Goal: Task Accomplishment & Management: Complete application form

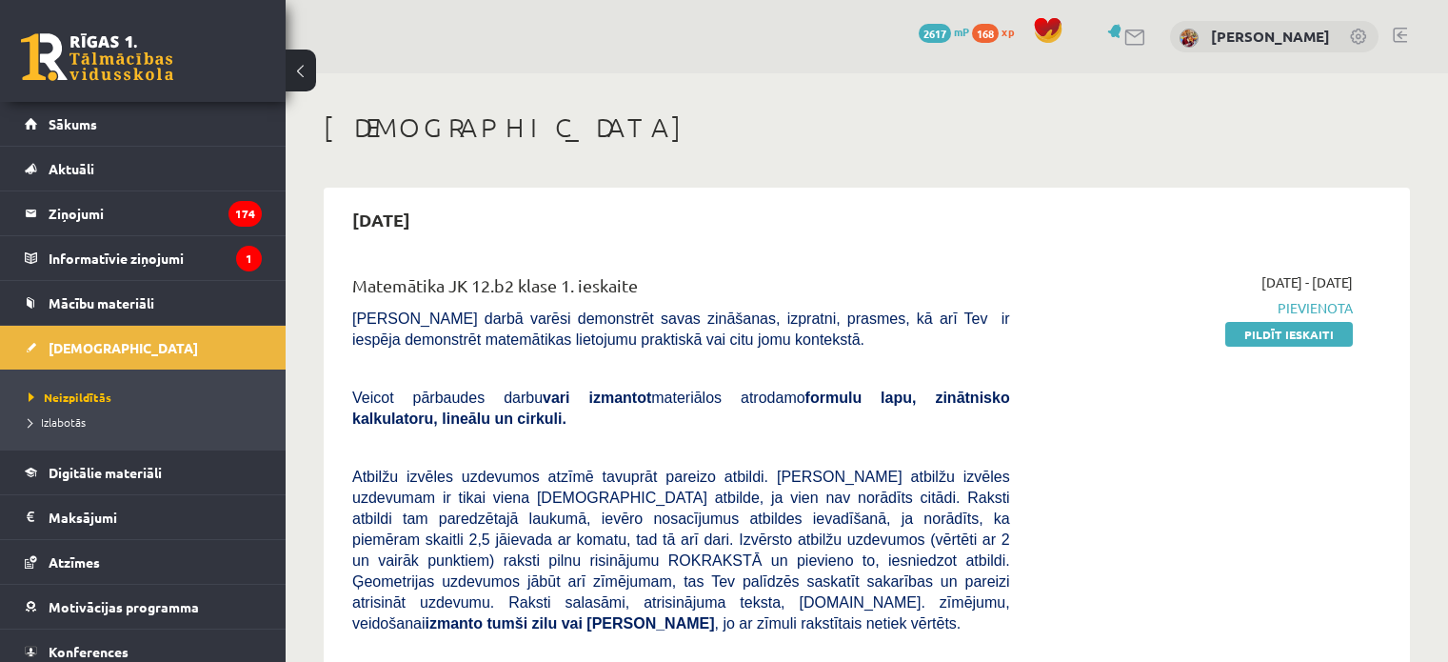
scroll to position [240, 0]
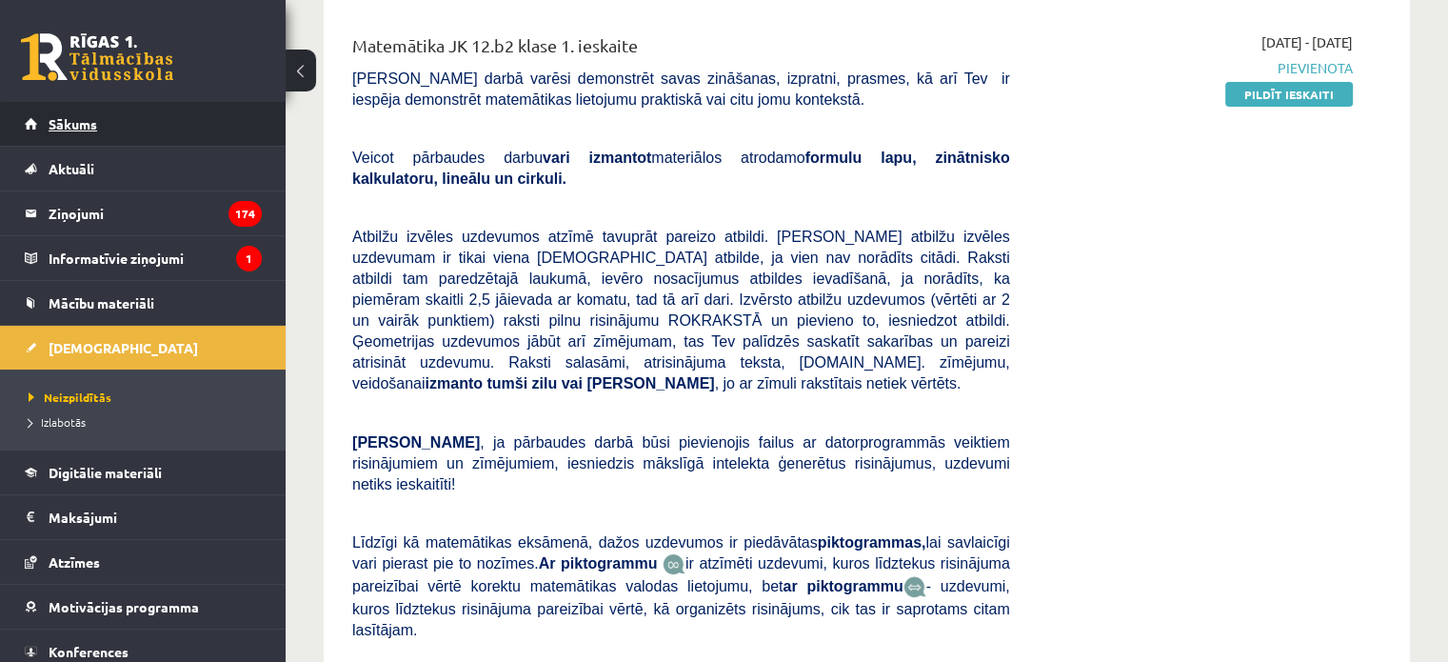
click at [221, 125] on link "Sākums" at bounding box center [143, 124] width 237 height 44
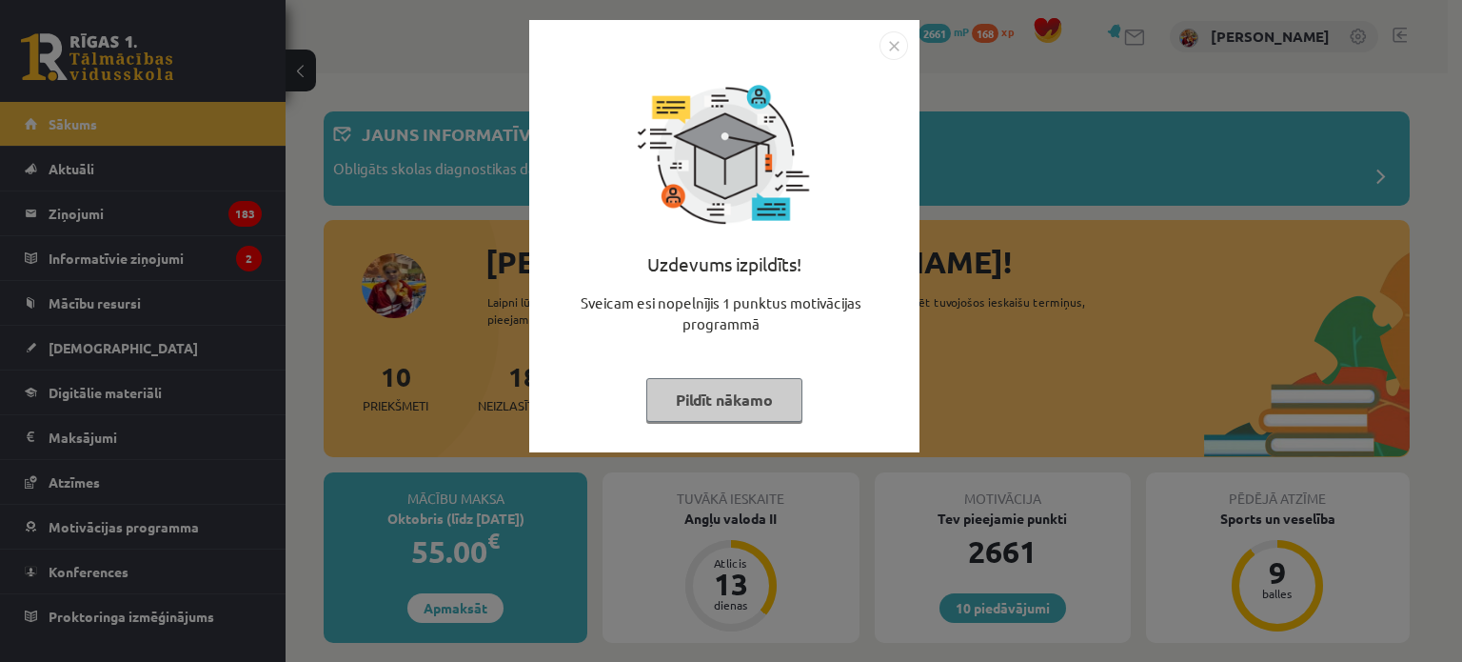
click at [750, 403] on button "Pildīt nākamo" at bounding box center [724, 400] width 156 height 44
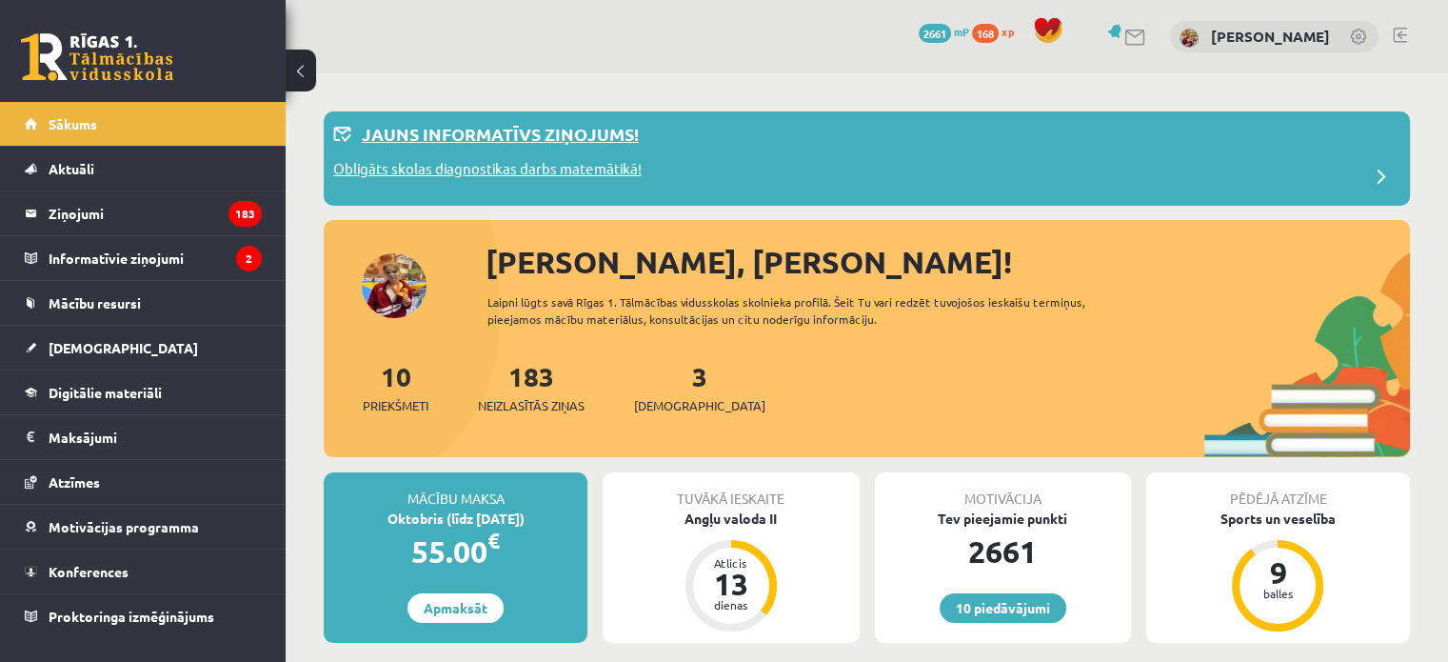
click at [797, 176] on div "Obligāts skolas diagnostikas darbs matemātikā!" at bounding box center [866, 177] width 1067 height 38
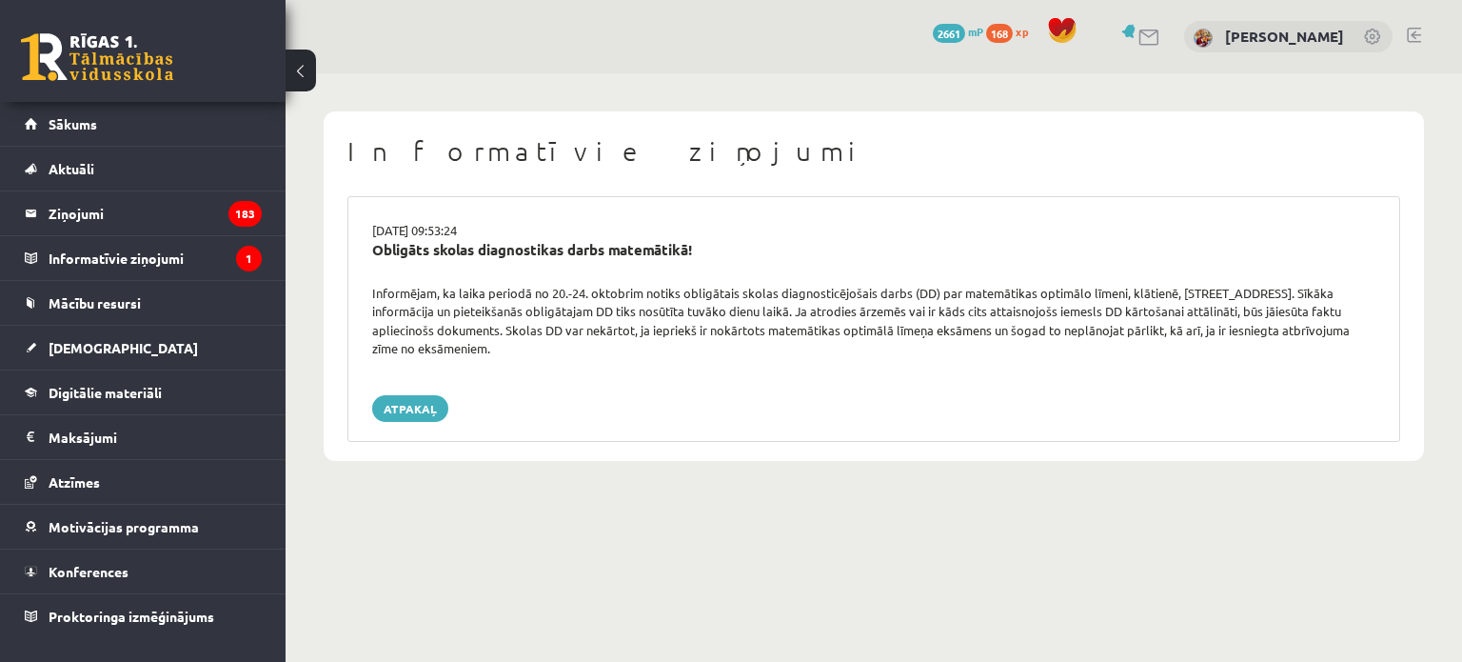
click at [644, 315] on div "Informējam, ka laika periodā no 20.-24. oktobrim notiks obligātais skolas diagn…" at bounding box center [874, 321] width 1032 height 74
click at [175, 124] on link "Sākums" at bounding box center [143, 124] width 237 height 44
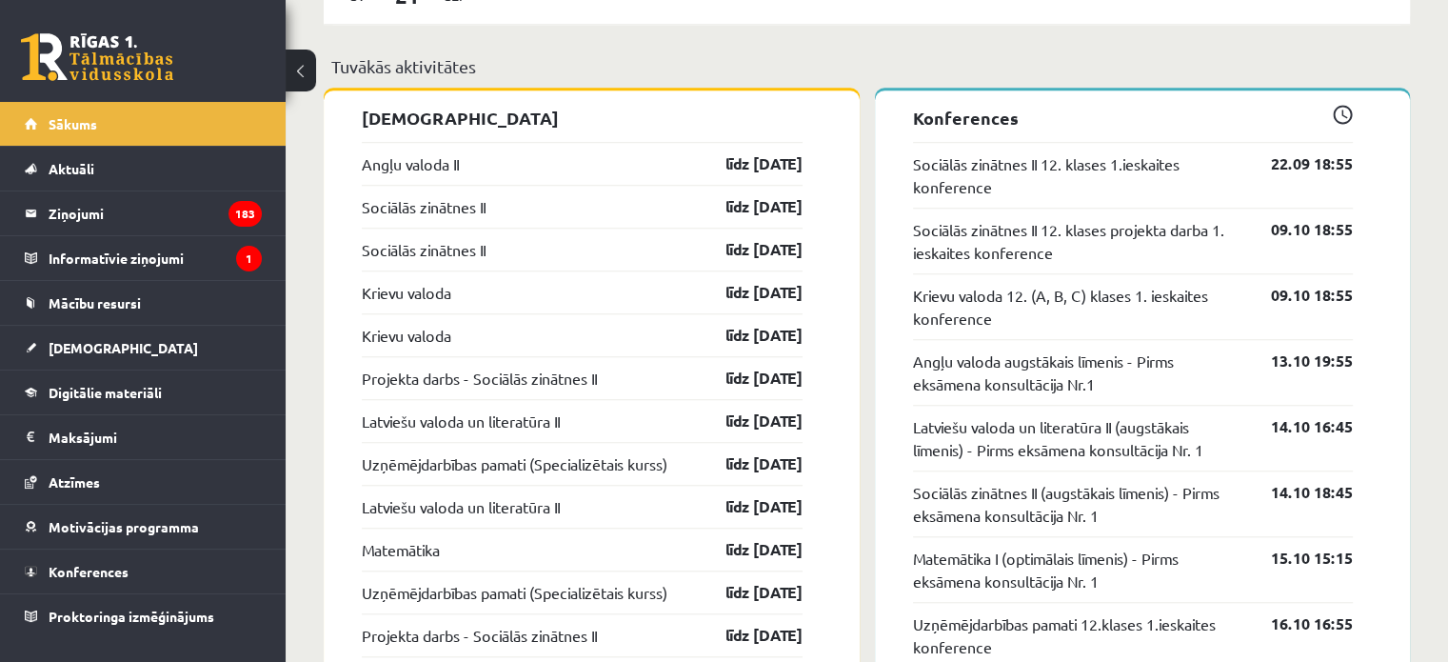
scroll to position [1595, 0]
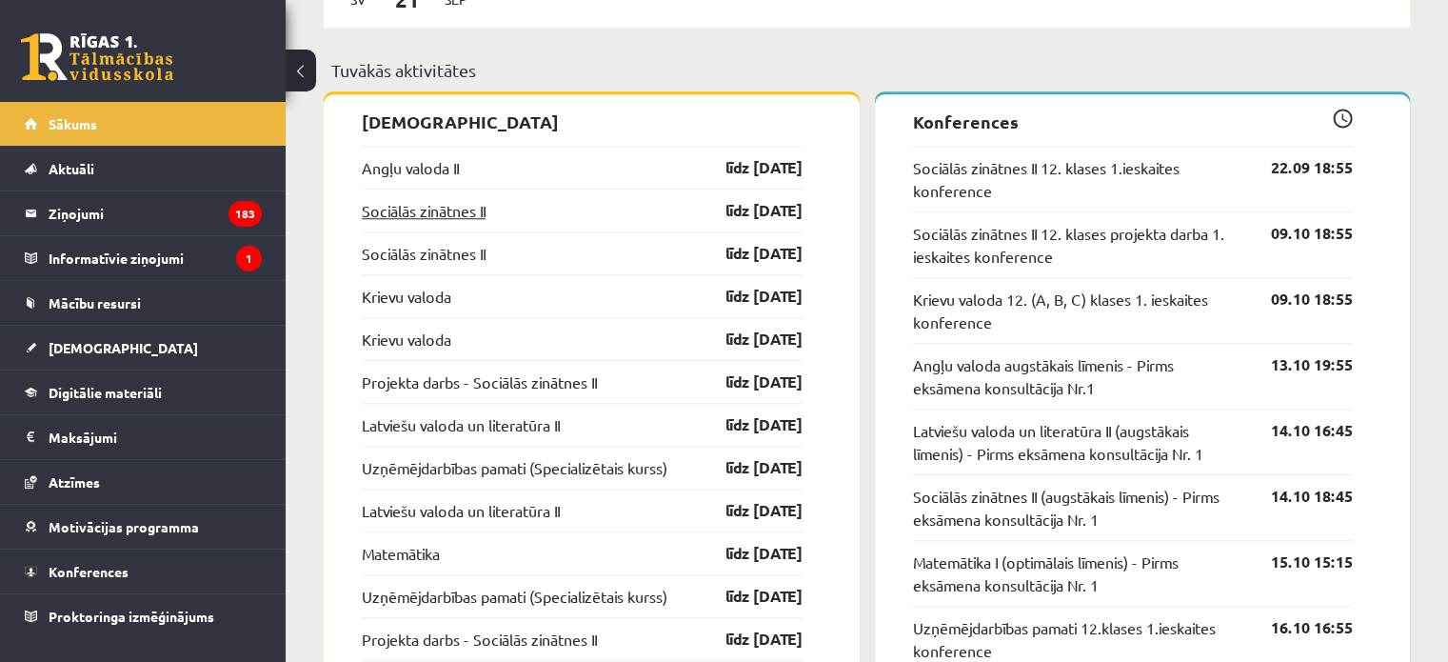
click at [466, 208] on link "Sociālās zinātnes II" at bounding box center [424, 210] width 124 height 23
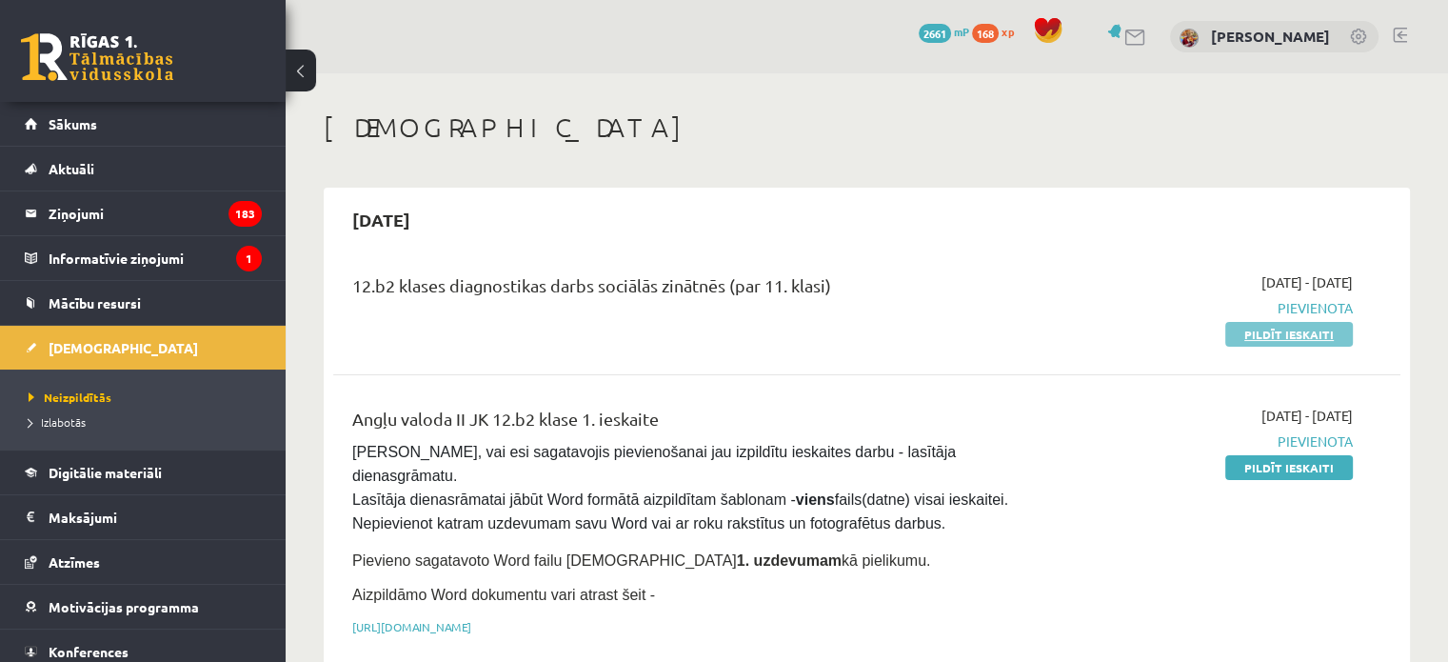
click at [1311, 327] on link "Pildīt ieskaiti" at bounding box center [1289, 334] width 128 height 25
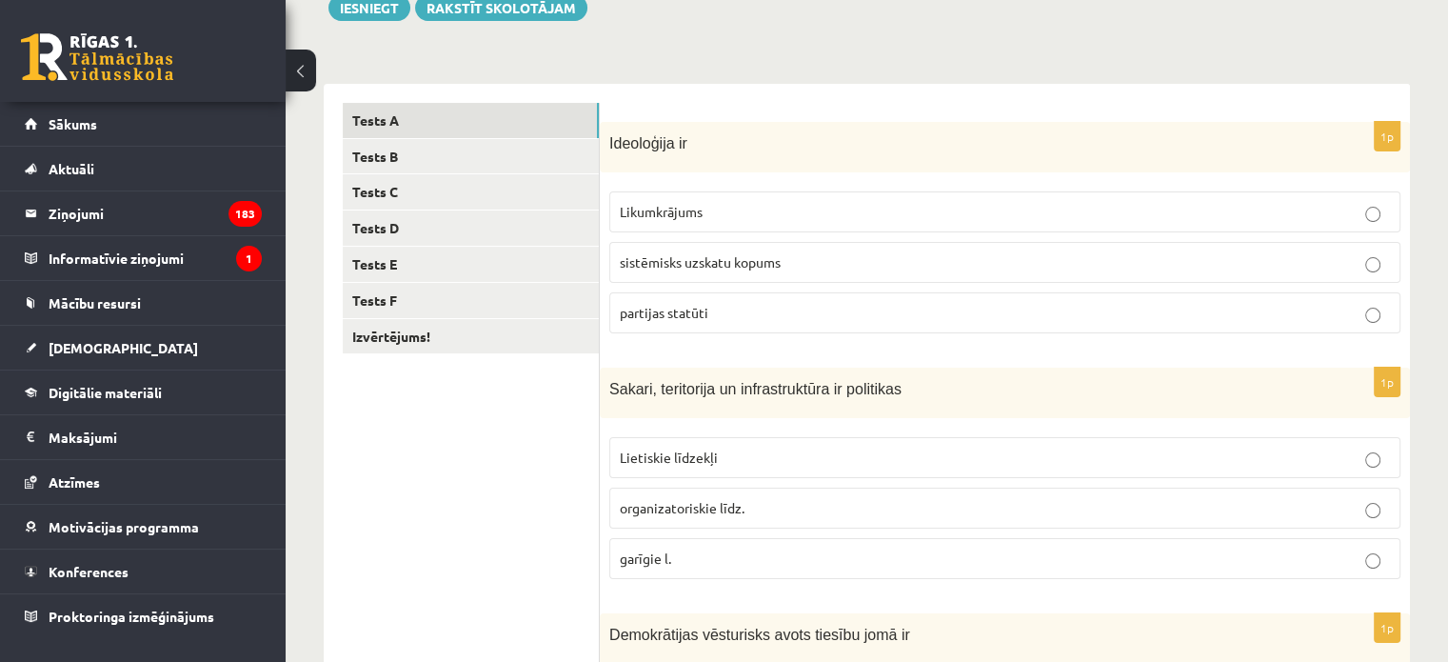
scroll to position [240, 0]
click at [891, 259] on p "sistēmisks uzskatu kopums" at bounding box center [1005, 261] width 770 height 20
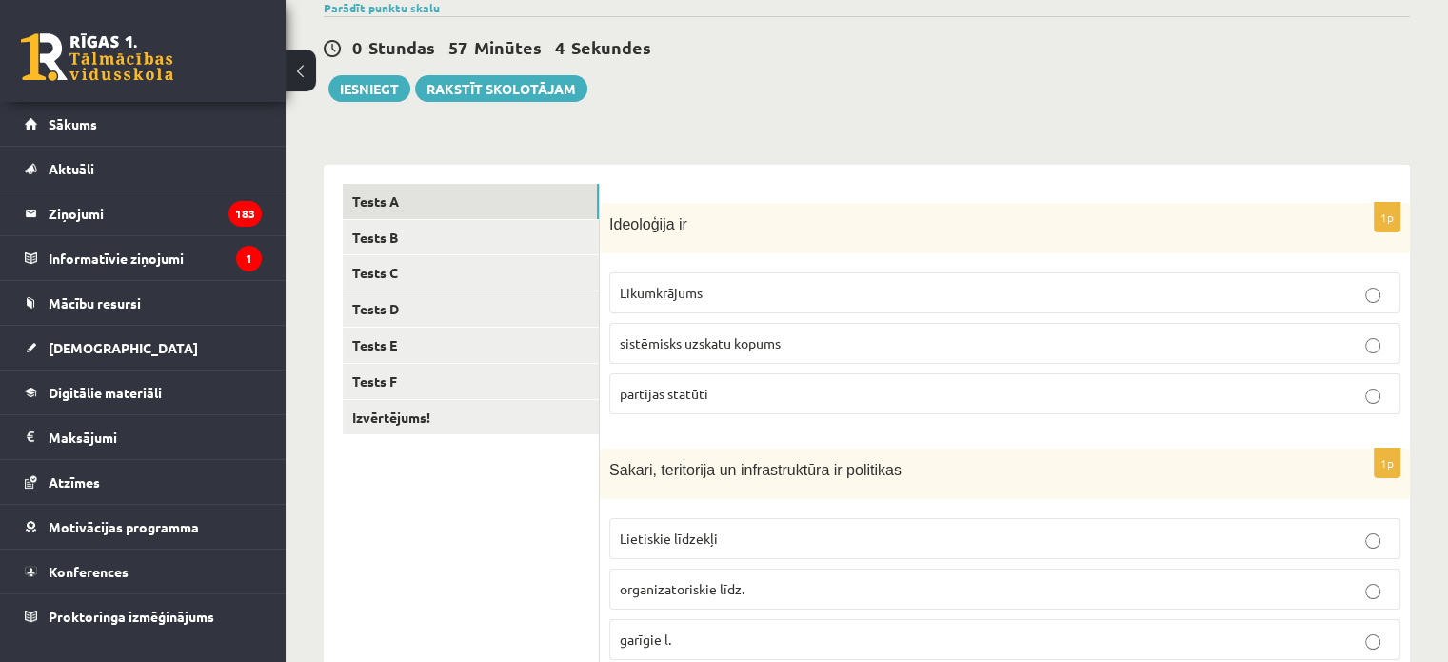
scroll to position [223, 0]
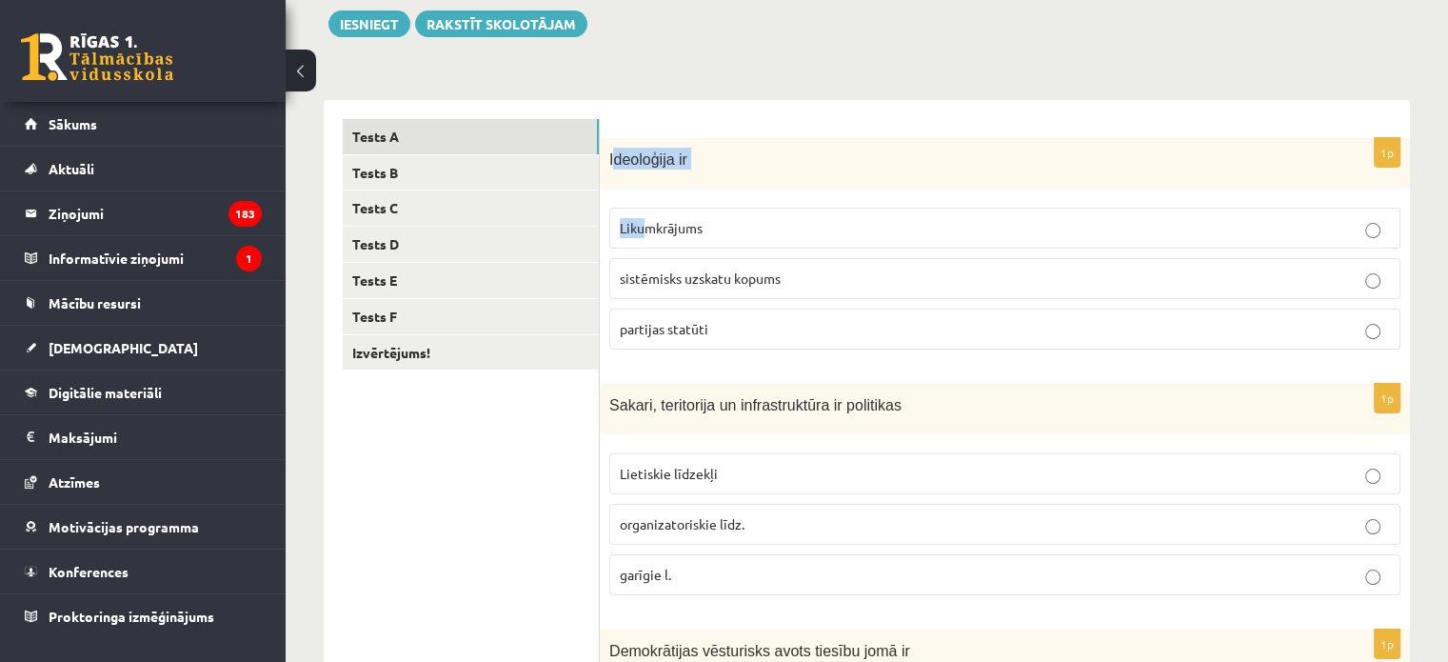
drag, startPoint x: 614, startPoint y: 157, endPoint x: 647, endPoint y: 208, distance: 60.5
click at [647, 208] on div "1p Ideoloģija ir Likumkrājums sistēmisks uzskatu kopums partijas statūti" at bounding box center [1005, 251] width 810 height 227
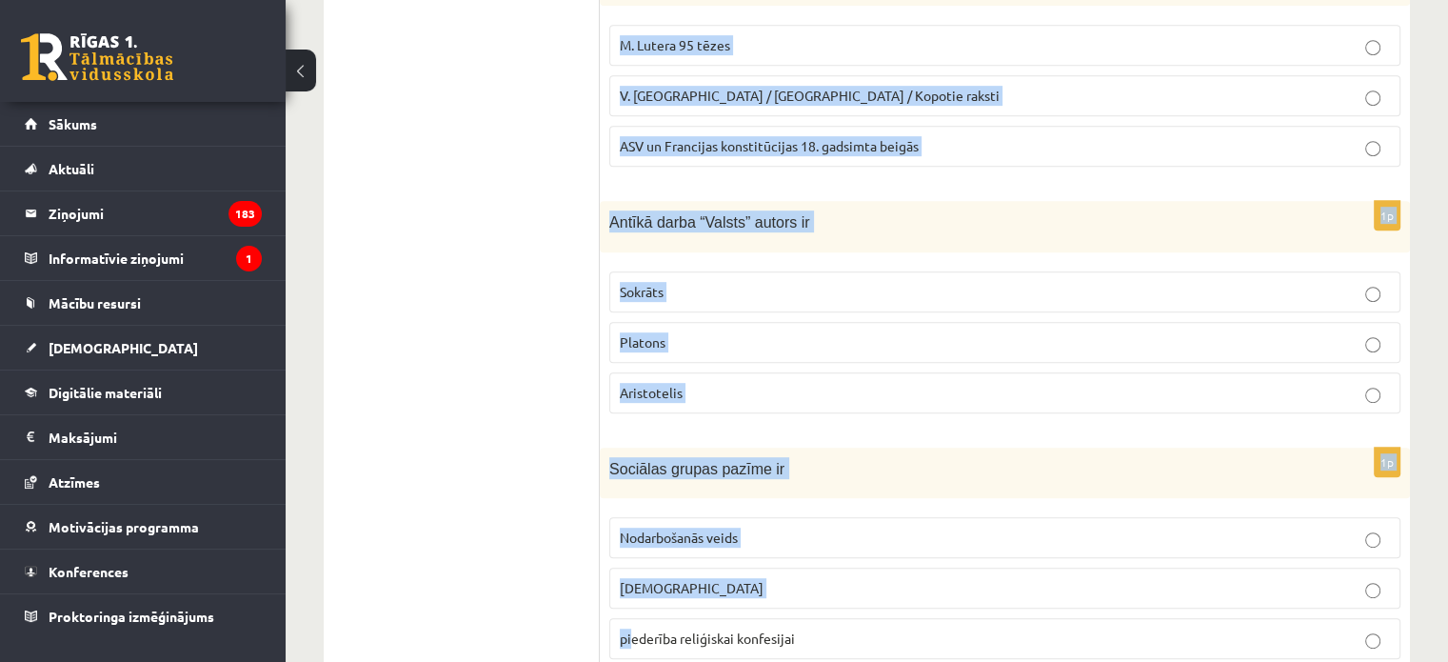
scroll to position [961, 0]
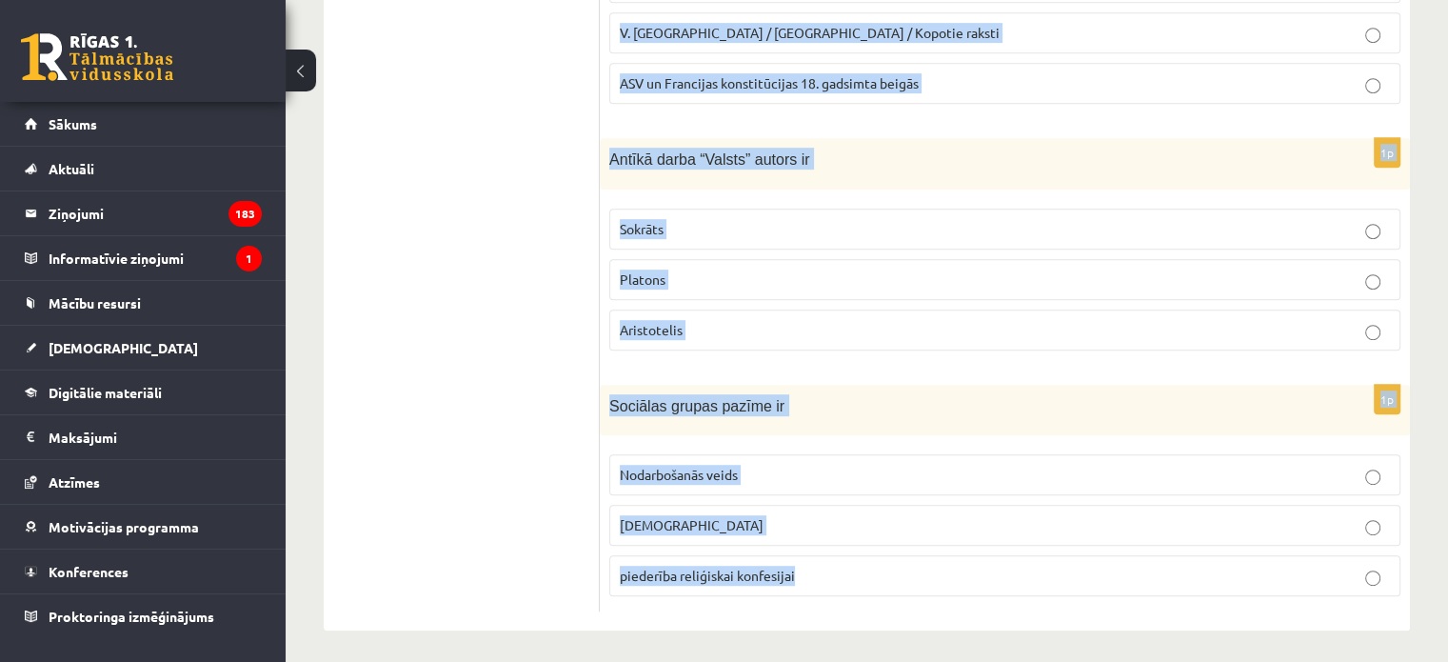
drag, startPoint x: 609, startPoint y: 153, endPoint x: 862, endPoint y: 693, distance: 595.8
copy form "Ideoloģija ir Likumkrājums sistēmisks uzskatu kopums partijas statūti 1p Sakari…"
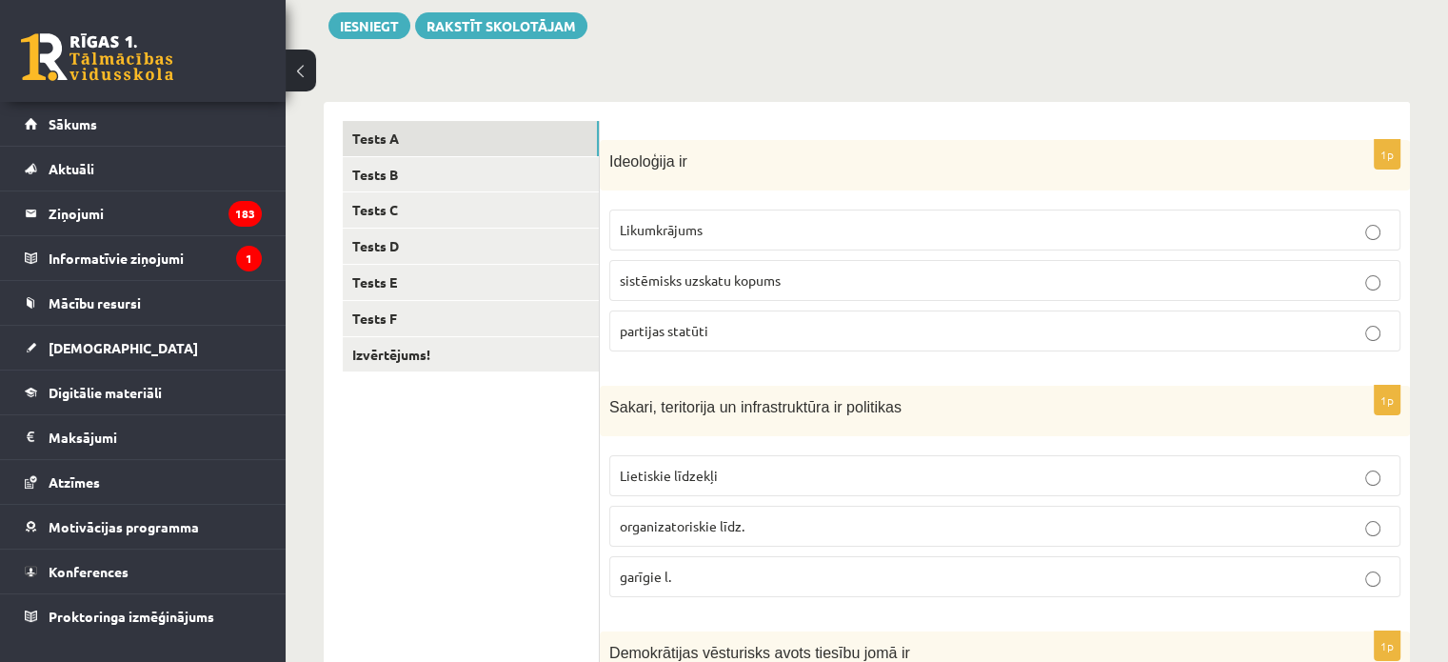
scroll to position [221, 0]
click at [801, 482] on p "Lietiskie līdzekļi" at bounding box center [1005, 476] width 770 height 20
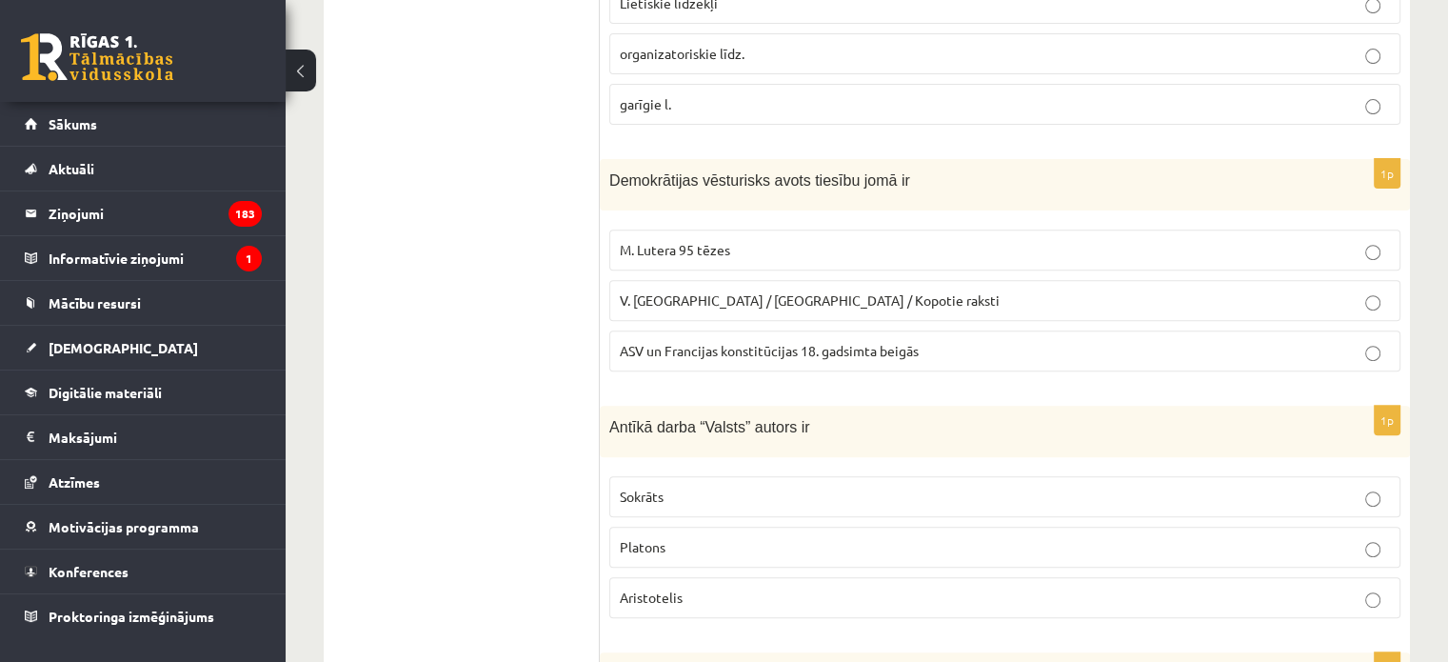
scroll to position [693, 0]
click at [669, 331] on label "ASV un Francijas konstitūcijas 18. gadsimta beigās" at bounding box center [1004, 350] width 791 height 41
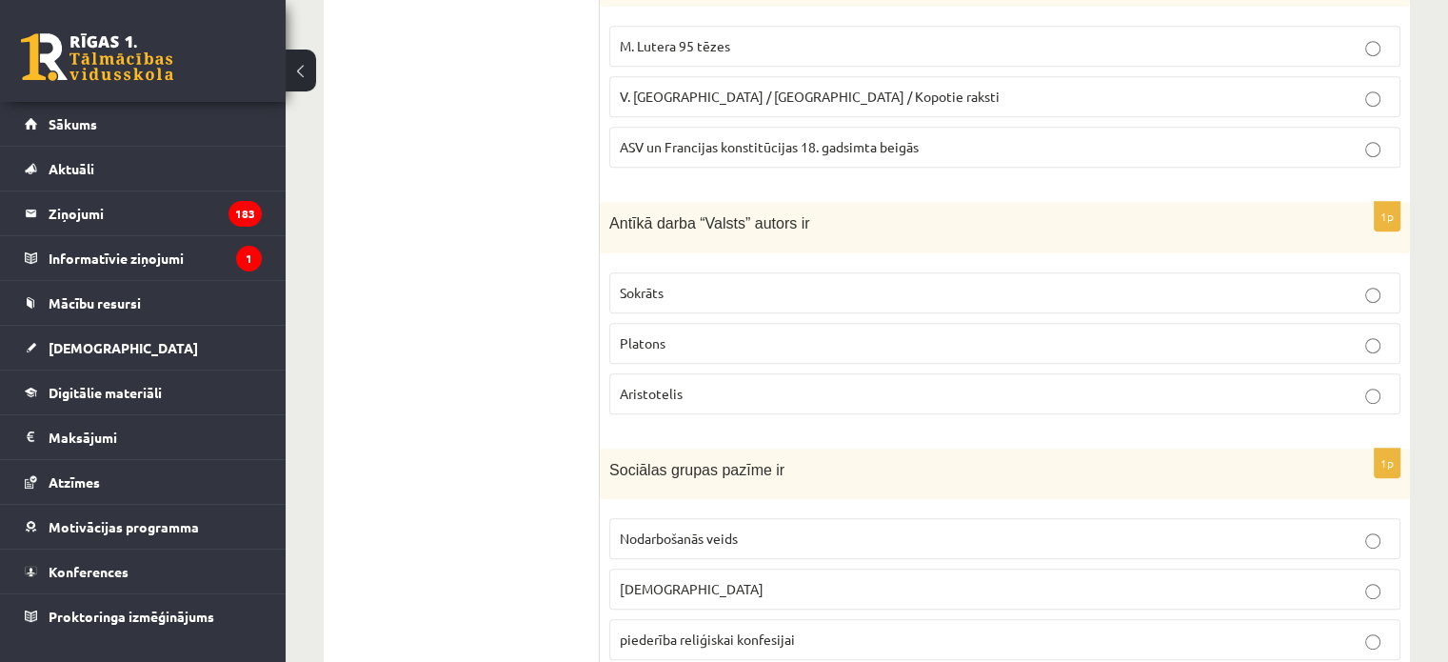
scroll to position [961, 0]
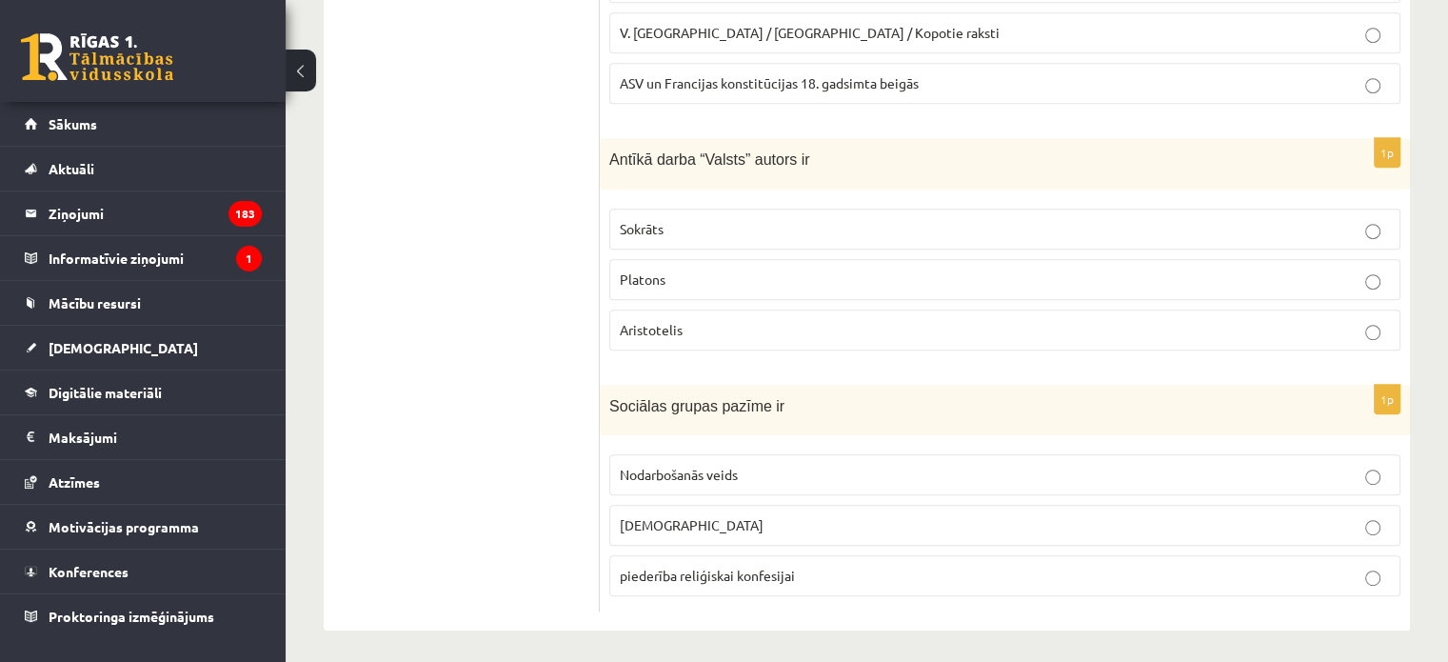
click at [628, 278] on span "Platons" at bounding box center [643, 278] width 46 height 17
click at [679, 566] on span "piederība reliģiskai konfesijai" at bounding box center [707, 574] width 175 height 17
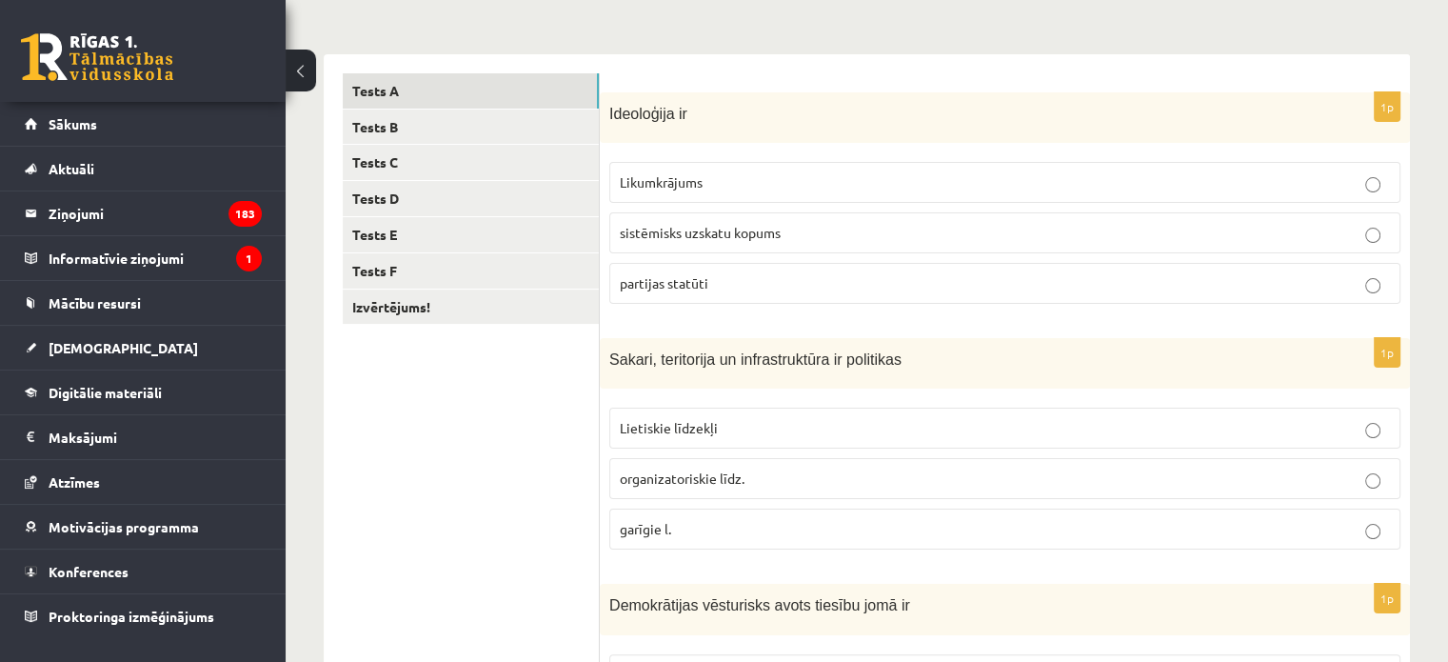
scroll to position [0, 0]
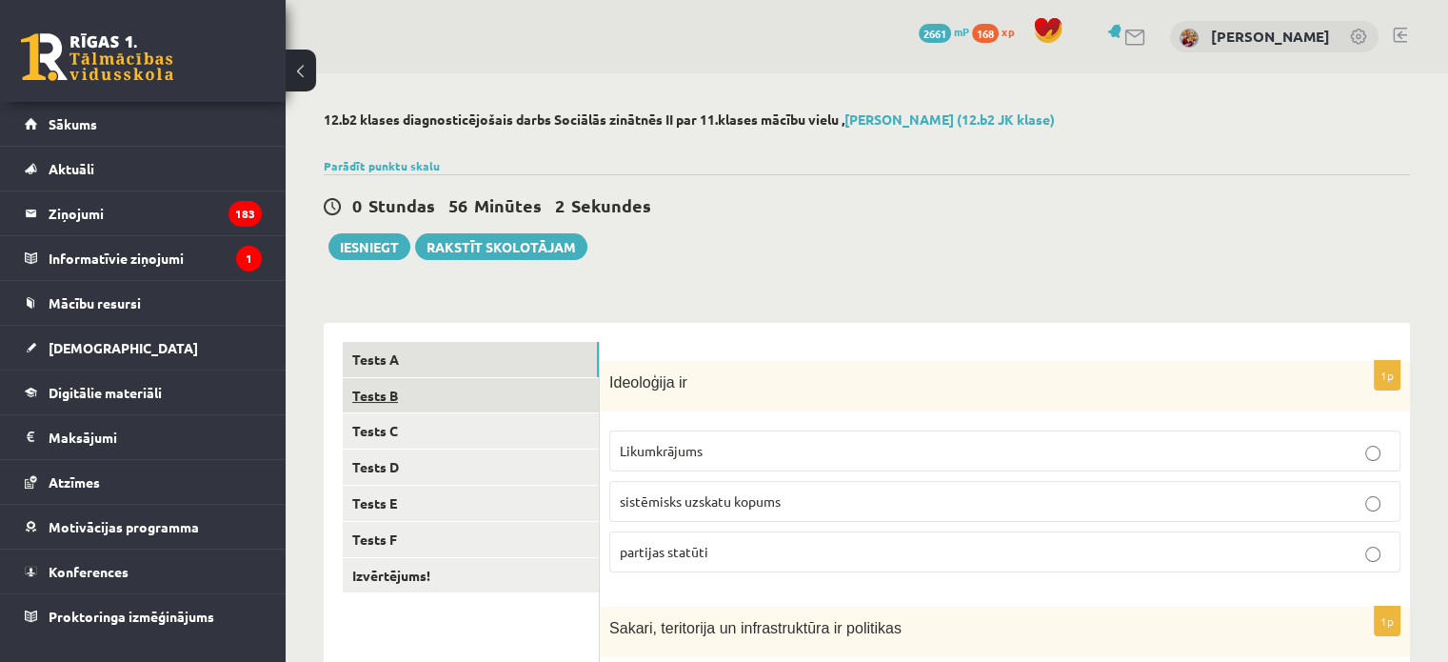
click at [481, 401] on link "Tests B" at bounding box center [471, 395] width 256 height 35
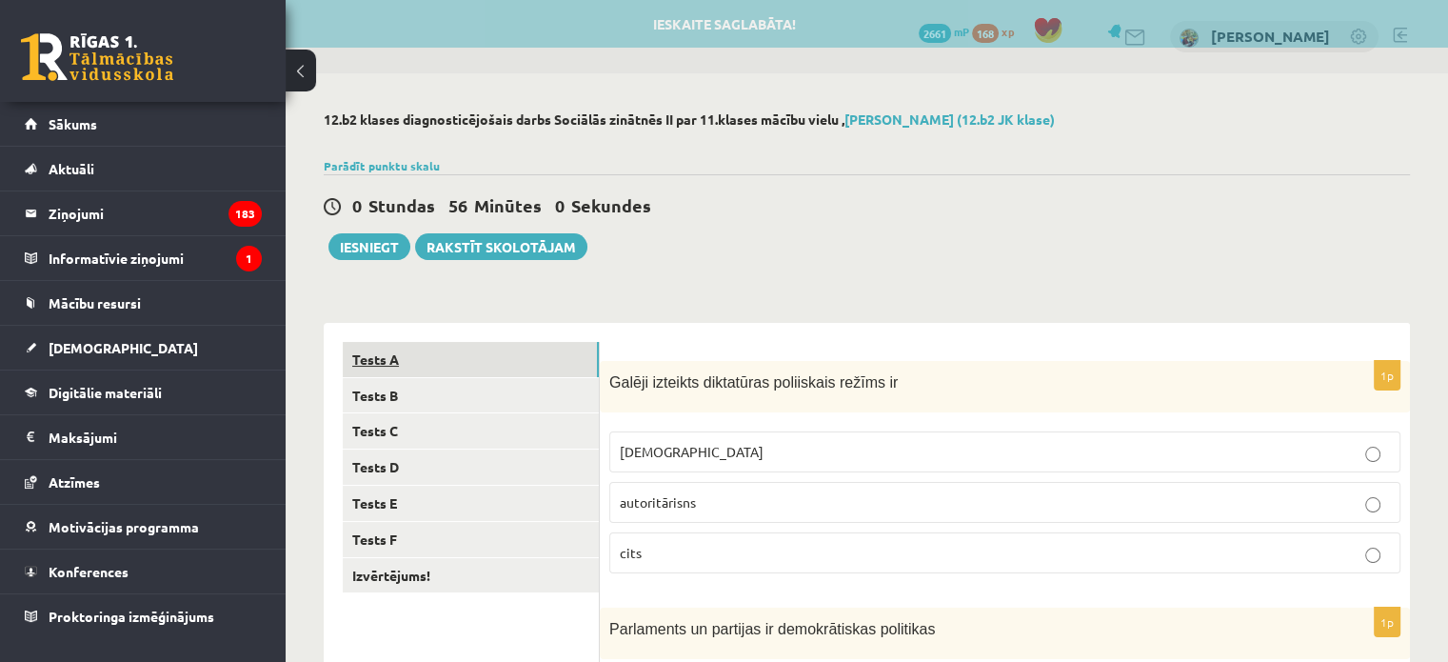
click at [494, 347] on link "Tests A" at bounding box center [471, 359] width 256 height 35
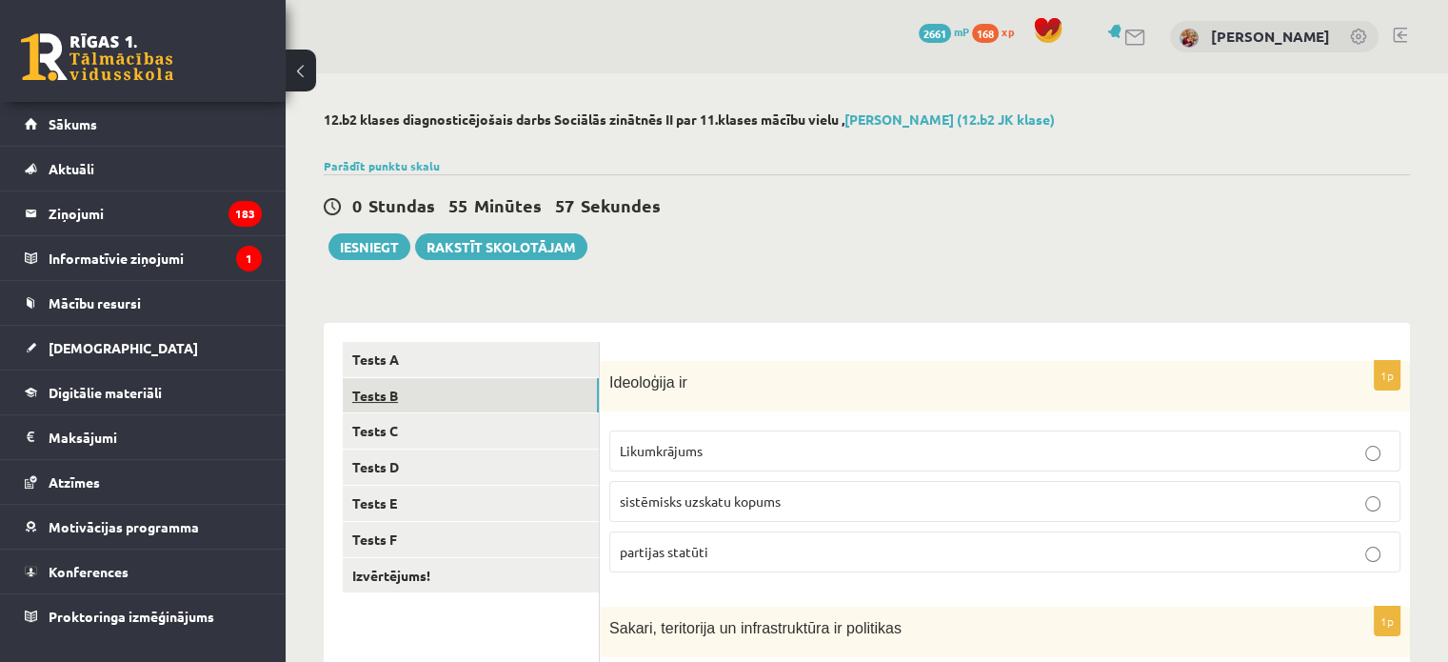
click at [506, 402] on link "Tests B" at bounding box center [471, 395] width 256 height 35
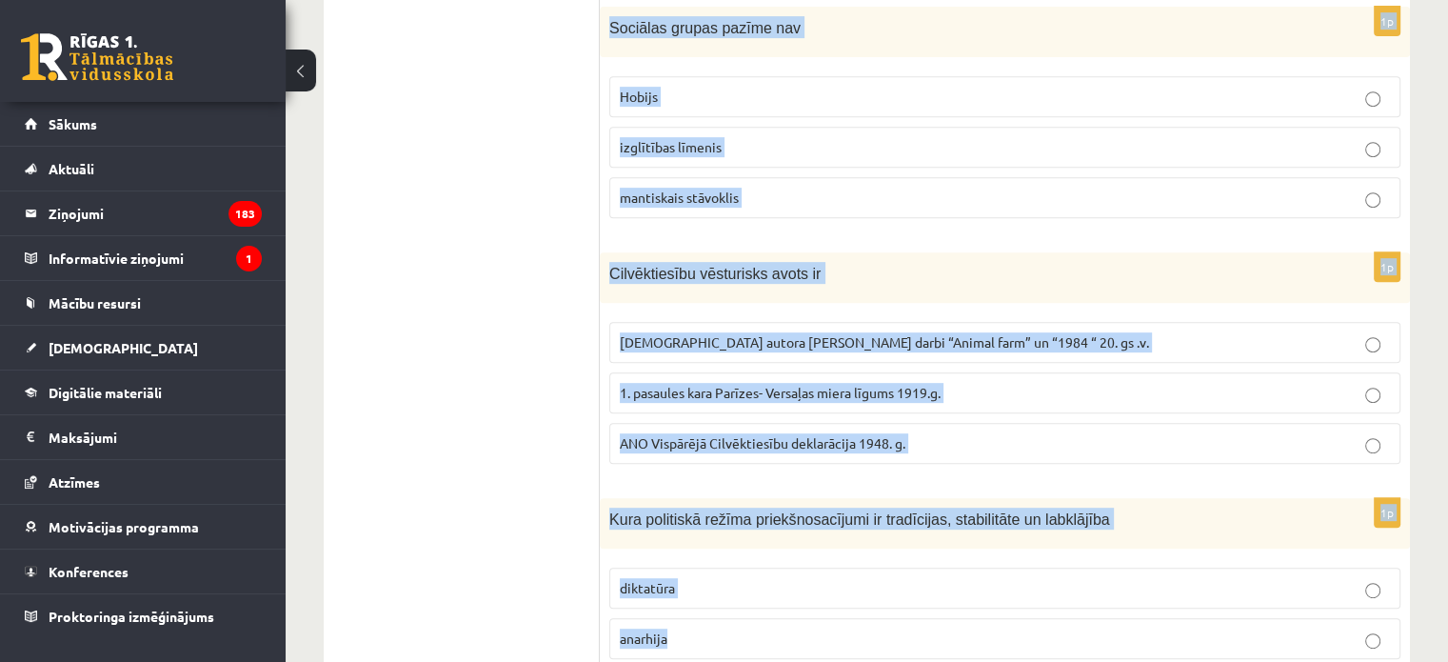
scroll to position [961, 0]
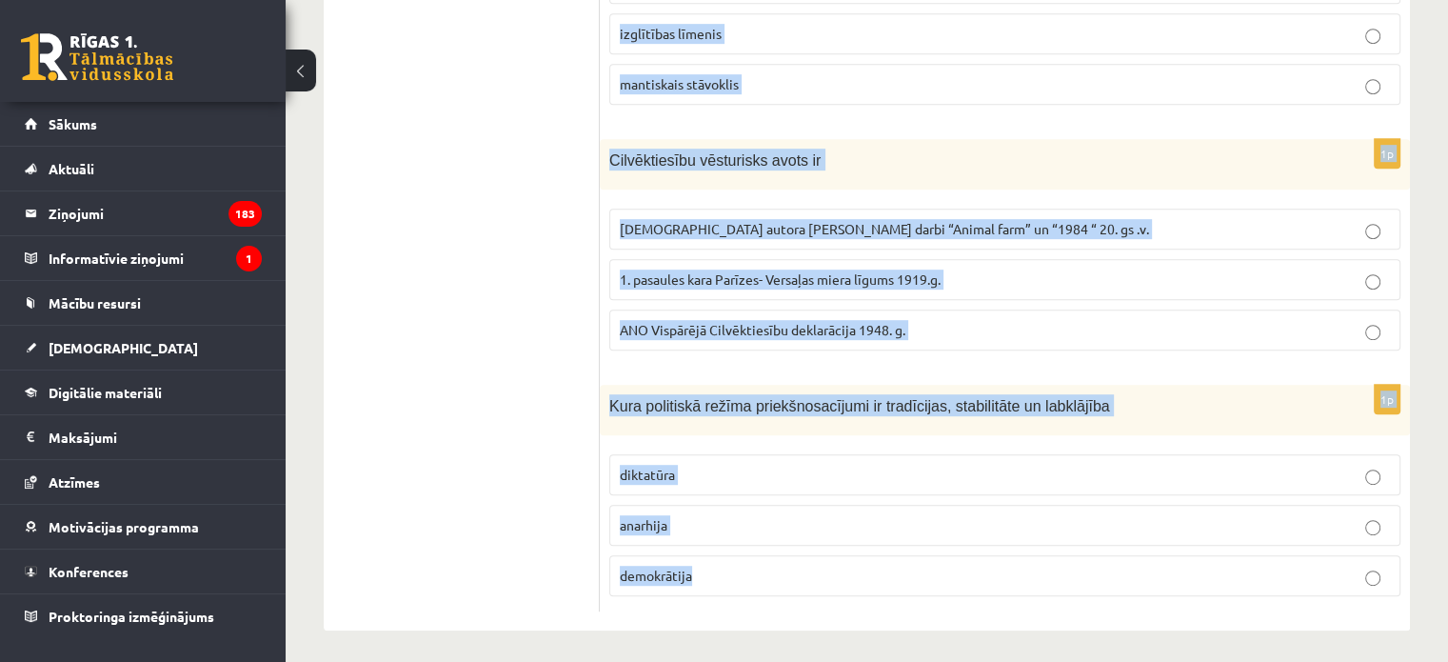
drag, startPoint x: 610, startPoint y: 296, endPoint x: 743, endPoint y: 679, distance: 405.2
copy form "Galēji izteikts diktatūras poliiskais režīms ir totalitārisms autoritārisns cit…"
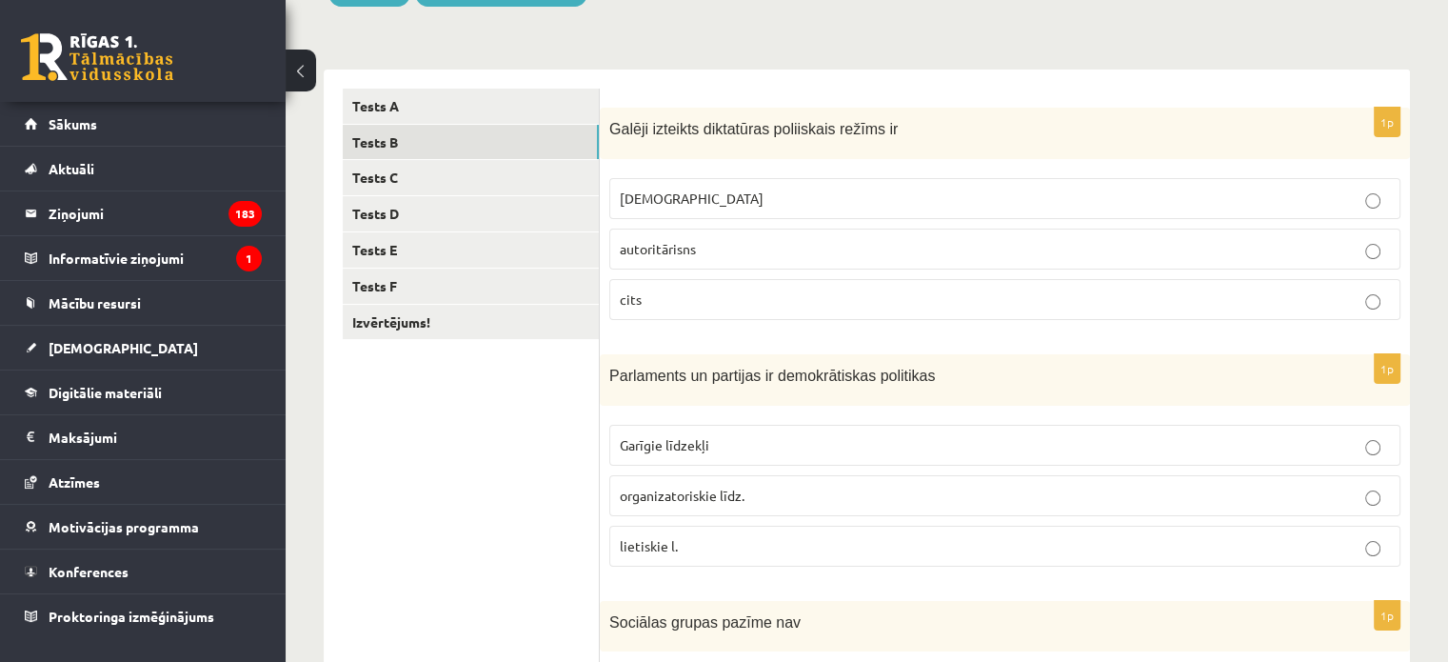
scroll to position [254, 0]
click at [690, 204] on span "totalitārisms" at bounding box center [692, 196] width 144 height 17
click at [715, 487] on span "organizatoriskie līdz." at bounding box center [682, 493] width 125 height 17
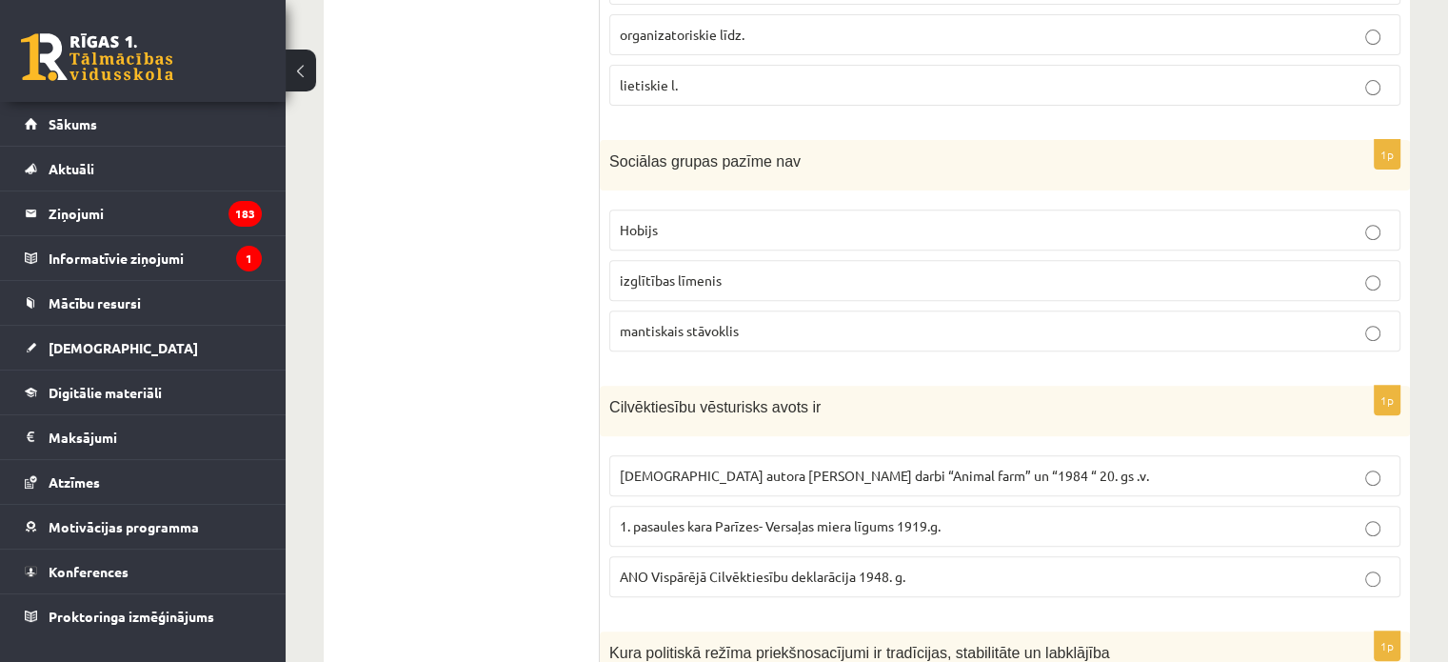
scroll to position [715, 0]
click at [781, 231] on p "Hobijs" at bounding box center [1005, 229] width 770 height 20
click at [754, 566] on span "ANO Vispārējā Cilvēktiesību deklarācija 1948. g." at bounding box center [763, 574] width 286 height 17
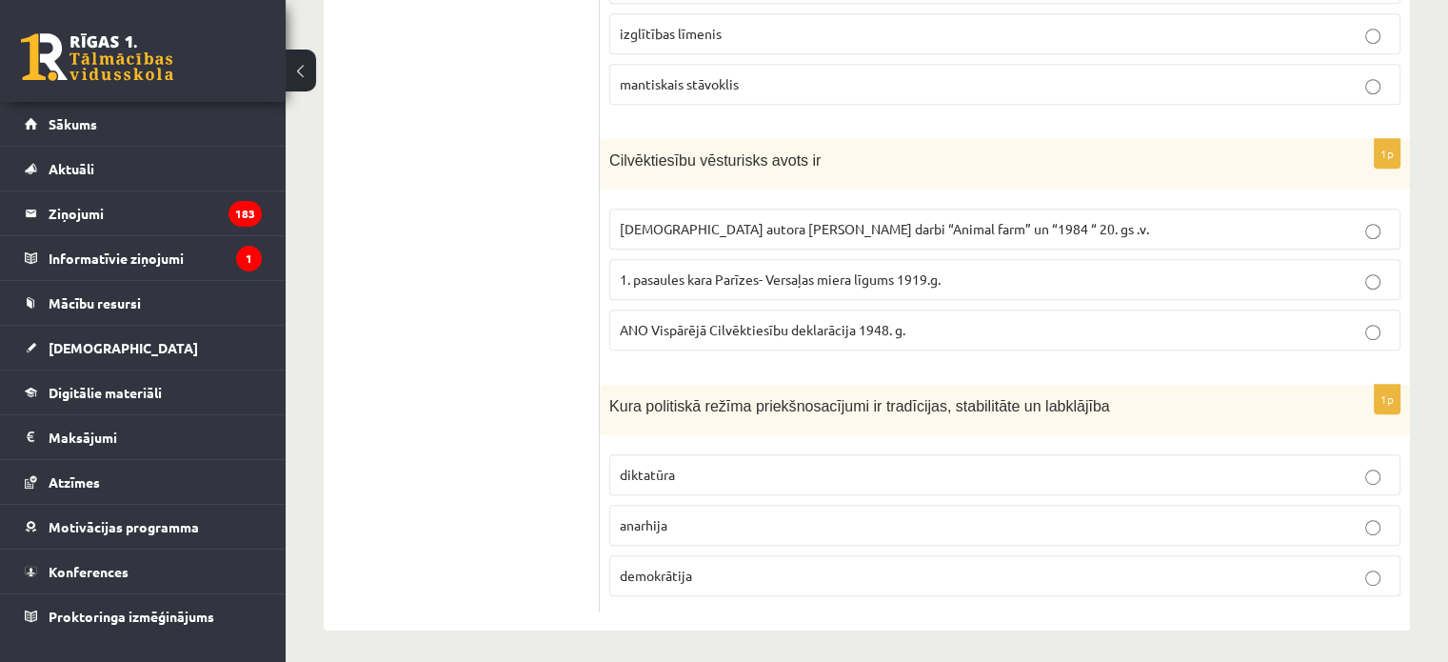
click at [694, 565] on p "demokrātija" at bounding box center [1005, 575] width 770 height 20
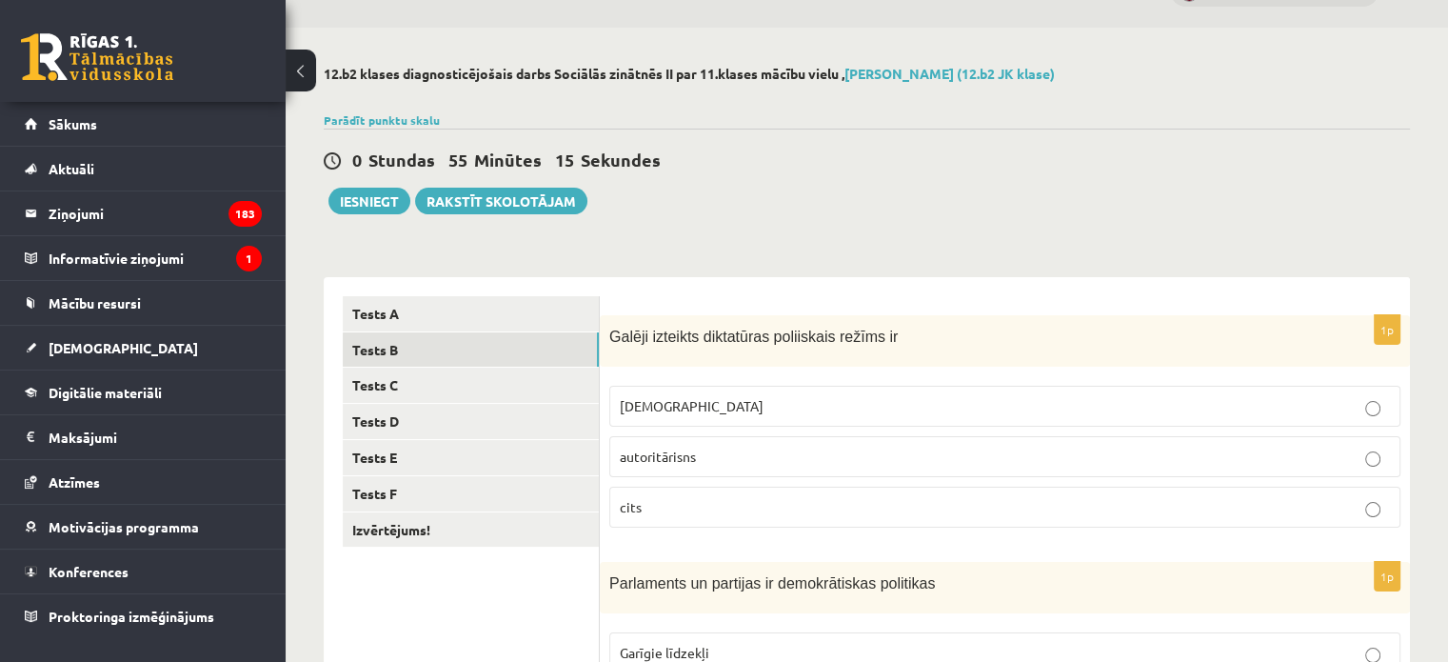
scroll to position [0, 0]
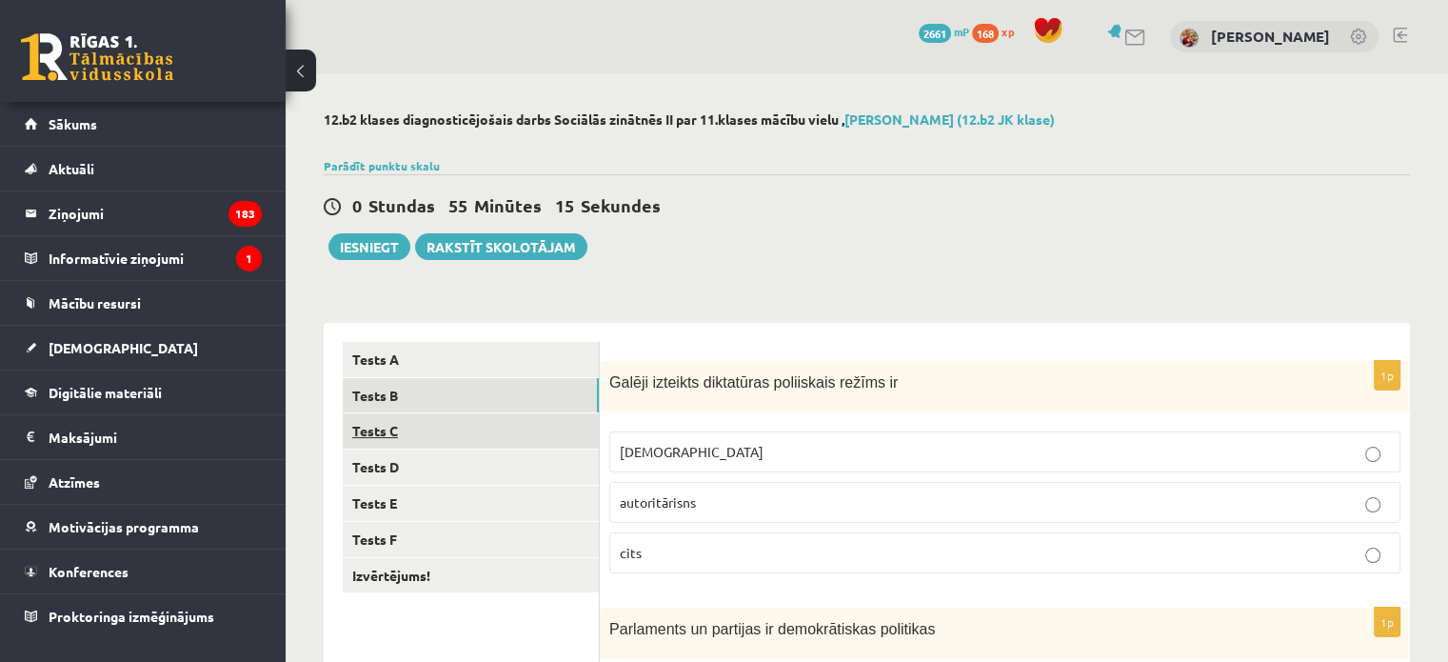
click at [481, 431] on link "Tests C" at bounding box center [471, 430] width 256 height 35
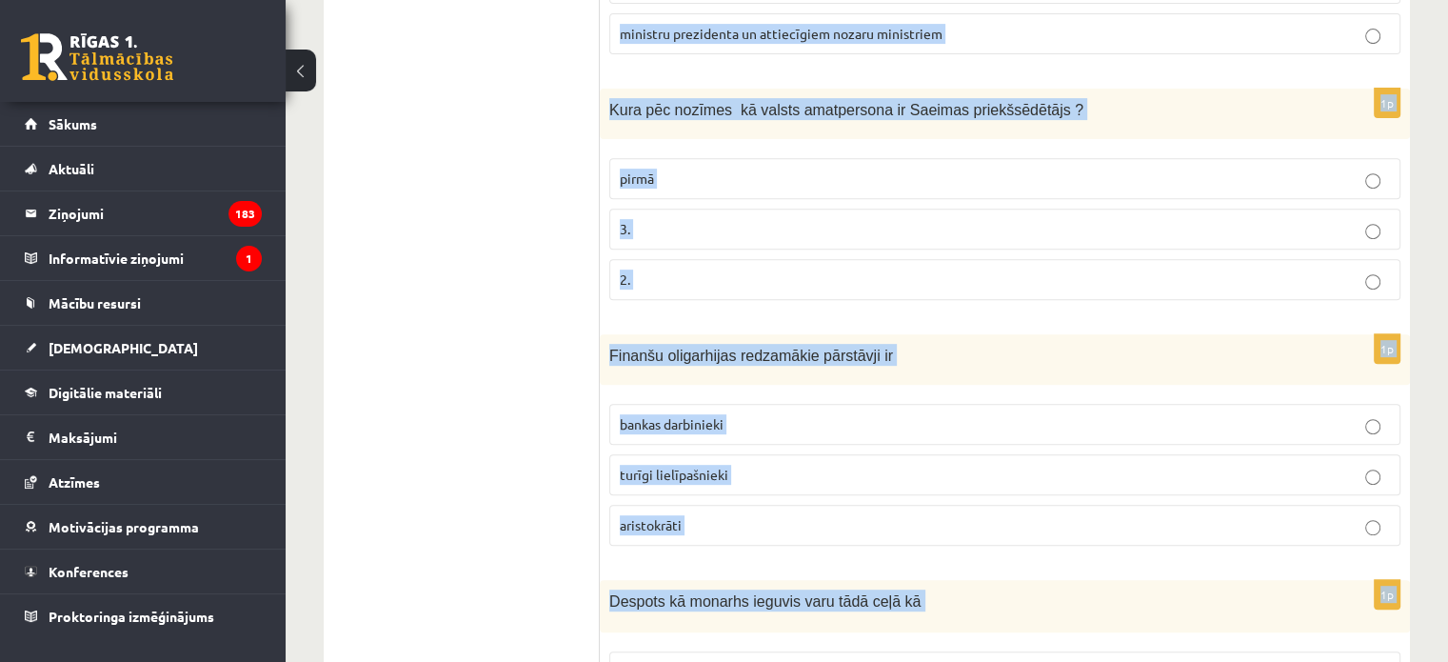
scroll to position [961, 0]
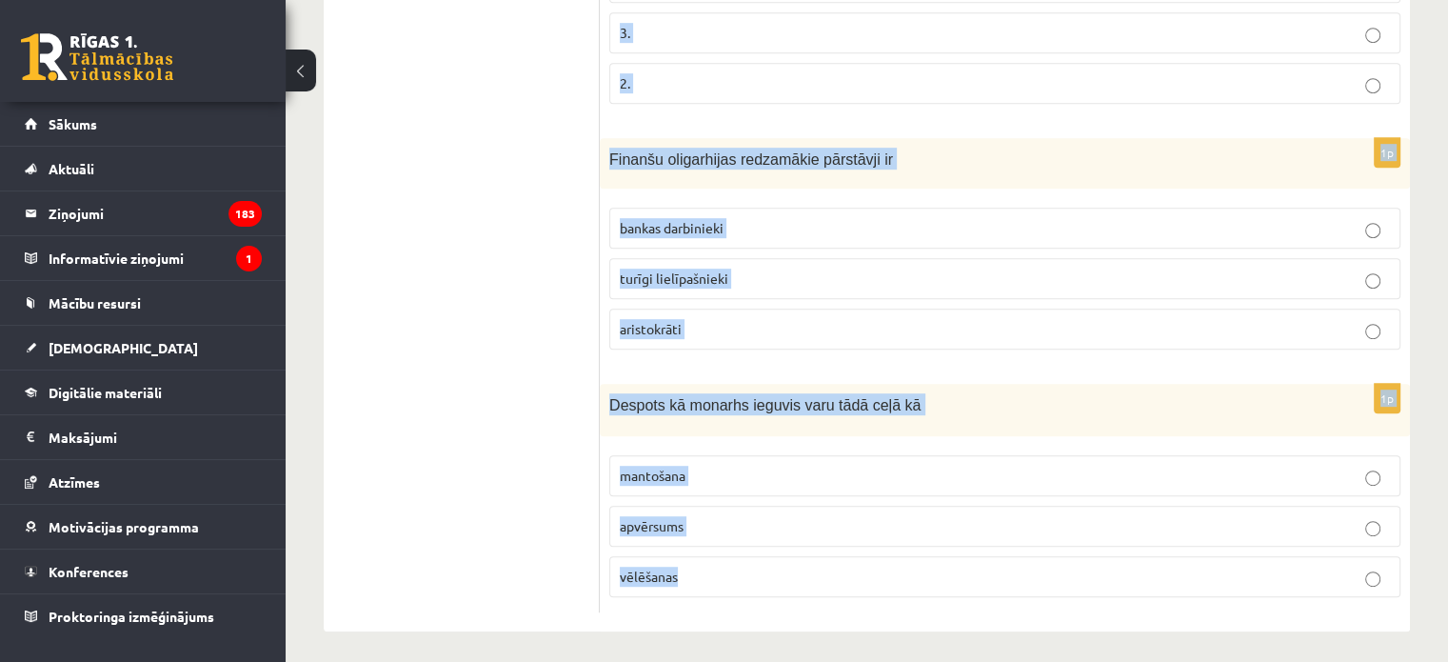
drag, startPoint x: 609, startPoint y: 372, endPoint x: 737, endPoint y: 614, distance: 273.4
copy form "Apgabaltiesā lietas parasti izskata šādā kārtībā apelācija deklarācija kasācija…"
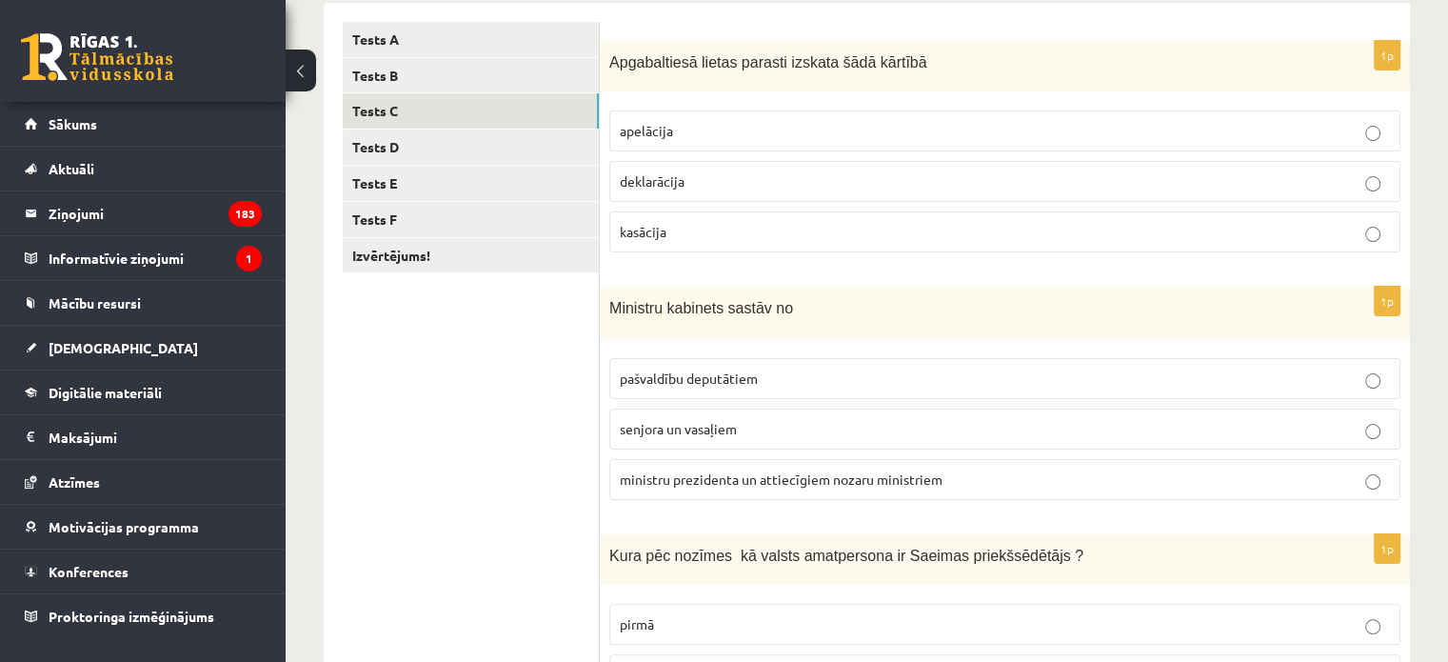
scroll to position [320, 0]
click at [713, 115] on label "apelācija" at bounding box center [1004, 130] width 791 height 41
click at [678, 479] on span "ministru prezidenta un attiecīgiem nozaru ministriem" at bounding box center [781, 478] width 323 height 17
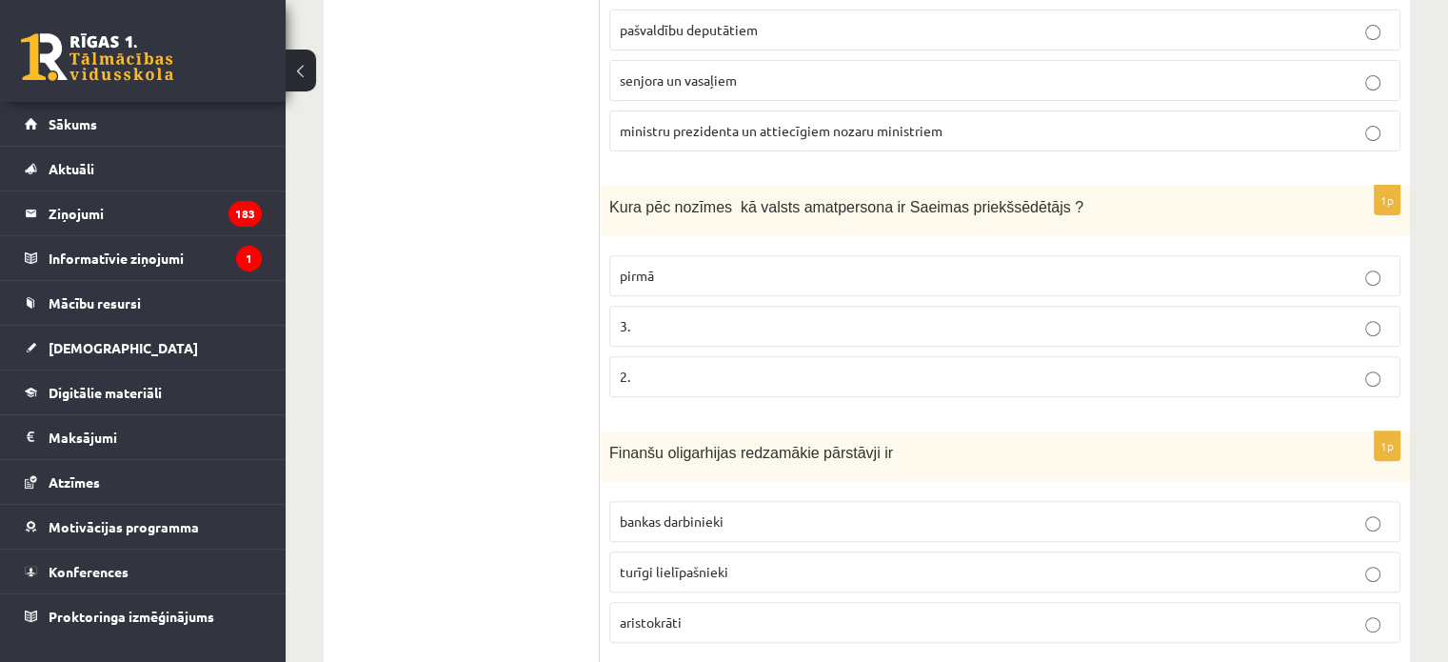
scroll to position [670, 0]
click at [680, 264] on p "pirmā" at bounding box center [1005, 274] width 770 height 20
click at [667, 561] on span "turīgi lielīpašnieki" at bounding box center [674, 569] width 109 height 17
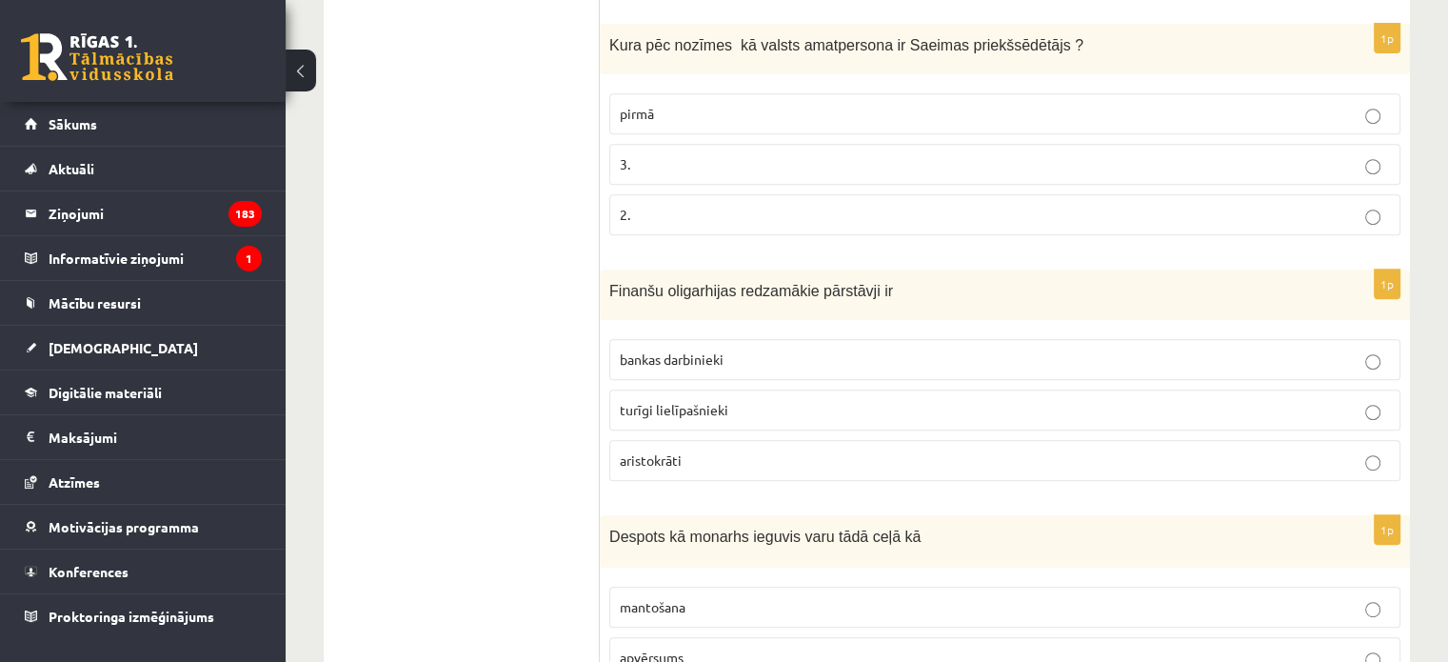
scroll to position [961, 0]
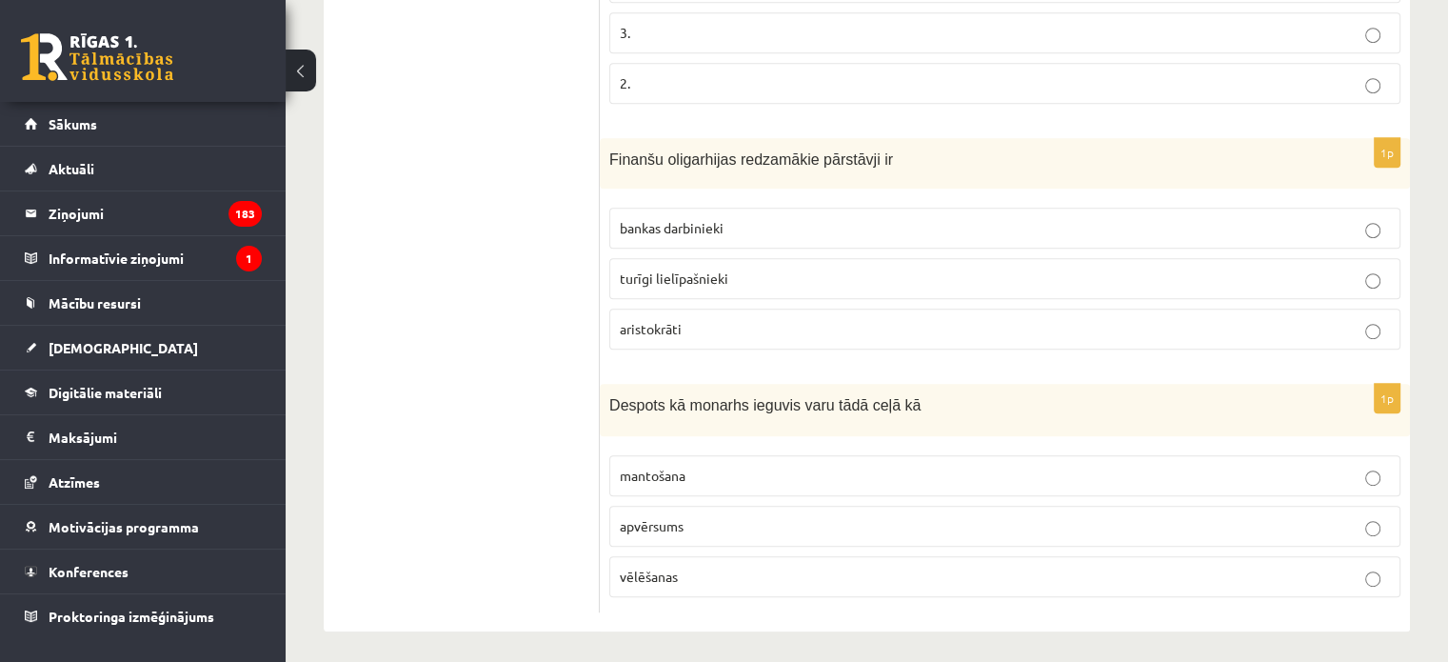
click at [719, 519] on p "apvērsums" at bounding box center [1005, 526] width 770 height 20
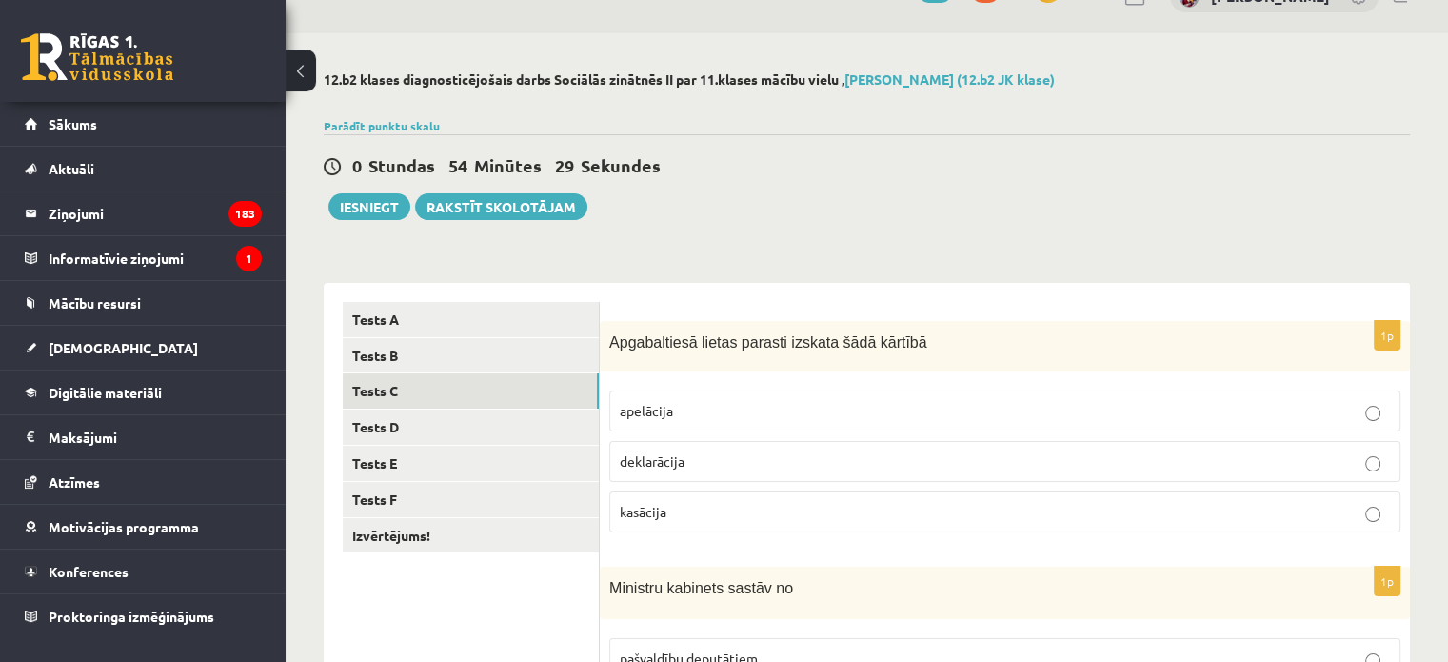
scroll to position [0, 0]
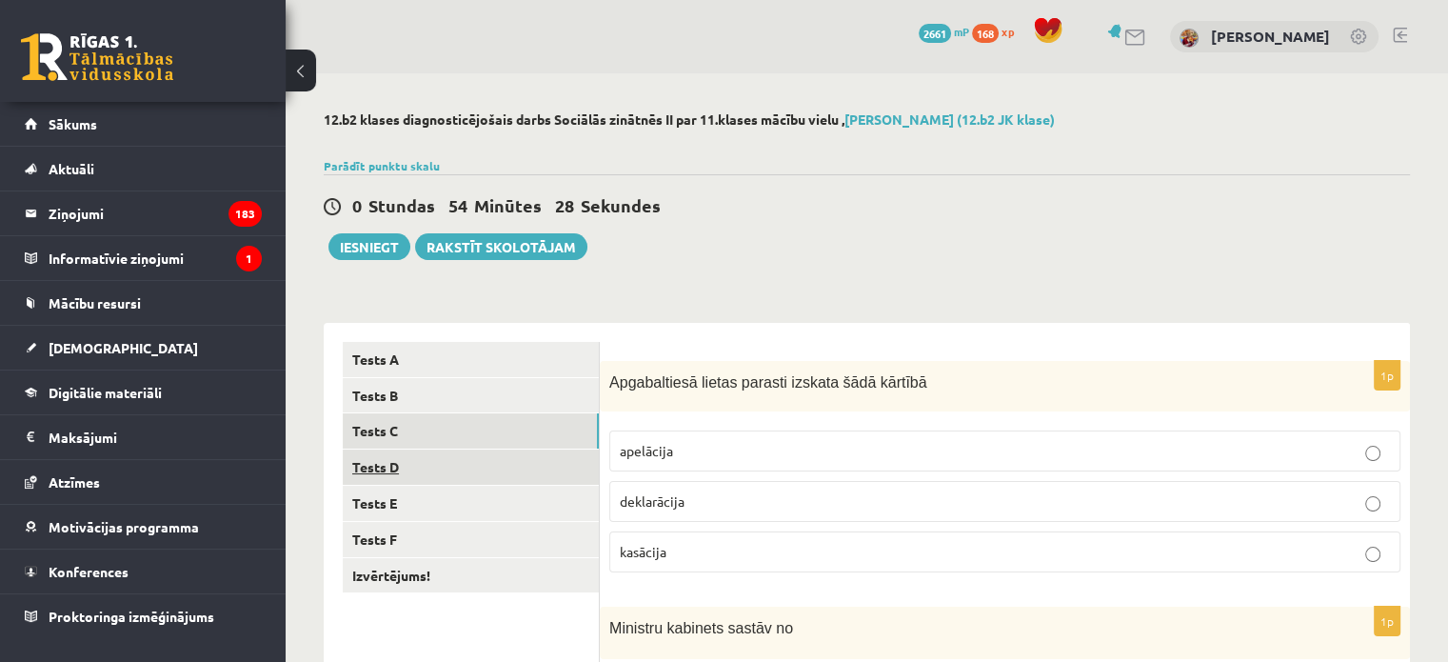
click at [484, 471] on link "Tests D" at bounding box center [471, 466] width 256 height 35
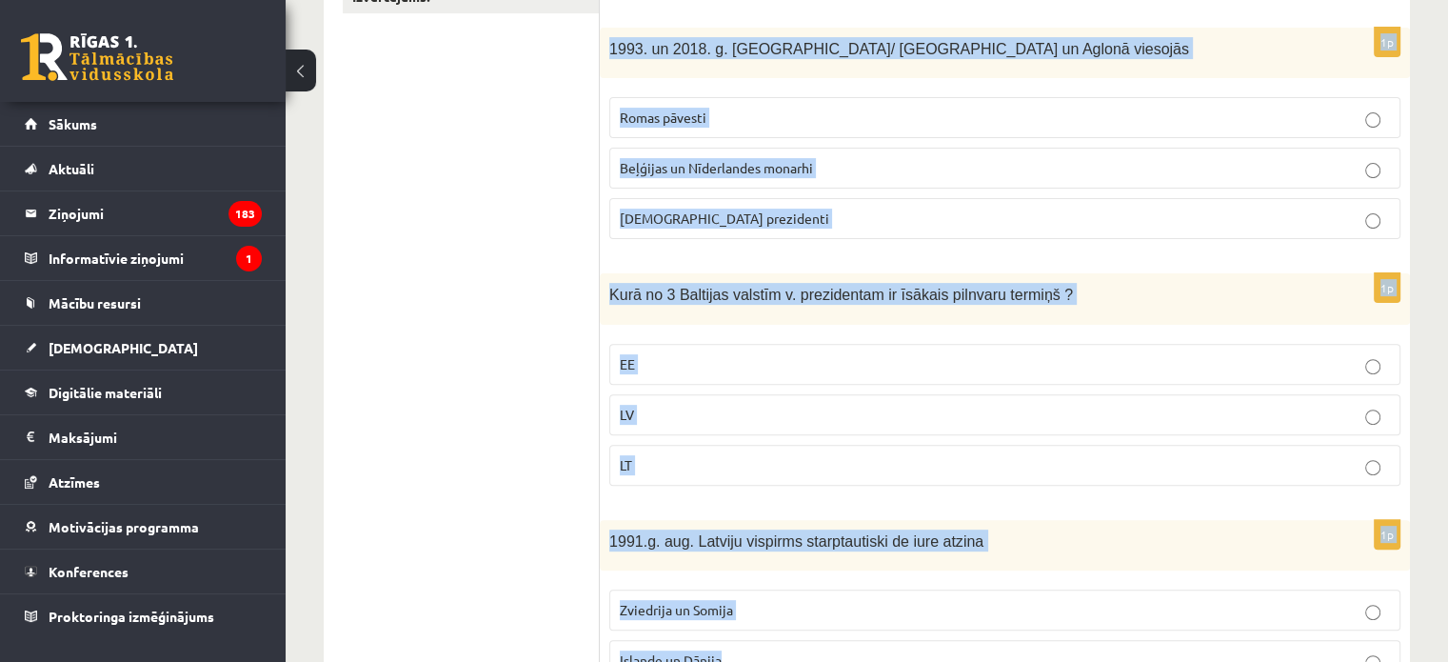
scroll to position [960, 0]
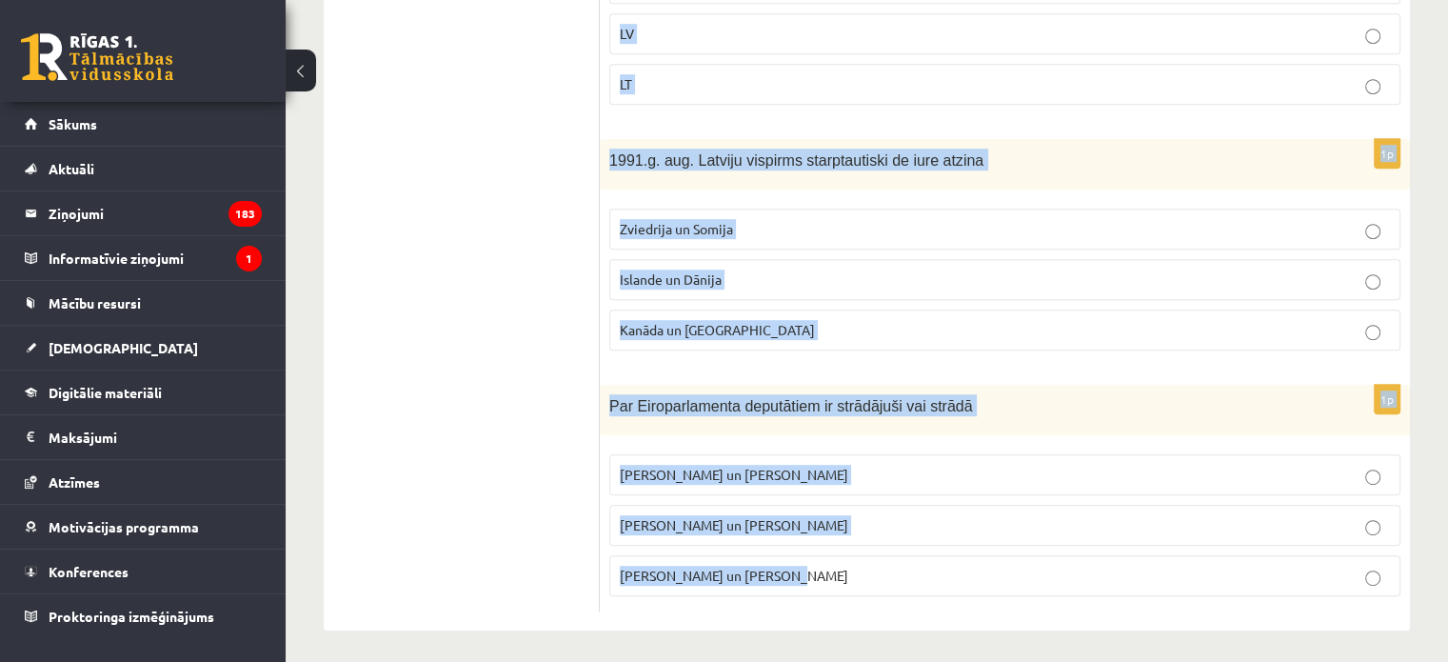
drag, startPoint x: 614, startPoint y: 77, endPoint x: 807, endPoint y: 684, distance: 637.3
copy form "R 2.brīvvalstī /kopš 1990.g./ āŗlietu ministra amatu ieņēma A. Pinočets un N. M…"
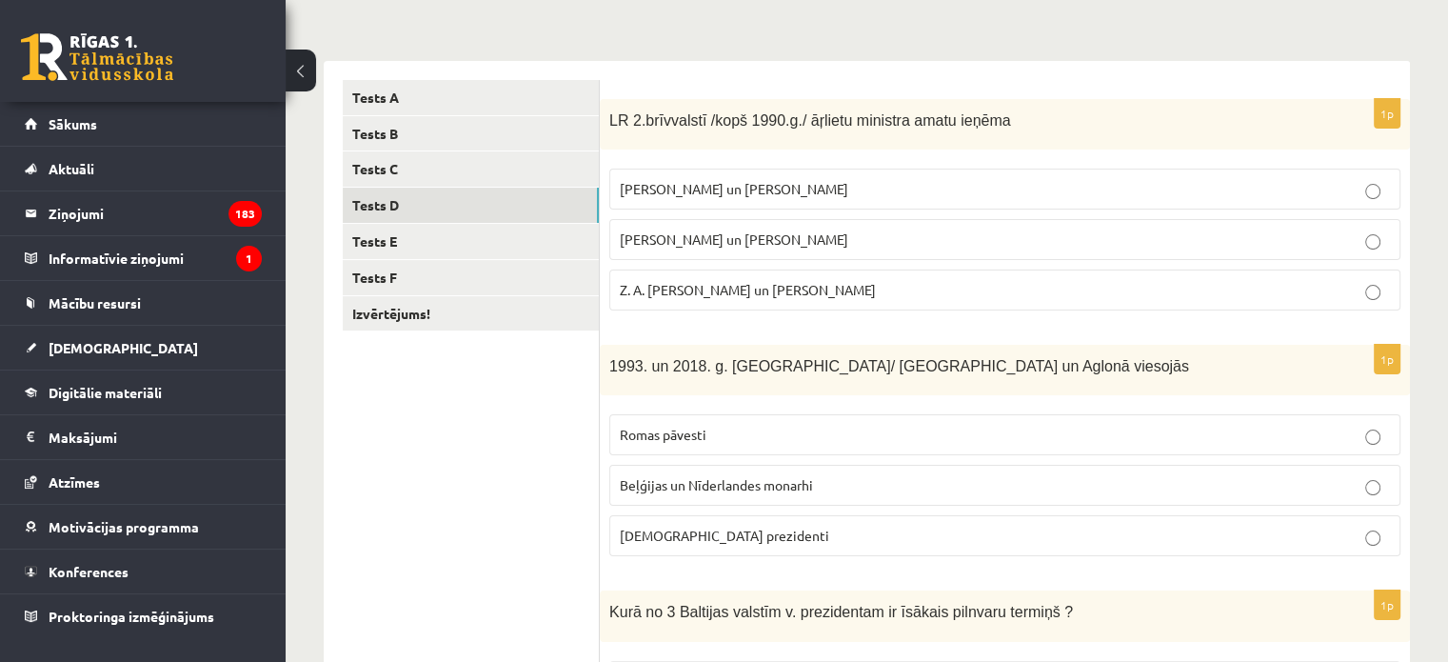
scroll to position [263, 0]
click at [647, 247] on p "A. Pabriks un J Jurkāns" at bounding box center [1005, 238] width 770 height 20
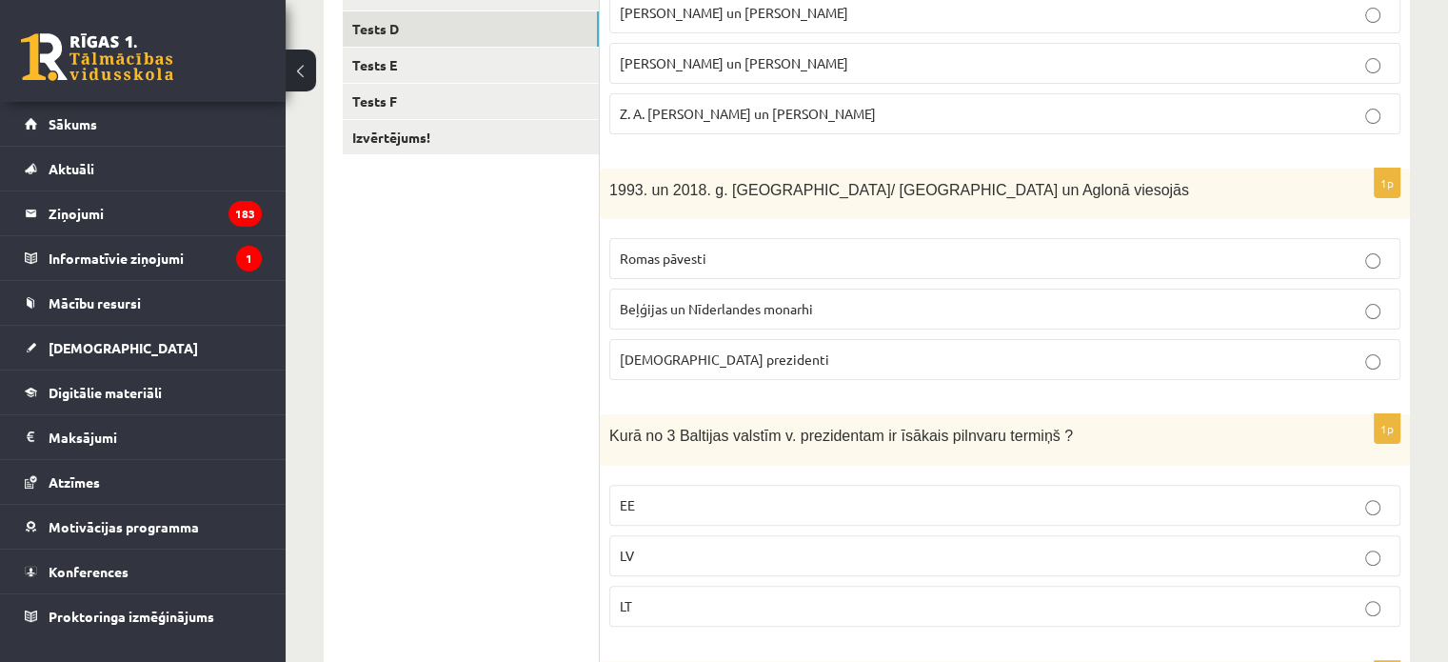
scroll to position [438, 0]
click at [664, 241] on label "Romas pāvesti" at bounding box center [1004, 258] width 791 height 41
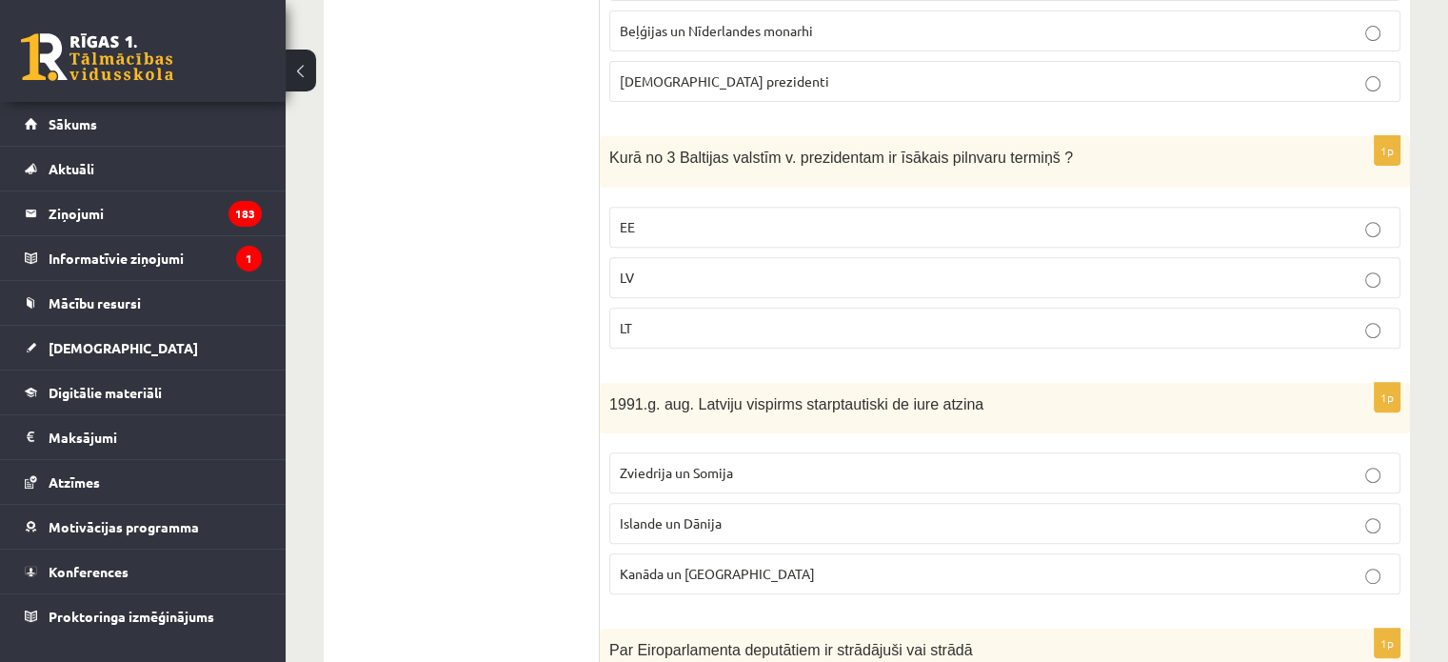
scroll to position [718, 0]
click at [682, 288] on label "LV" at bounding box center [1004, 275] width 791 height 41
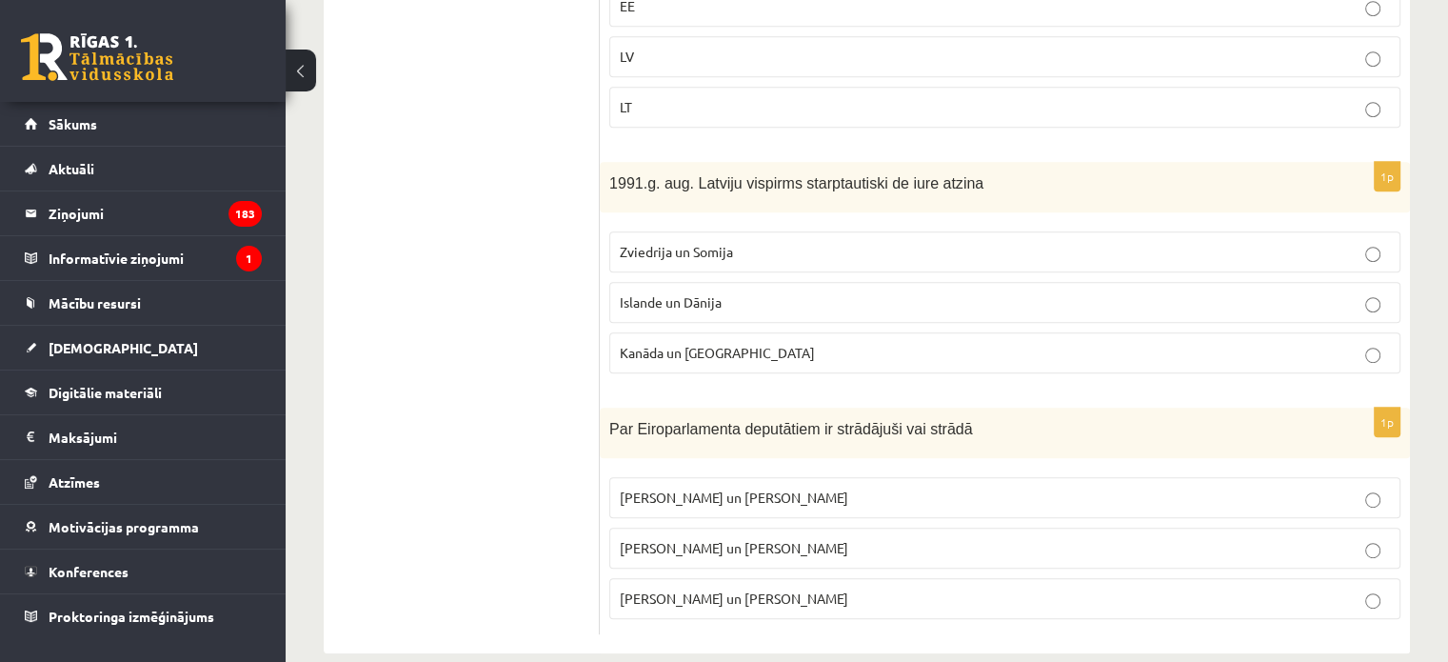
scroll to position [960, 0]
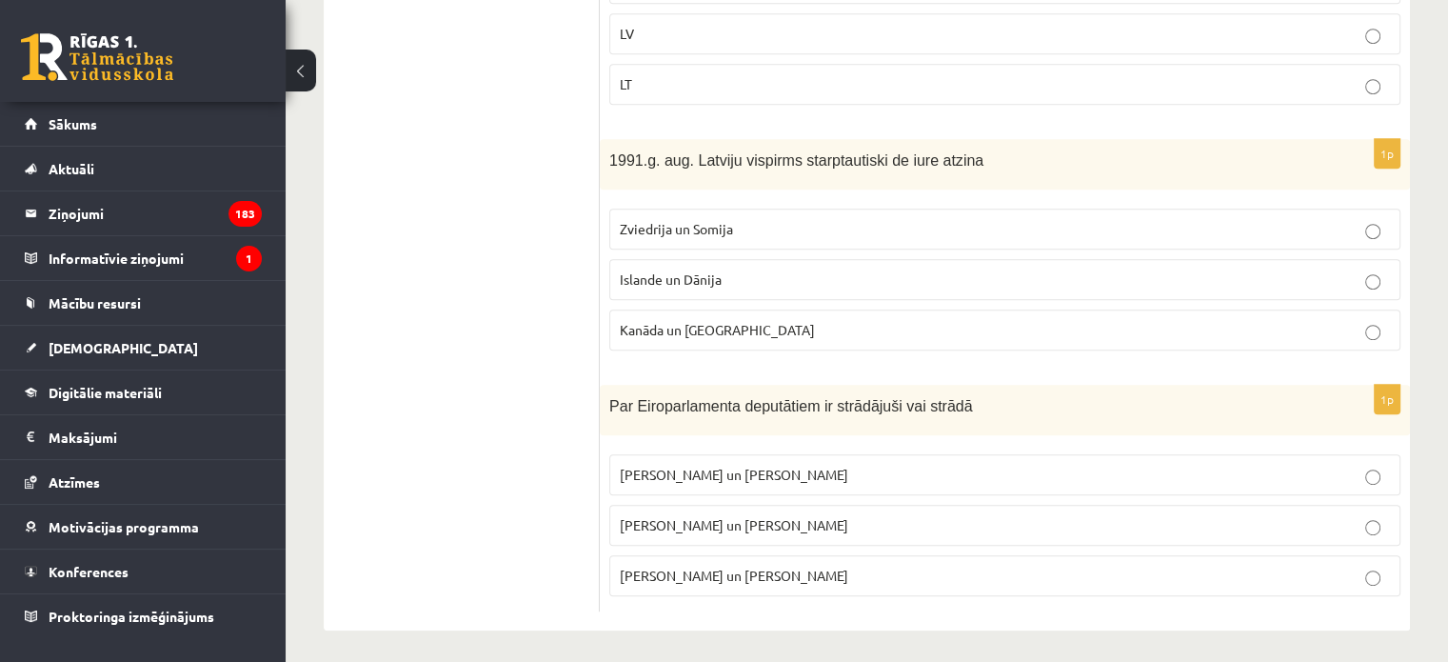
click at [701, 270] on span "Islande un Dānija" at bounding box center [671, 278] width 102 height 17
click at [763, 527] on p "I. Vaidere un N. Ušakovs" at bounding box center [1005, 525] width 770 height 20
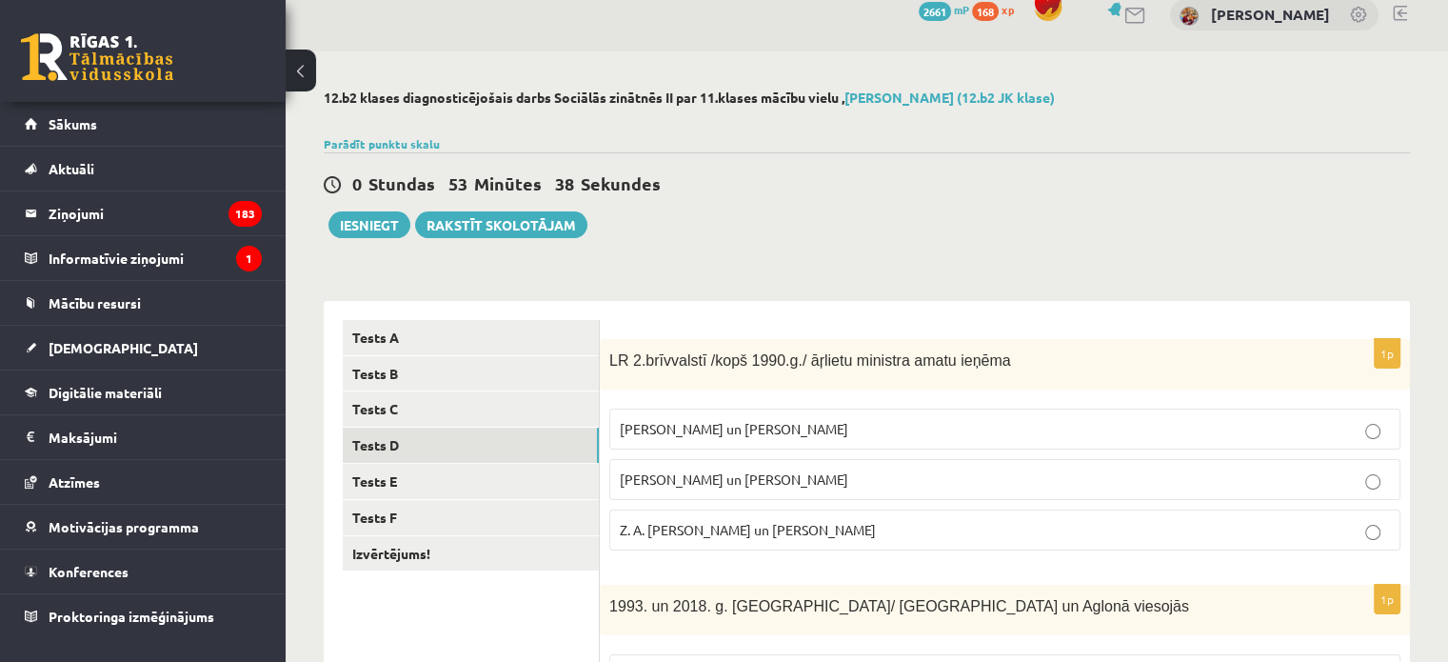
scroll to position [0, 0]
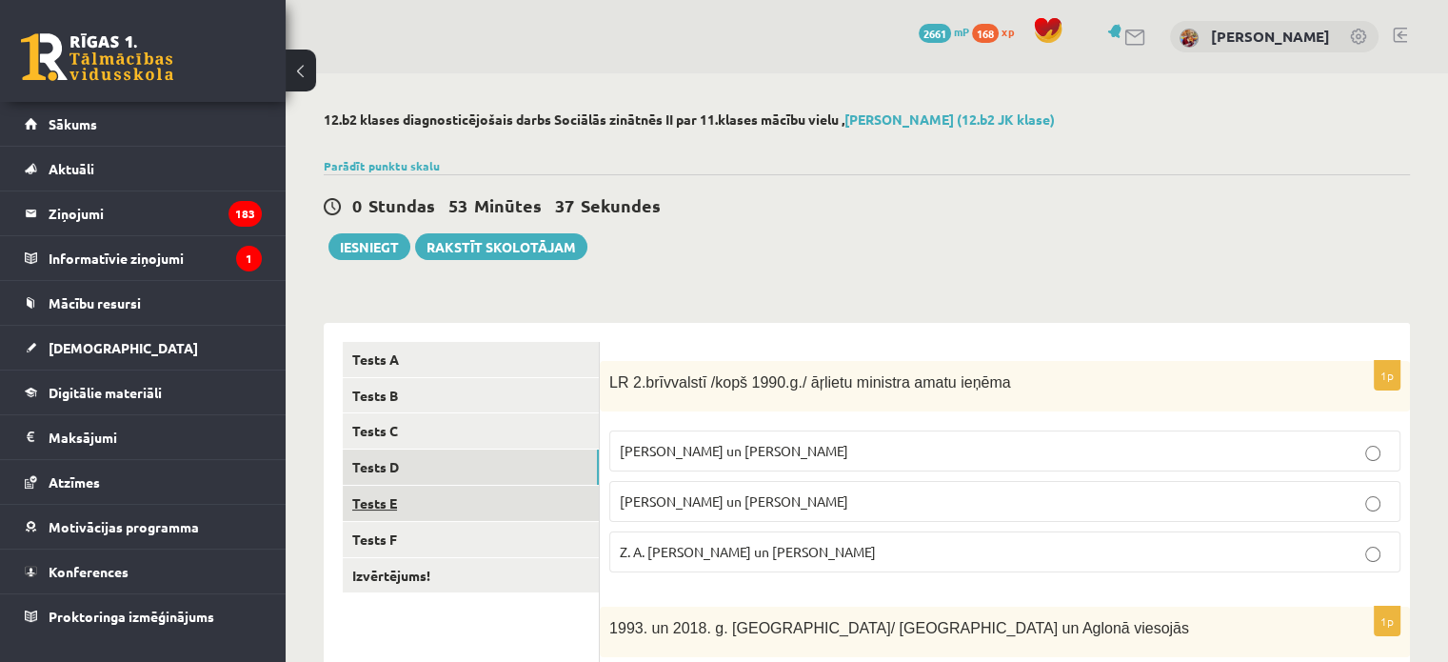
click at [453, 500] on link "Tests E" at bounding box center [471, 502] width 256 height 35
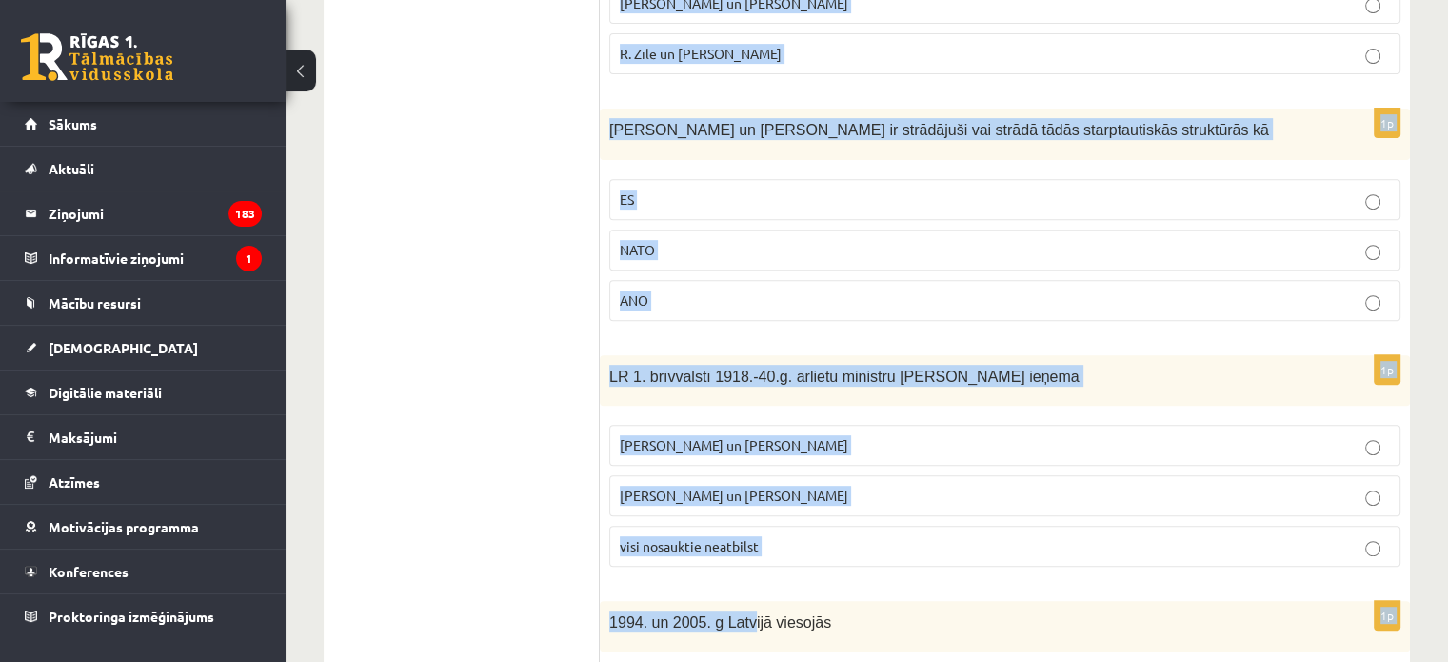
scroll to position [960, 0]
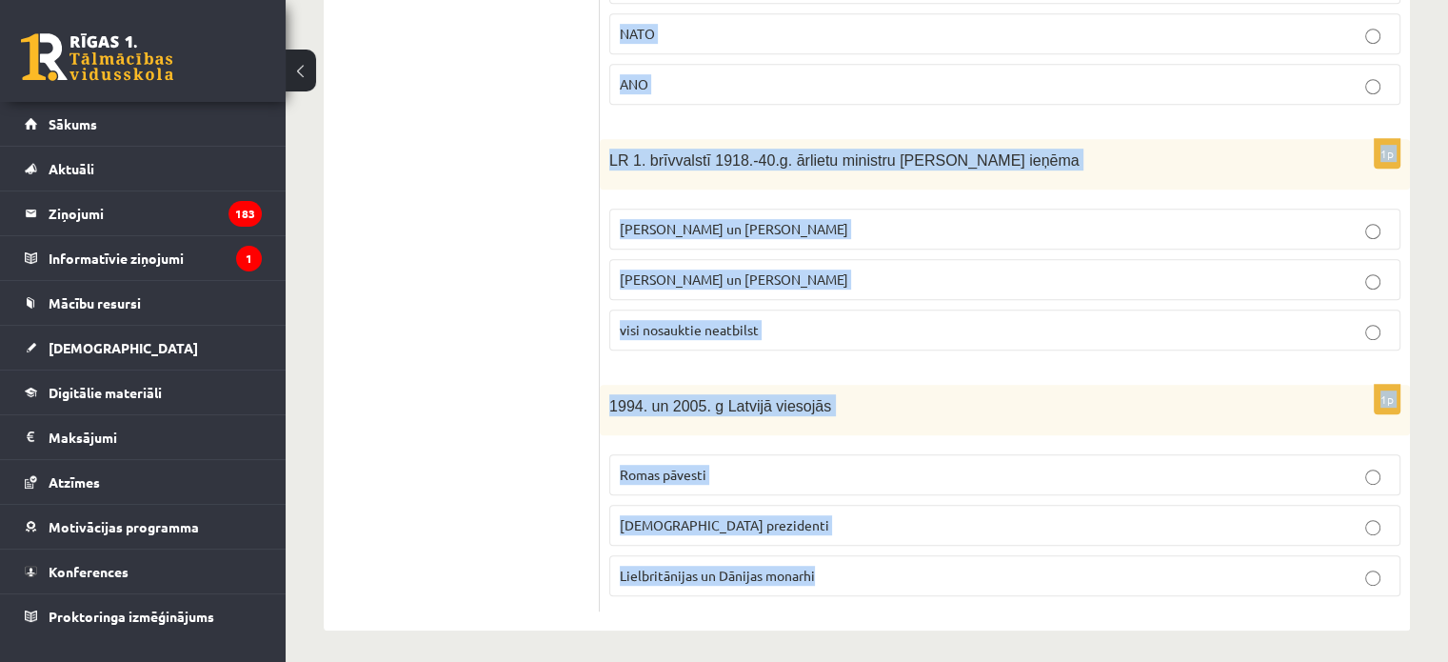
drag, startPoint x: 607, startPoint y: 377, endPoint x: 912, endPoint y: 583, distance: 367.5
click at [743, 414] on div "1994. un 2005. g Latvijā viesojās" at bounding box center [1005, 410] width 810 height 50
drag, startPoint x: 605, startPoint y: 376, endPoint x: 821, endPoint y: 638, distance: 338.8
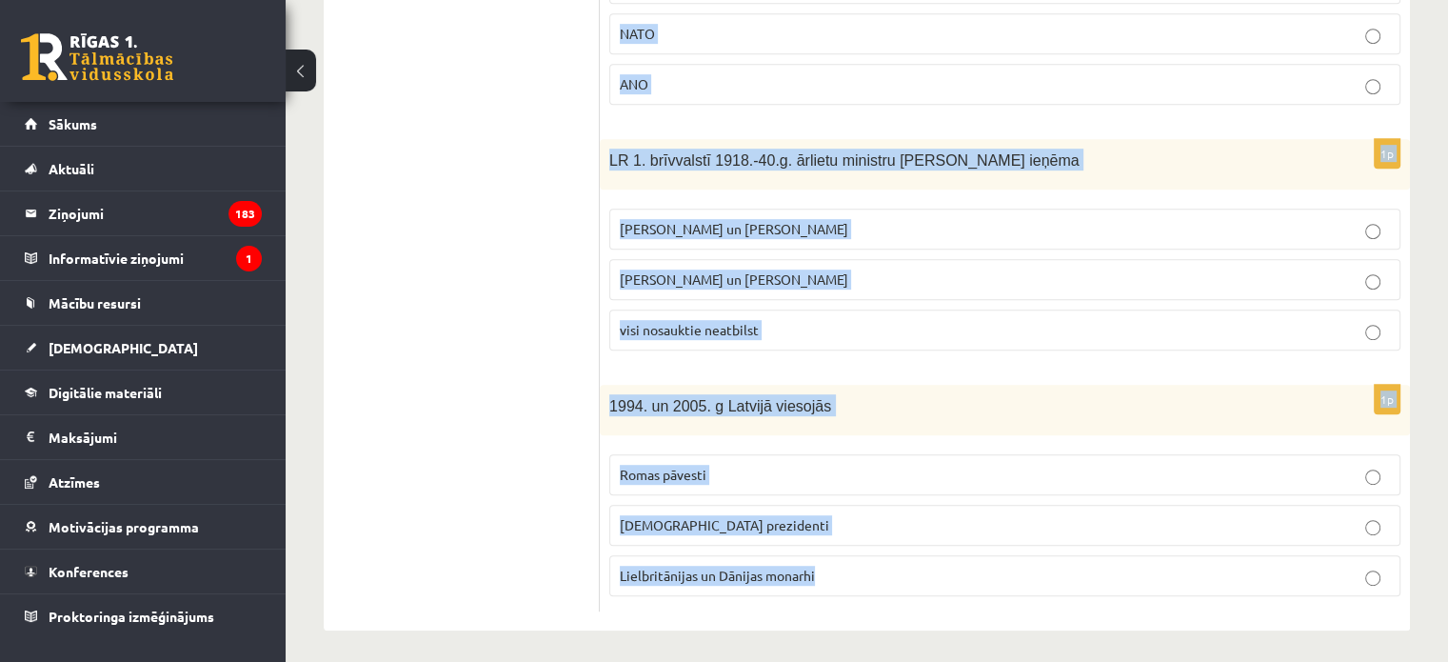
copy form "Latviju 1921. g. starptautiski de iure atzina Tautu Savienības 3 valstis 4 v. 5…"
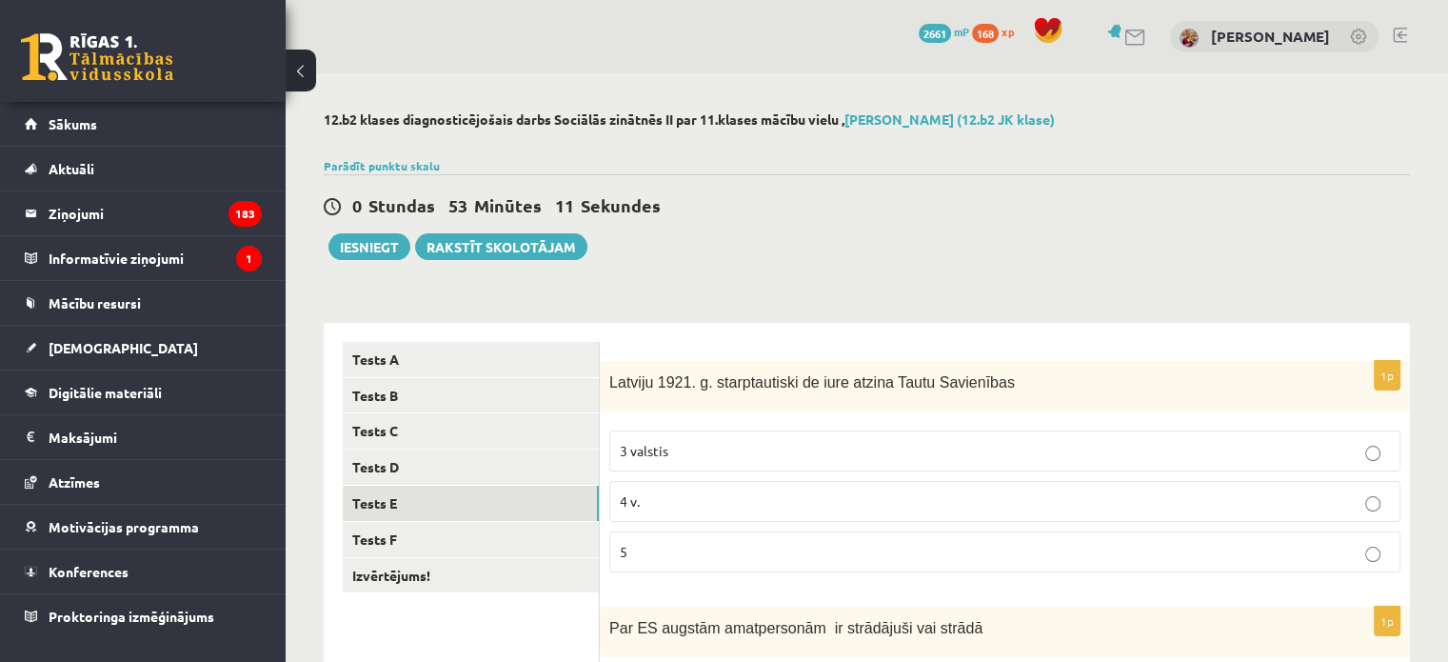
click at [660, 498] on p "4 v." at bounding box center [1005, 501] width 770 height 20
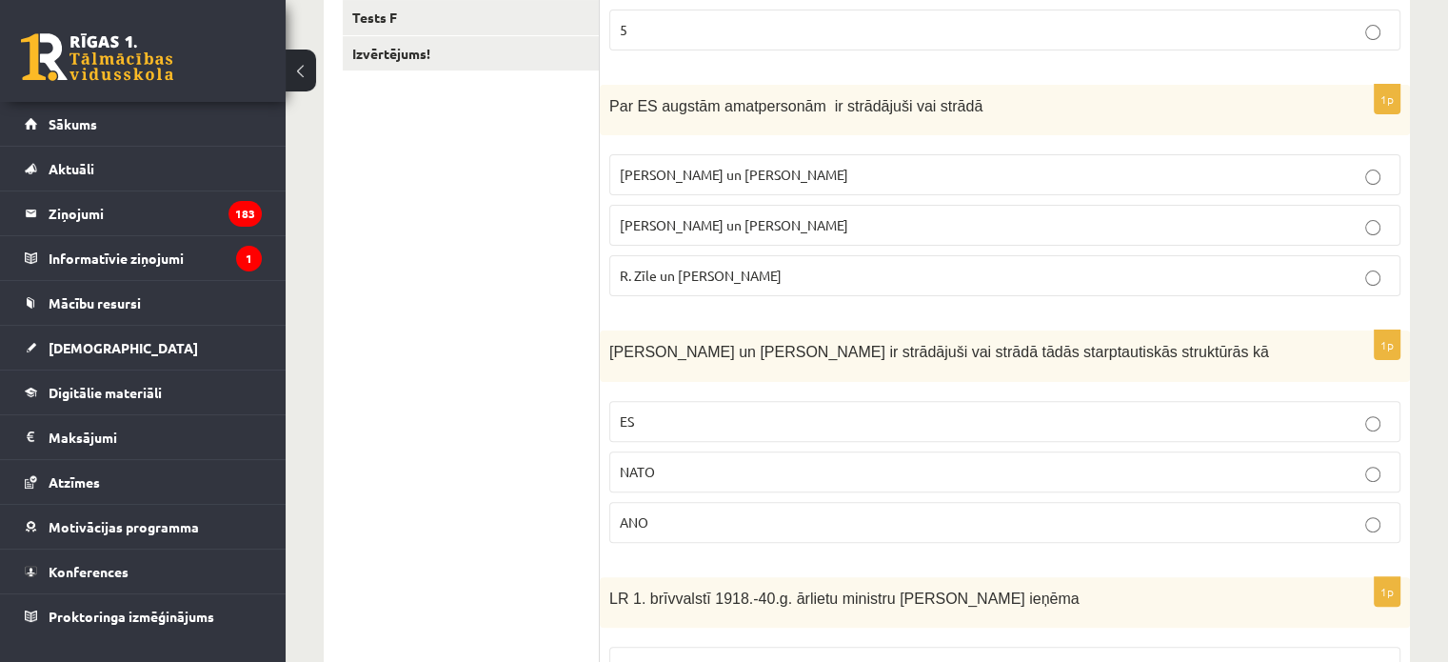
scroll to position [524, 0]
click at [692, 260] on label "R. Zīle un V.Dombrovskis" at bounding box center [1004, 273] width 791 height 41
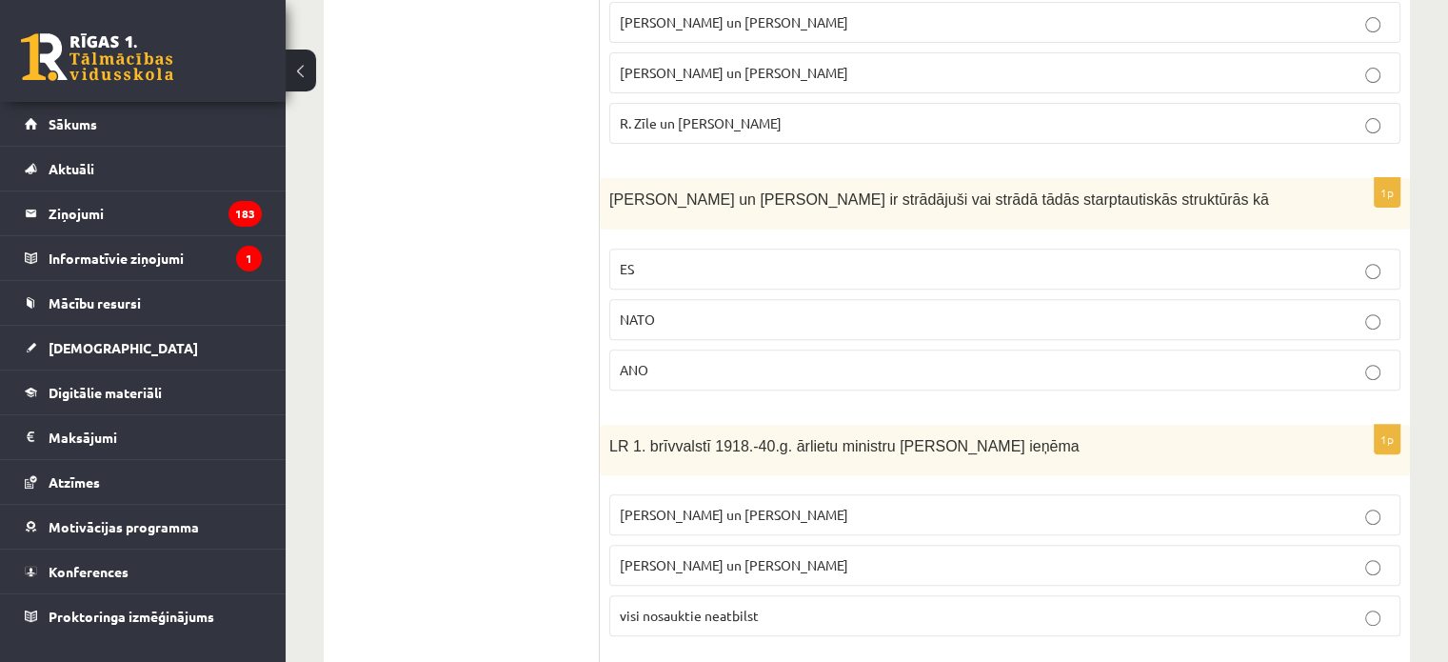
scroll to position [706, 0]
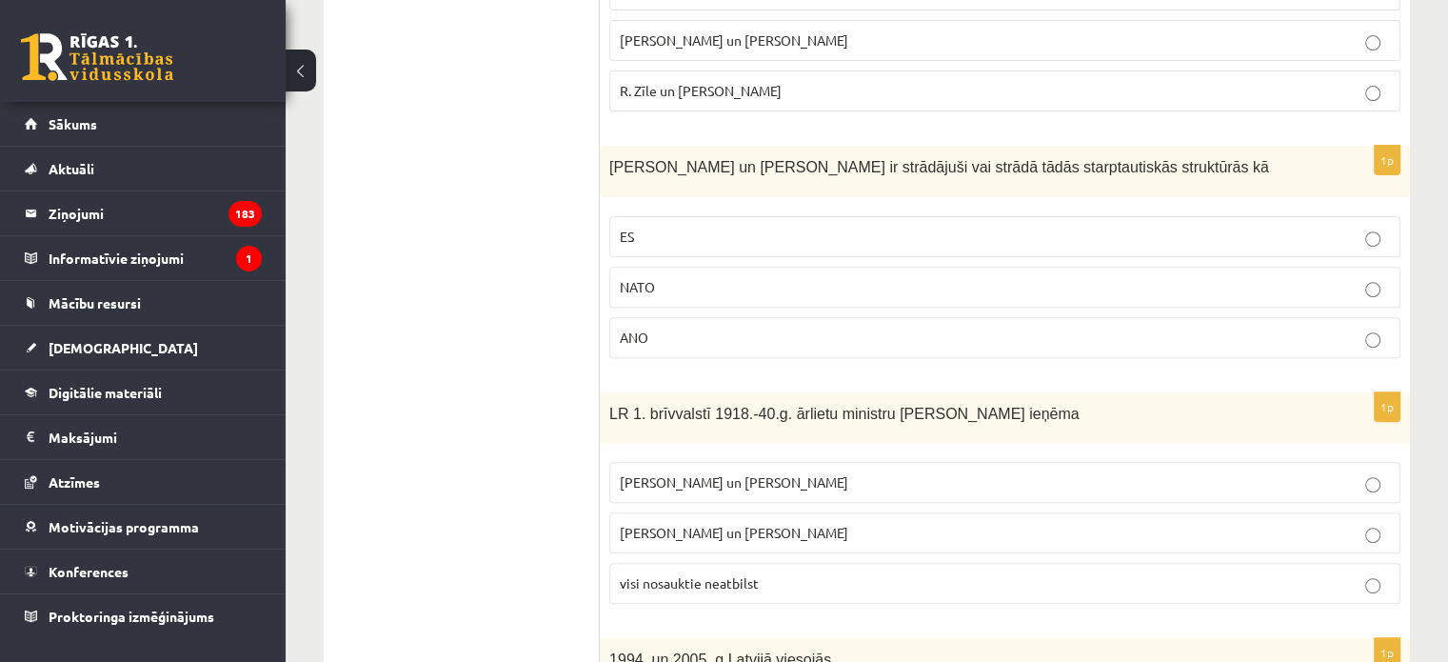
click at [703, 244] on label "ES" at bounding box center [1004, 236] width 791 height 41
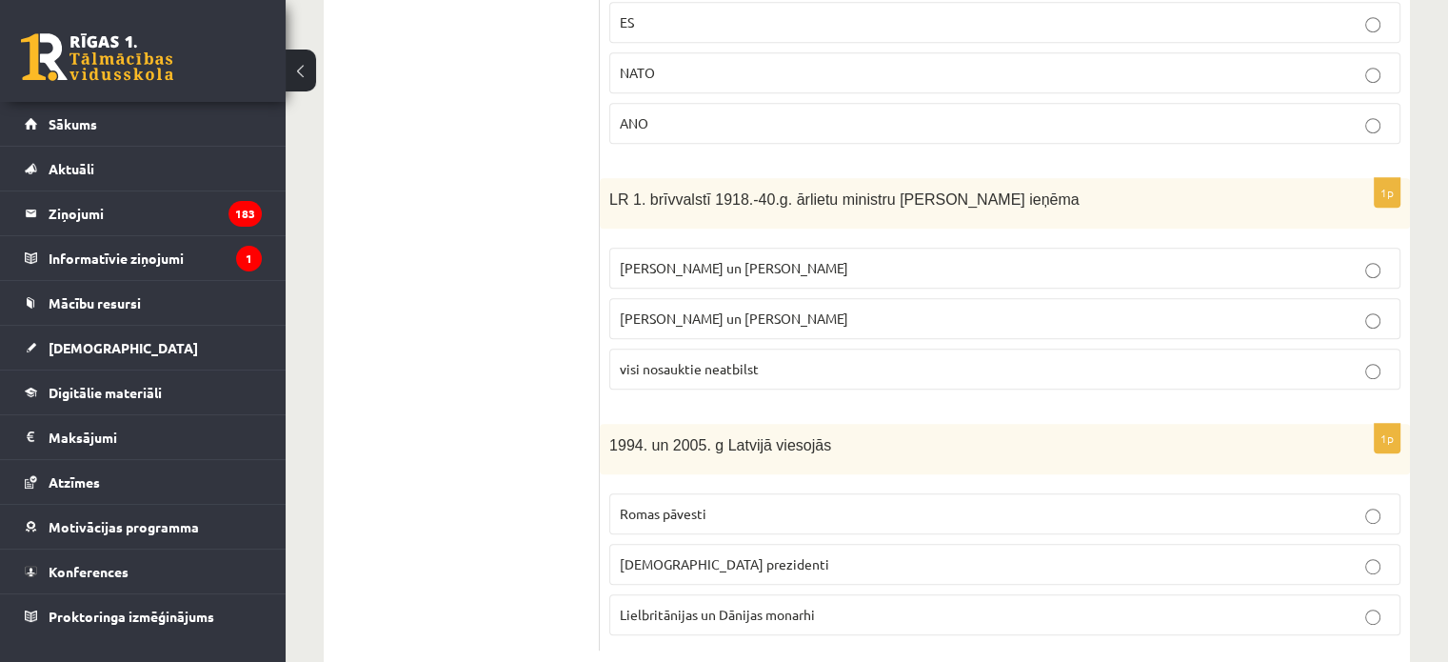
scroll to position [960, 0]
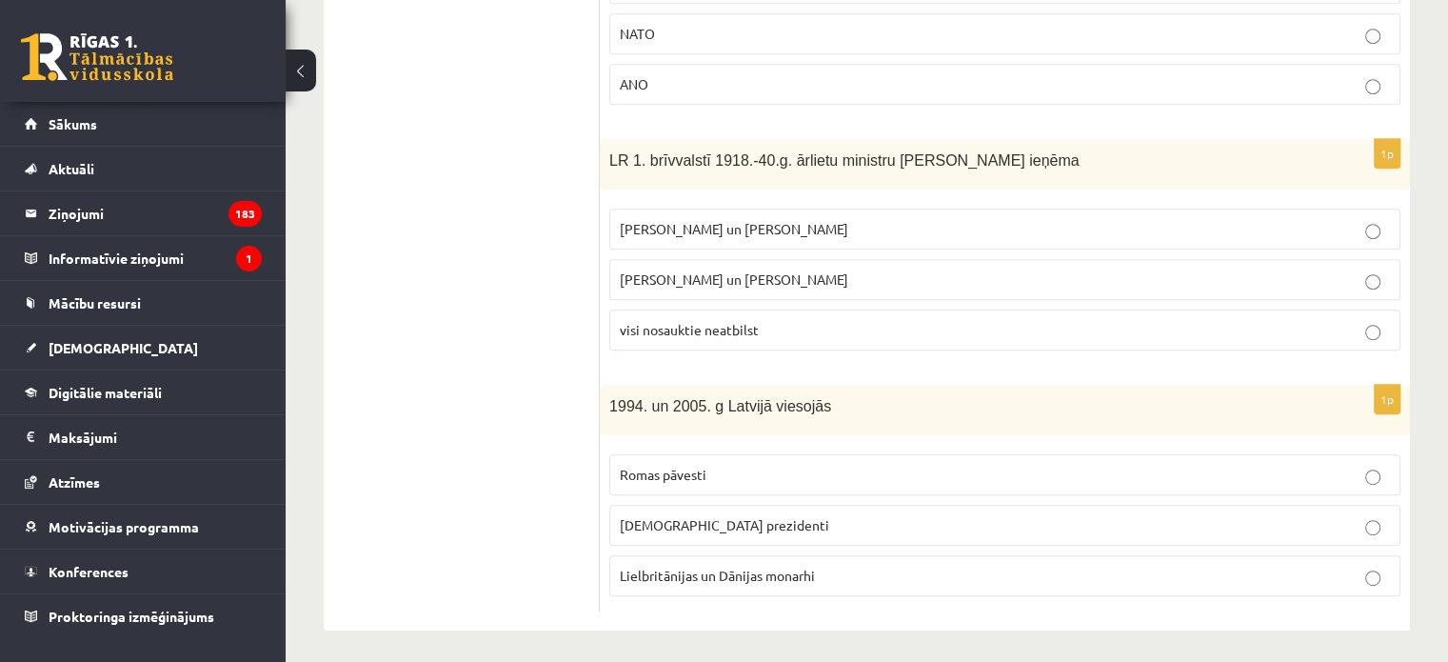
click at [712, 220] on span "Z. Meierovics un V. Munters" at bounding box center [734, 228] width 228 height 17
click at [777, 525] on p "ASV prezidenti" at bounding box center [1005, 525] width 770 height 20
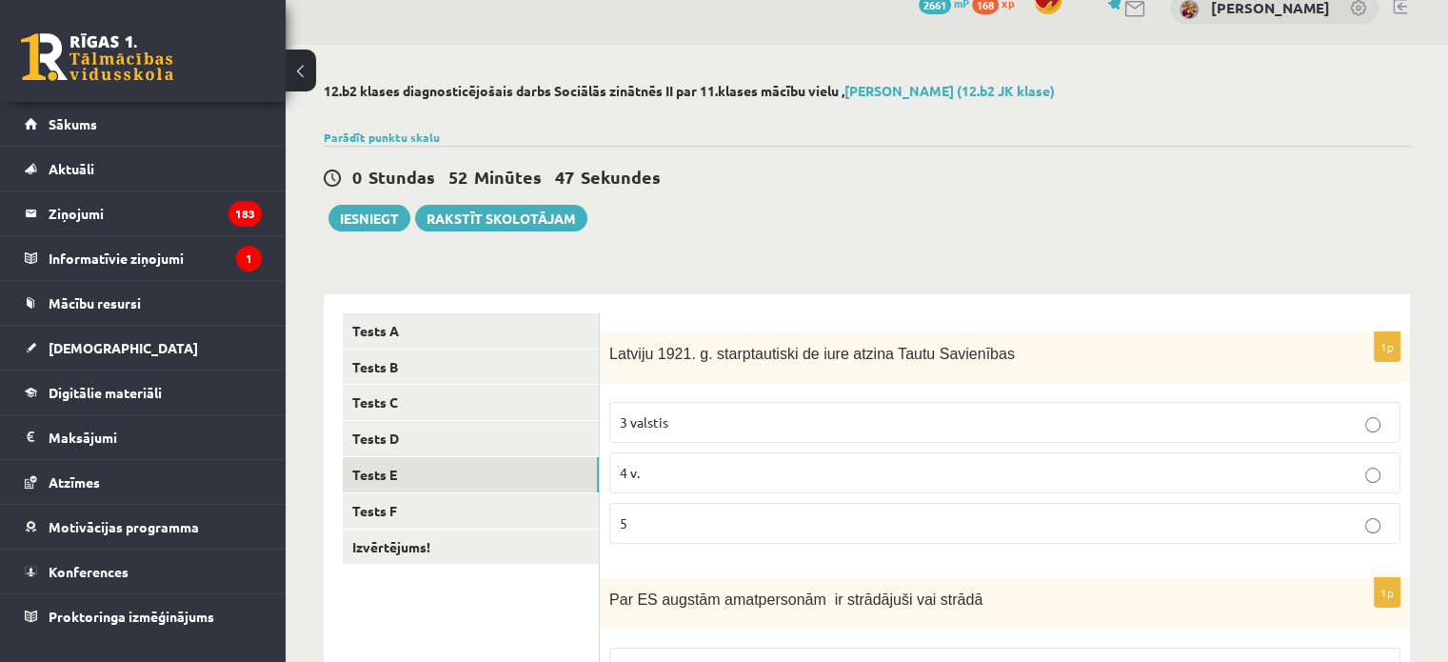
scroll to position [8, 0]
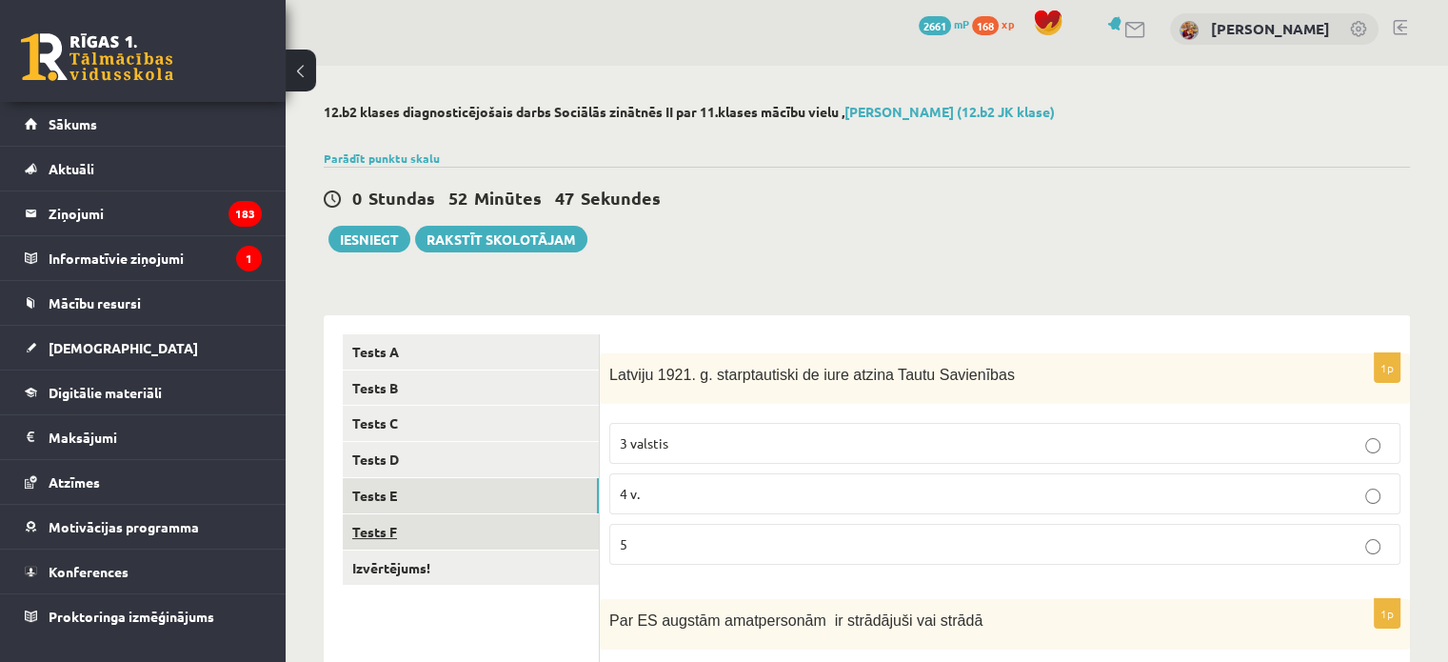
click at [450, 534] on link "Tests F" at bounding box center [471, 531] width 256 height 35
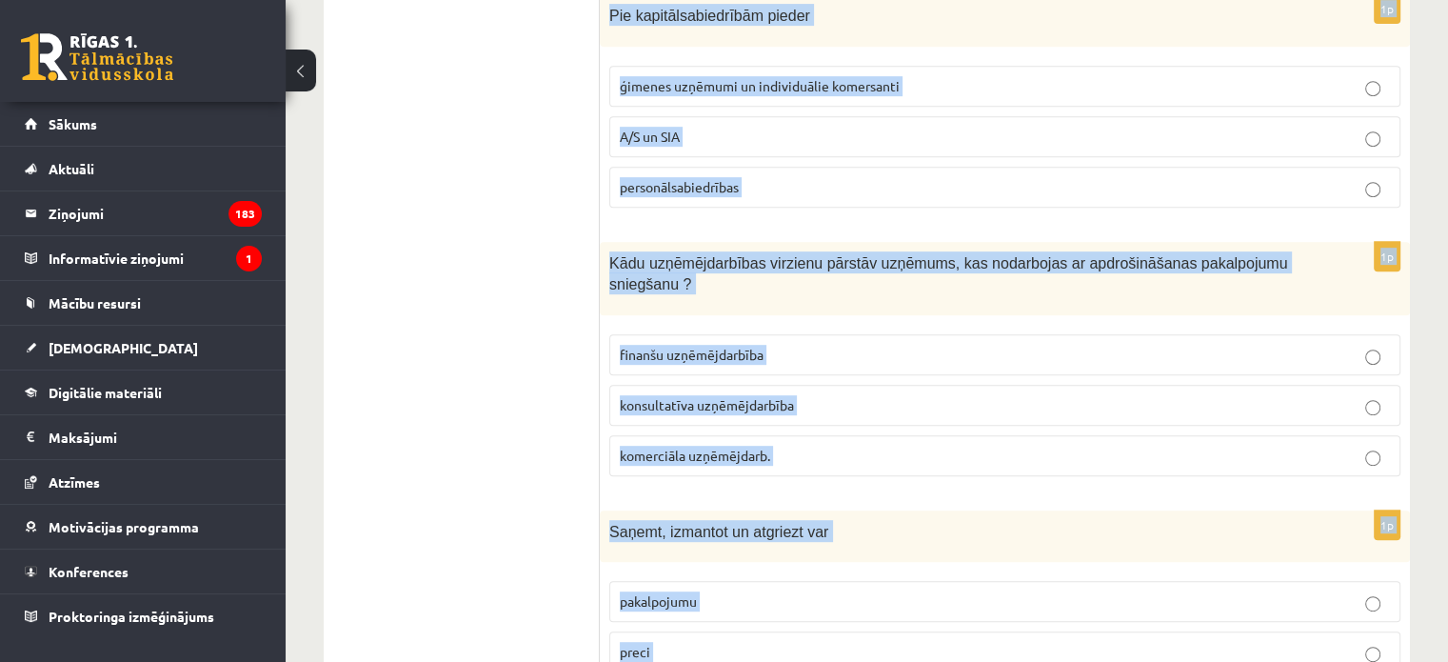
scroll to position [966, 0]
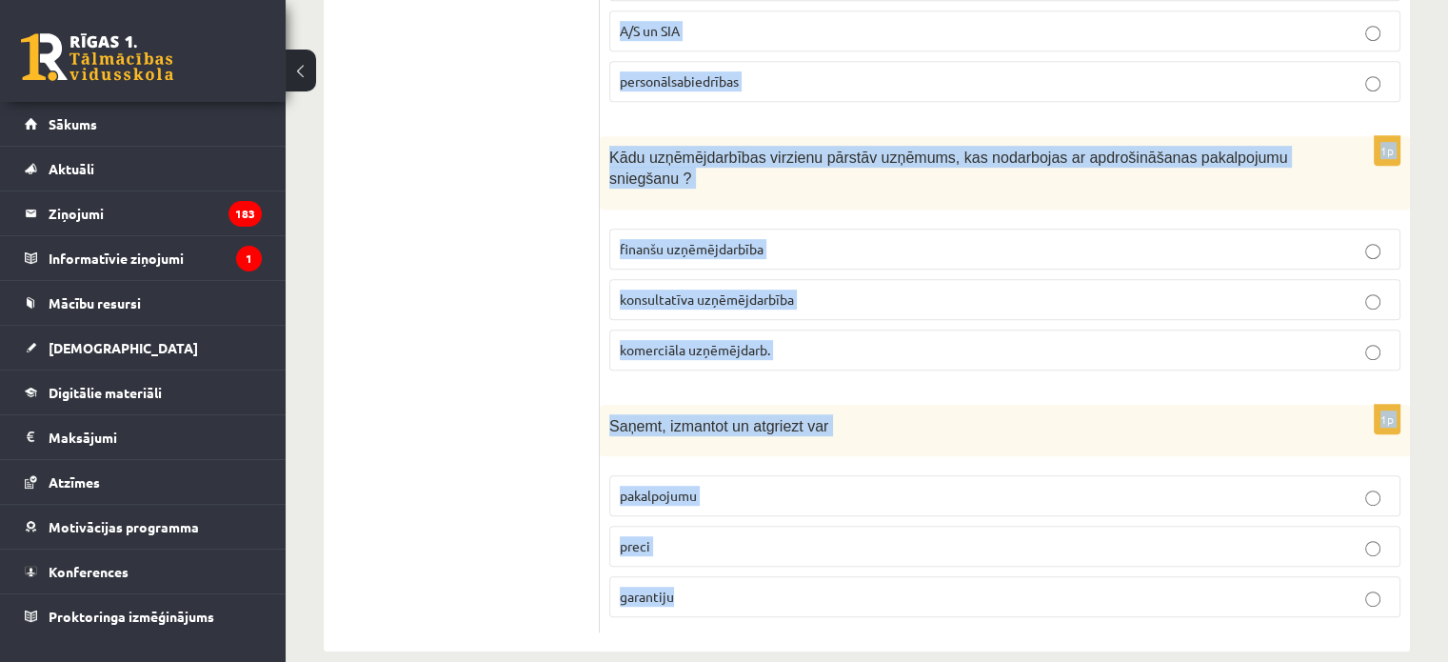
drag, startPoint x: 613, startPoint y: 372, endPoint x: 679, endPoint y: 700, distance: 334.0
copy form "Pie kādas uzņēmu grupas pieder LR lielākā daļa uzņēmumu mazie un vidējie uzņēmu…"
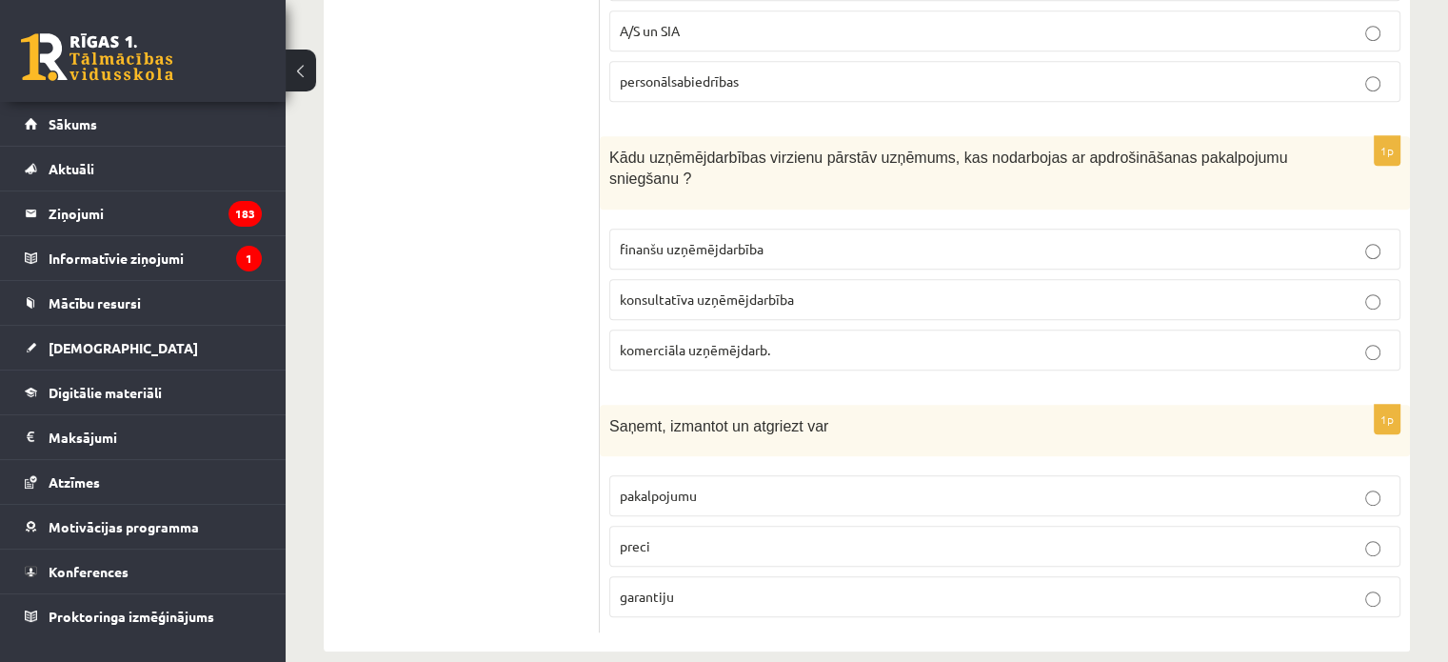
click at [535, 501] on ul "Tests A Tests B Tests C Tests D Tests E Tests F Izvērtējums!" at bounding box center [471, 5] width 257 height 1258
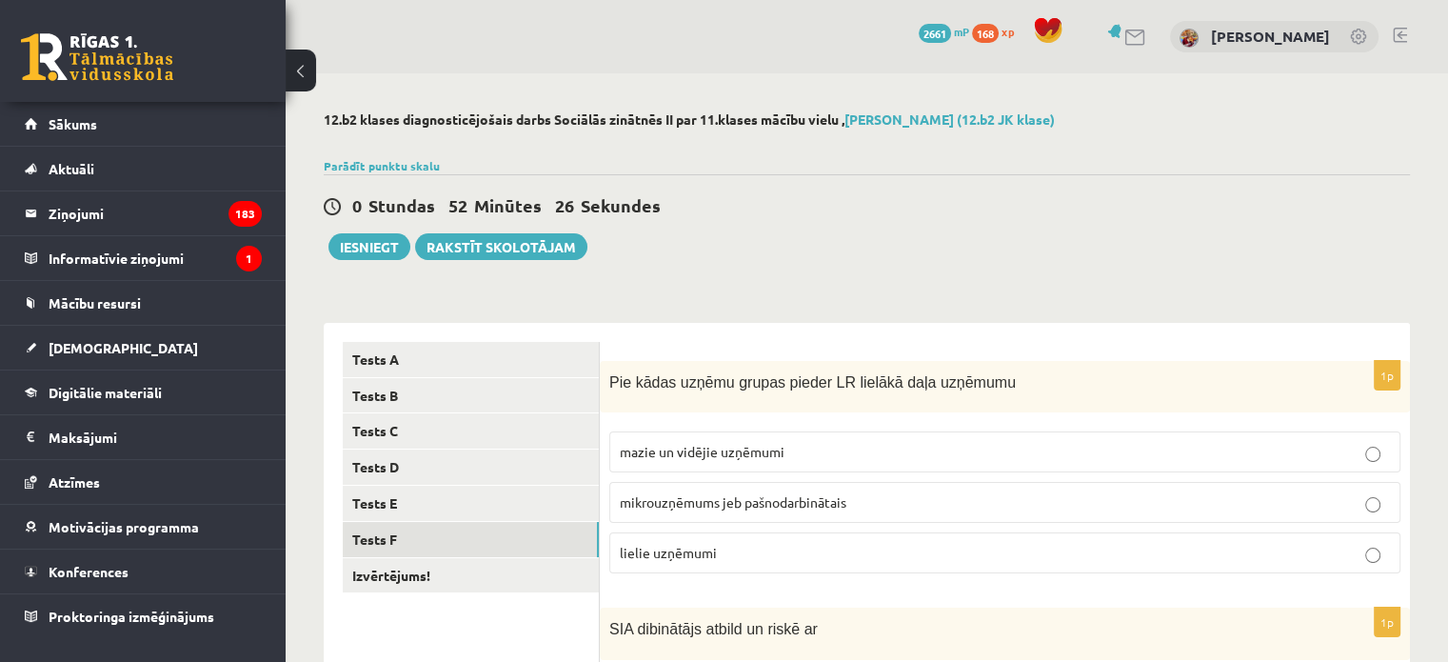
click at [734, 448] on span "mazie un vidējie uzņēmumi" at bounding box center [702, 451] width 165 height 17
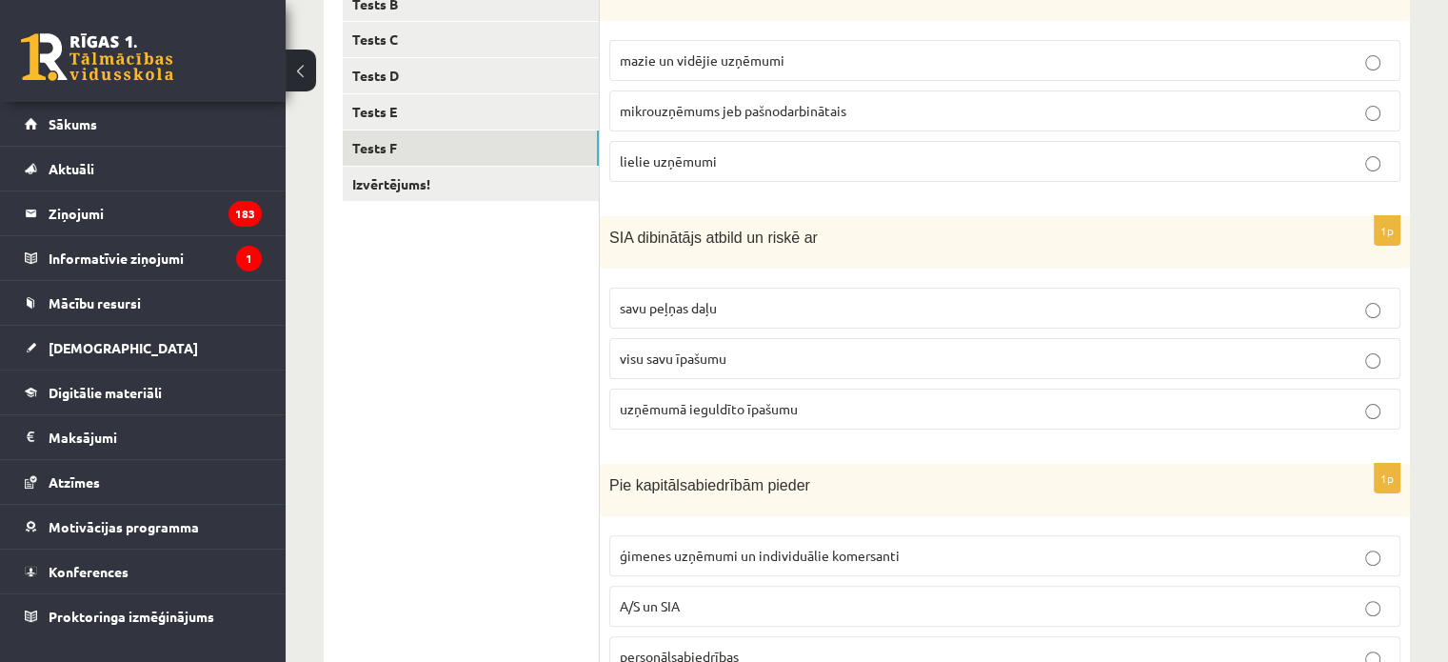
scroll to position [396, 0]
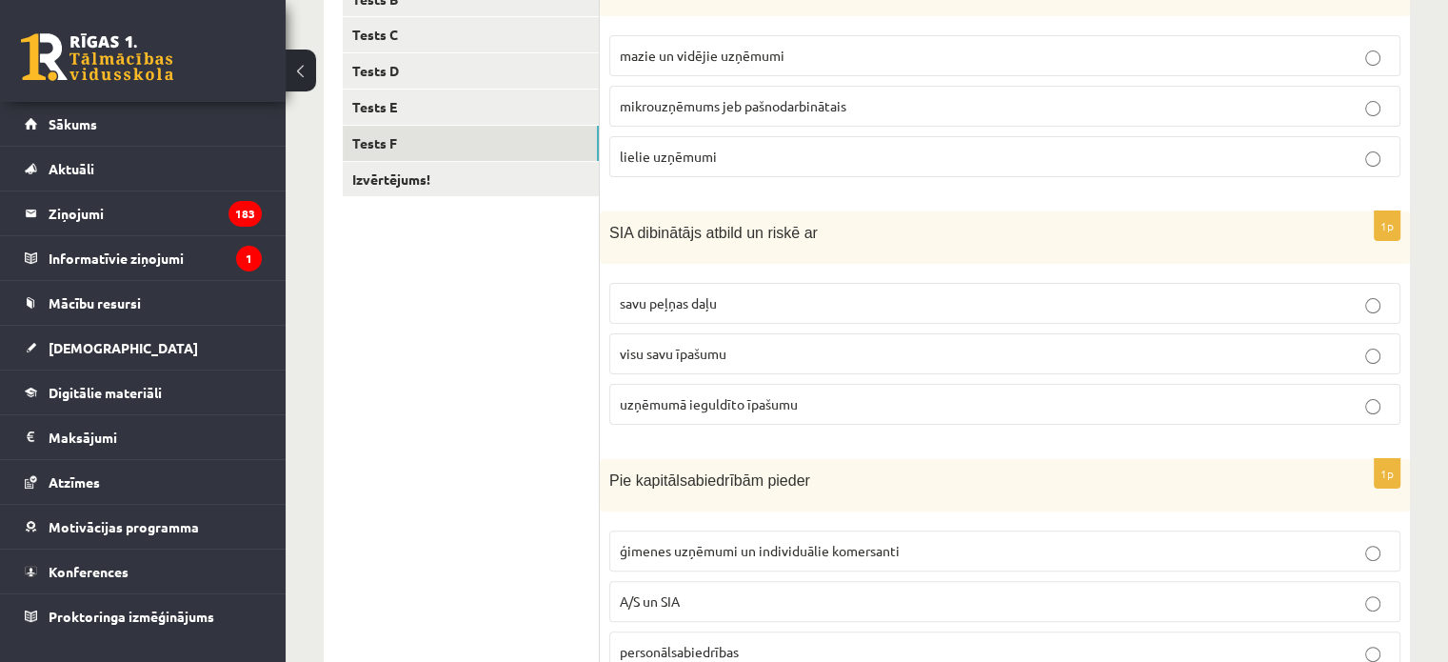
click at [729, 394] on p "uzņēmumā ieguldīto īpašumu" at bounding box center [1005, 404] width 770 height 20
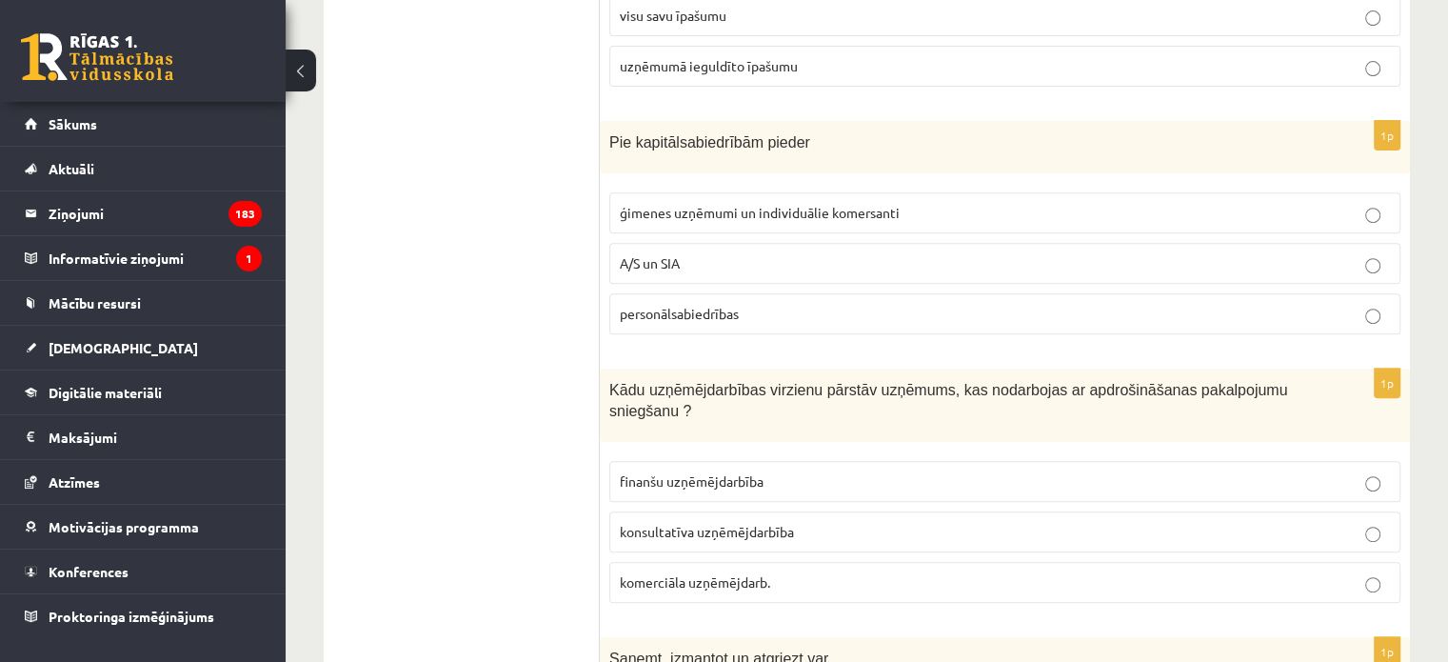
scroll to position [735, 0]
click at [689, 252] on p "A/S un SIA" at bounding box center [1005, 262] width 770 height 20
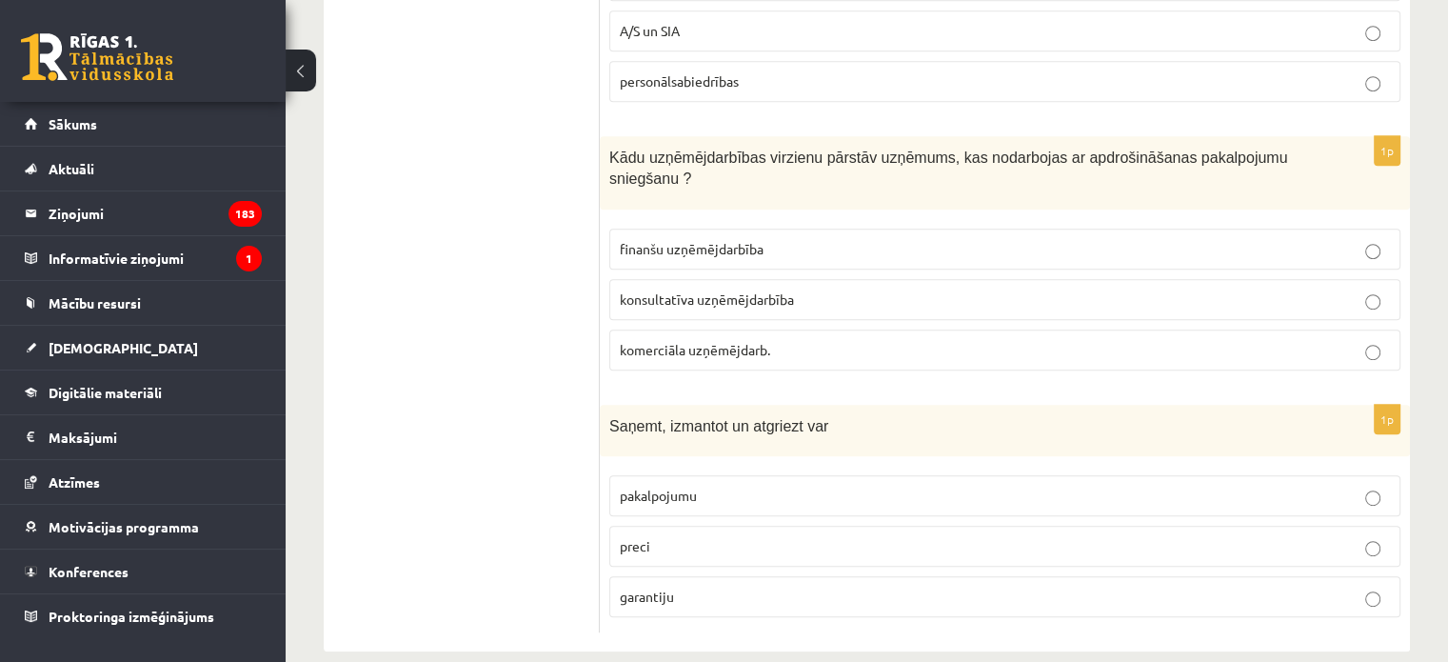
click at [674, 240] on span "finanšu uzņēmējdarbība" at bounding box center [692, 248] width 144 height 17
click at [709, 536] on p "preci" at bounding box center [1005, 546] width 770 height 20
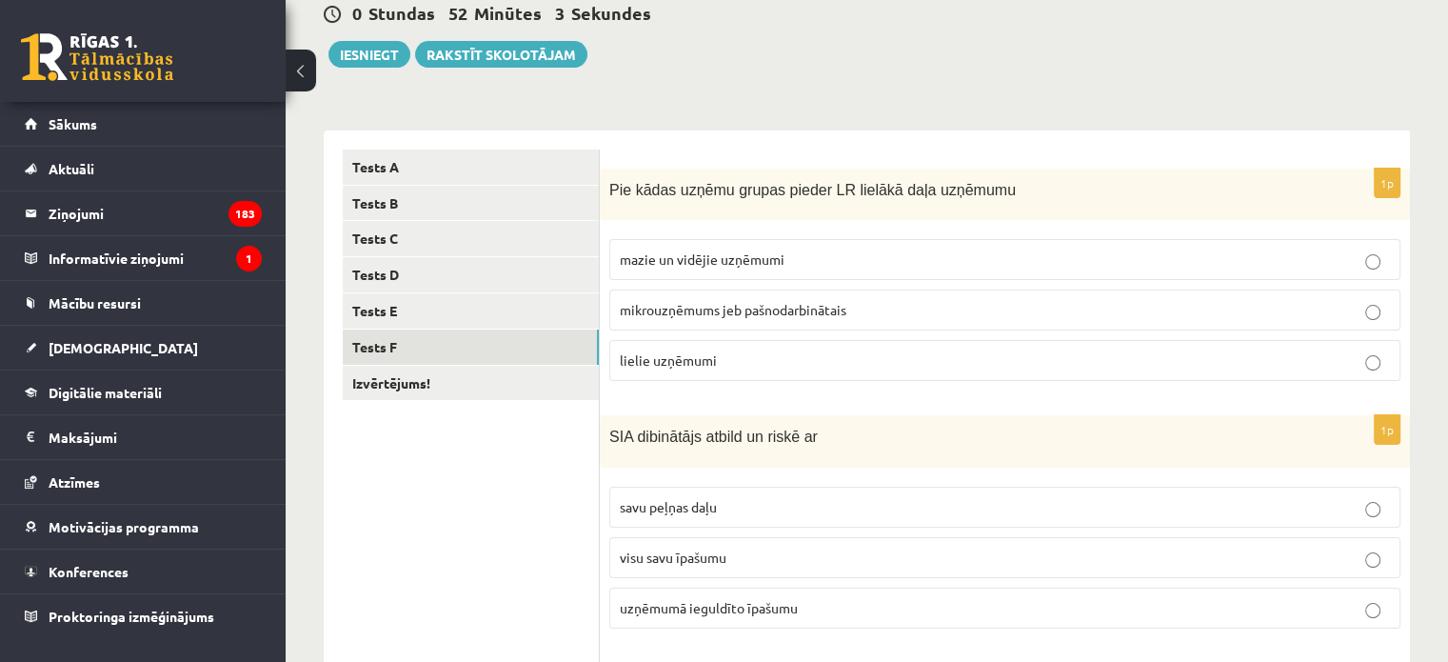
scroll to position [184, 0]
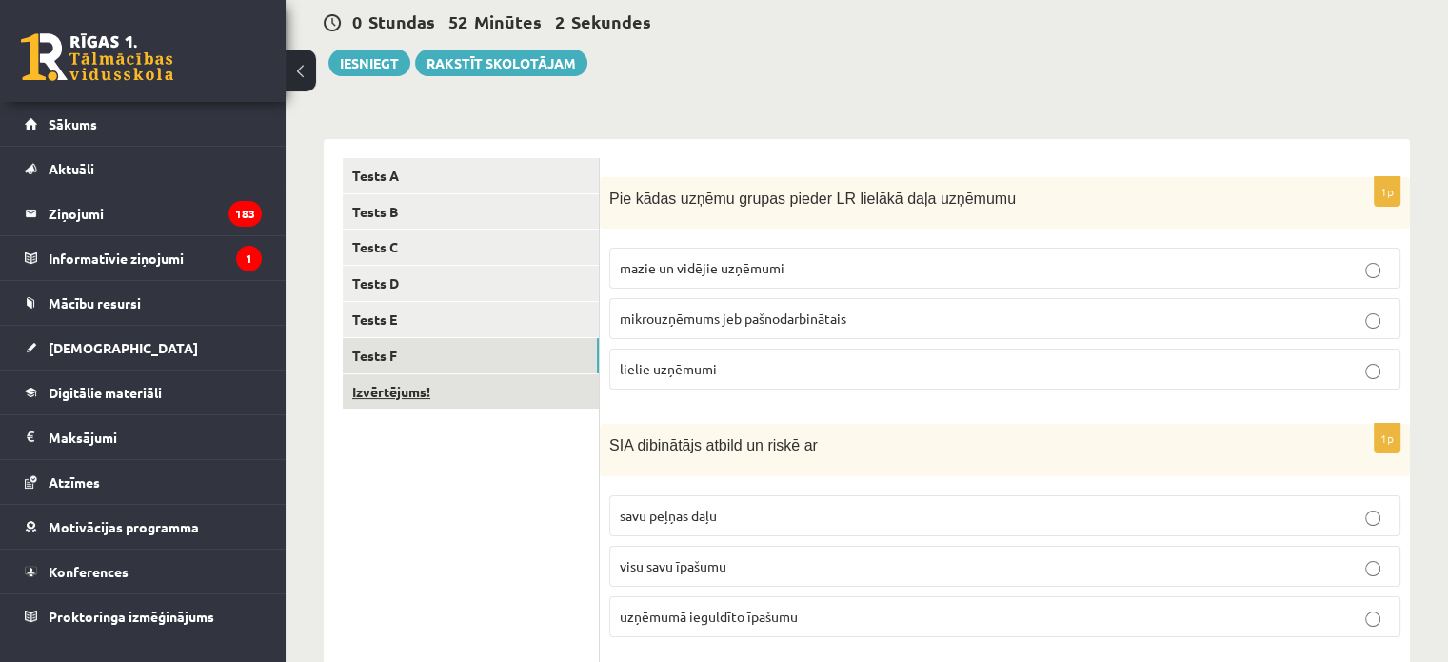
click at [518, 396] on link "Izvērtējums!" at bounding box center [471, 391] width 256 height 35
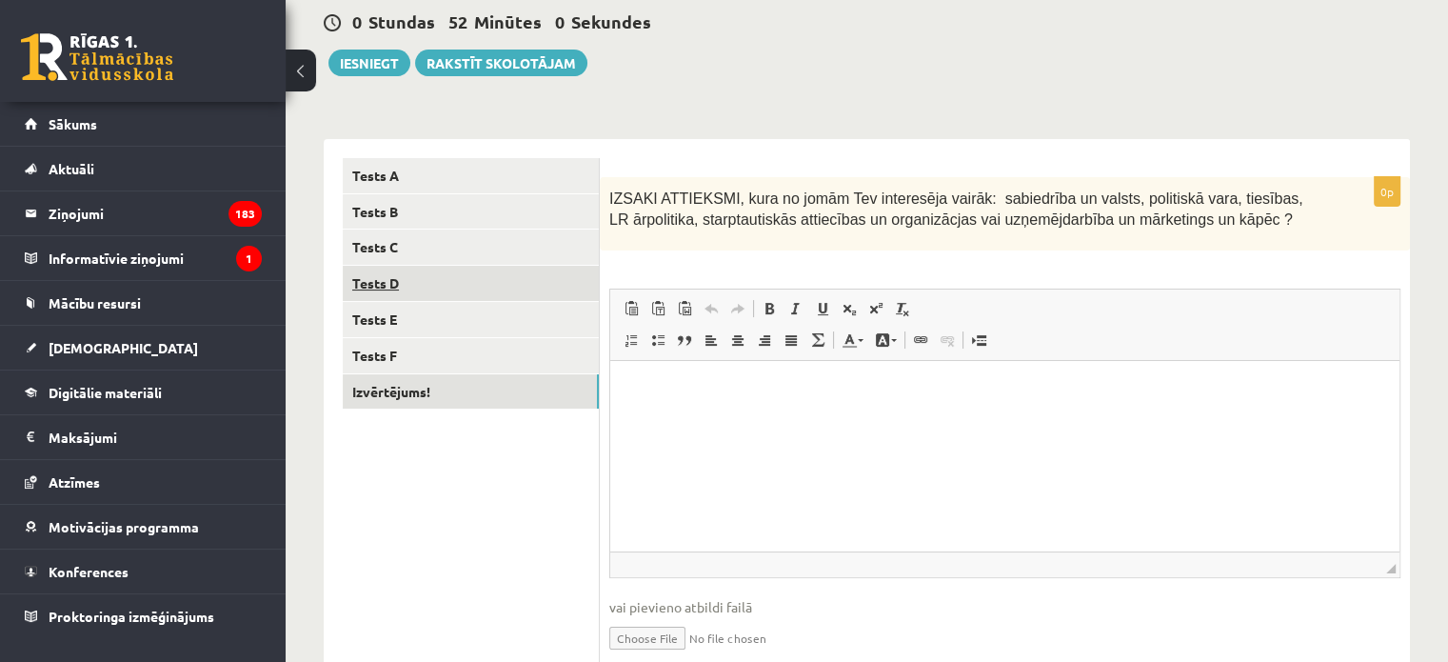
scroll to position [0, 0]
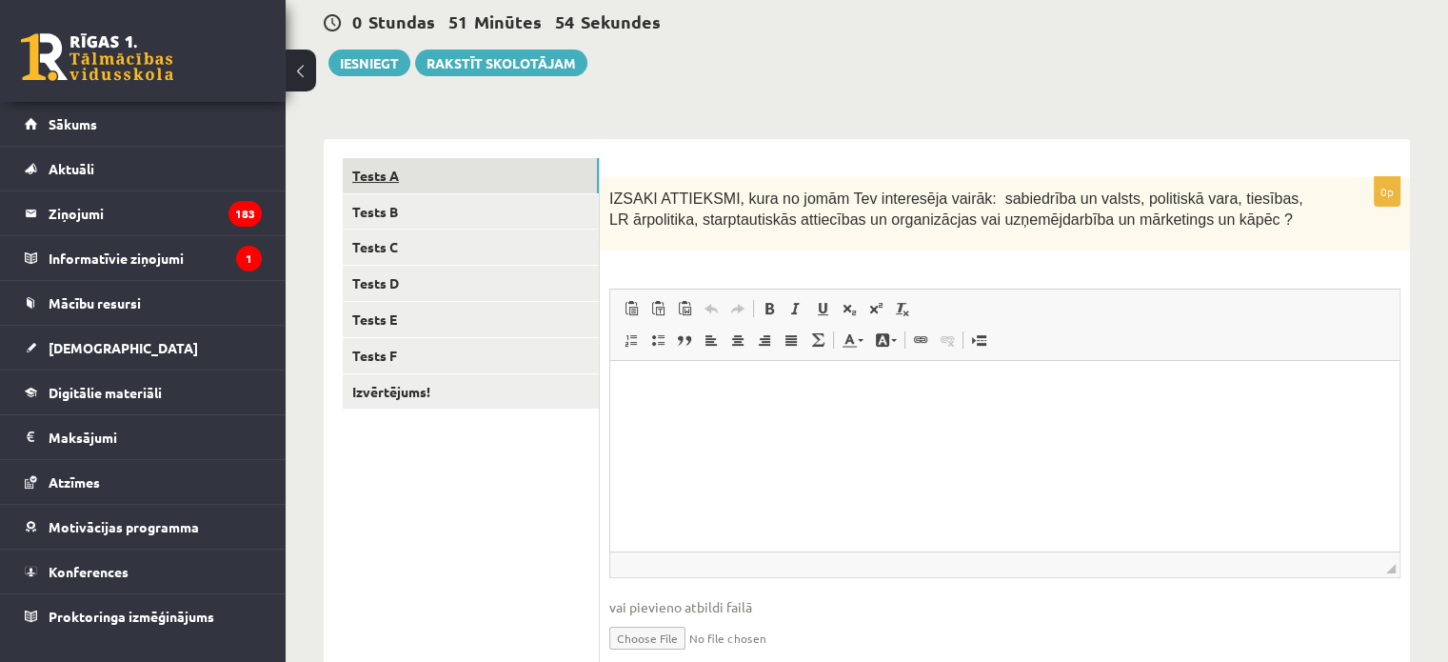
click at [533, 178] on link "Tests A" at bounding box center [471, 175] width 256 height 35
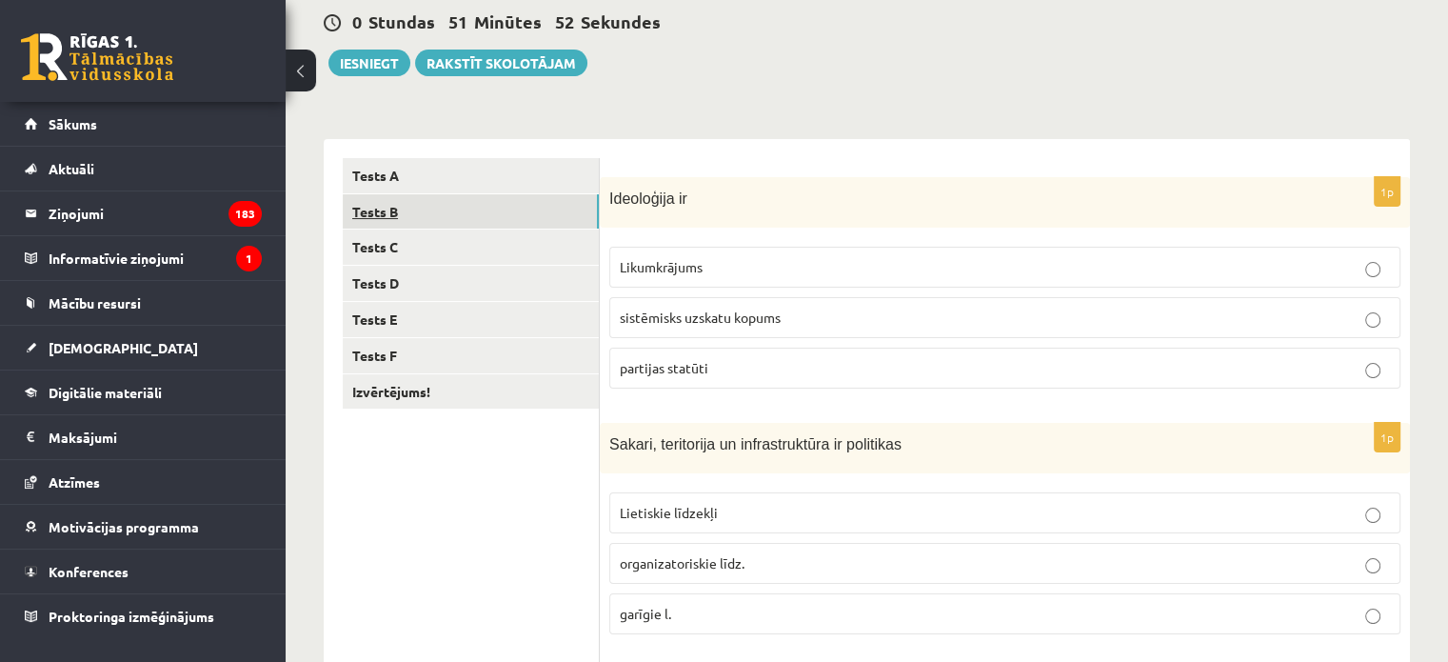
click at [538, 212] on link "Tests B" at bounding box center [471, 211] width 256 height 35
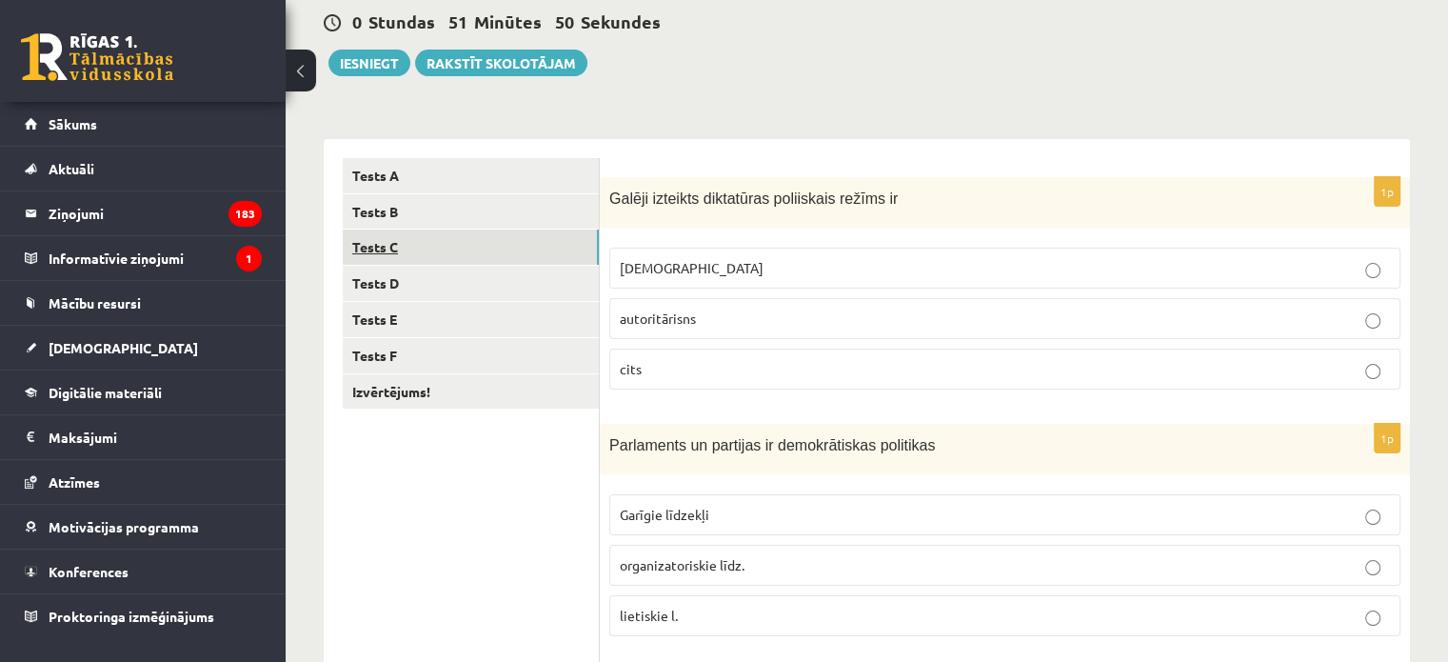
click at [535, 250] on link "Tests C" at bounding box center [471, 246] width 256 height 35
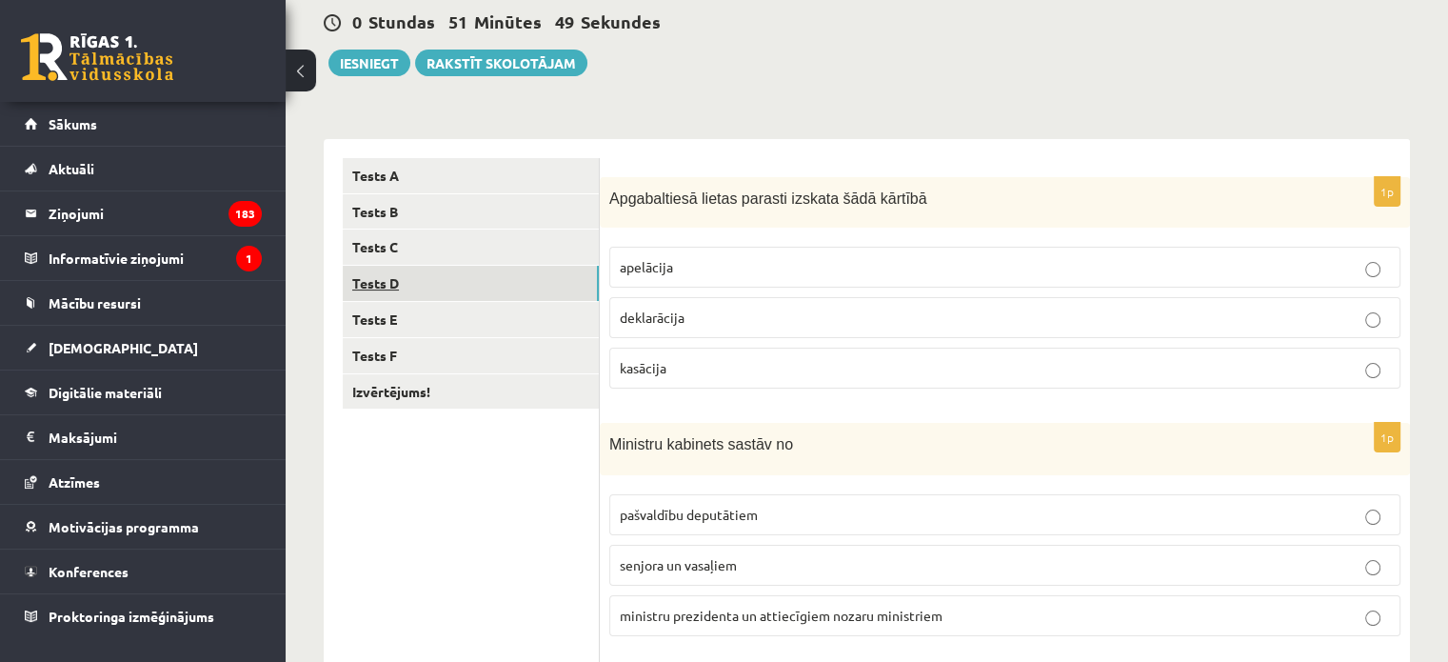
click at [537, 277] on link "Tests D" at bounding box center [471, 283] width 256 height 35
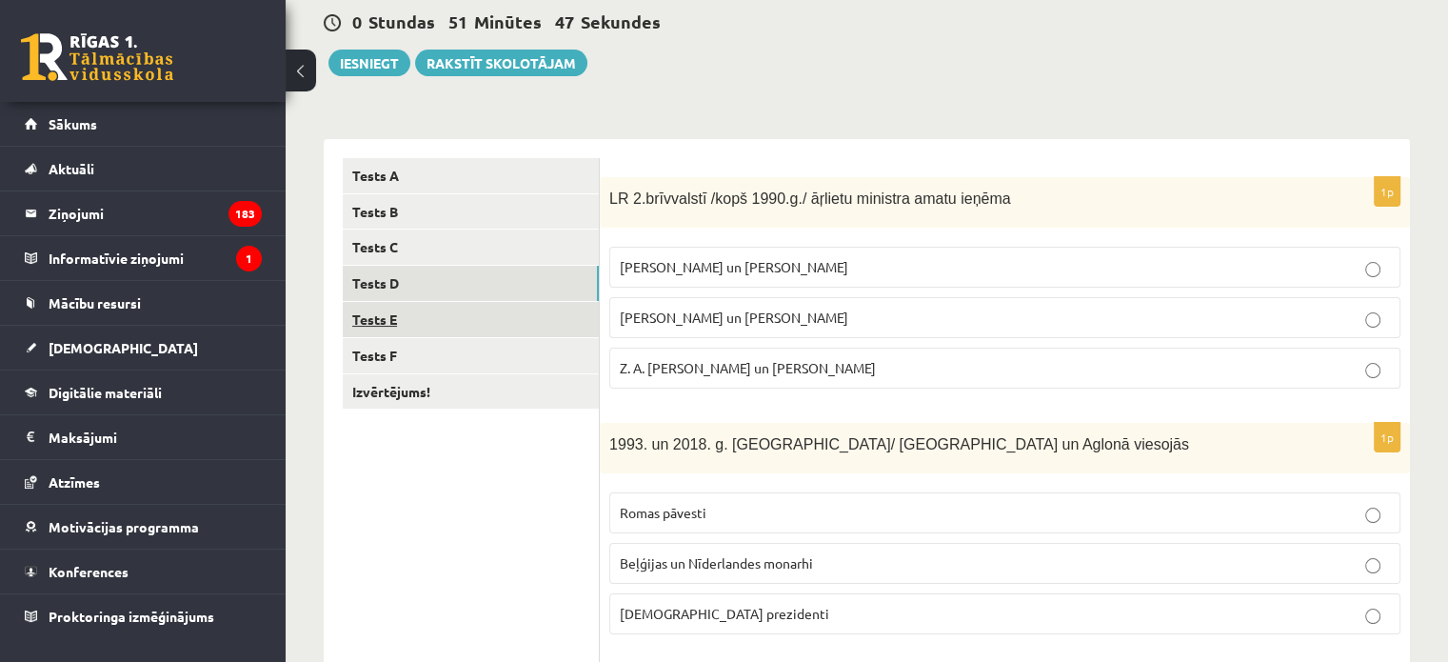
click at [533, 321] on link "Tests E" at bounding box center [471, 319] width 256 height 35
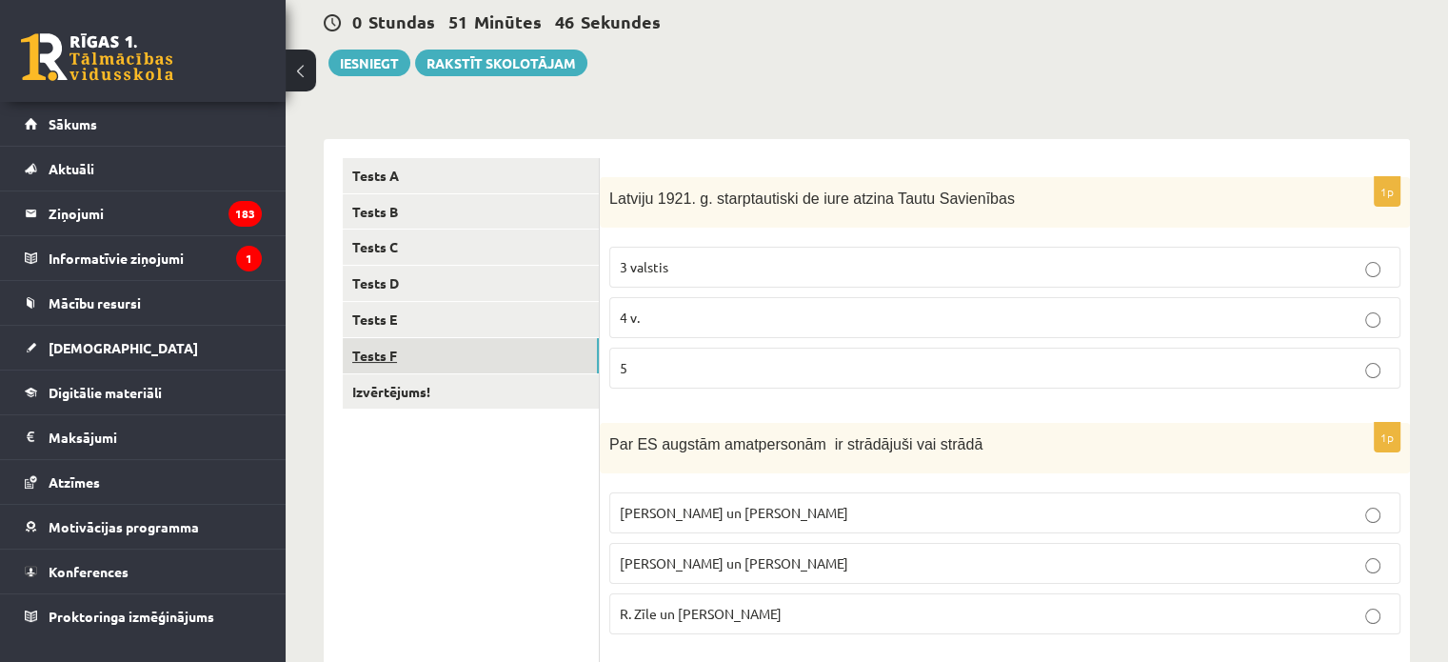
click at [533, 361] on link "Tests F" at bounding box center [471, 355] width 256 height 35
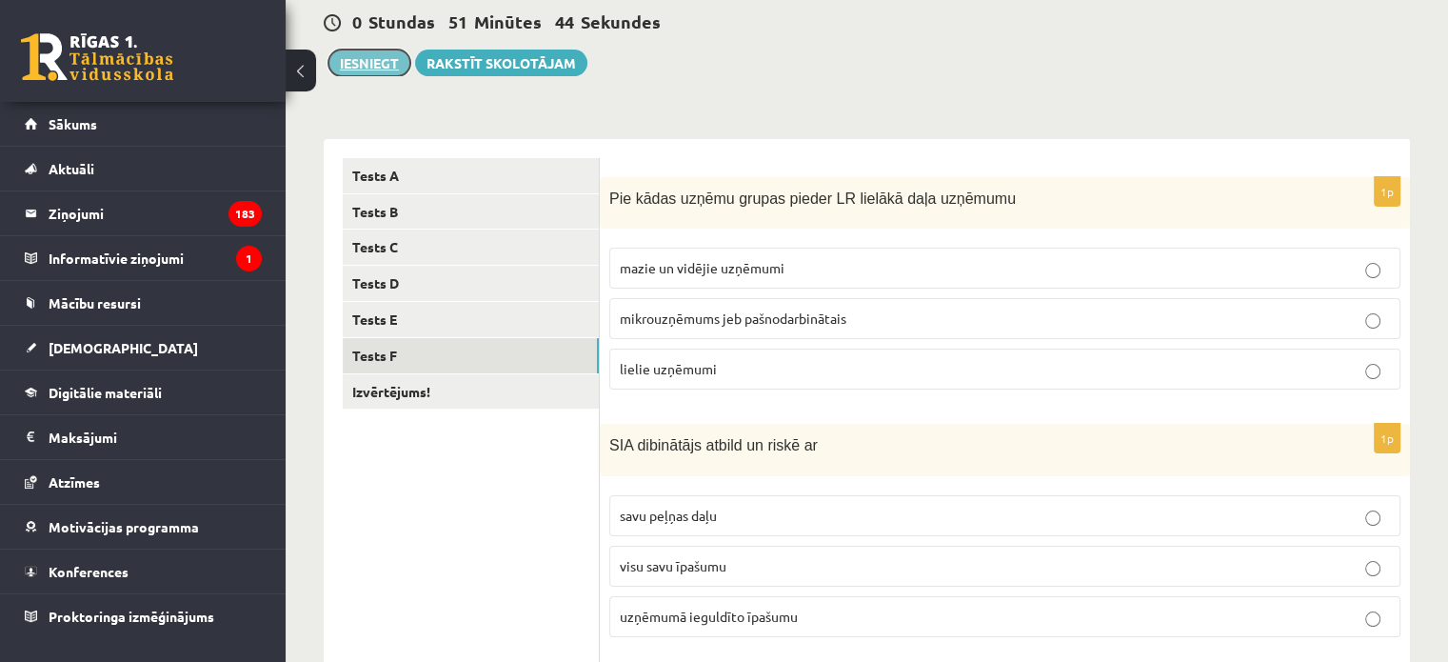
click at [369, 60] on button "Iesniegt" at bounding box center [369, 63] width 82 height 27
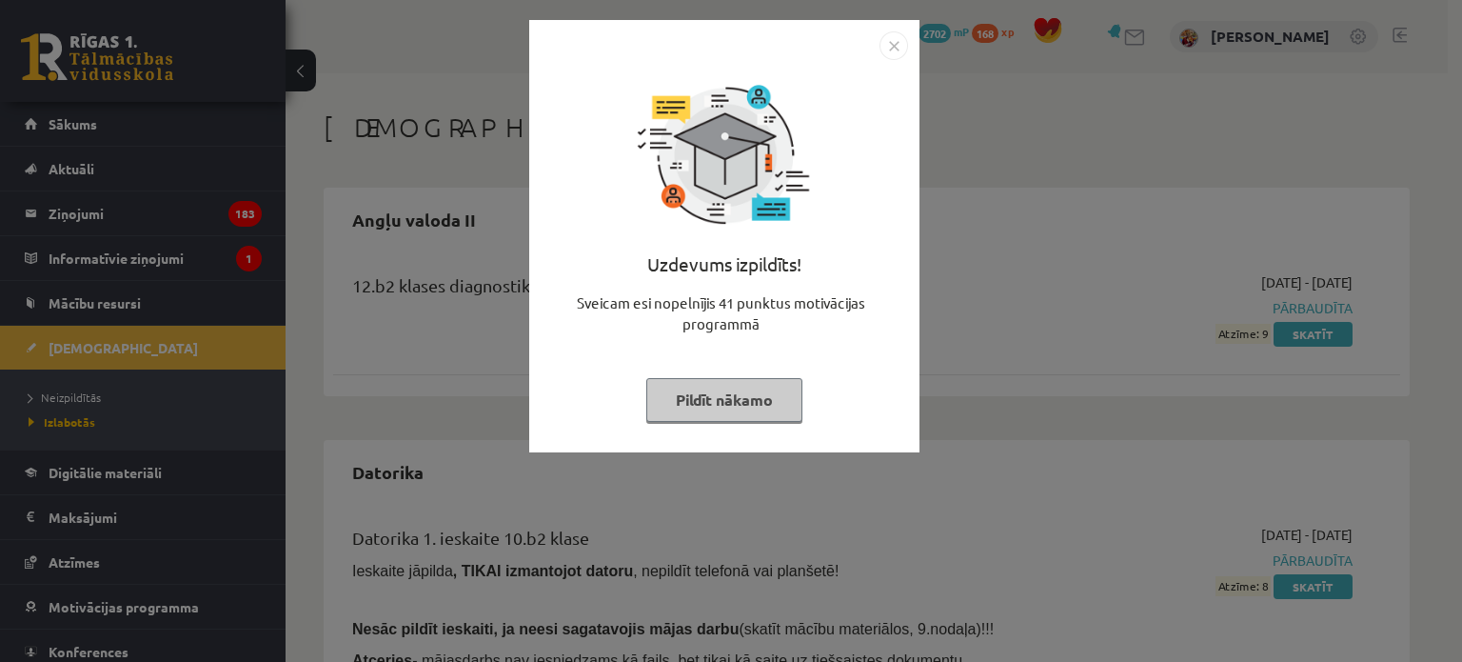
click at [750, 396] on button "Pildīt nākamo" at bounding box center [724, 400] width 156 height 44
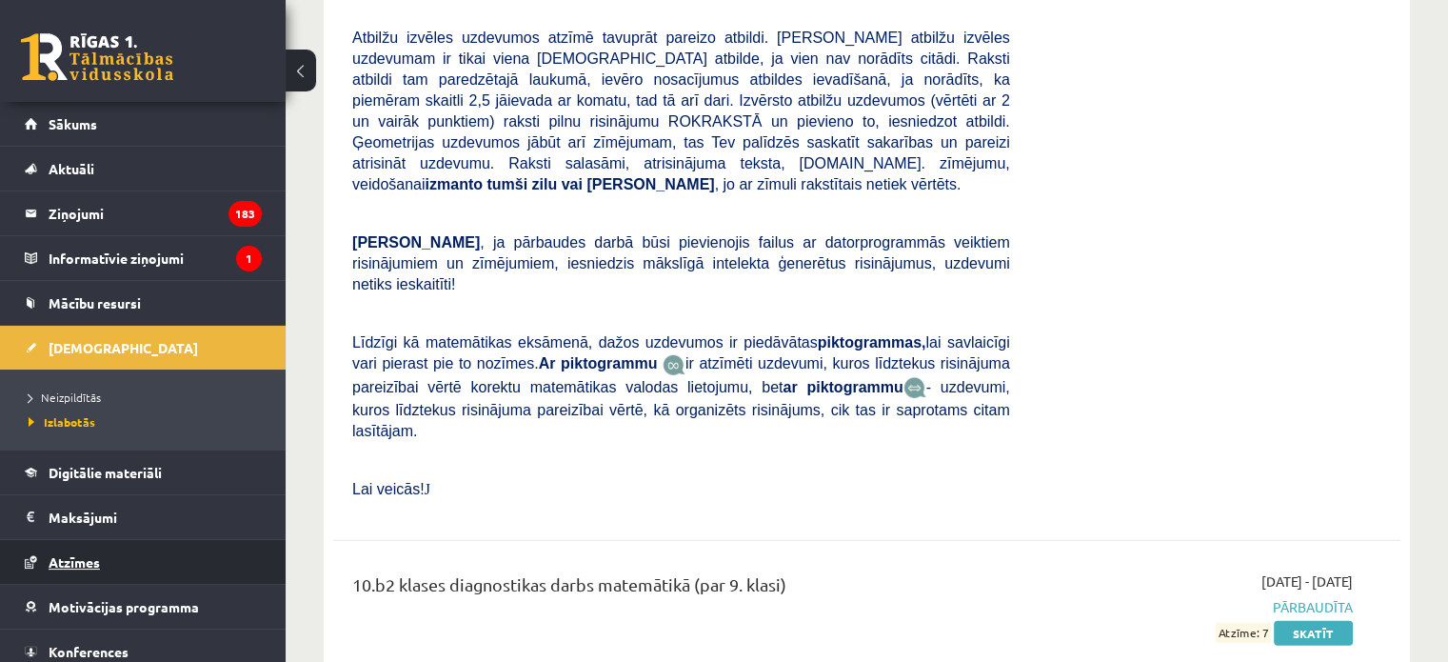
scroll to position [5445, 0]
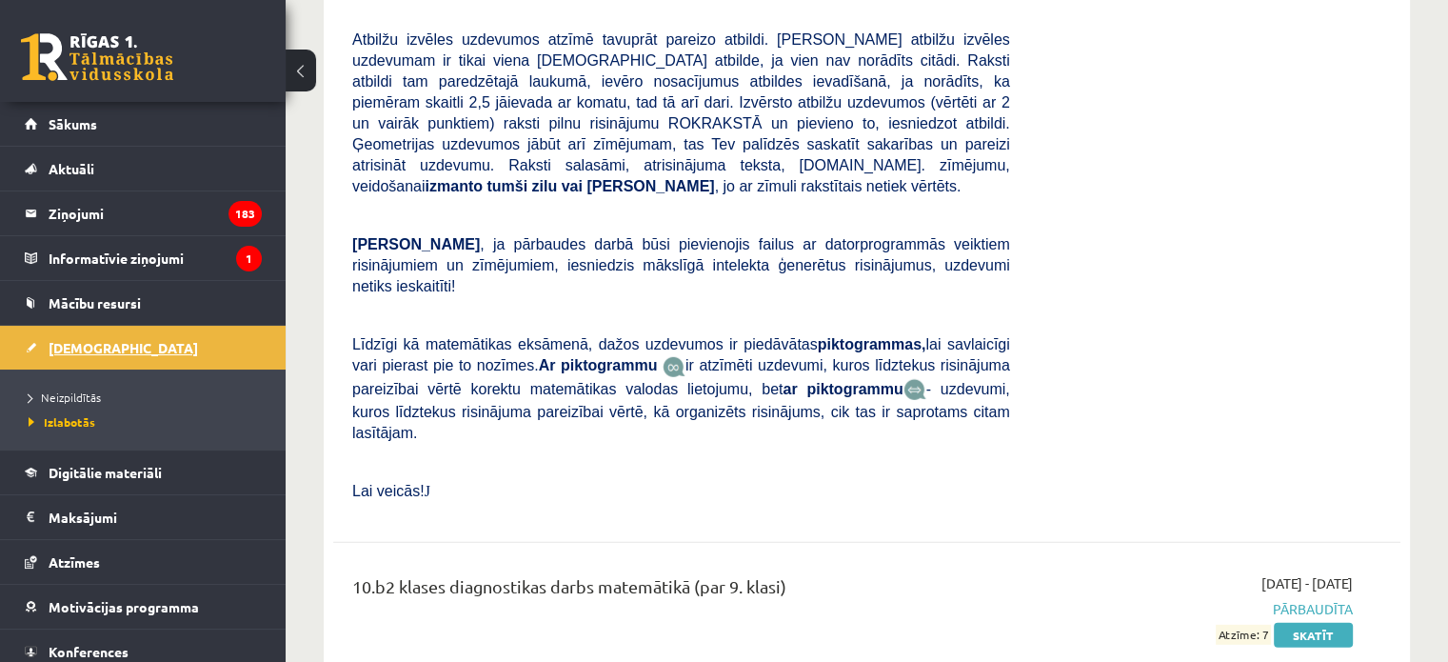
click at [188, 342] on link "[DEMOGRAPHIC_DATA]" at bounding box center [143, 348] width 237 height 44
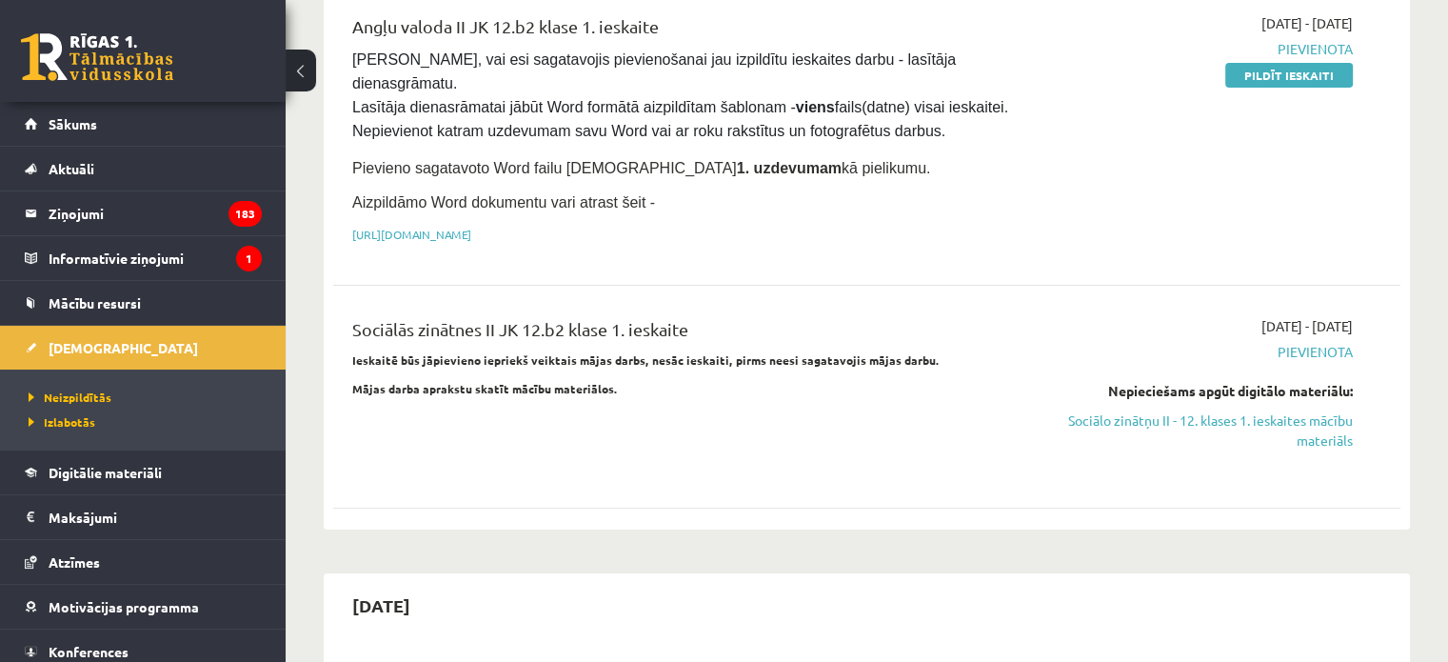
scroll to position [261, 0]
click at [1140, 408] on link "Sociālo zinātņu II - 12. klases 1. ieskaites mācību materiāls" at bounding box center [1196, 428] width 314 height 40
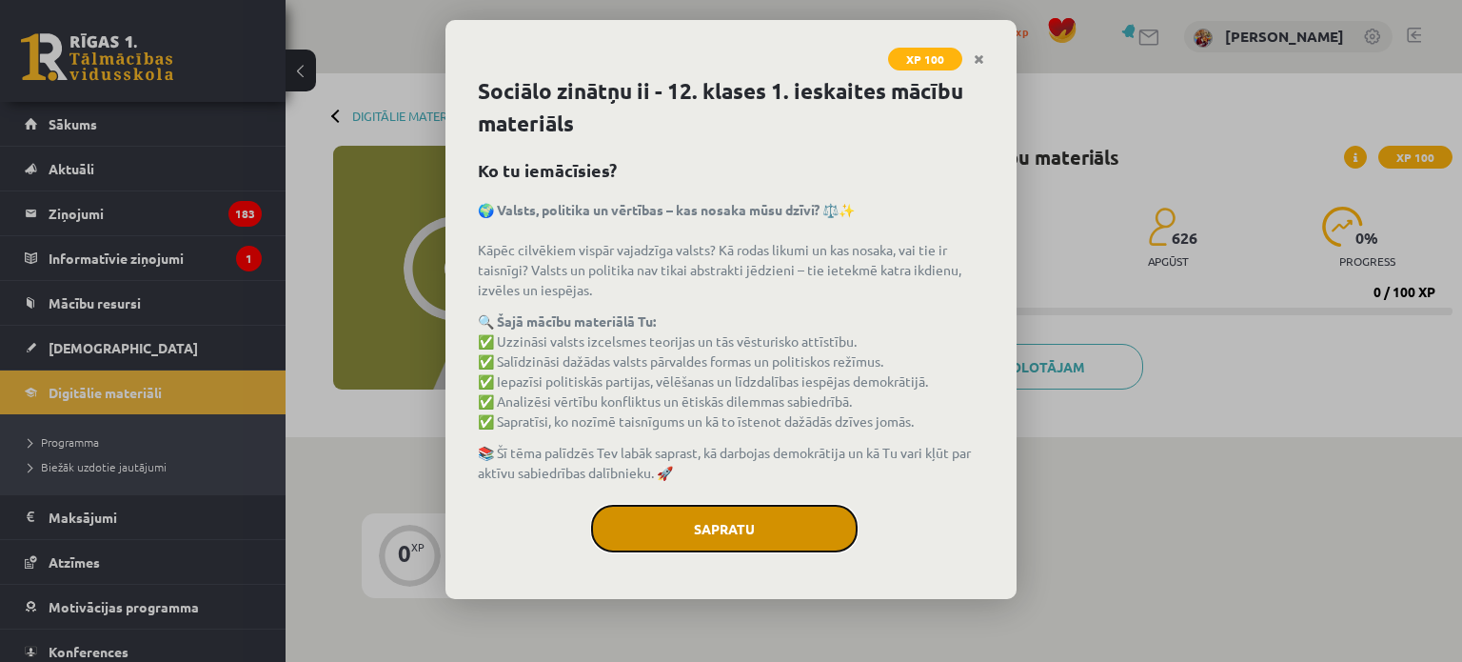
click at [759, 513] on button "Sapratu" at bounding box center [724, 529] width 267 height 48
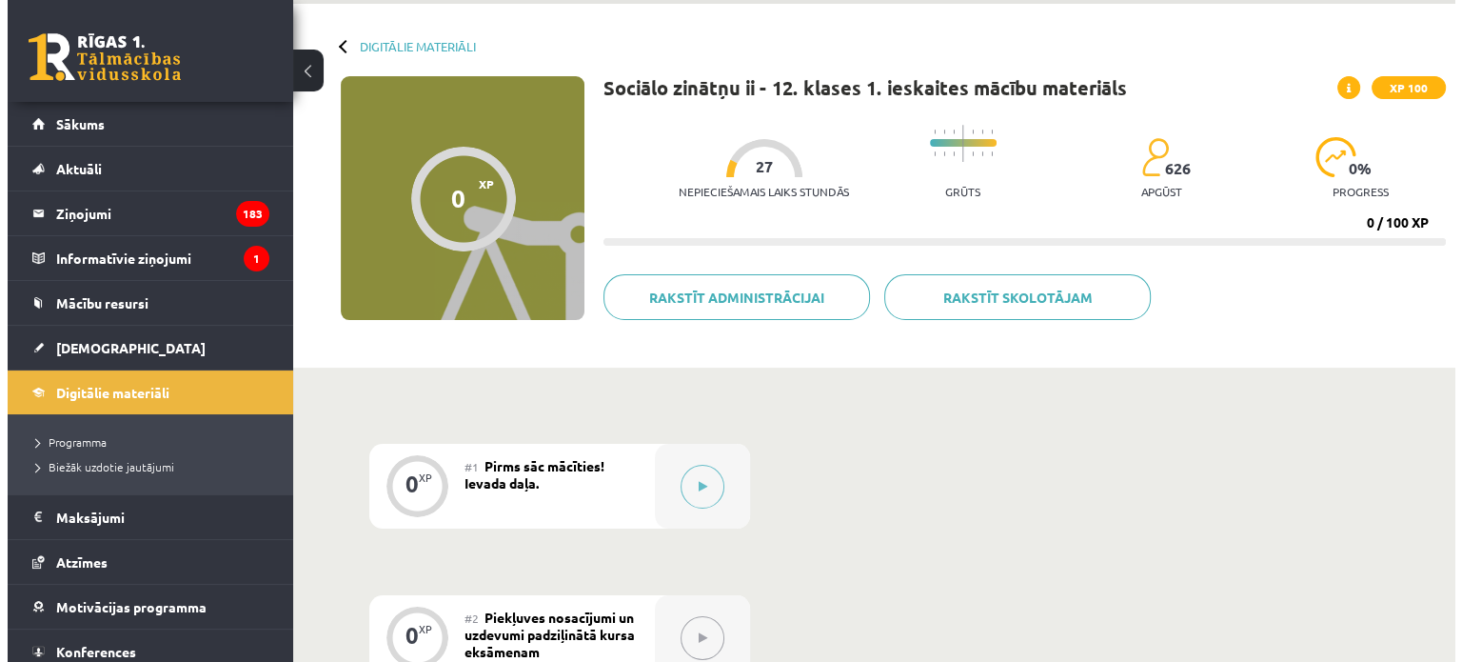
scroll to position [57, 0]
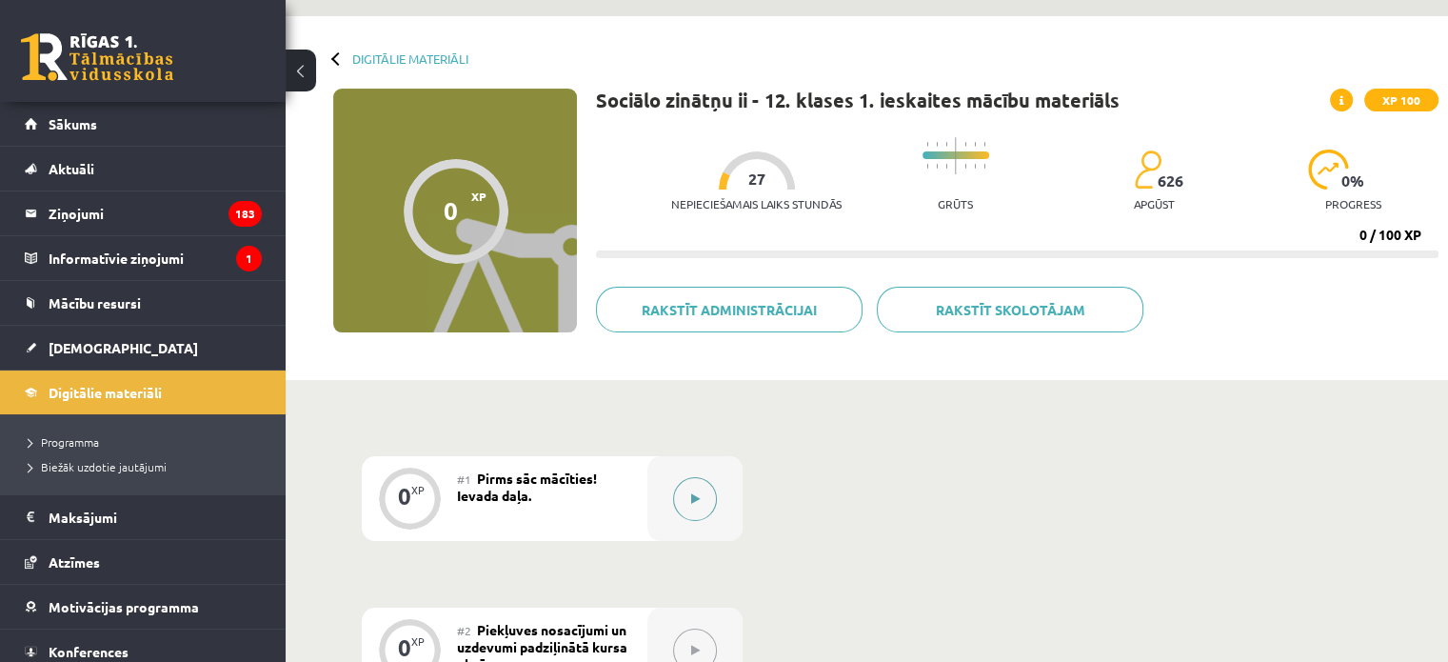
click at [678, 492] on button at bounding box center [695, 499] width 44 height 44
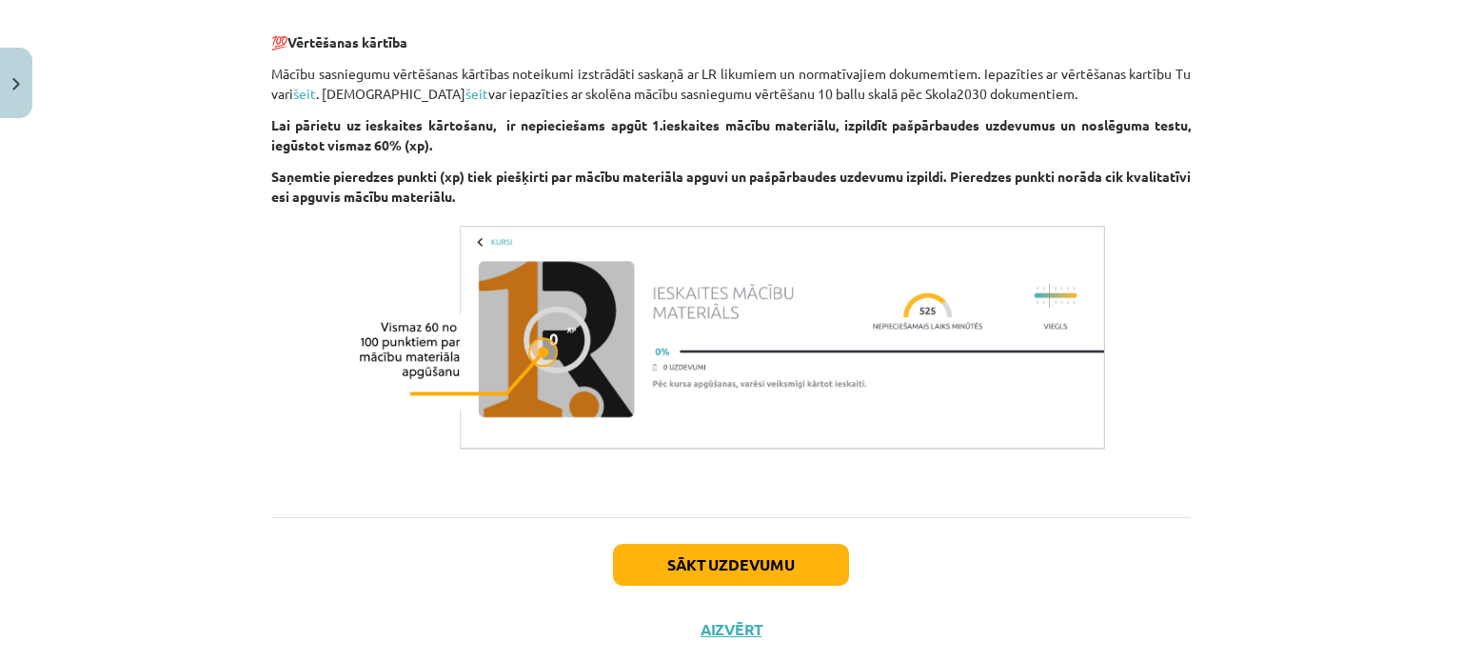
scroll to position [1209, 0]
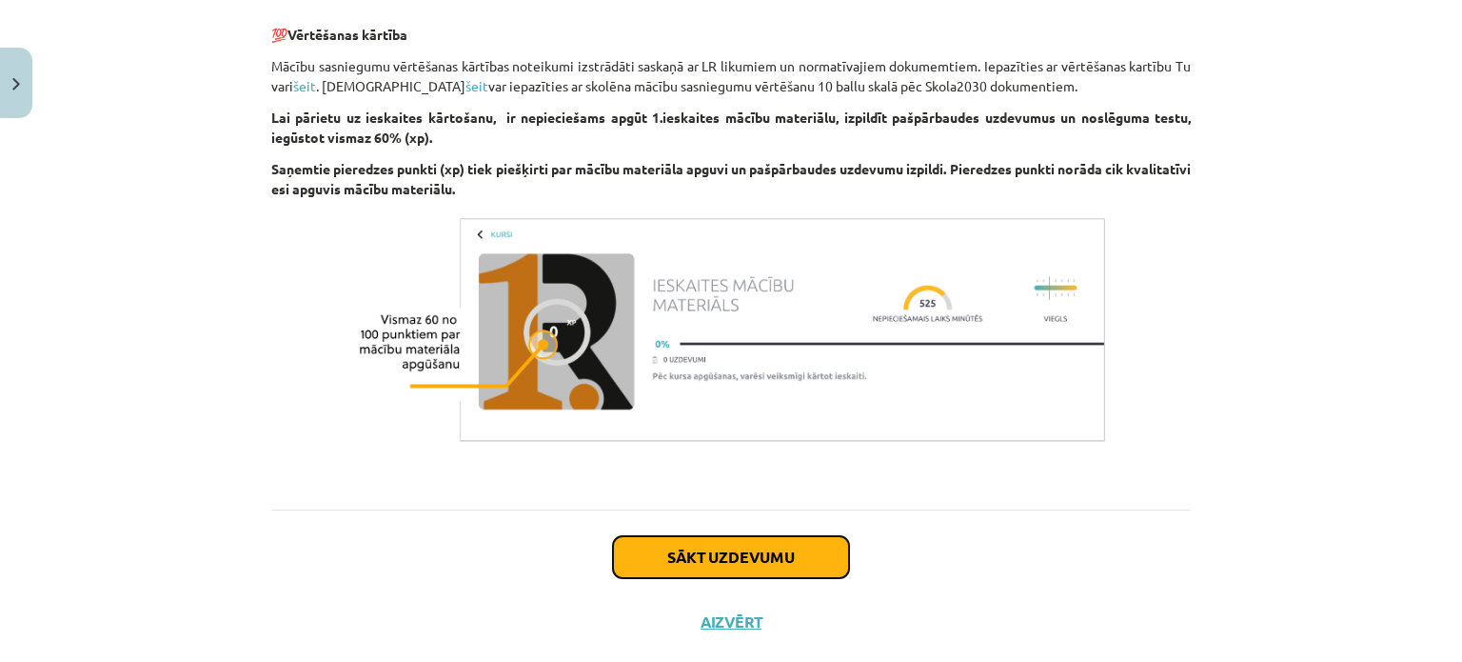
click at [720, 554] on button "Sākt uzdevumu" at bounding box center [731, 557] width 236 height 42
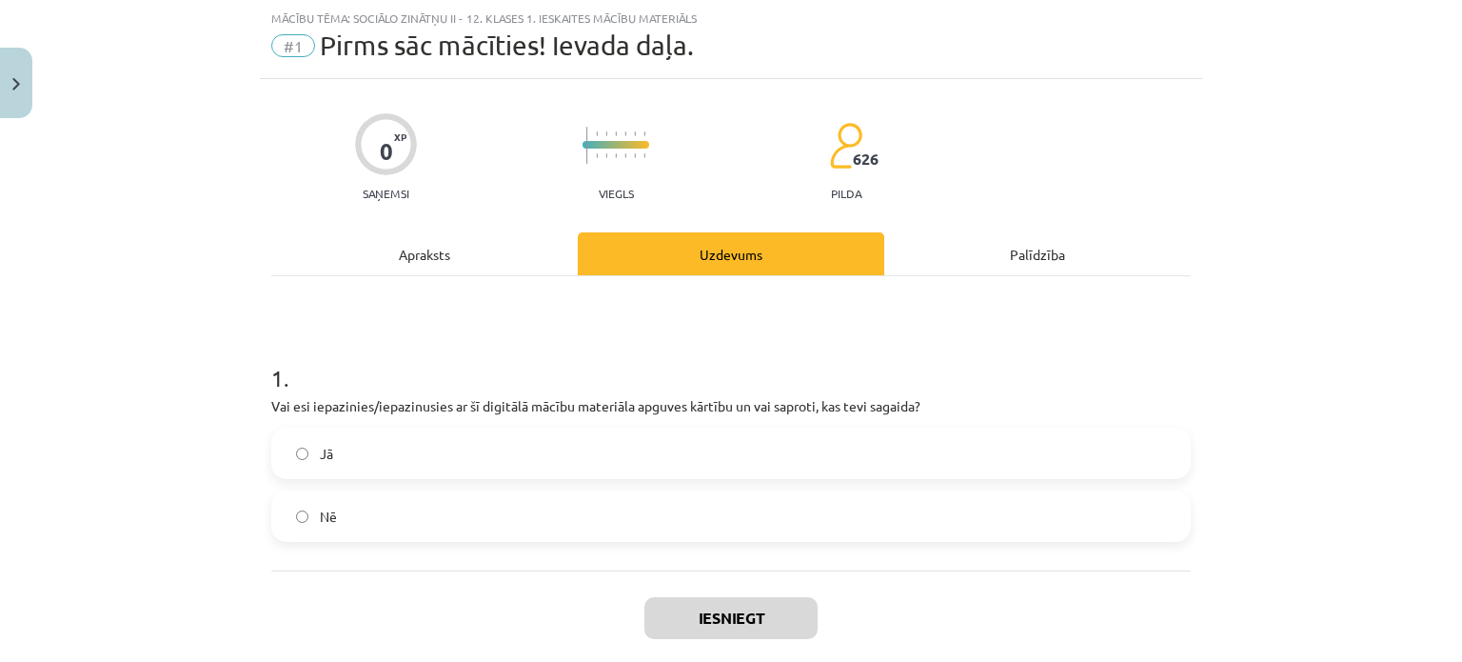
click at [722, 441] on label "Jā" at bounding box center [731, 453] width 916 height 48
click at [739, 624] on button "Iesniegt" at bounding box center [730, 618] width 173 height 42
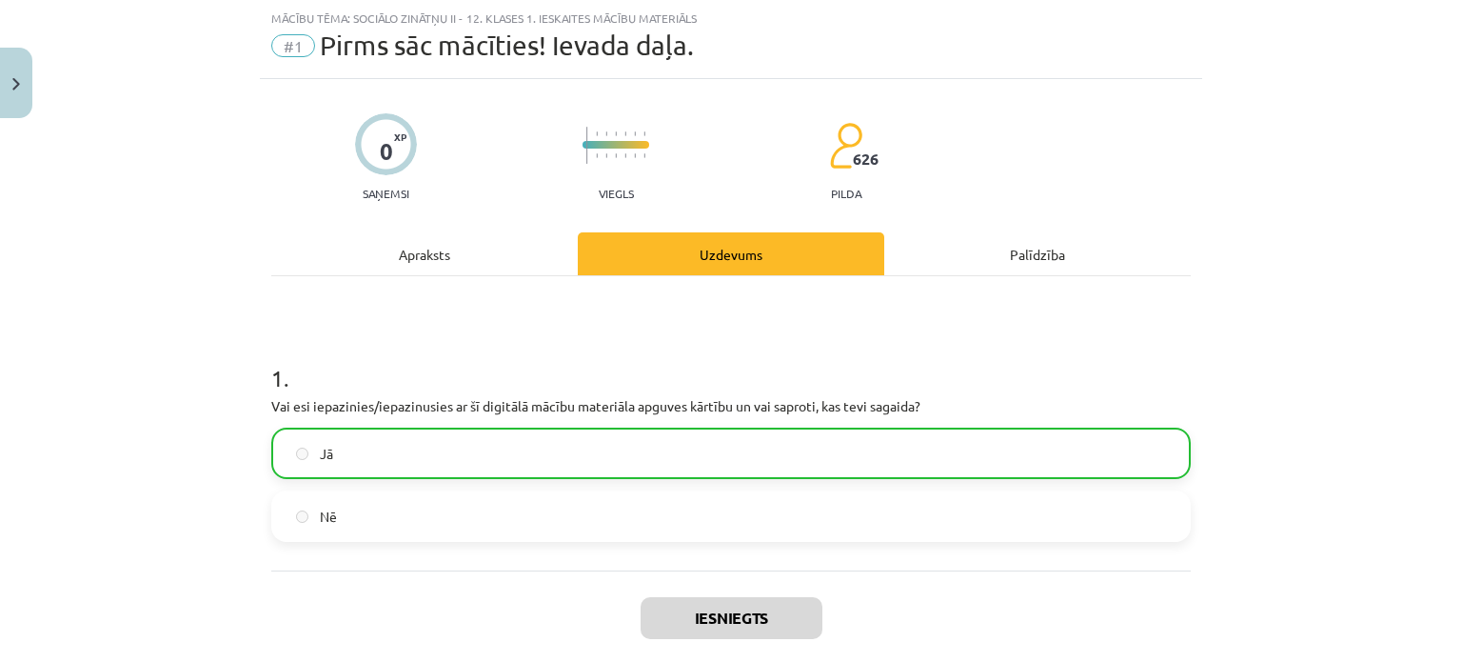
scroll to position [124, 0]
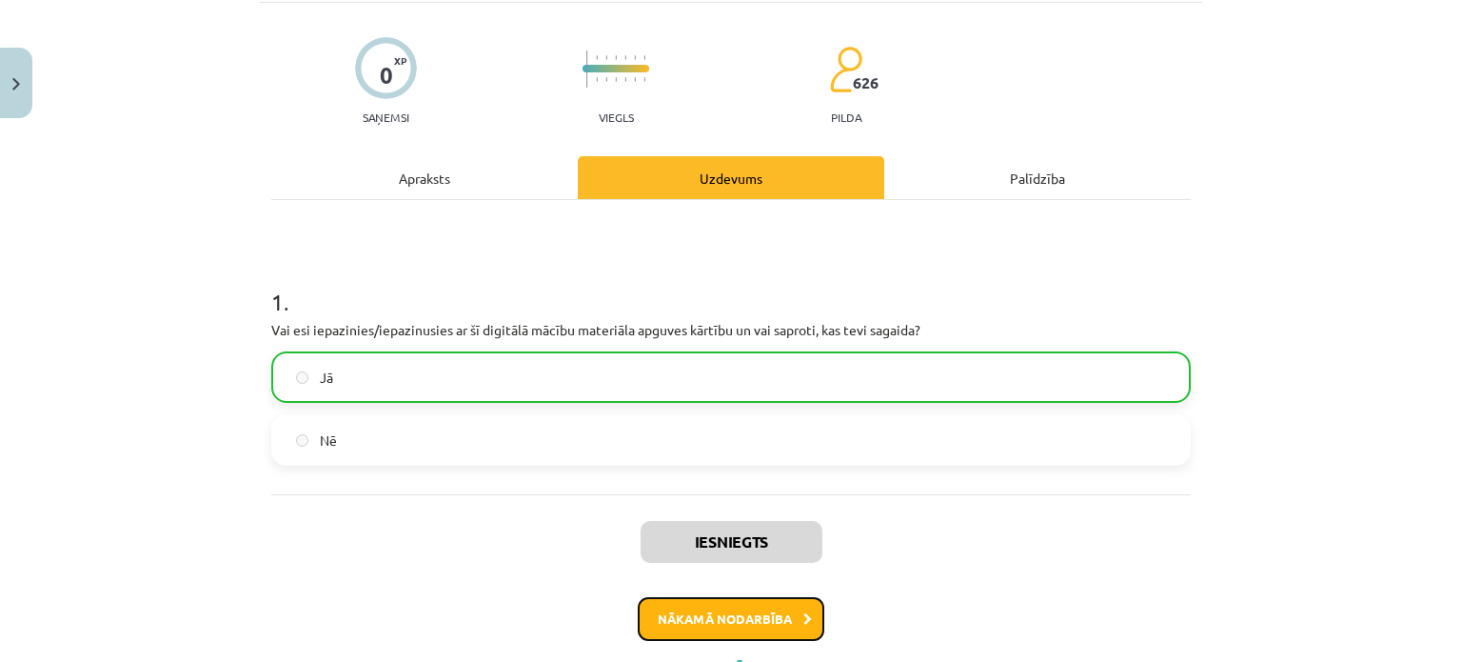
click at [785, 615] on button "Nākamā nodarbība" at bounding box center [731, 619] width 187 height 44
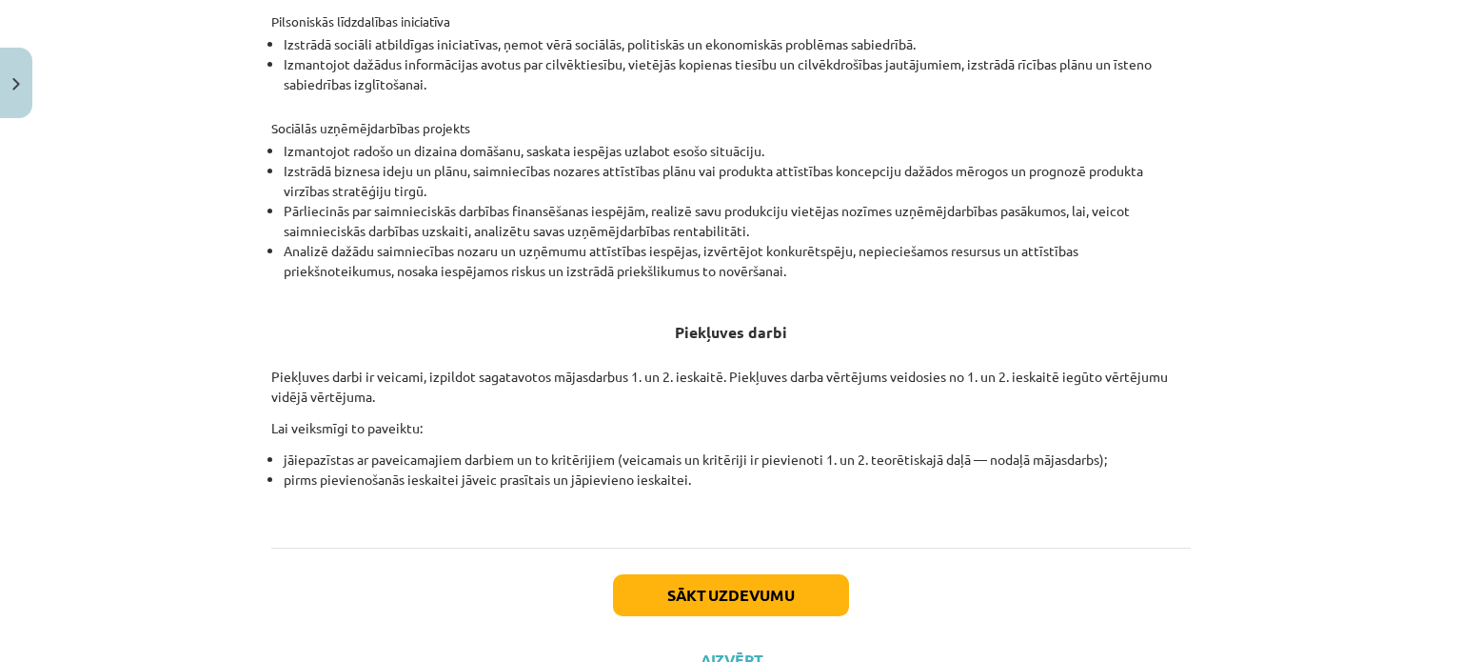
scroll to position [628, 0]
click at [781, 598] on button "Sākt uzdevumu" at bounding box center [731, 594] width 236 height 42
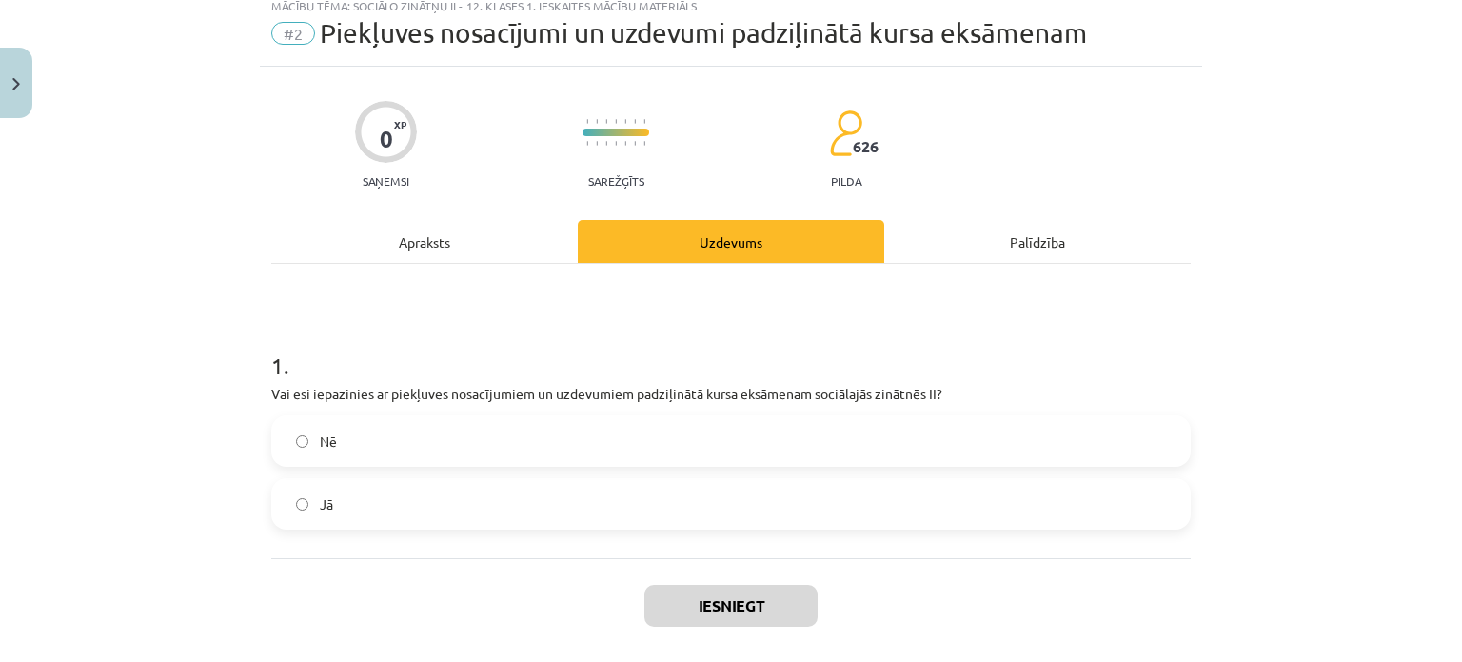
scroll to position [48, 0]
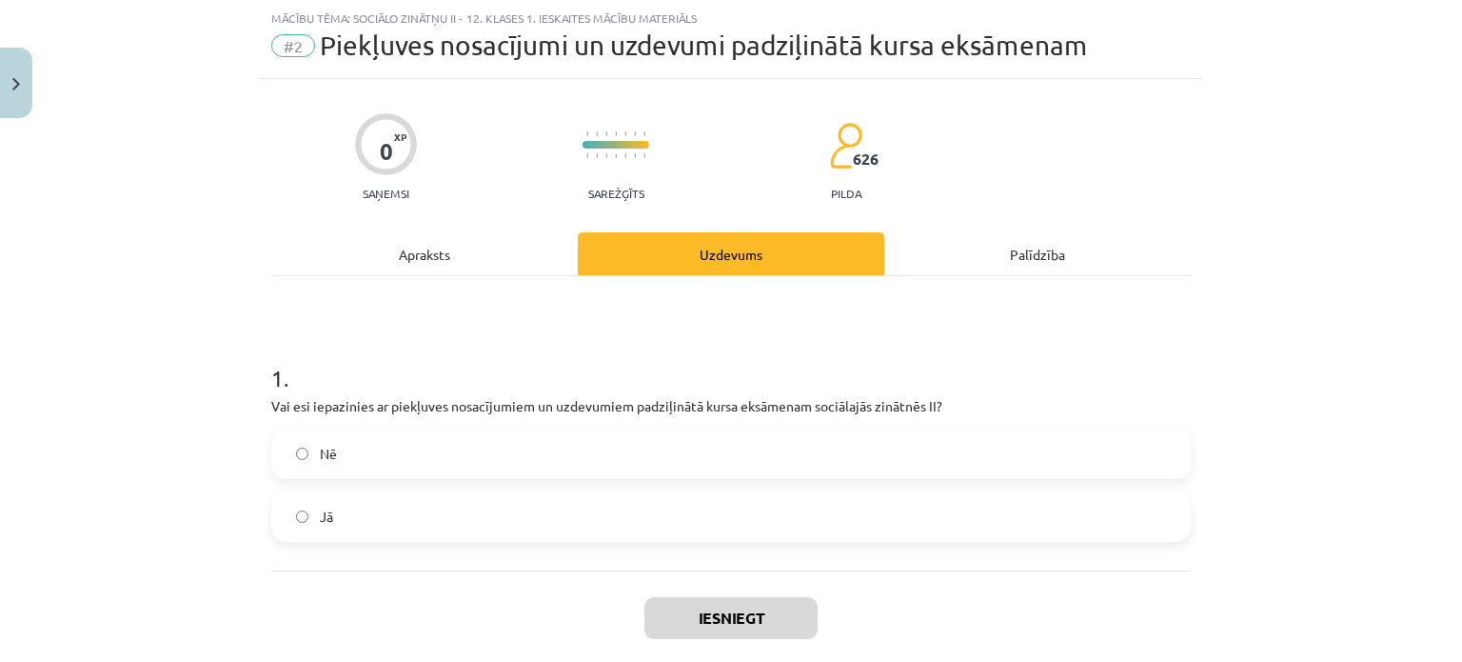
click at [755, 524] on label "Jā" at bounding box center [731, 516] width 916 height 48
click at [747, 624] on button "Iesniegt" at bounding box center [730, 618] width 173 height 42
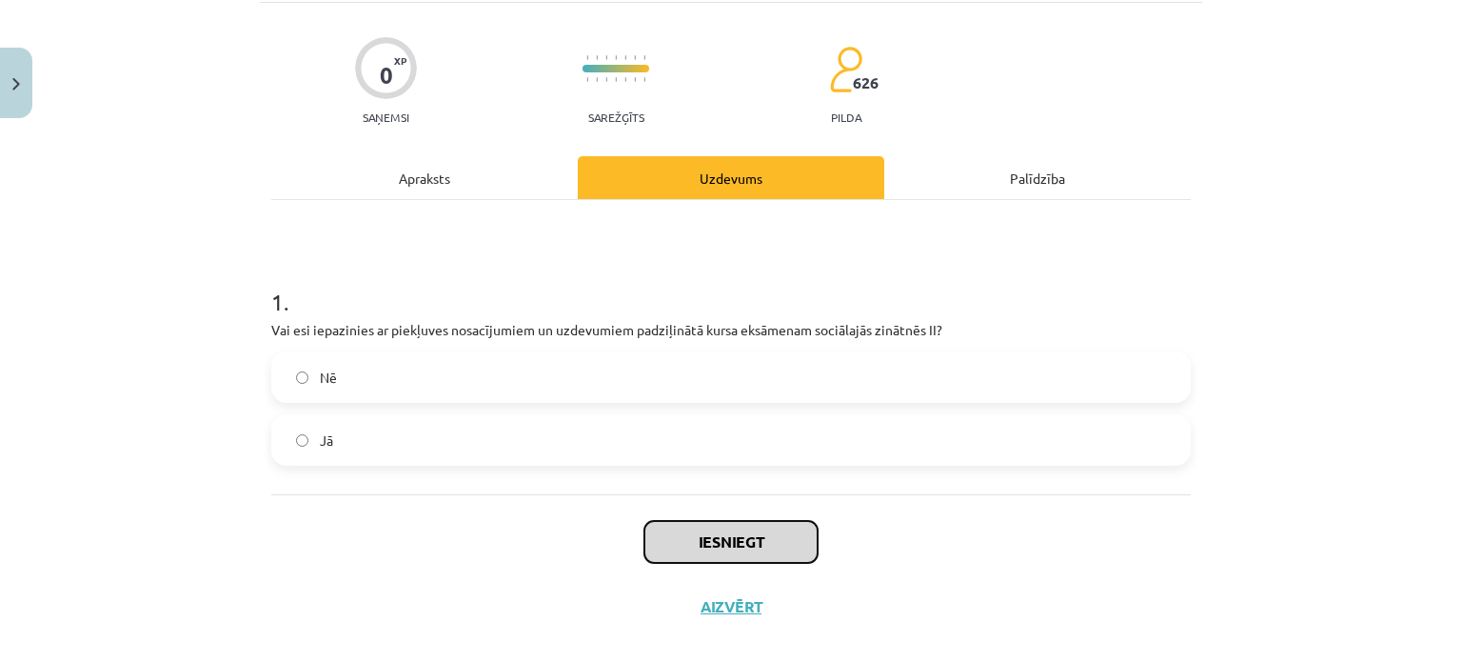
scroll to position [129, 0]
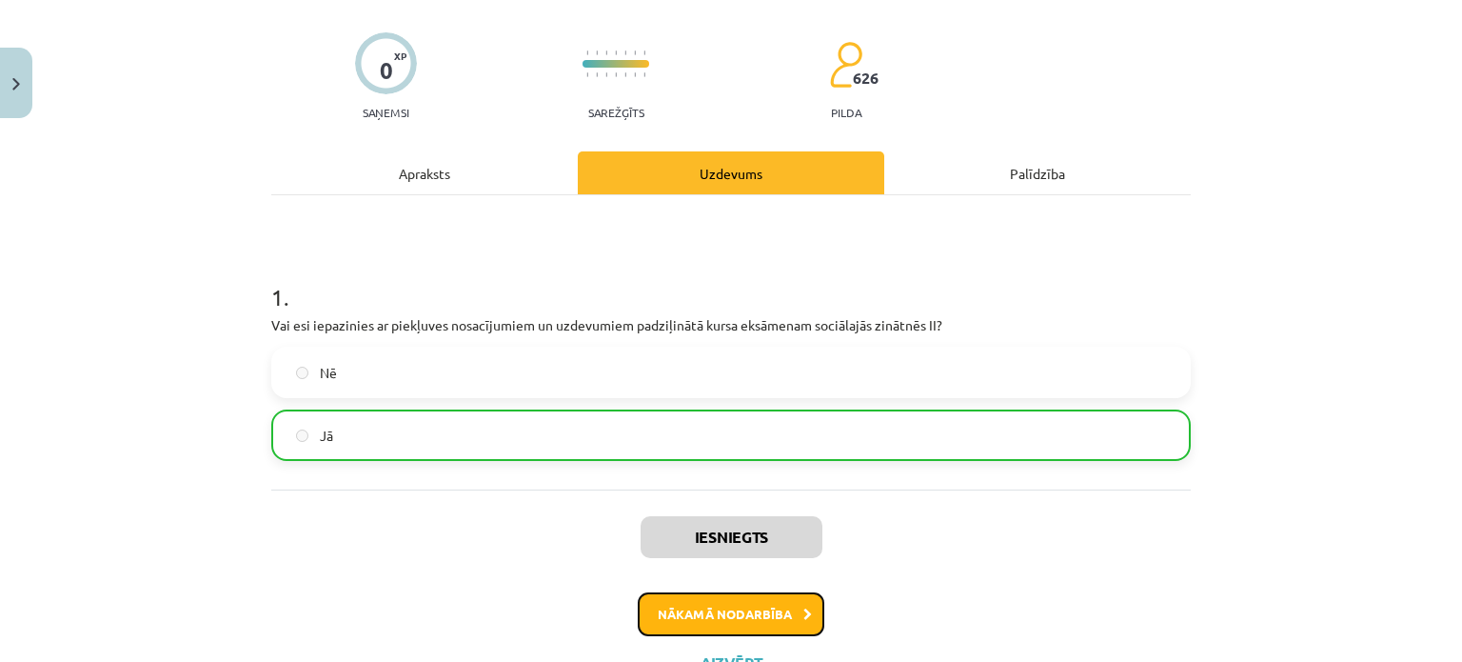
click at [765, 615] on button "Nākamā nodarbība" at bounding box center [731, 614] width 187 height 44
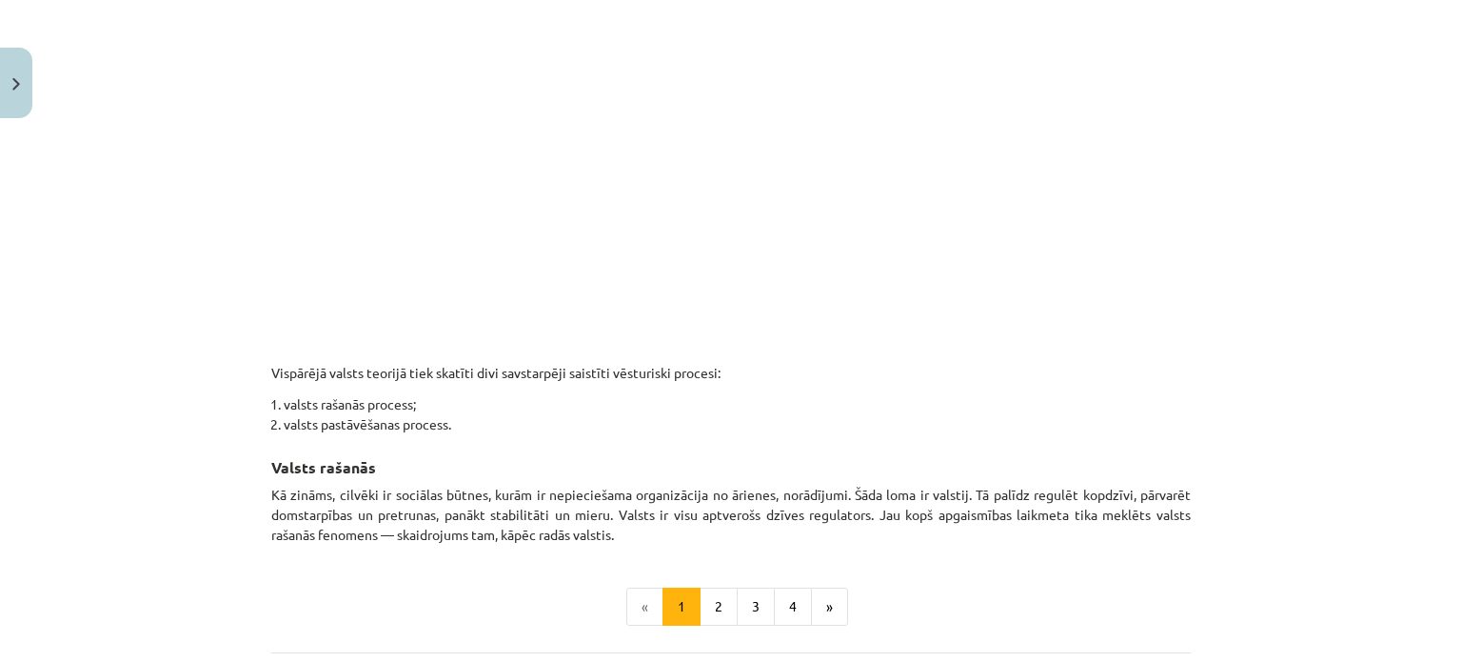
scroll to position [939, 0]
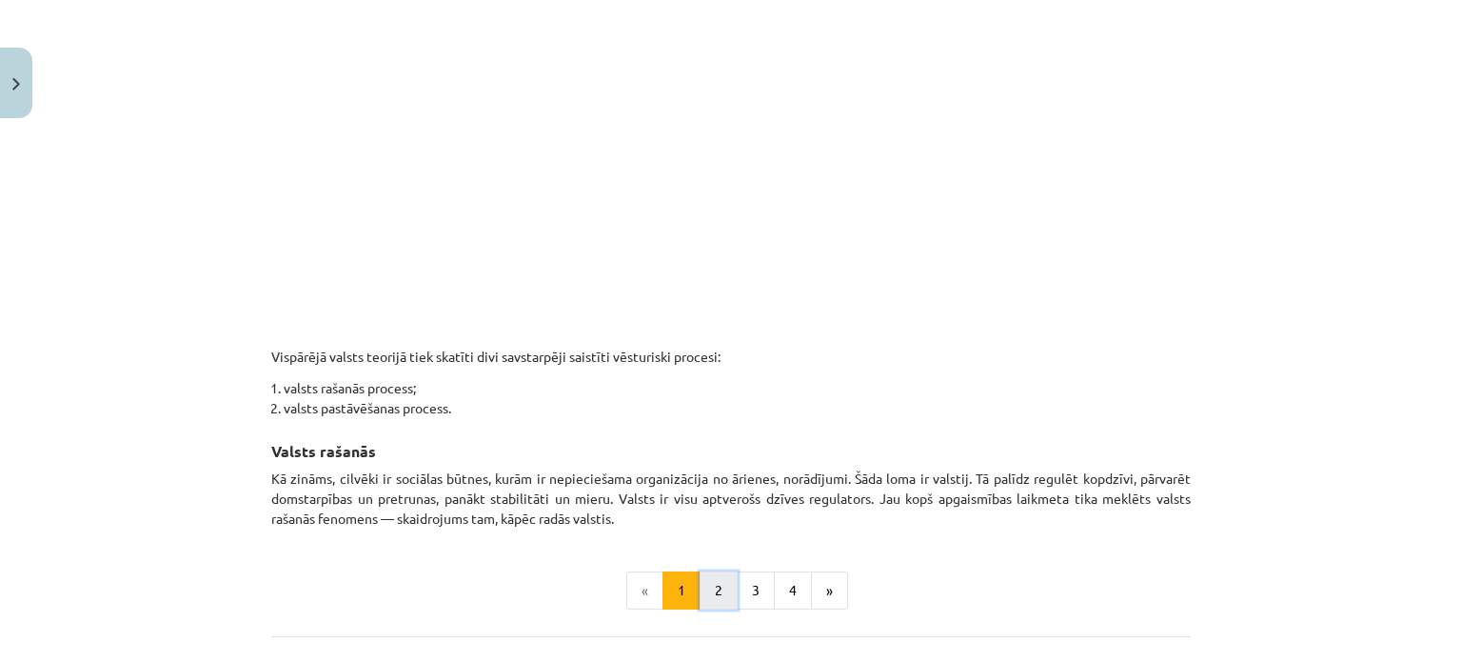
click at [703, 589] on button "2" at bounding box center [719, 590] width 38 height 38
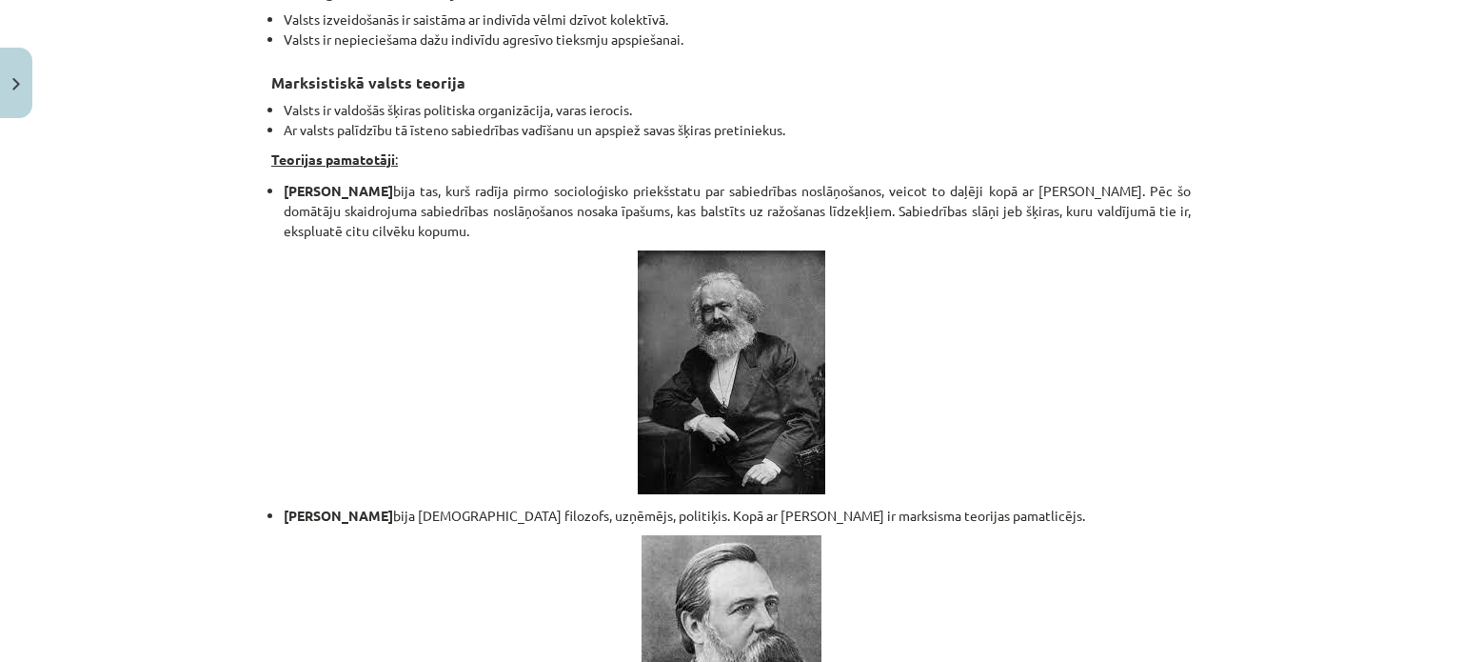
scroll to position [4143, 0]
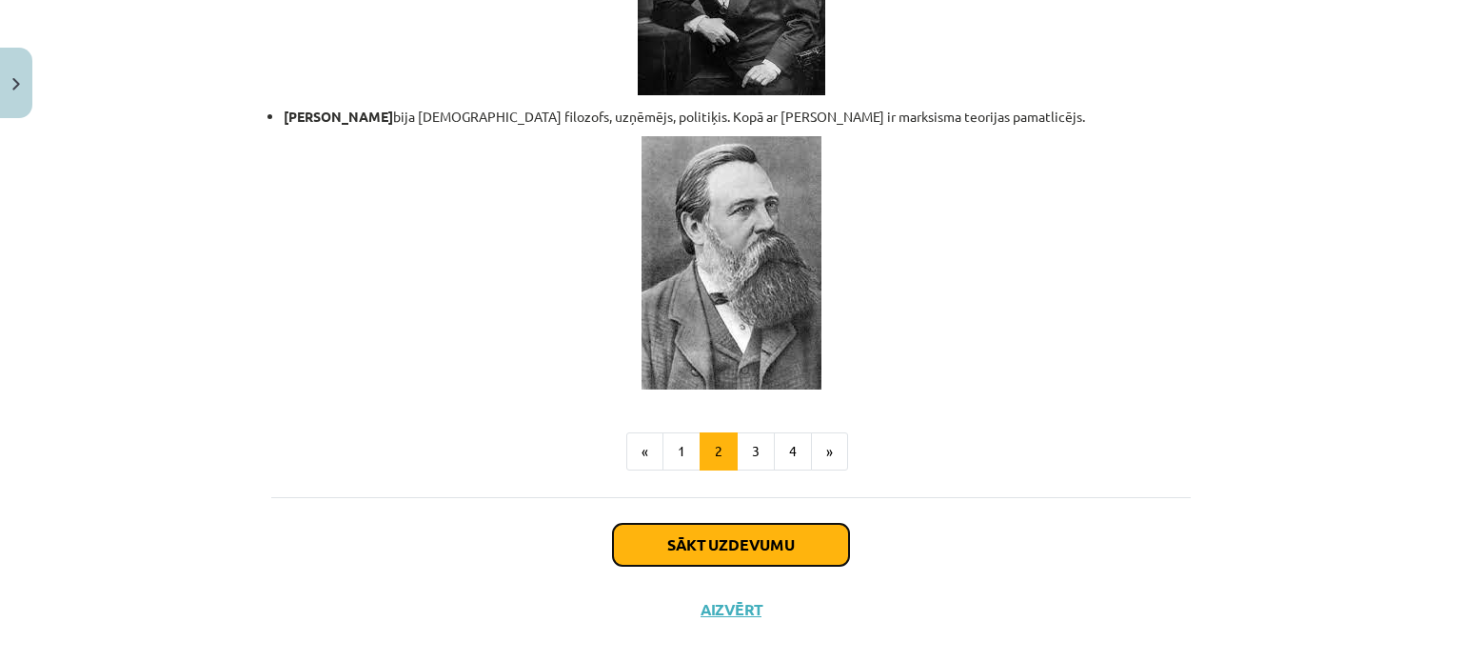
click at [724, 524] on button "Sākt uzdevumu" at bounding box center [731, 545] width 236 height 42
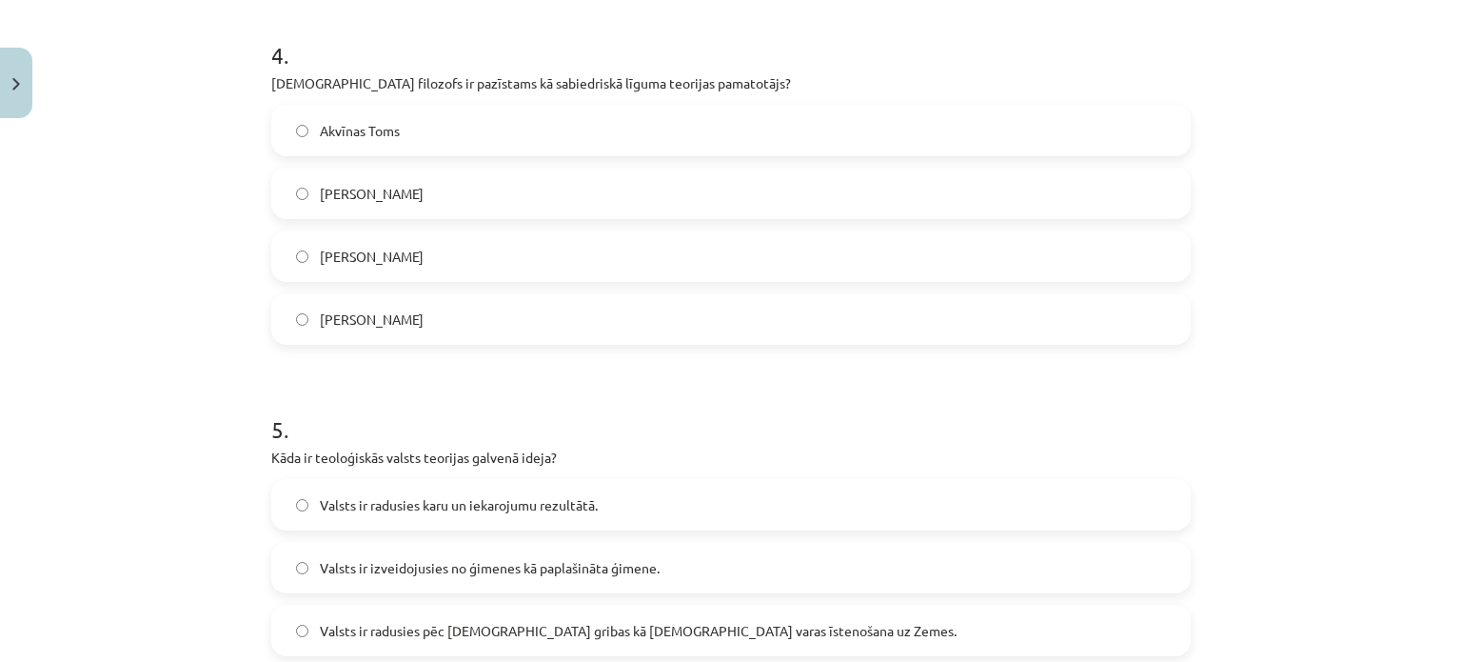
scroll to position [1770, 0]
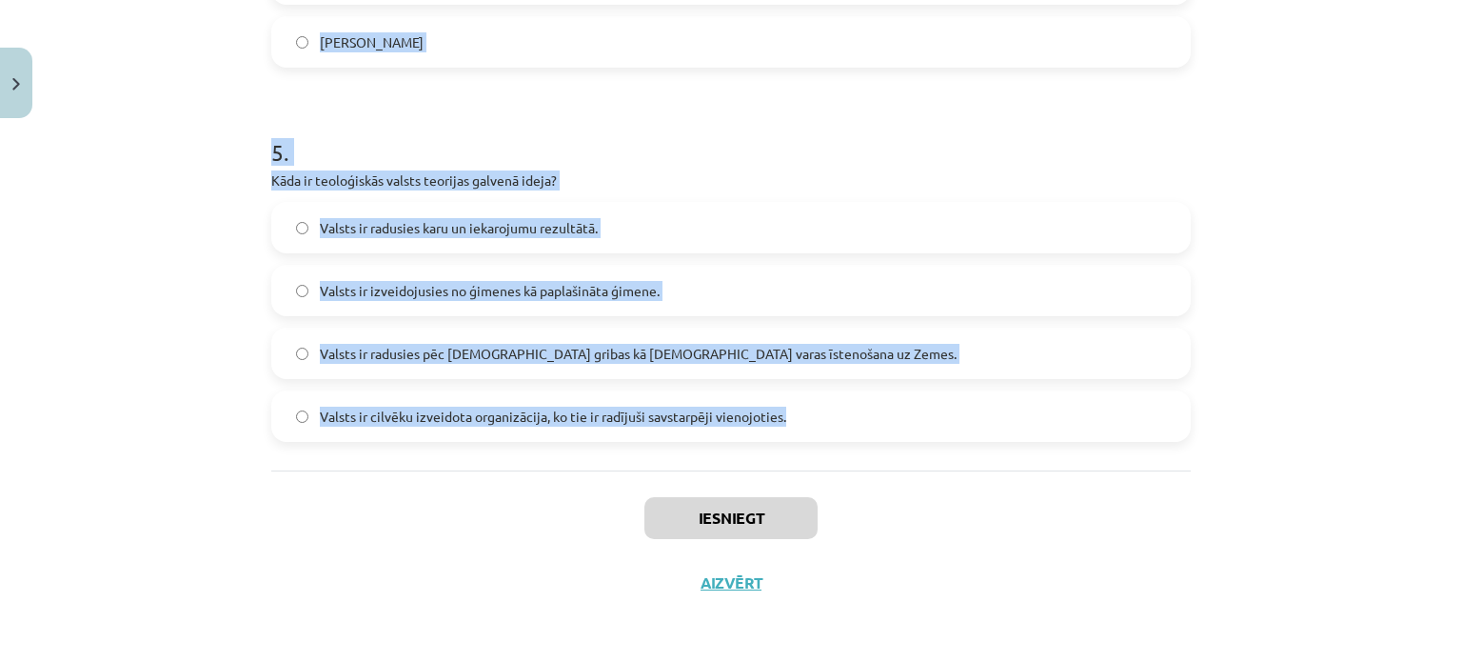
drag, startPoint x: 267, startPoint y: 403, endPoint x: 803, endPoint y: 399, distance: 536.9
copy form "Kas raksturo autoritāru režīmu? Plaša pilsoniskā sabiedrība un valdības maiņa c…"
click at [647, 119] on h1 "5 ." at bounding box center [731, 135] width 920 height 59
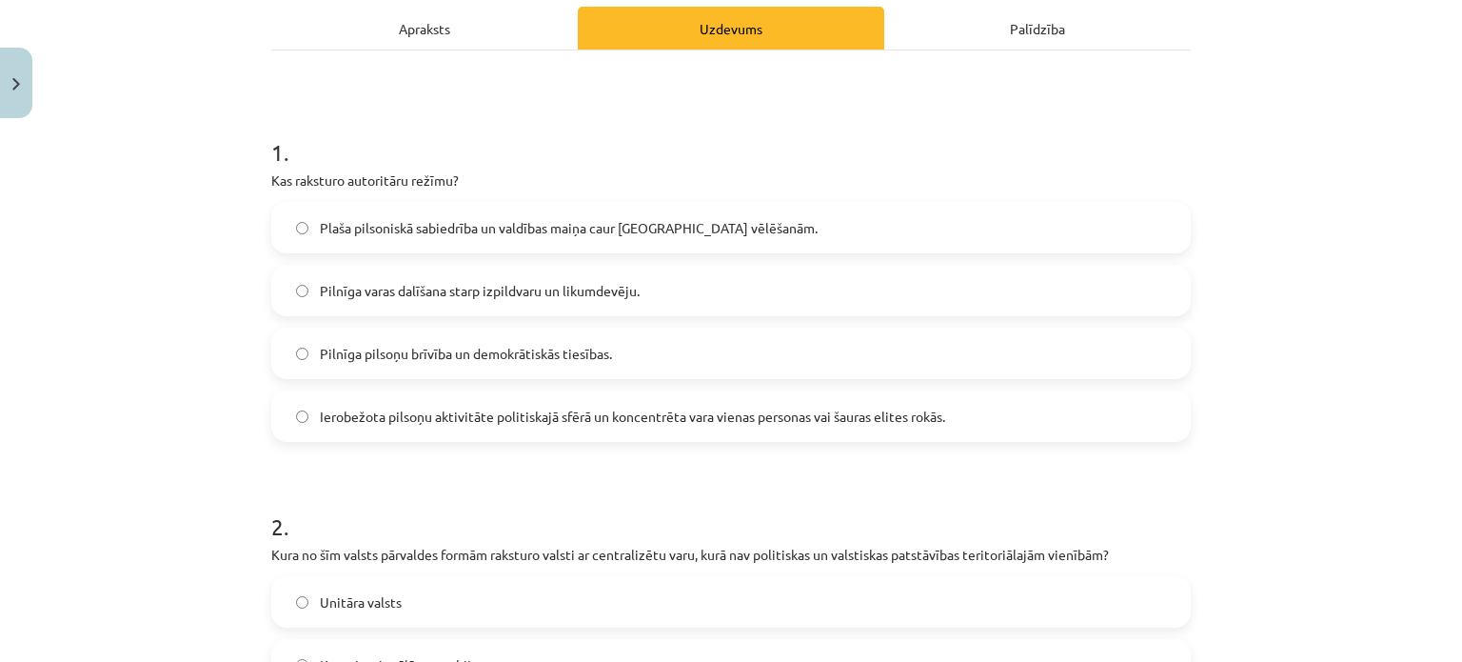
scroll to position [274, 0]
click at [571, 421] on span "Ierobežota pilsoņu aktivitāte politiskajā sfērā un koncentrēta vara vienas pers…" at bounding box center [632, 416] width 625 height 20
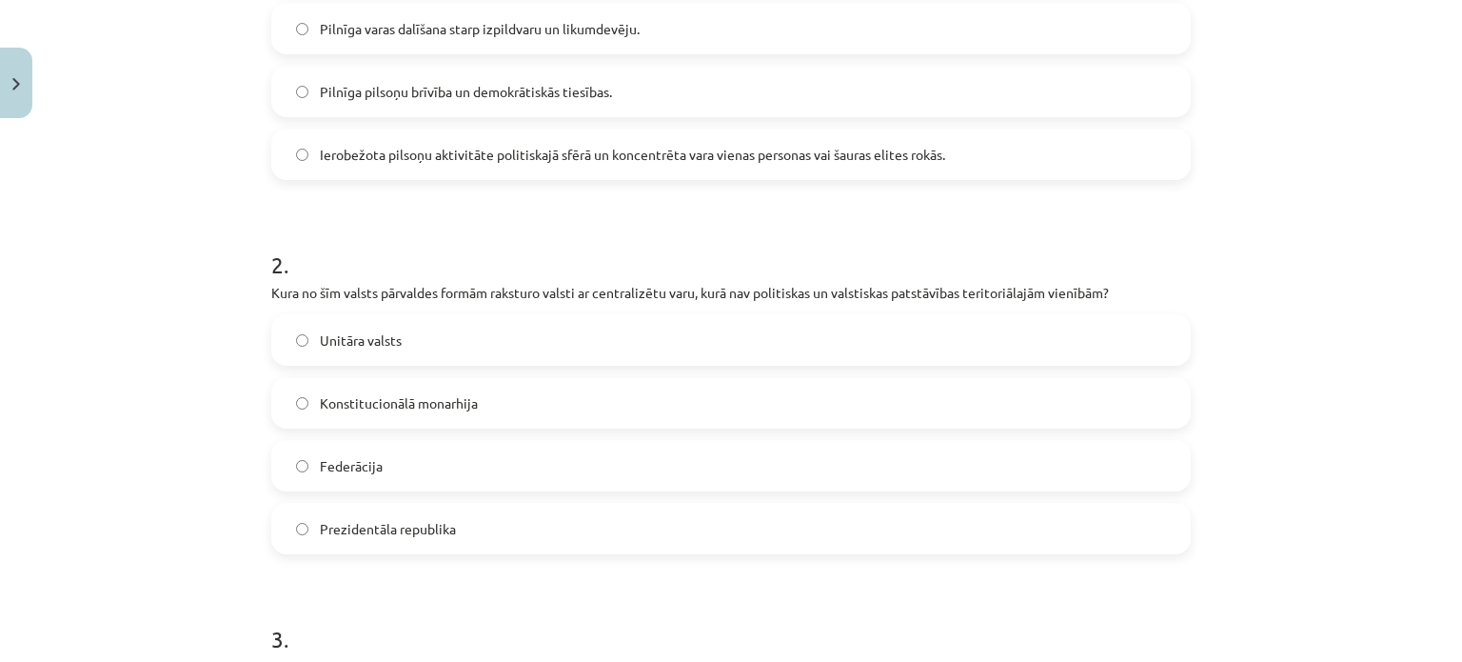
scroll to position [537, 0]
click at [418, 349] on label "Unitāra valsts" at bounding box center [731, 338] width 916 height 48
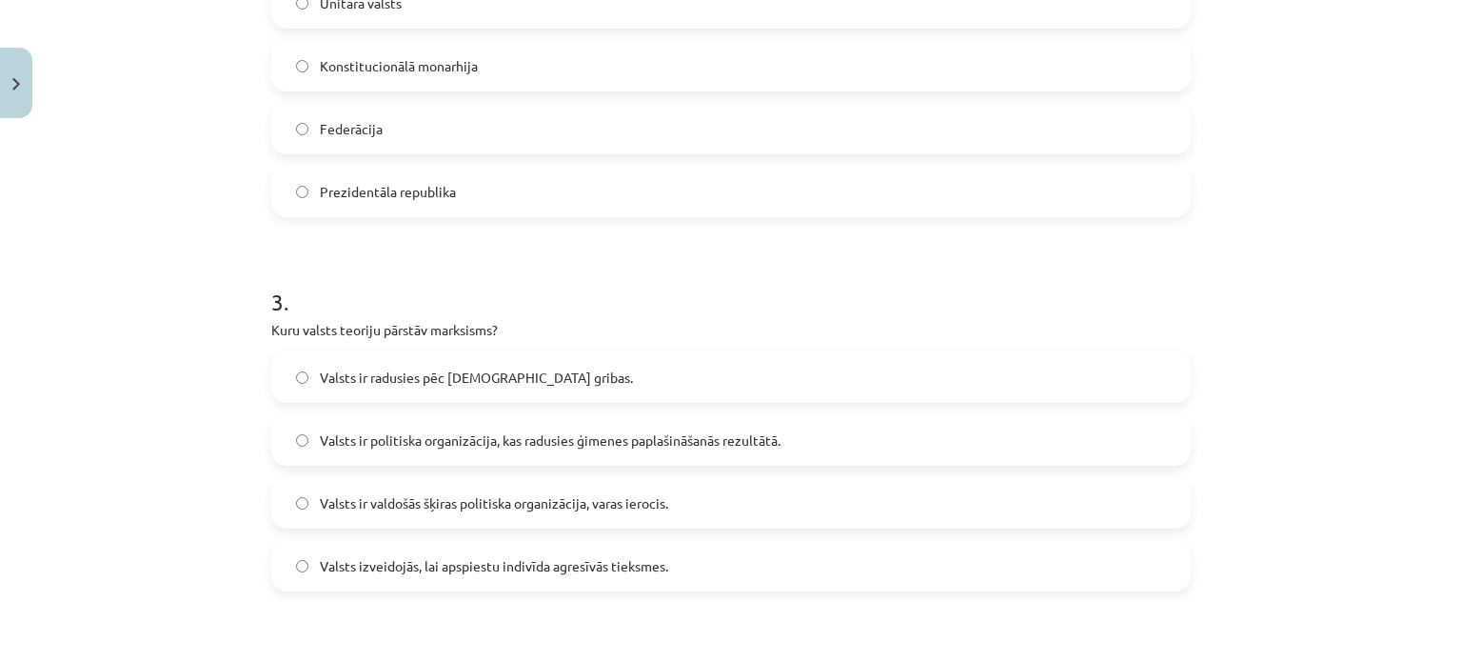
scroll to position [891, 0]
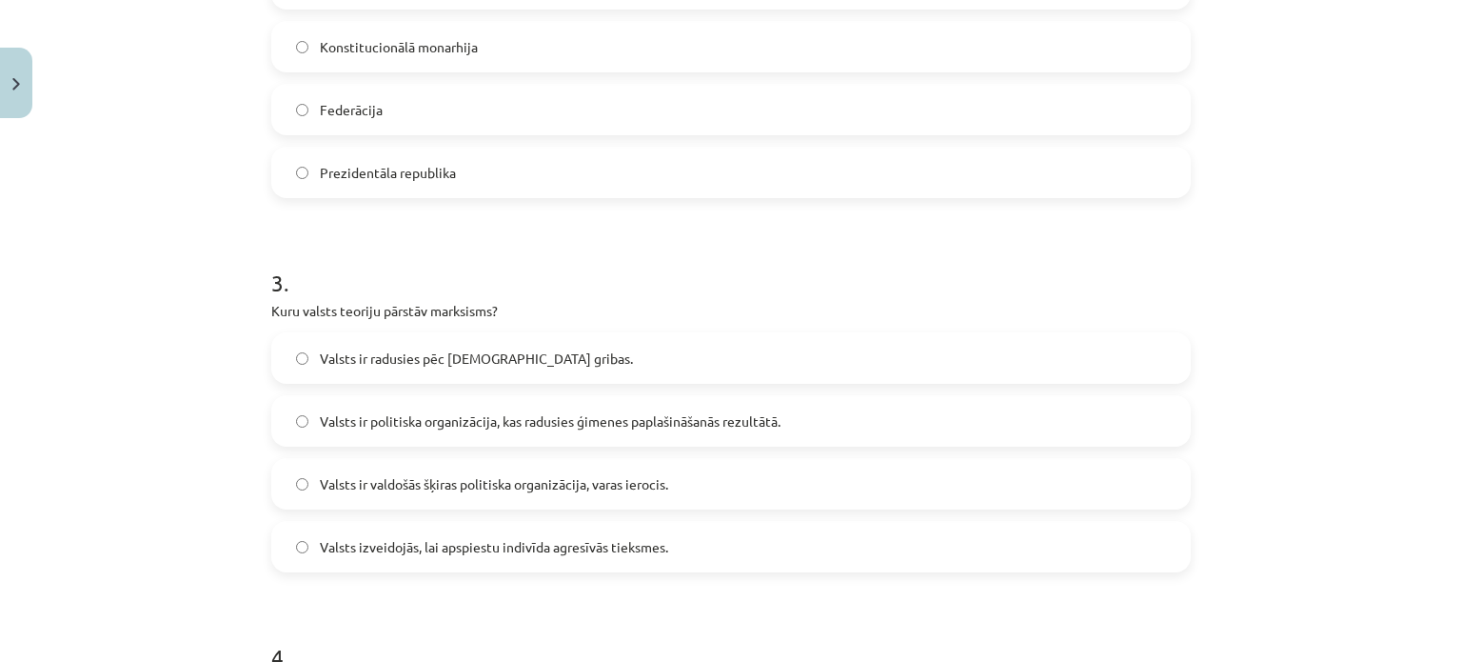
click at [563, 487] on span "Valsts ir valdošās šķiras politiska organizācija, varas ierocis." at bounding box center [494, 484] width 348 height 20
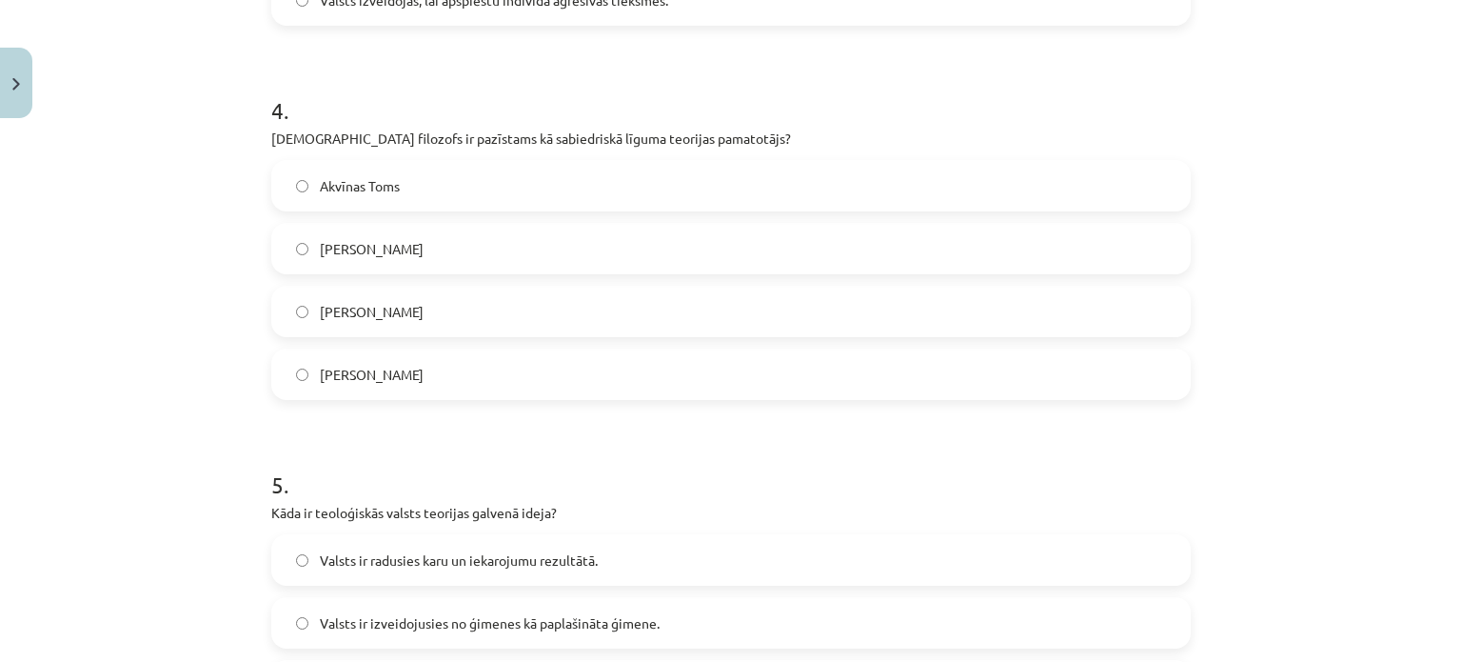
scroll to position [1438, 0]
click at [453, 261] on label "Tomass Hobss" at bounding box center [731, 248] width 916 height 48
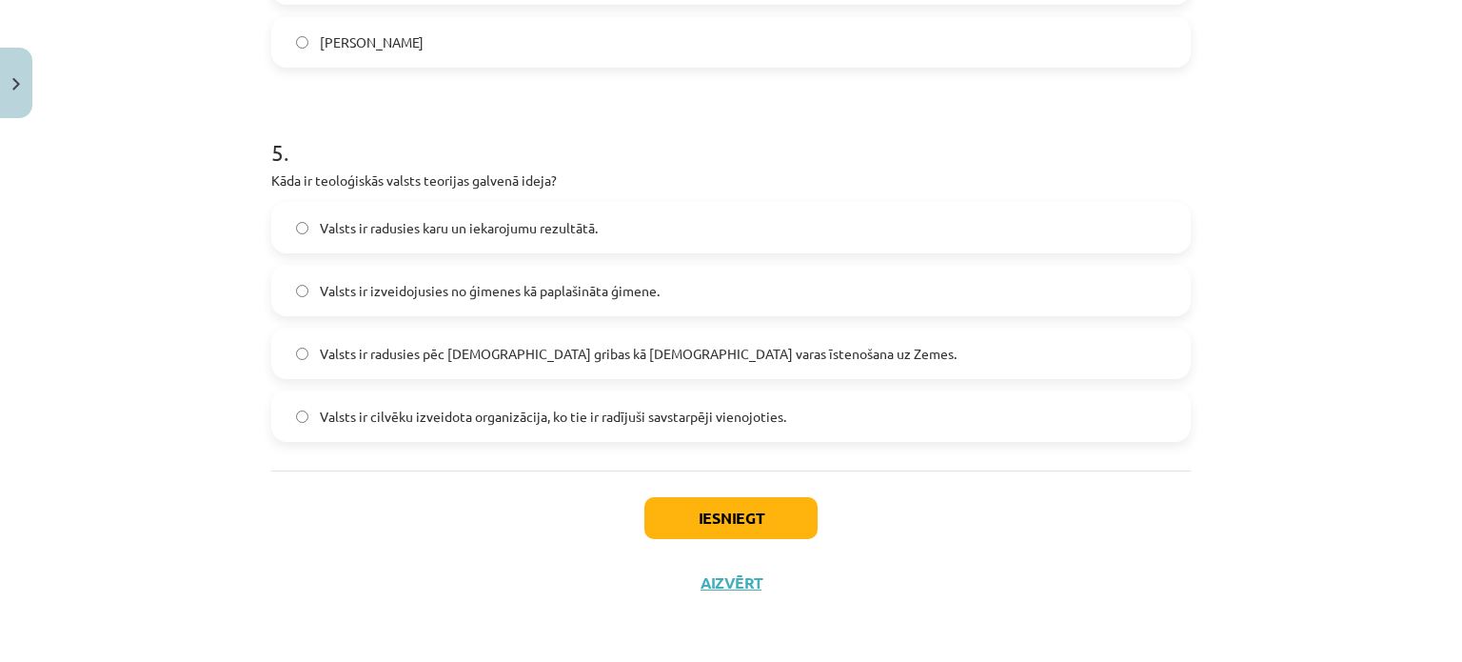
click at [658, 339] on label "Valsts ir radusies pēc Dieva gribas kā dievišķās varas īstenošana uz Zemes." at bounding box center [731, 353] width 916 height 48
click at [718, 506] on button "Iesniegt" at bounding box center [730, 518] width 173 height 42
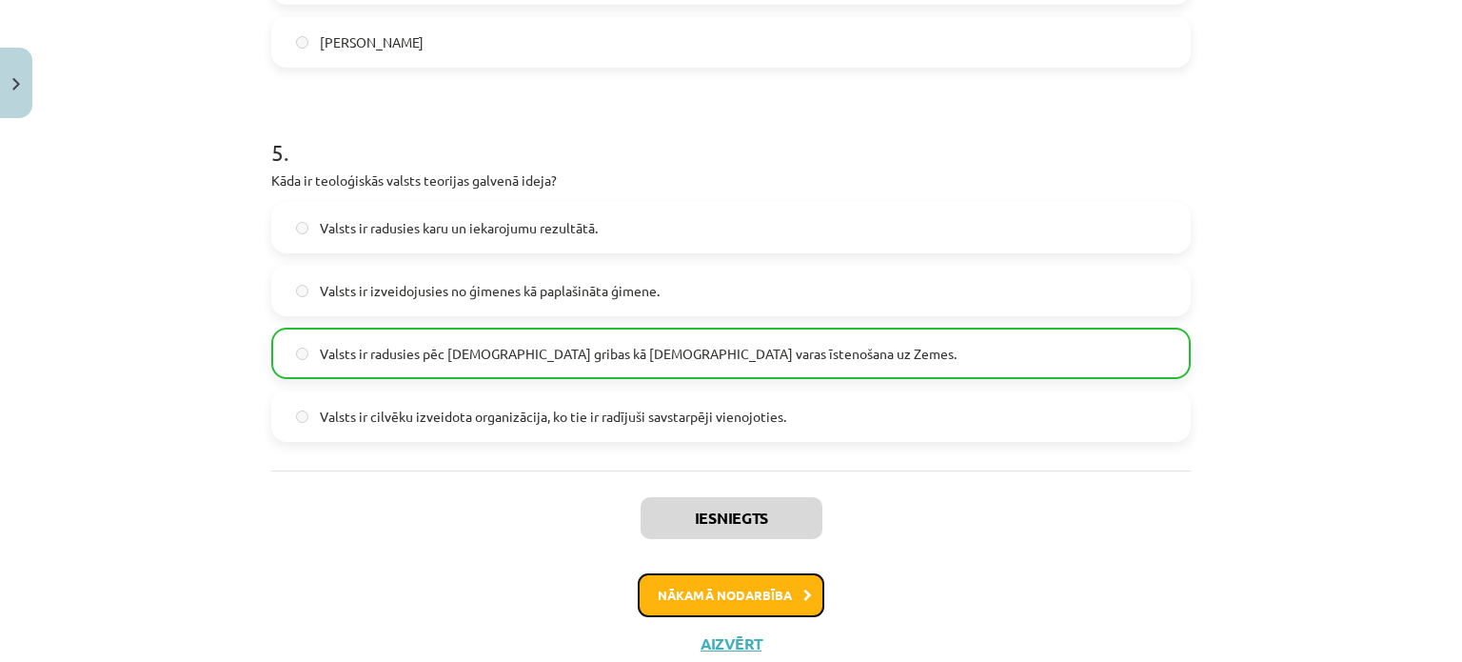
click at [755, 585] on button "Nākamā nodarbība" at bounding box center [731, 595] width 187 height 44
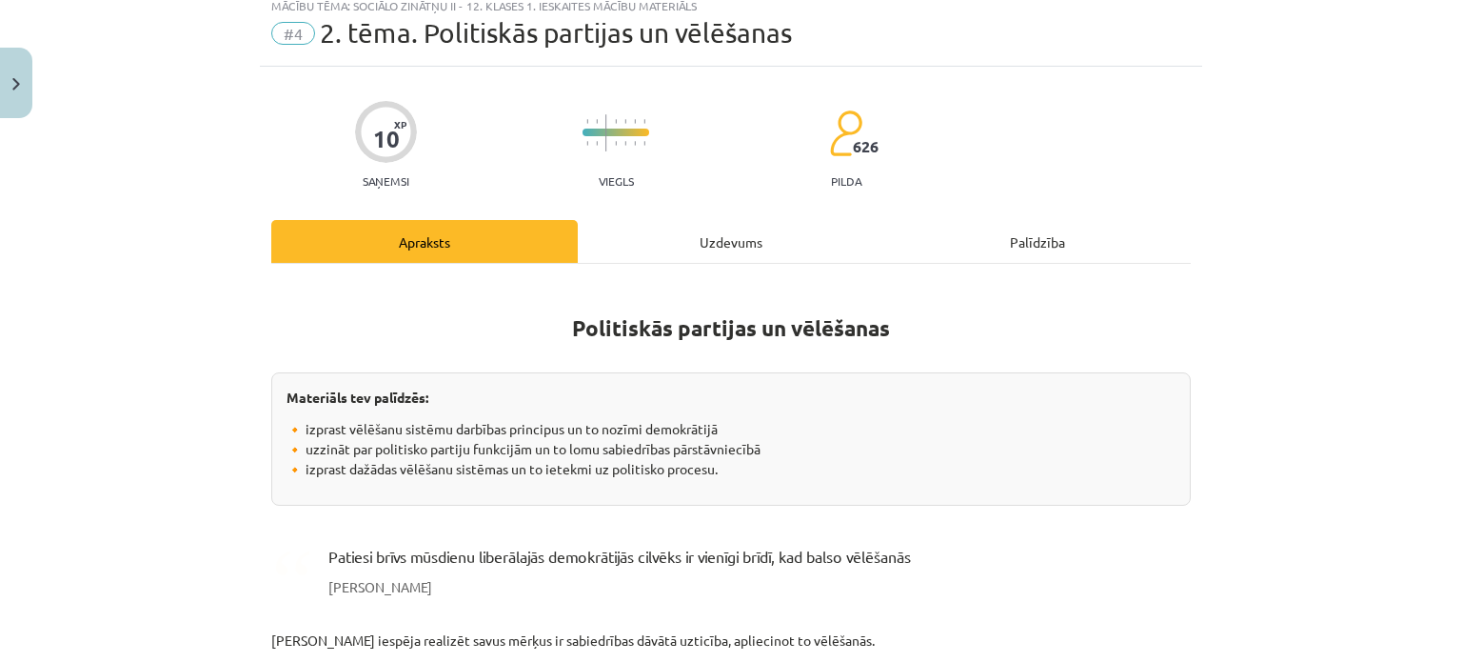
scroll to position [48, 0]
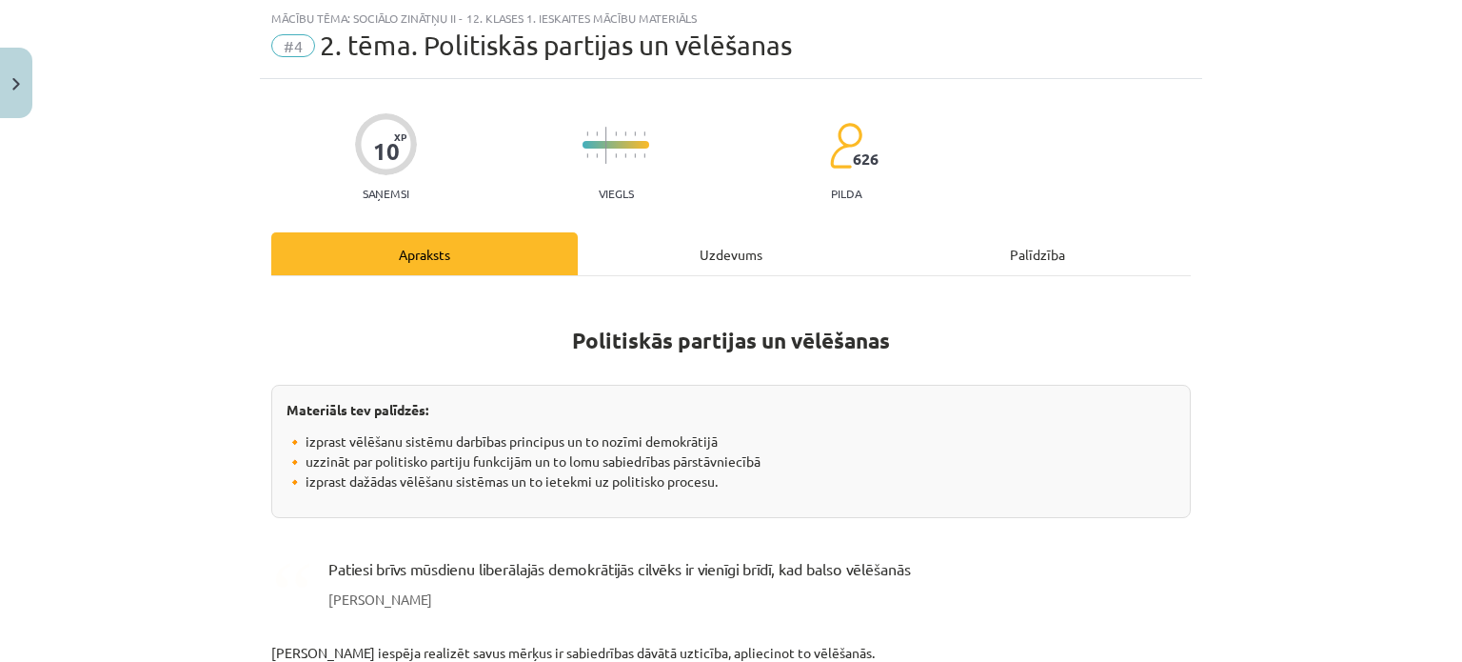
click at [749, 255] on div "Uzdevums" at bounding box center [731, 253] width 307 height 43
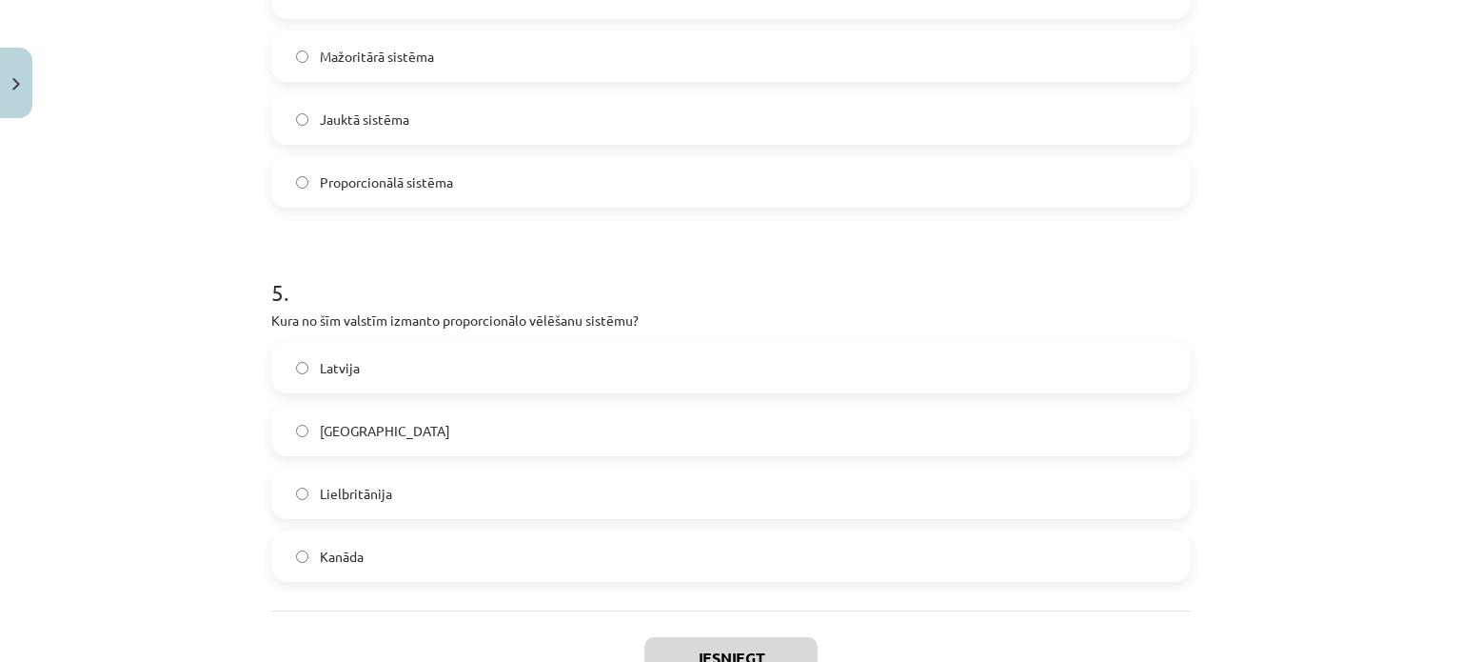
scroll to position [1770, 0]
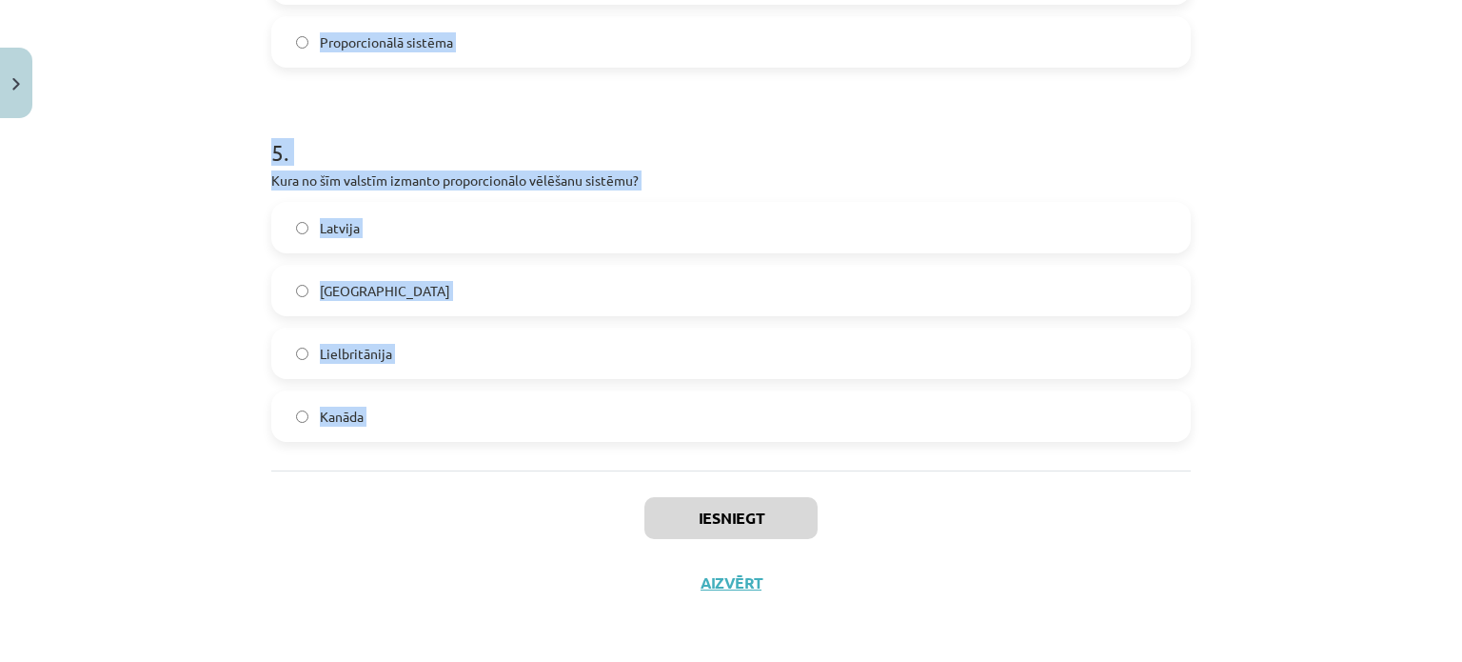
drag, startPoint x: 252, startPoint y: 402, endPoint x: 492, endPoint y: 519, distance: 266.9
click at [505, 177] on p "Kura no šīm valstīm izmanto proporcionālo vēlēšanu sistēmu?" at bounding box center [731, 180] width 920 height 20
drag, startPoint x: 267, startPoint y: 452, endPoint x: 385, endPoint y: 494, distance: 125.3
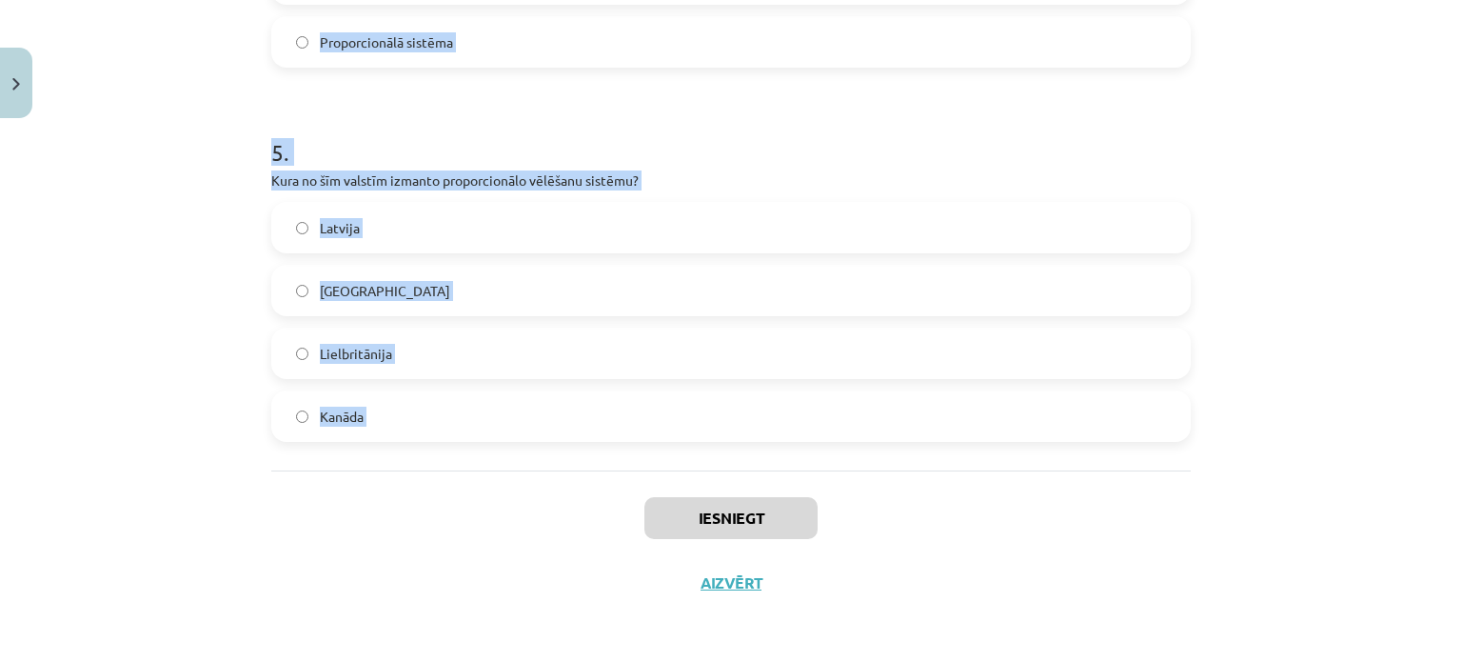
copy form "Kura no sekojošajām ir demokrātijas pamatiespēja? Slēptas vēlēšanas Vēlēšanas a…"
click at [654, 144] on h1 "5 ." at bounding box center [731, 135] width 920 height 59
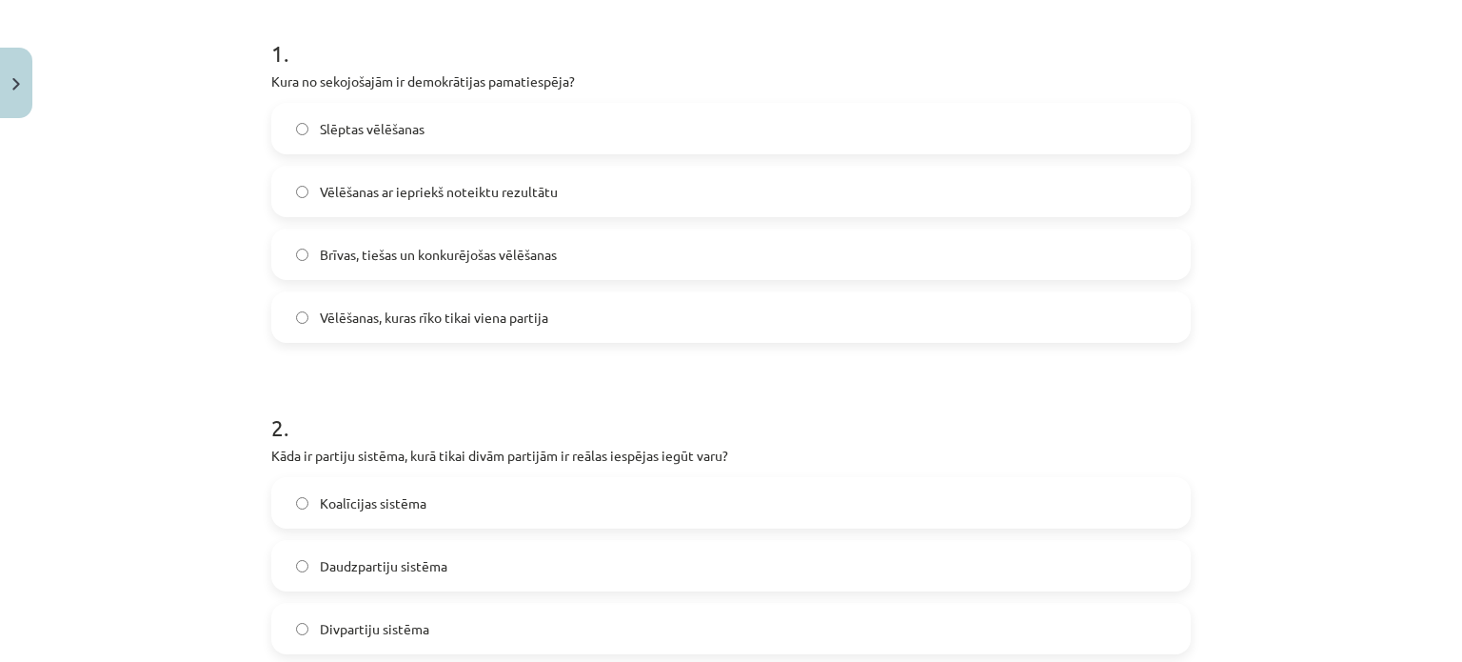
scroll to position [372, 0]
click at [628, 262] on label "Brīvas, tiešas un konkurējošas vēlēšanas" at bounding box center [731, 254] width 916 height 48
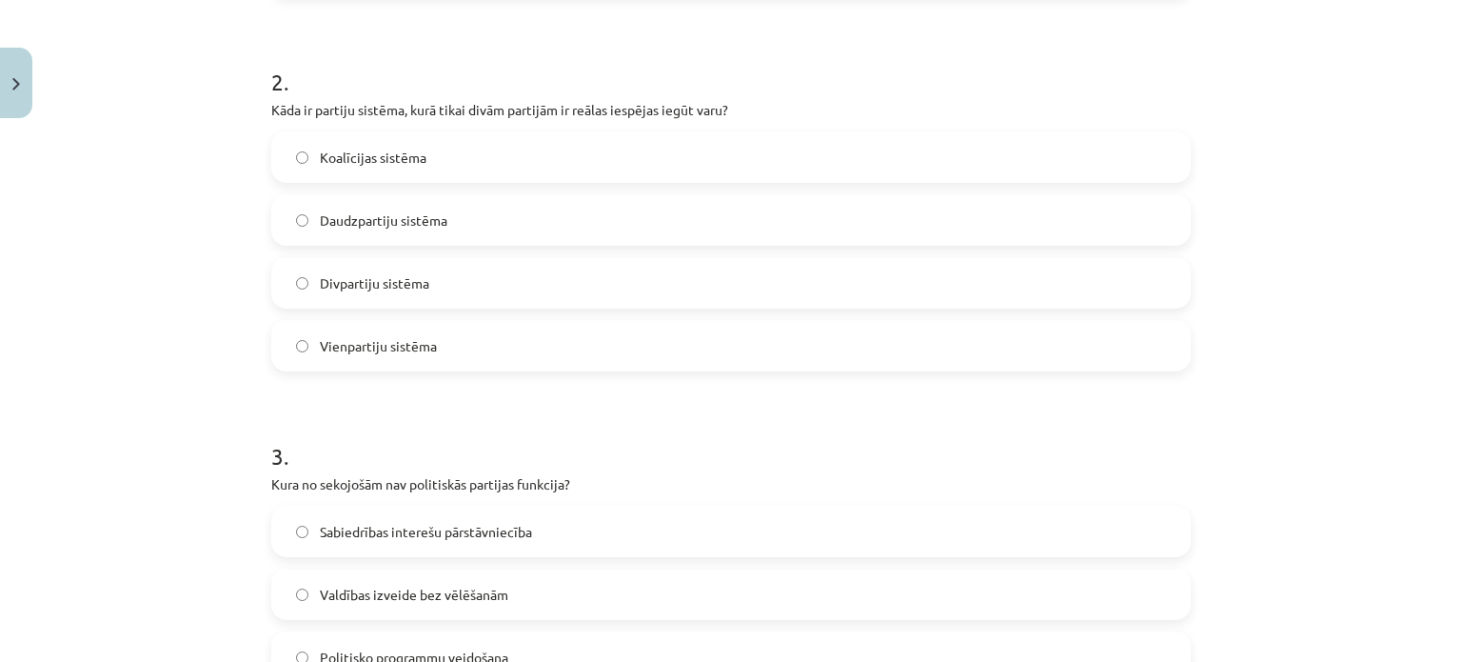
scroll to position [719, 0]
click at [477, 285] on label "Divpartiju sistēma" at bounding box center [731, 282] width 916 height 48
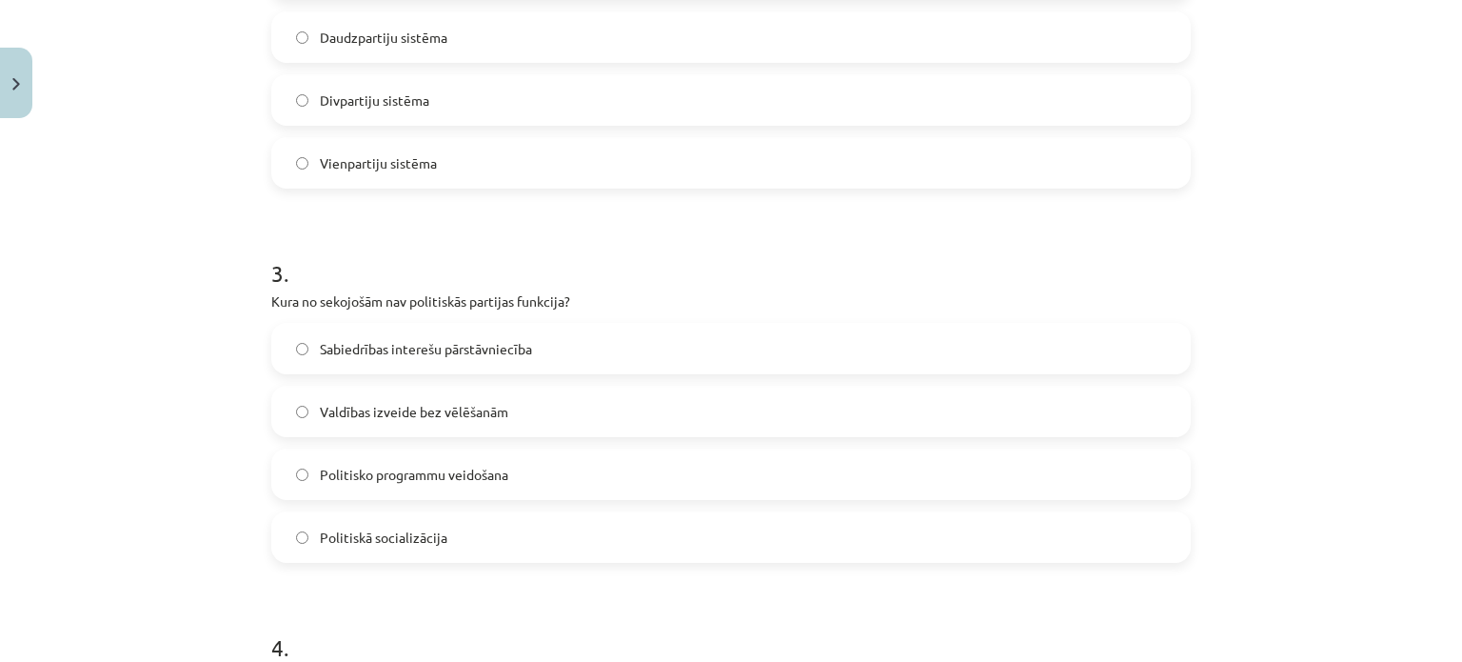
scroll to position [901, 0]
click at [476, 398] on label "Valdības izveide bez vēlēšanām" at bounding box center [731, 410] width 916 height 48
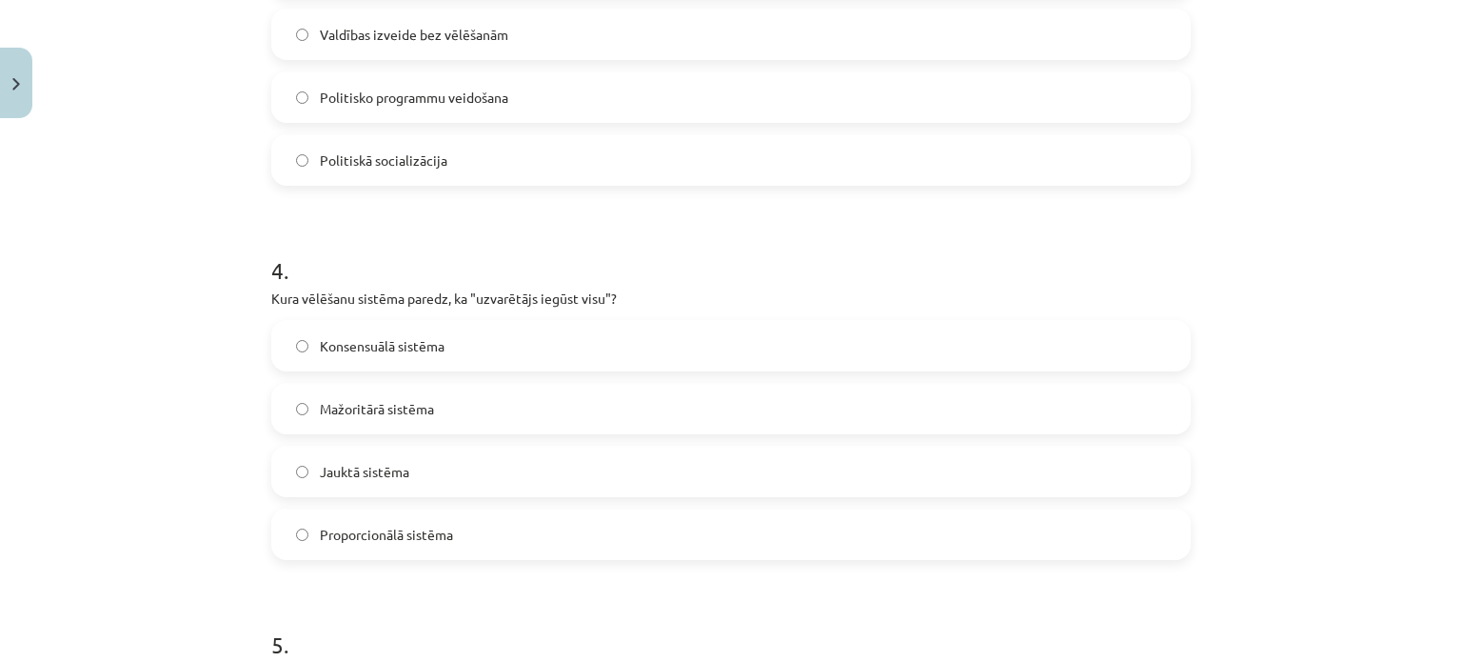
scroll to position [1278, 0]
click at [509, 401] on label "Mažoritārā sistēma" at bounding box center [731, 408] width 916 height 48
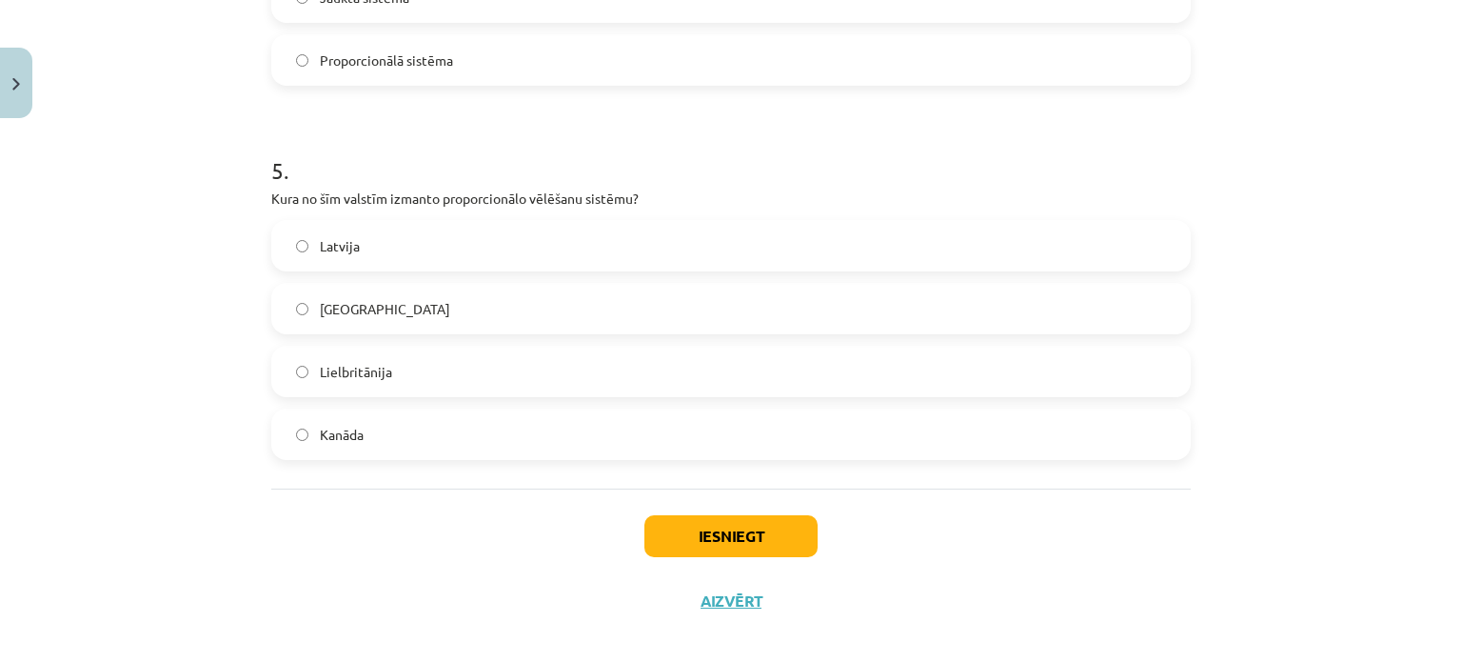
scroll to position [1770, 0]
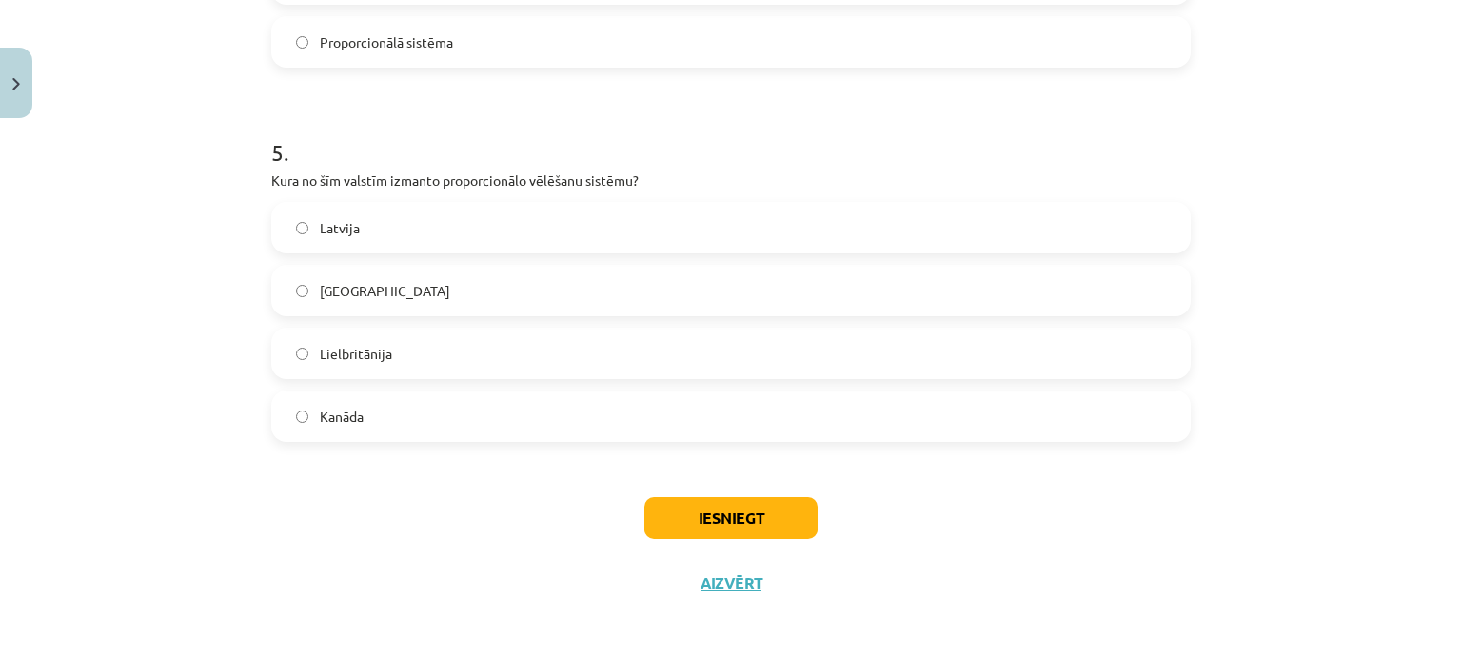
click at [508, 216] on label "Latvija" at bounding box center [731, 228] width 916 height 48
click at [673, 517] on button "Iesniegt" at bounding box center [730, 518] width 173 height 42
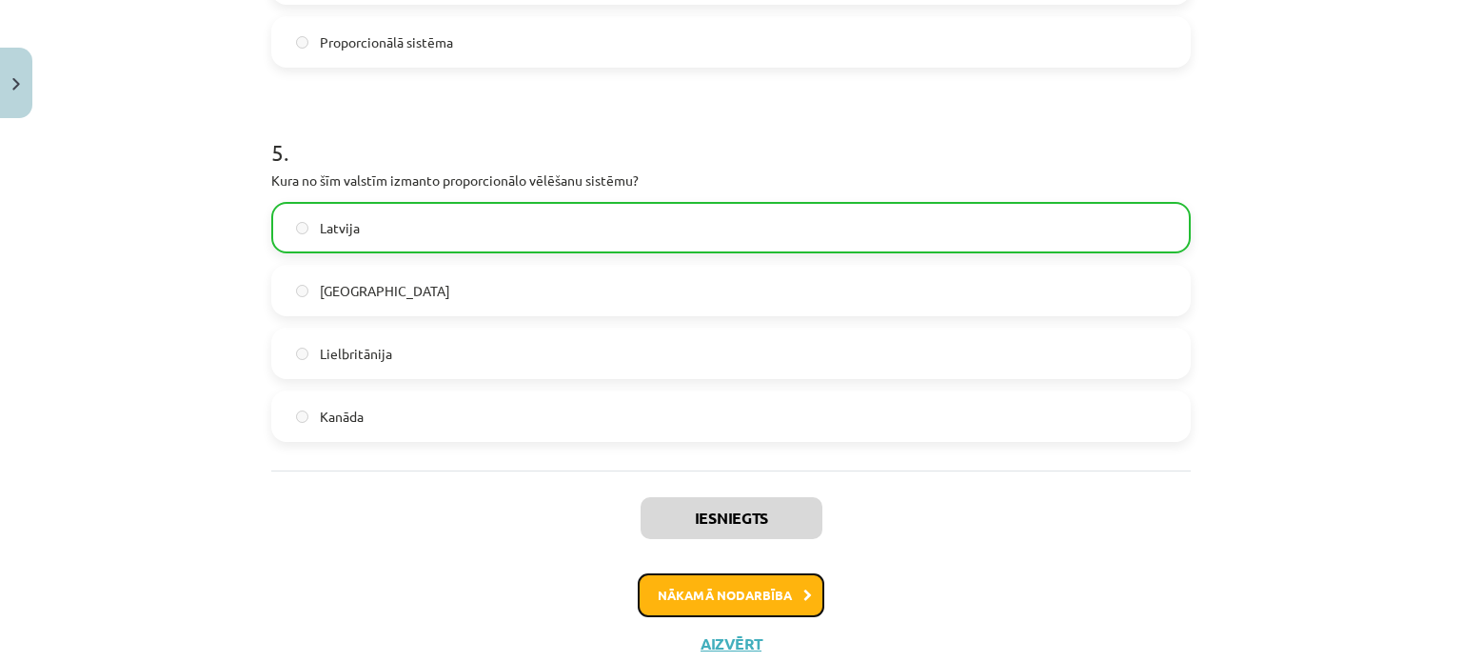
click at [715, 592] on button "Nākamā nodarbība" at bounding box center [731, 595] width 187 height 44
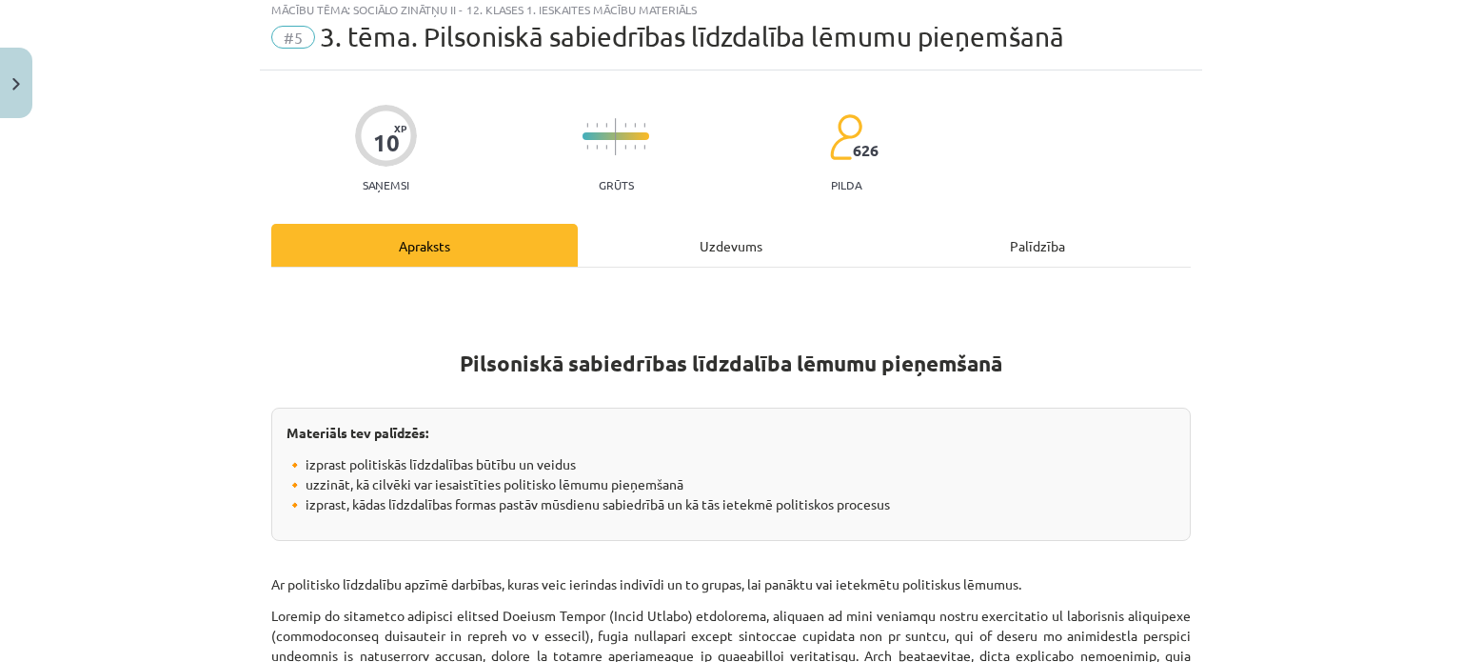
scroll to position [48, 0]
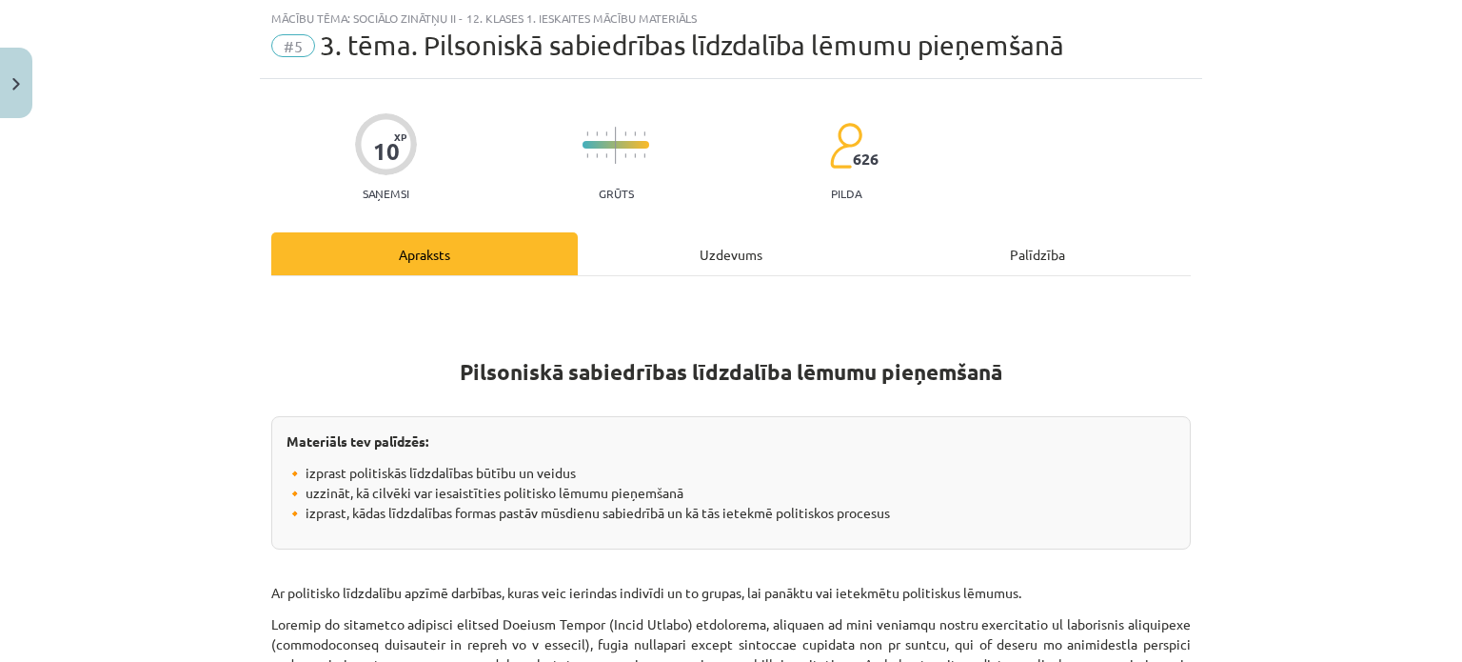
click at [723, 254] on div "Uzdevums" at bounding box center [731, 253] width 307 height 43
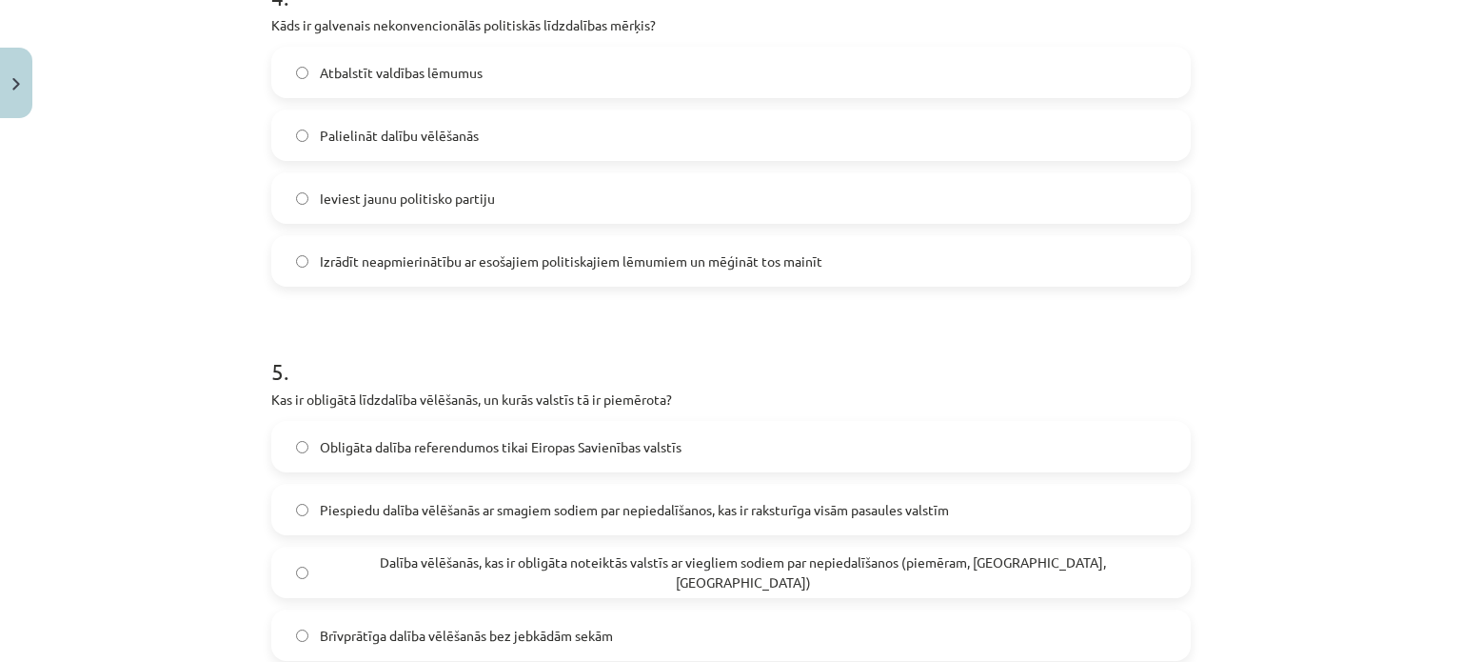
scroll to position [1770, 0]
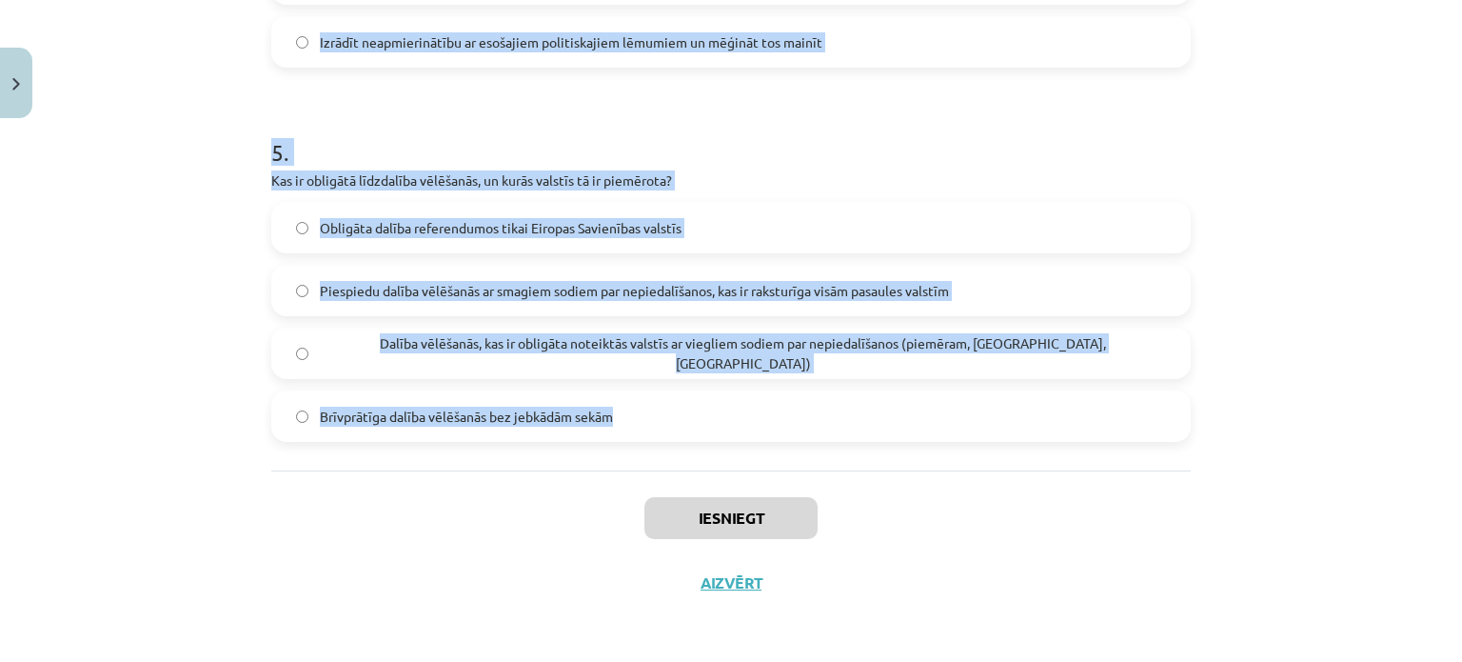
drag, startPoint x: 249, startPoint y: 396, endPoint x: 616, endPoint y: 408, distance: 366.7
click at [616, 408] on div "Mācību tēma: Sociālo zinātņu ii - 12. klases 1. ieskaites mācību materiāls #5 3…" at bounding box center [731, 331] width 1462 height 662
copy form "Kurš no sekojošajiem ir piemērs konvencionālajai politiskajai līdzdalībai? Demo…"
click at [682, 120] on h1 "5 ." at bounding box center [731, 135] width 920 height 59
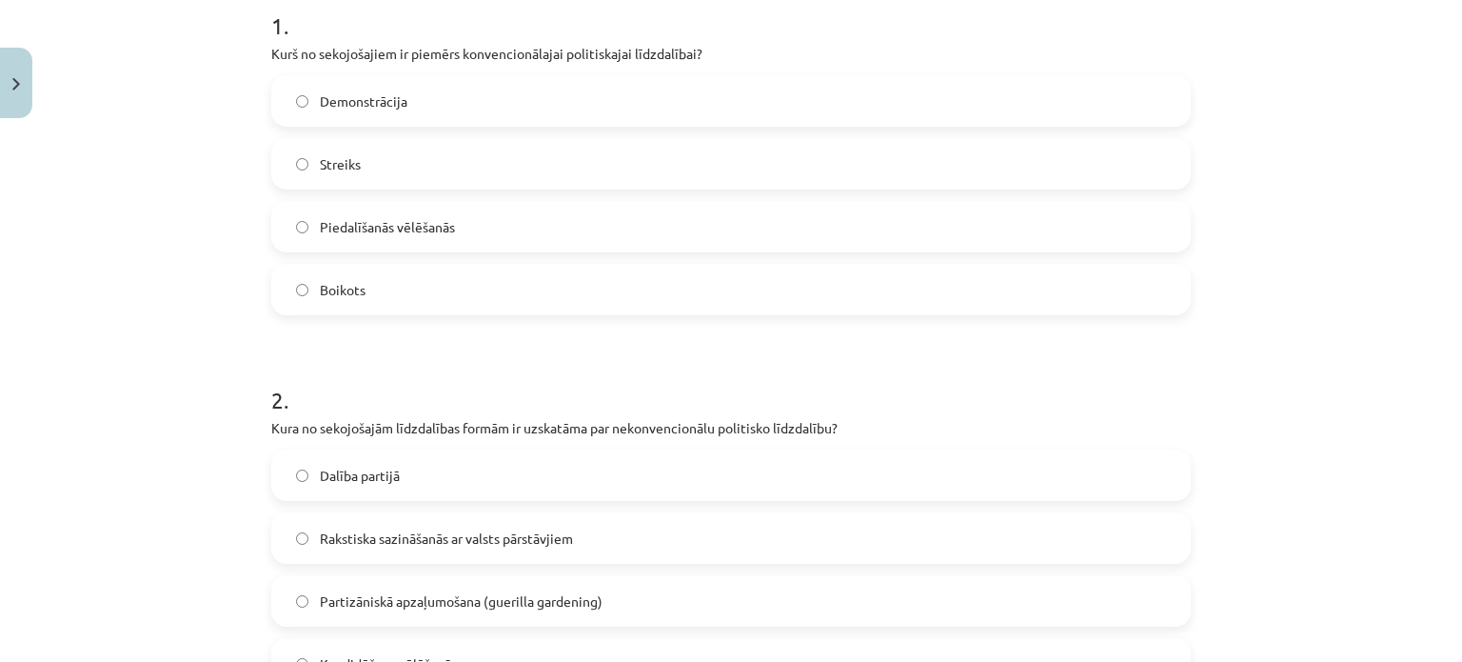
scroll to position [400, 0]
click at [681, 228] on label "Piedalīšanās vēlēšanās" at bounding box center [731, 227] width 916 height 48
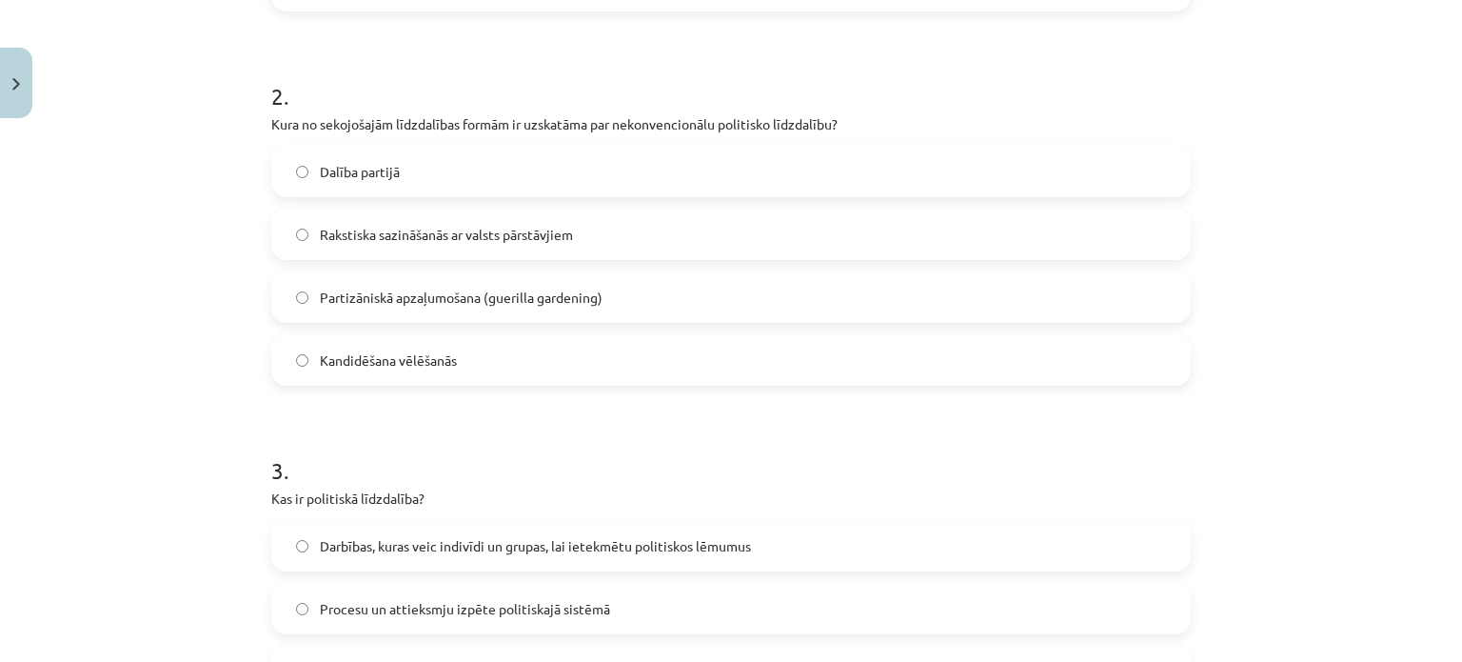
scroll to position [704, 0]
click at [473, 292] on span "Partizāniskā apzaļumošana (guerilla gardening)" at bounding box center [461, 297] width 283 height 20
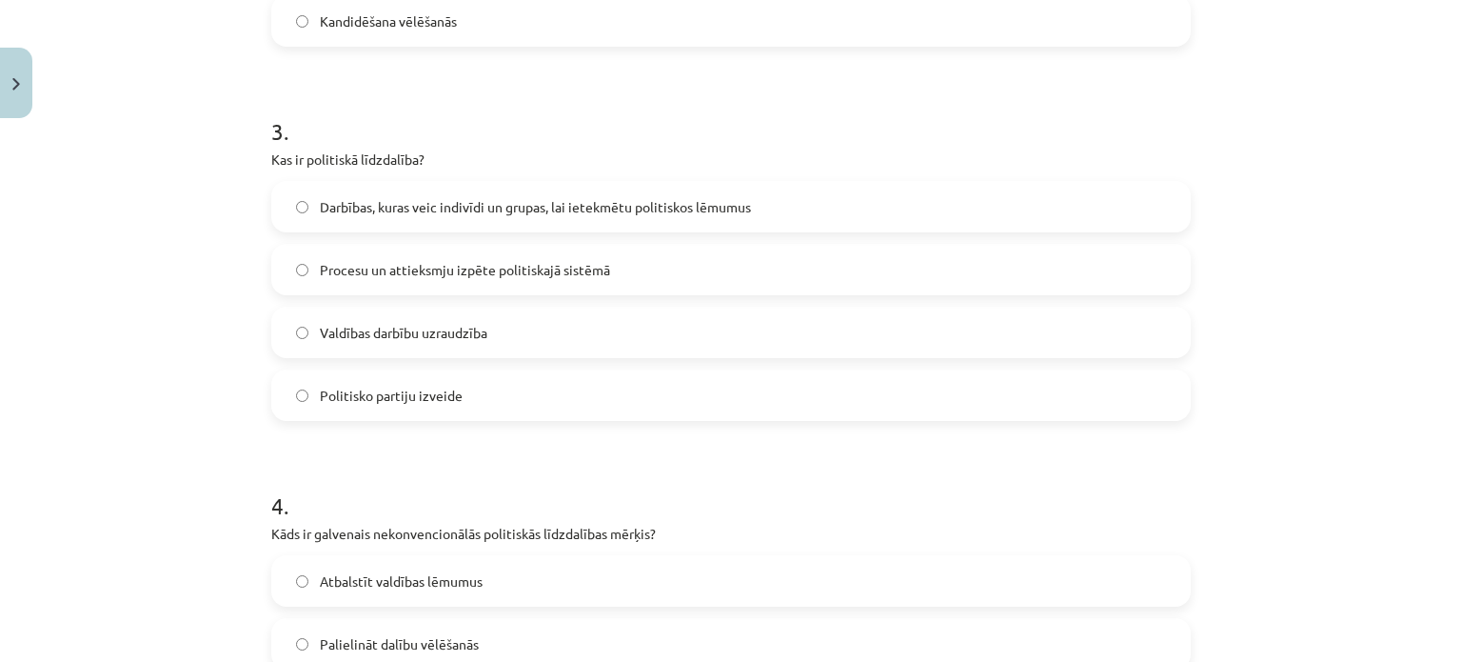
scroll to position [1043, 0]
click at [405, 216] on label "Darbības, kuras veic indivīdi un grupas, lai ietekmētu politiskos lēmumus" at bounding box center [731, 206] width 916 height 48
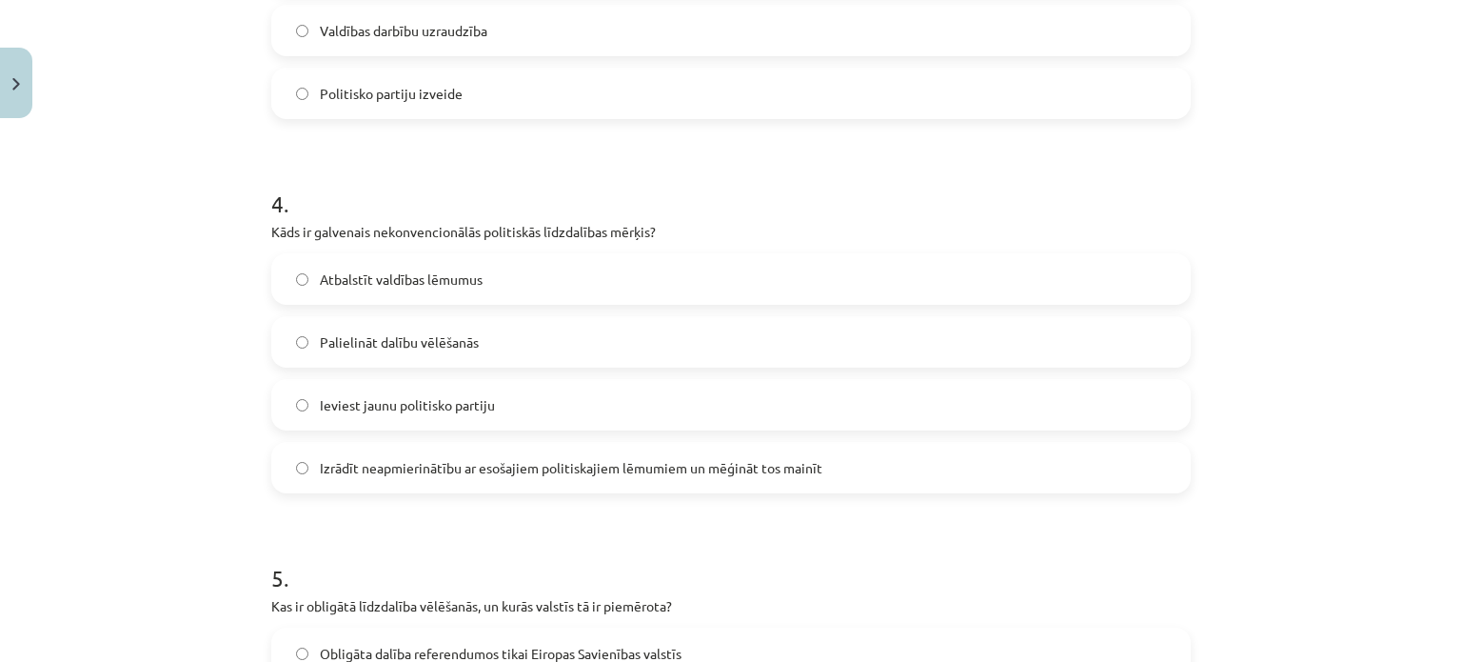
scroll to position [1357, 0]
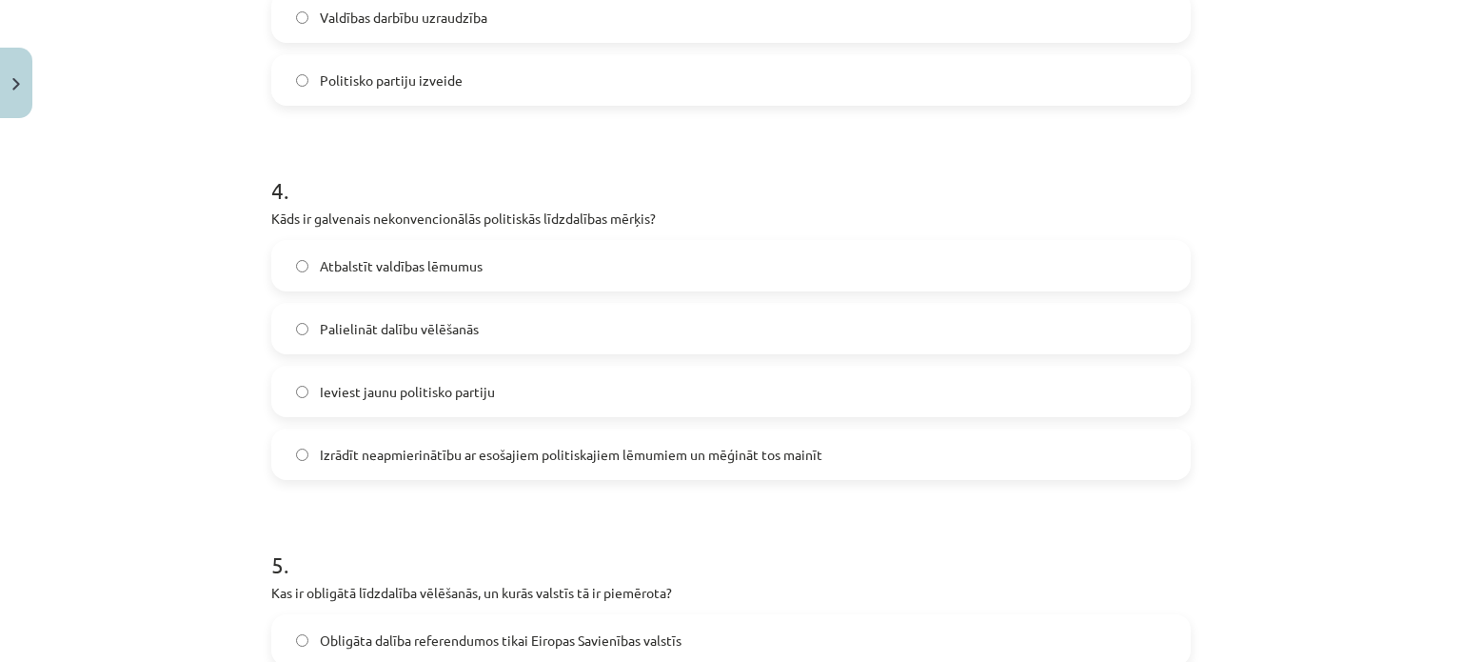
click at [426, 474] on label "Izrādīt neapmierinātību ar esošajiem politiskajiem lēmumiem un mēģināt tos main…" at bounding box center [731, 454] width 916 height 48
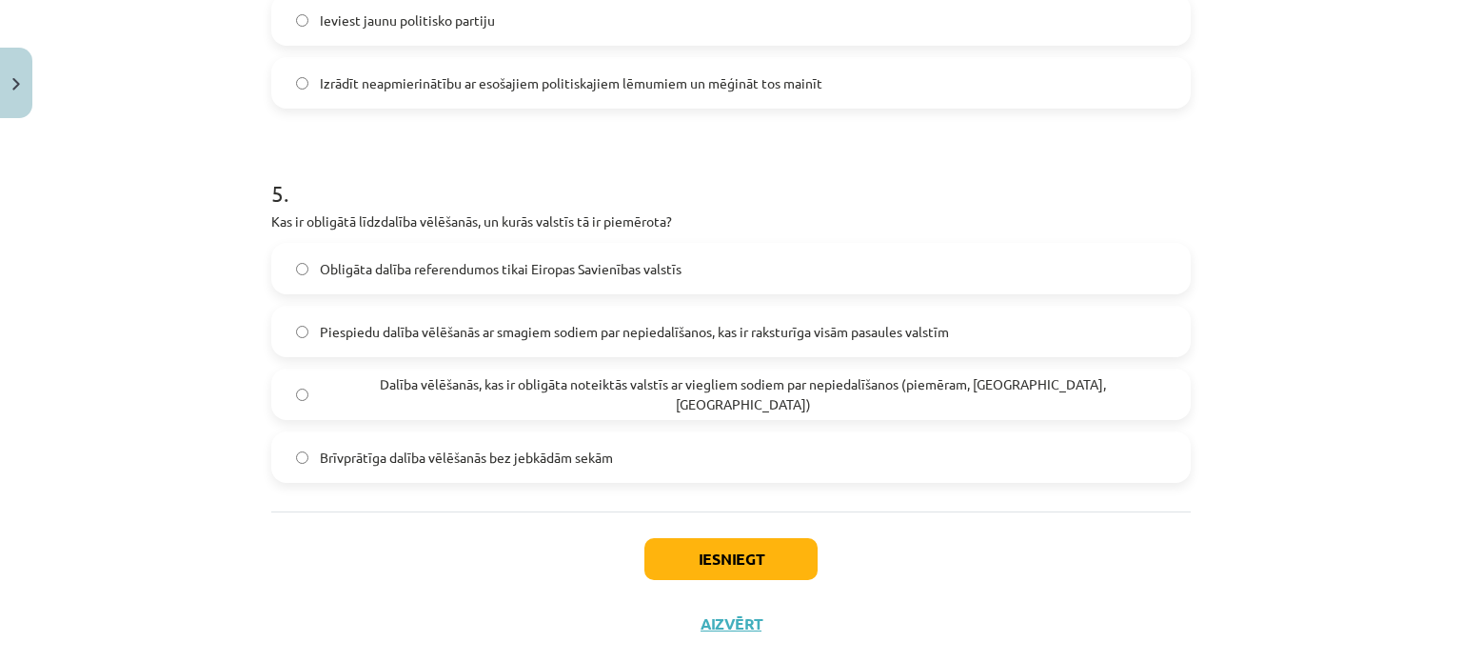
scroll to position [1731, 0]
click at [494, 376] on label "Dalība vēlēšanās, kas ir obligāta noteiktās valstīs ar viegliem sodiem par nepi…" at bounding box center [731, 392] width 916 height 48
click at [672, 559] on button "Iesniegt" at bounding box center [730, 557] width 173 height 42
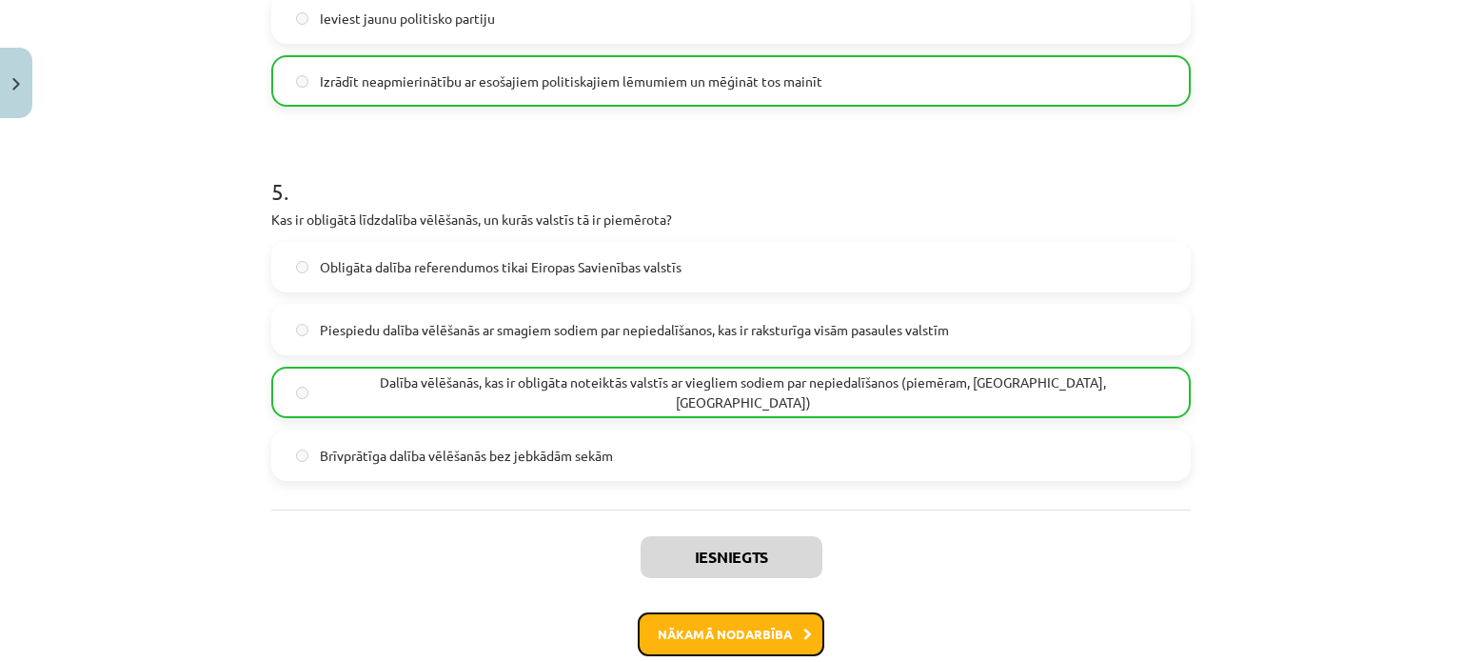
click at [763, 644] on button "Nākamā nodarbība" at bounding box center [731, 634] width 187 height 44
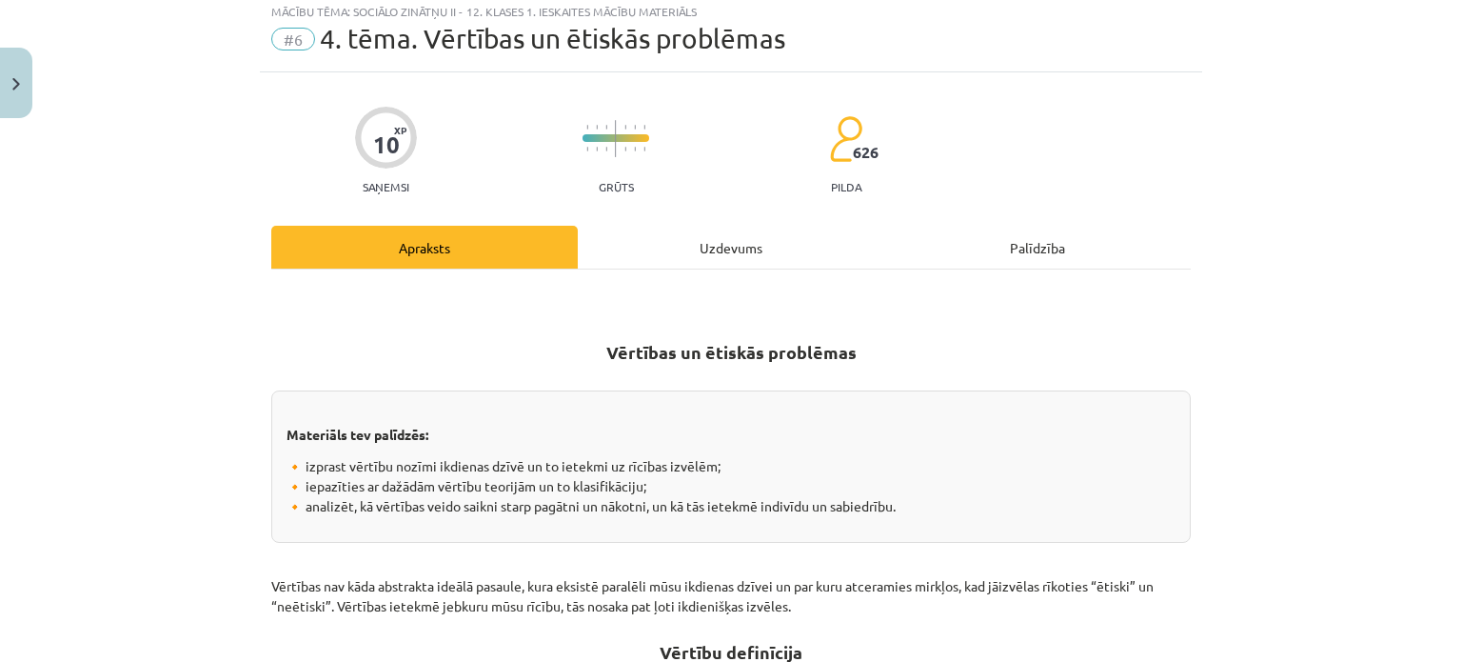
scroll to position [48, 0]
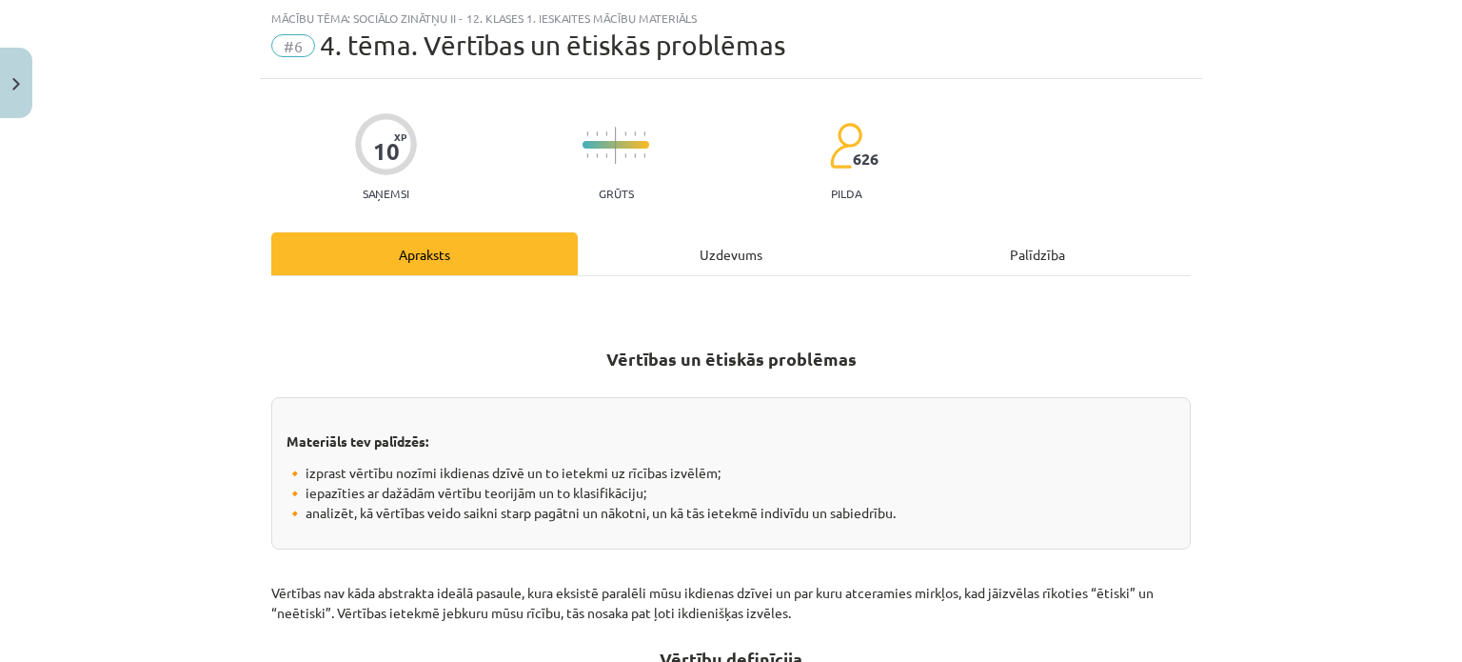
click at [676, 241] on div "Uzdevums" at bounding box center [731, 253] width 307 height 43
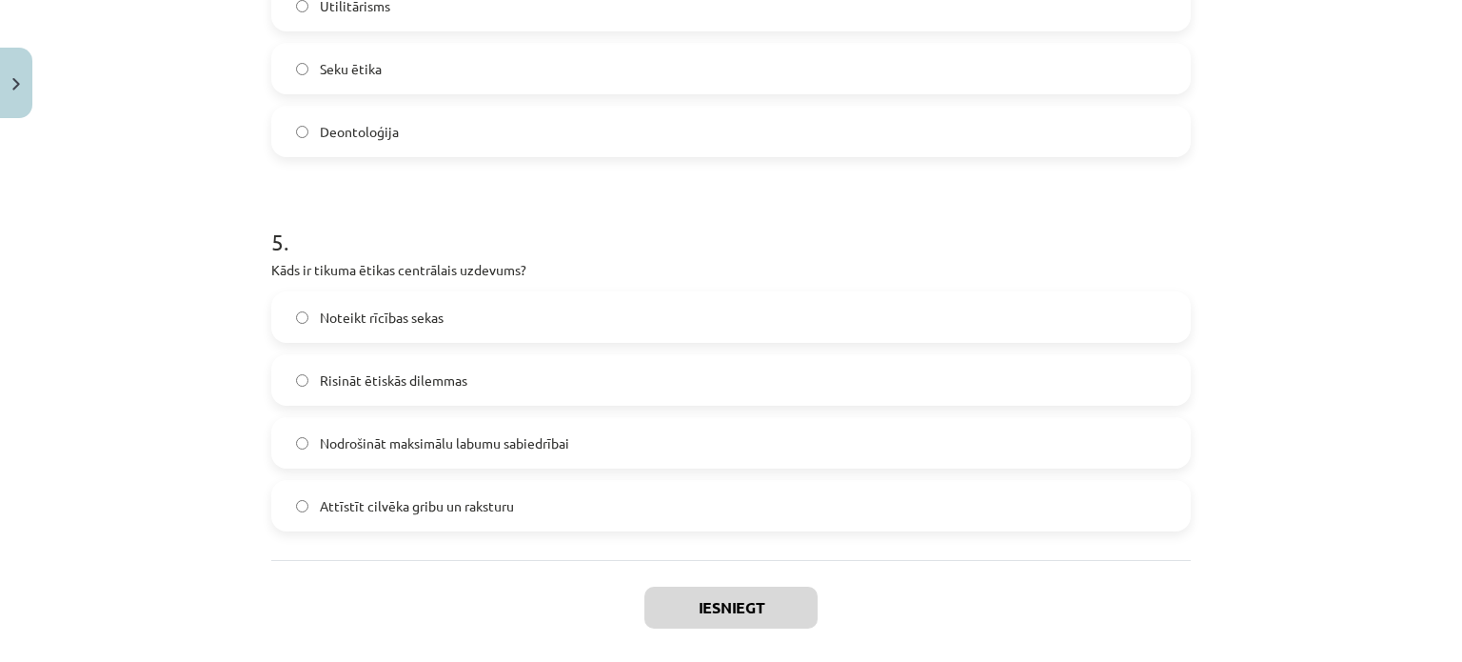
scroll to position [1770, 0]
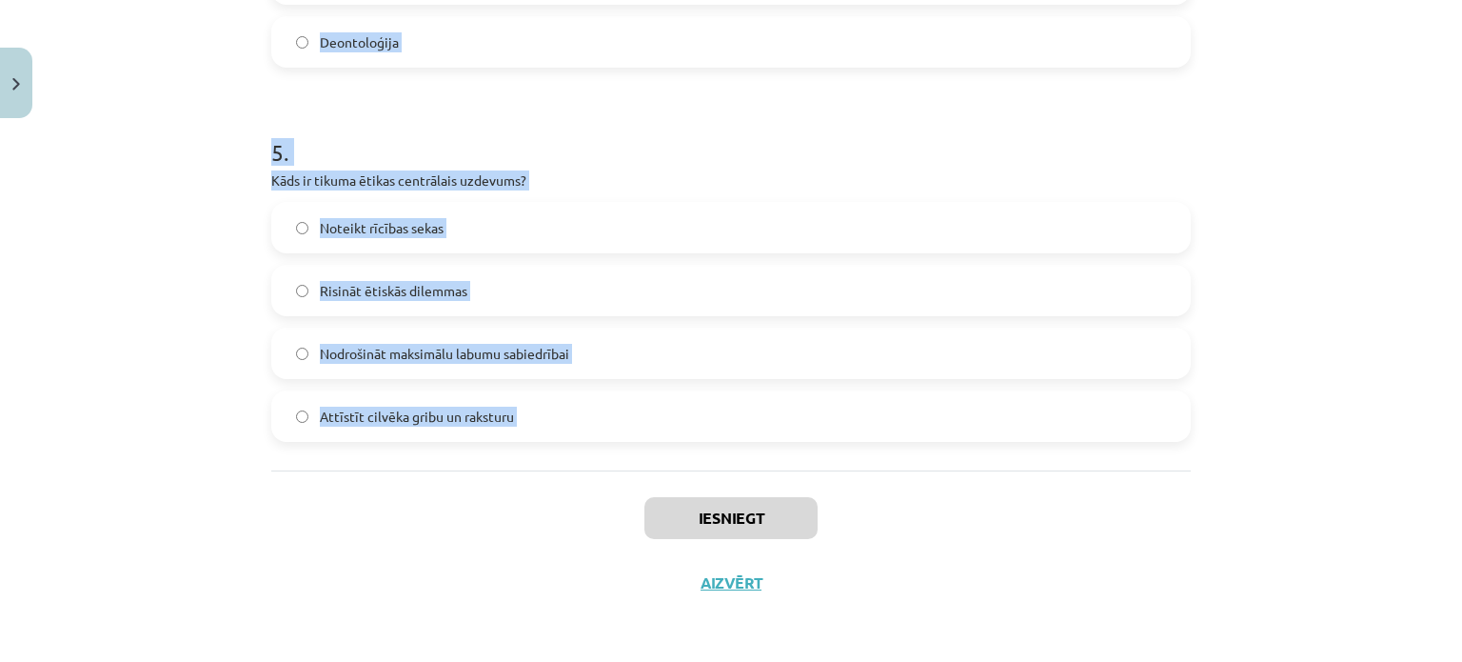
drag, startPoint x: 260, startPoint y: 399, endPoint x: 524, endPoint y: 490, distance: 279.1
copy form "Kas raksturo postmateriālistiskās vērtības, saskaņā ar Inglehartu un Velcelu? S…"
click at [583, 228] on label "Noteikt rīcības sekas" at bounding box center [731, 228] width 916 height 48
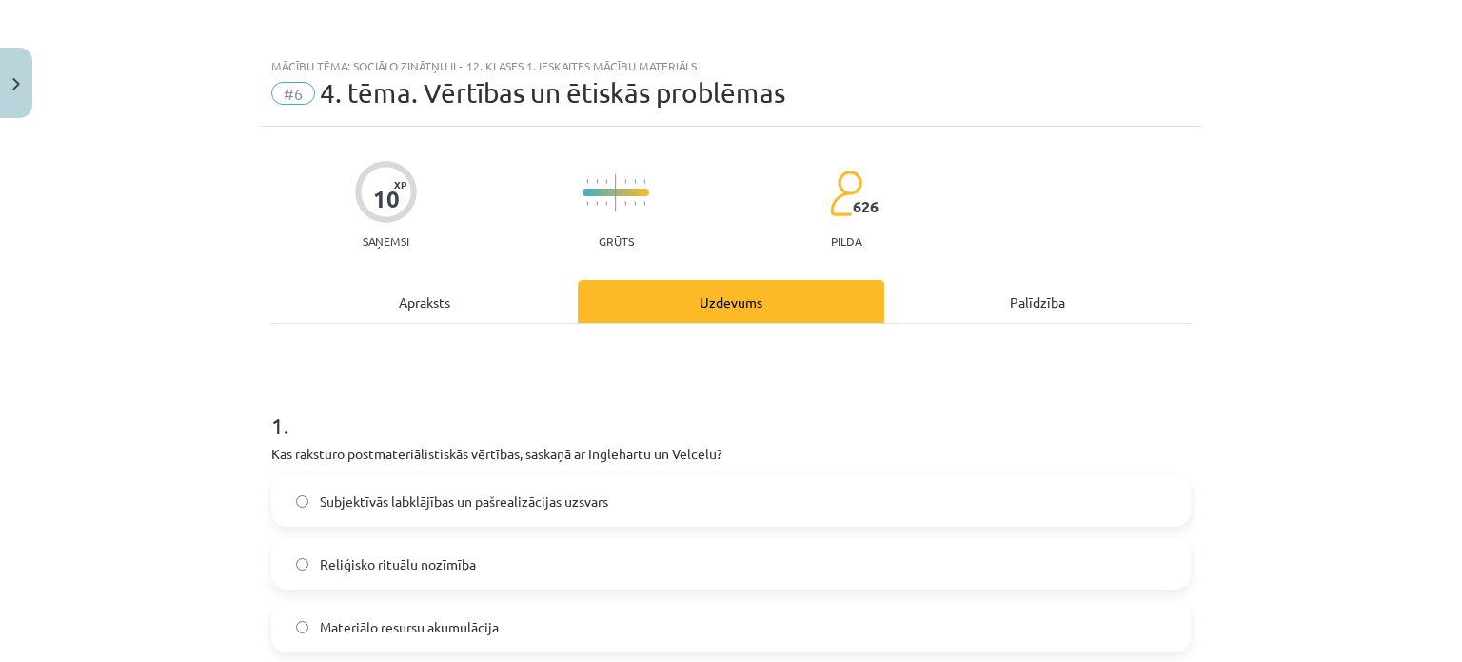
scroll to position [183, 0]
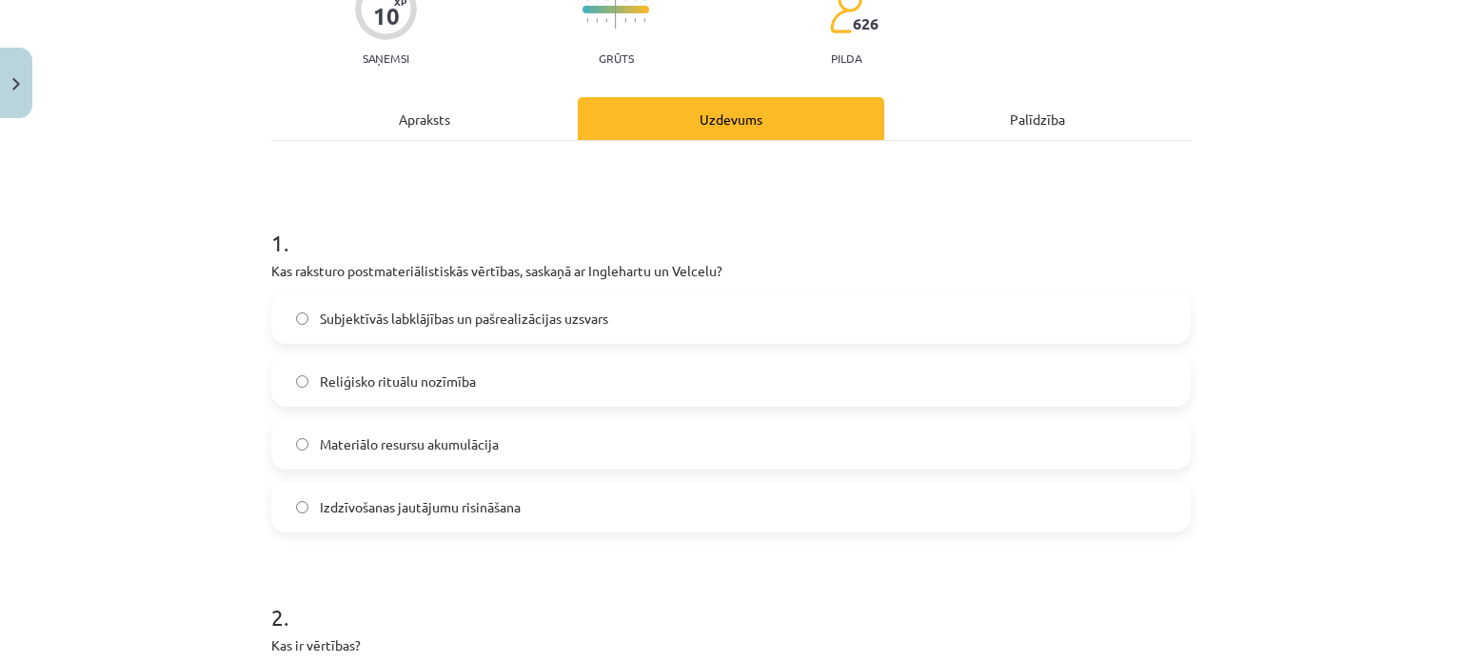
click at [583, 320] on span "Subjektīvās labklājības un pašrealizācijas uzsvars" at bounding box center [464, 318] width 288 height 20
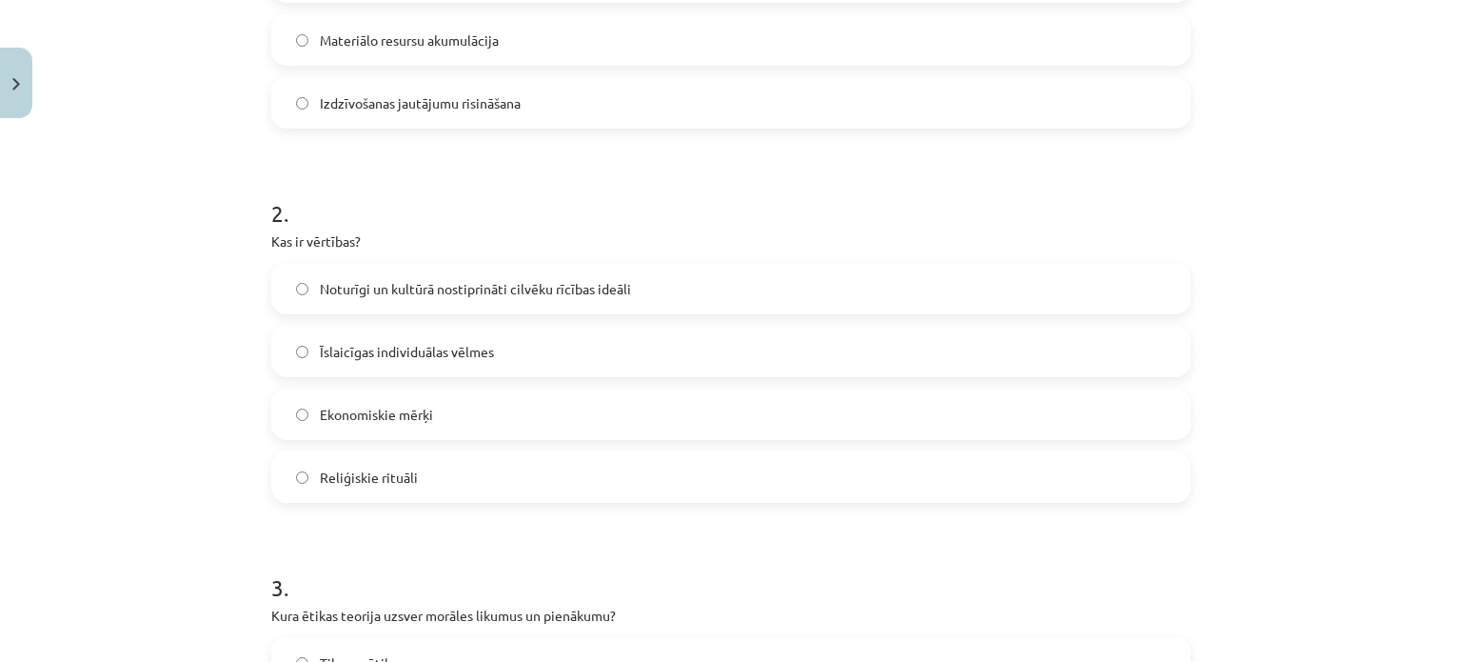
scroll to position [586, 0]
click at [482, 285] on span "Noturīgi un kultūrā nostiprināti cilvēku rīcības ideāli" at bounding box center [475, 289] width 311 height 20
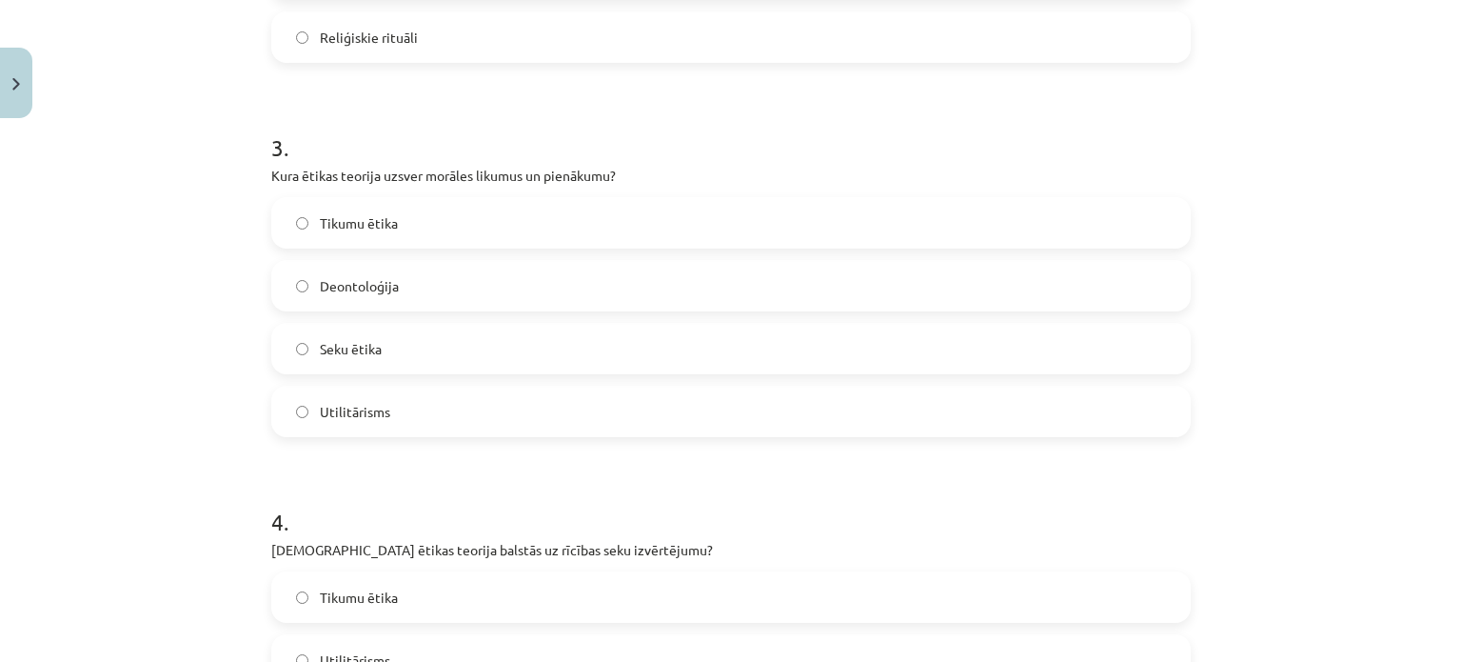
scroll to position [1030, 0]
click at [474, 285] on label "Deontoloģija" at bounding box center [731, 282] width 916 height 48
click at [480, 360] on label "Seku ētika" at bounding box center [731, 348] width 916 height 48
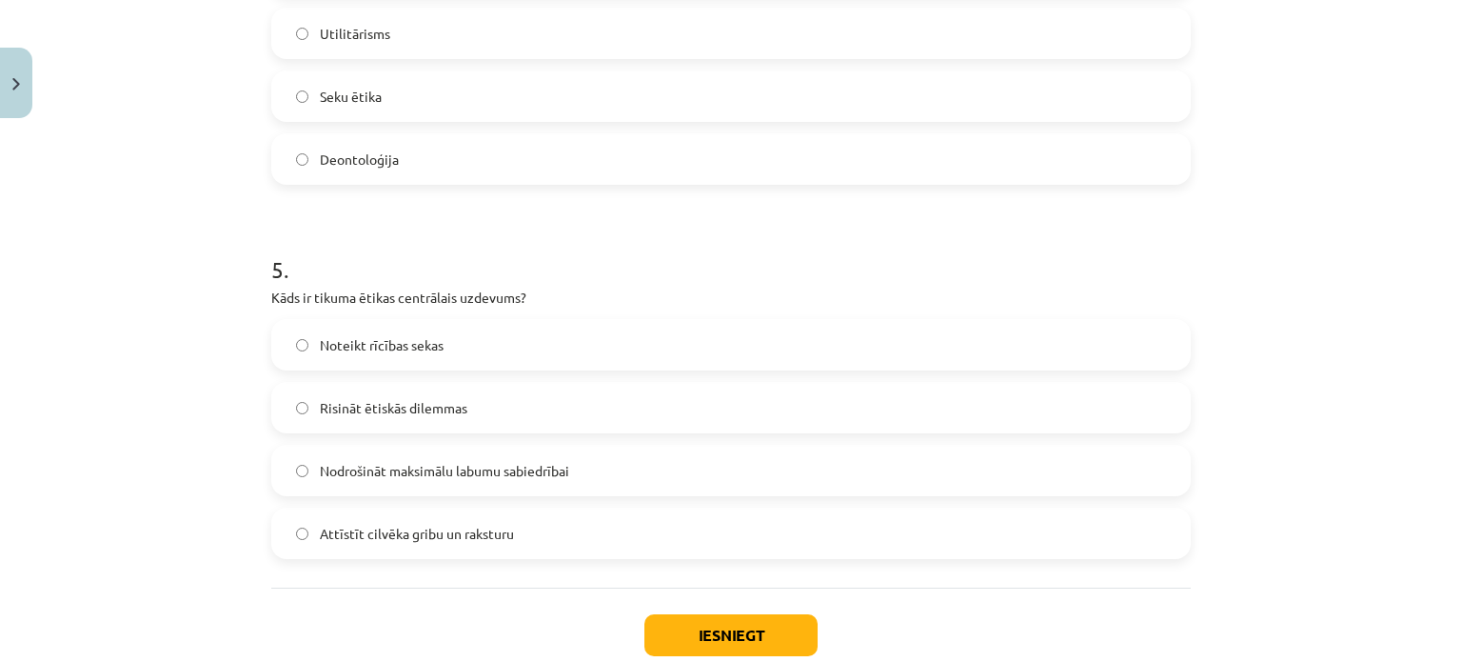
scroll to position [1653, 0]
click at [472, 540] on span "Attīstīt cilvēka gribu un raksturu" at bounding box center [417, 534] width 194 height 20
click at [699, 621] on button "Iesniegt" at bounding box center [730, 635] width 173 height 42
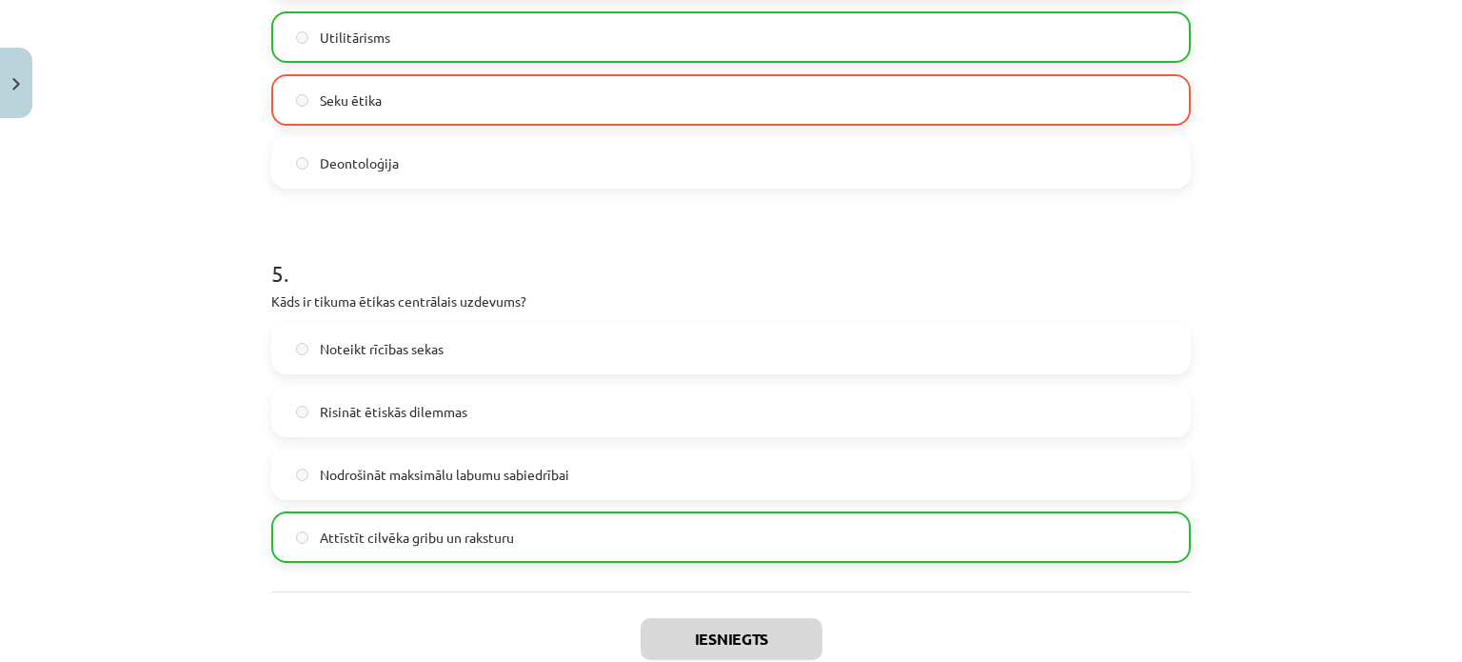
scroll to position [1830, 0]
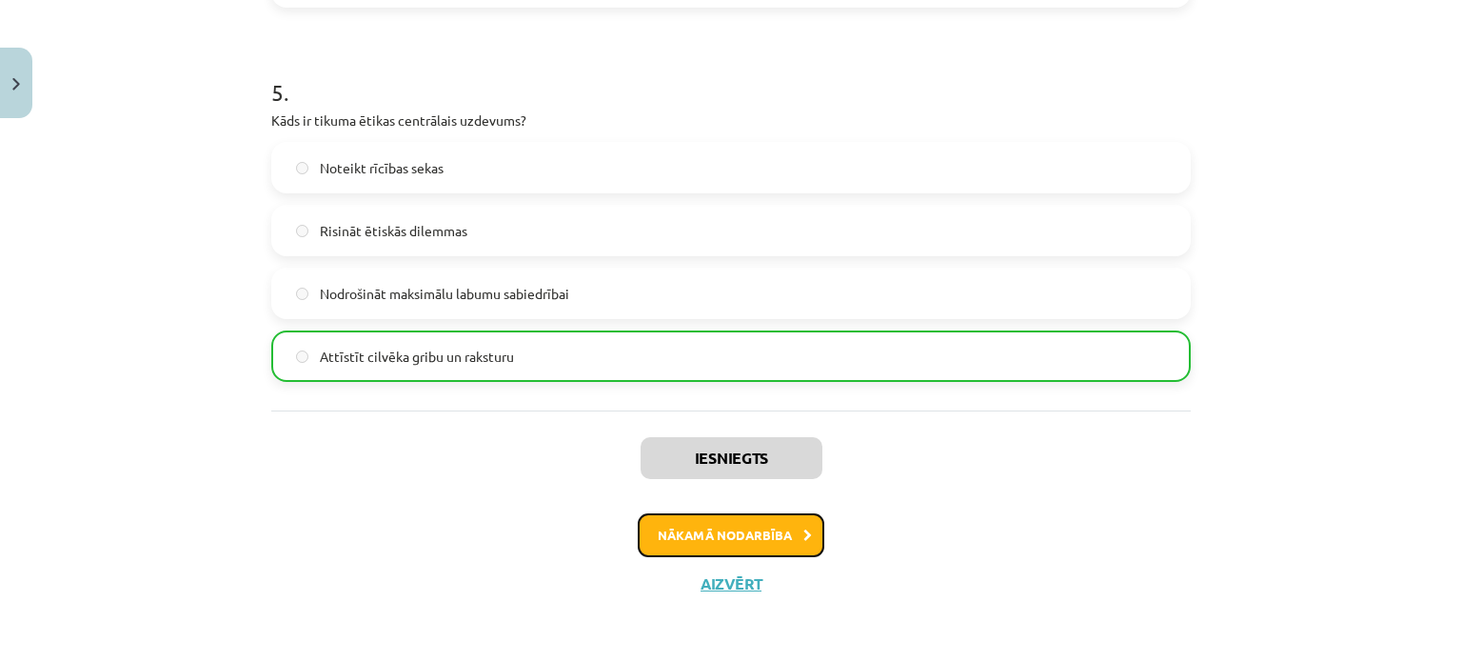
click at [765, 538] on button "Nākamā nodarbība" at bounding box center [731, 535] width 187 height 44
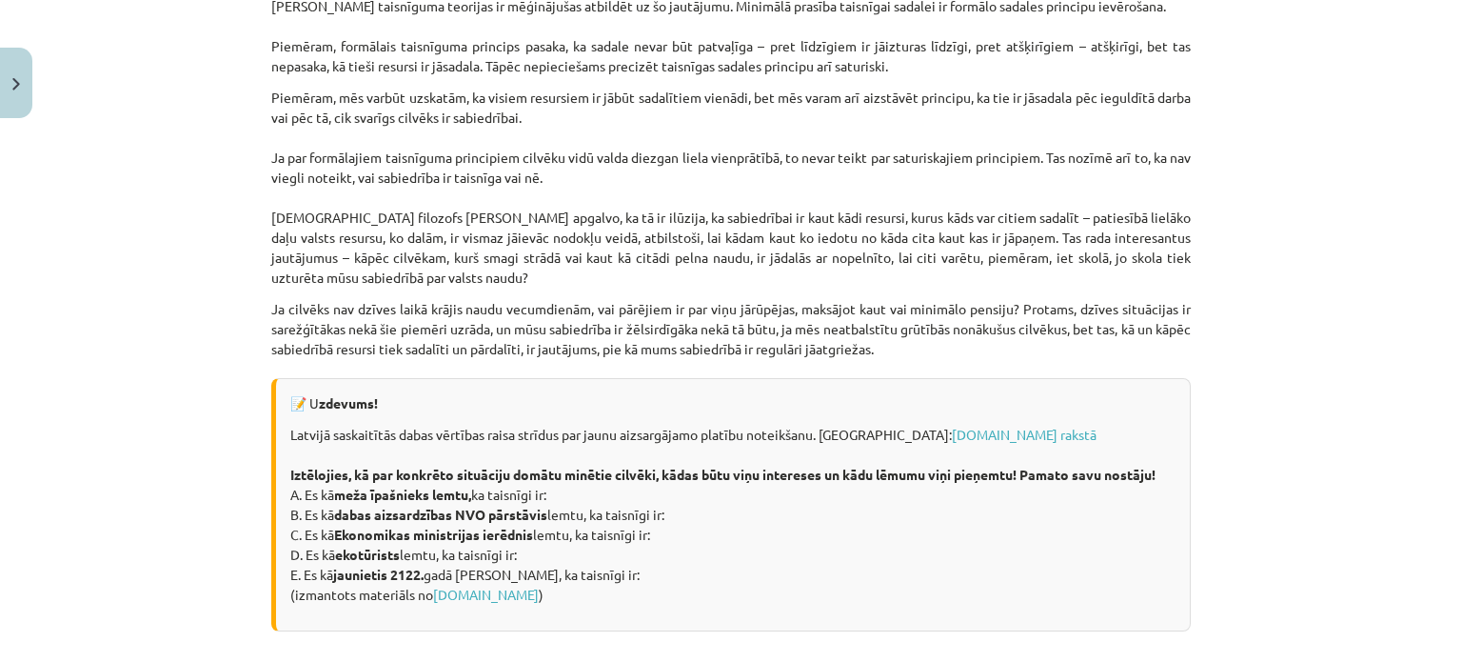
scroll to position [2658, 0]
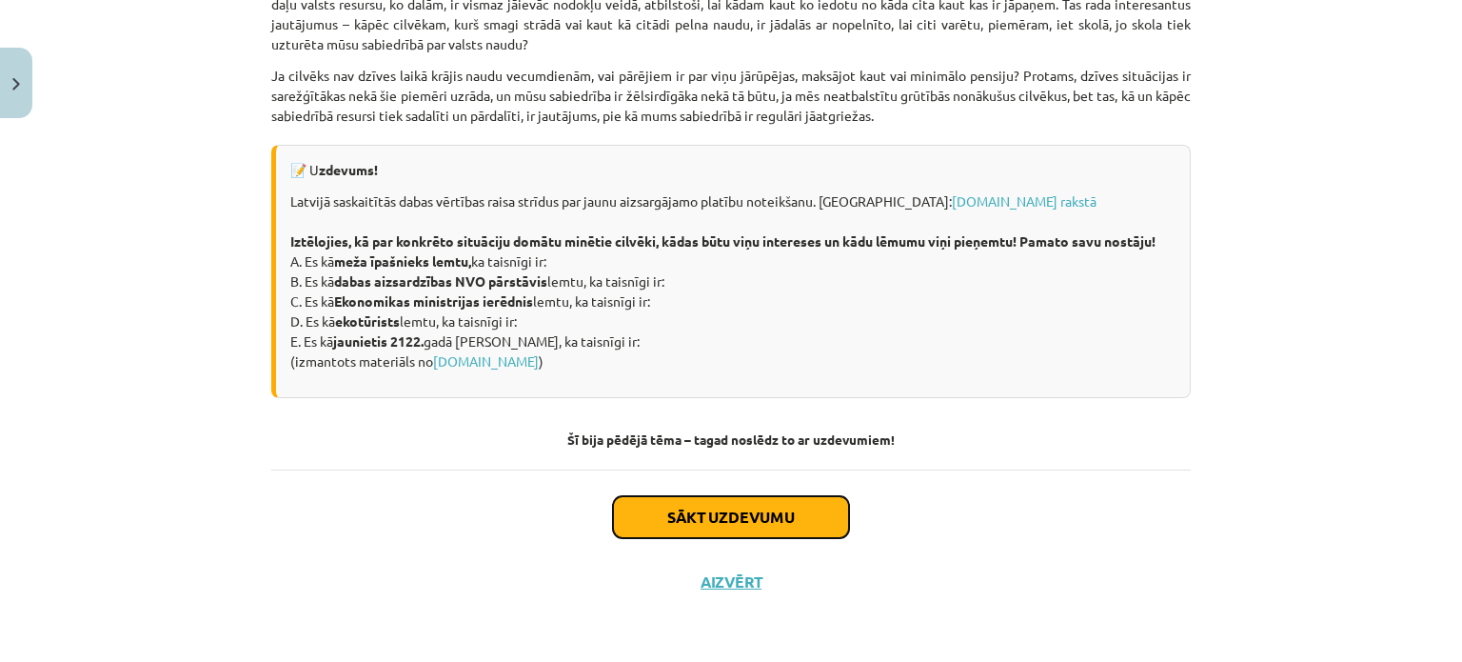
click at [799, 511] on button "Sākt uzdevumu" at bounding box center [731, 517] width 236 height 42
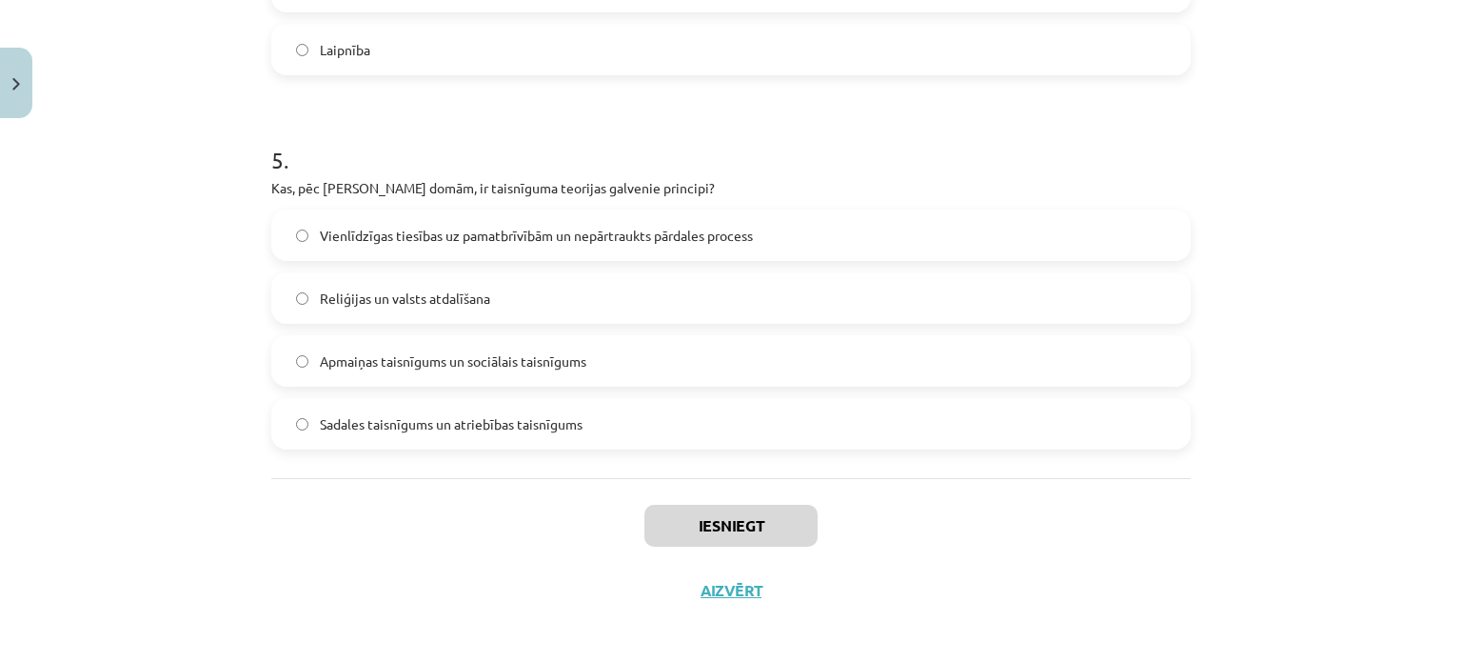
scroll to position [1770, 0]
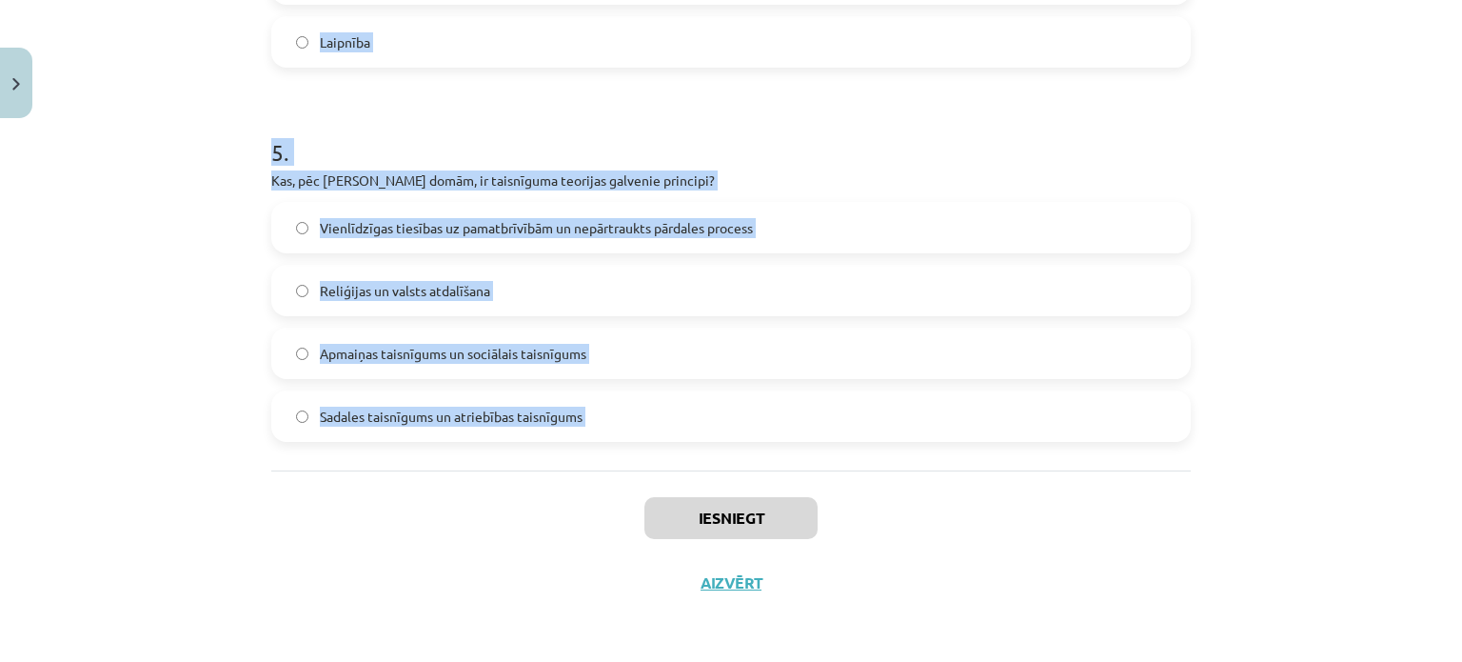
drag, startPoint x: 262, startPoint y: 403, endPoint x: 525, endPoint y: 537, distance: 295.9
drag, startPoint x: 254, startPoint y: 150, endPoint x: 591, endPoint y: 426, distance: 435.0
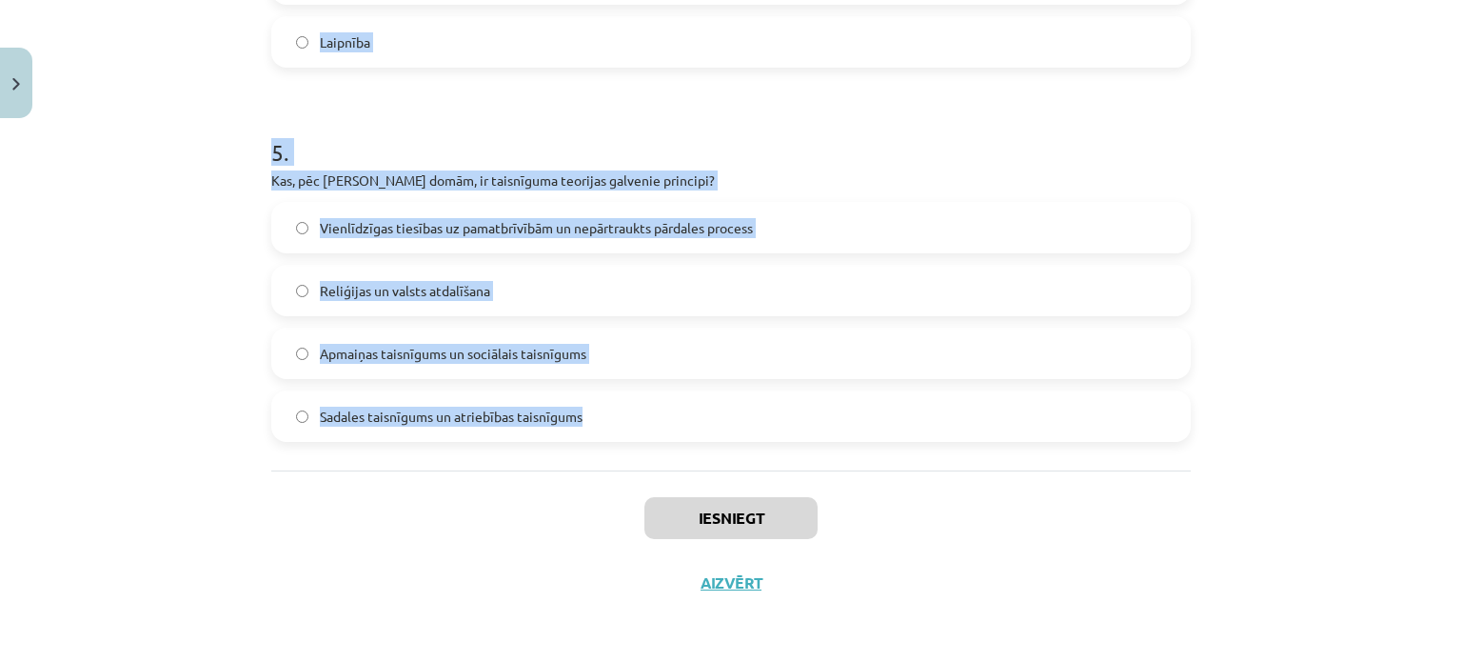
copy form "Kura no šīm teorijām uzskata, ka taisnīgums var pastāvēt tikai vienlīdzības koo…"
click at [585, 115] on h1 "5 ." at bounding box center [731, 135] width 920 height 59
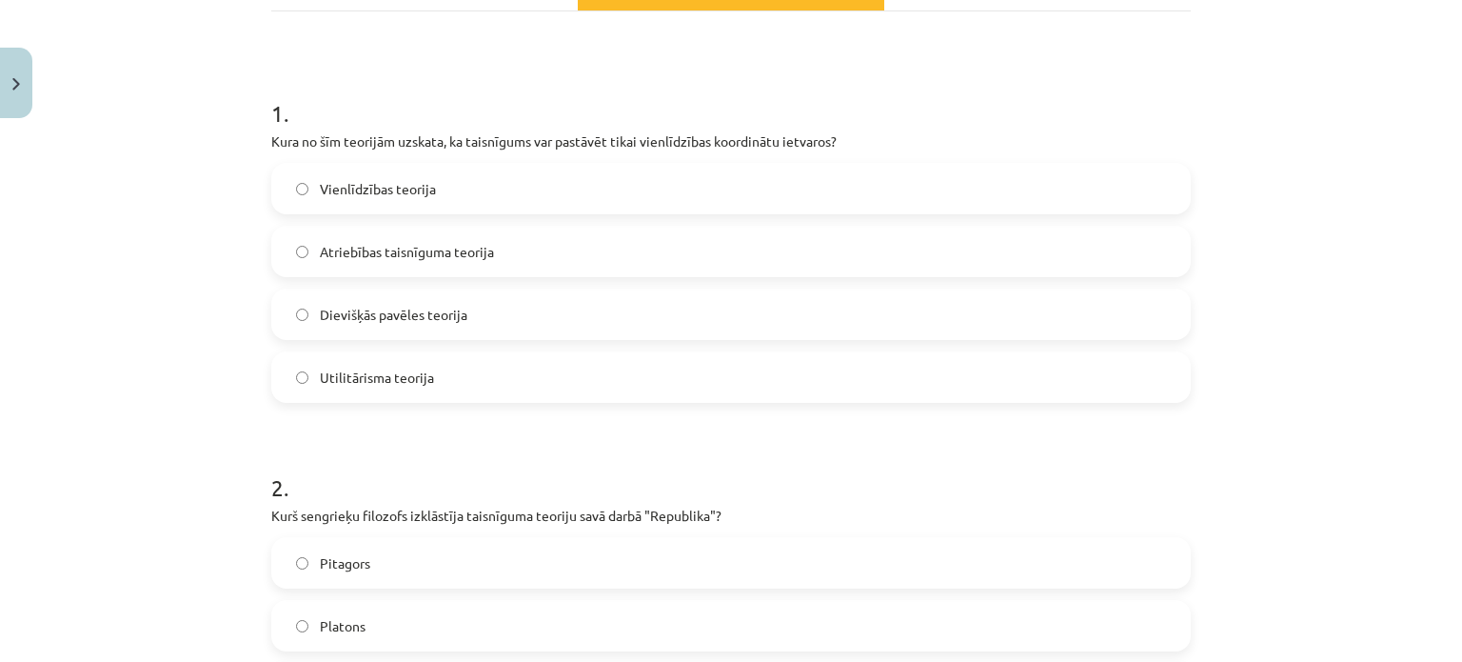
scroll to position [315, 0]
click at [579, 202] on label "Vienlīdzības teorija" at bounding box center [731, 186] width 916 height 48
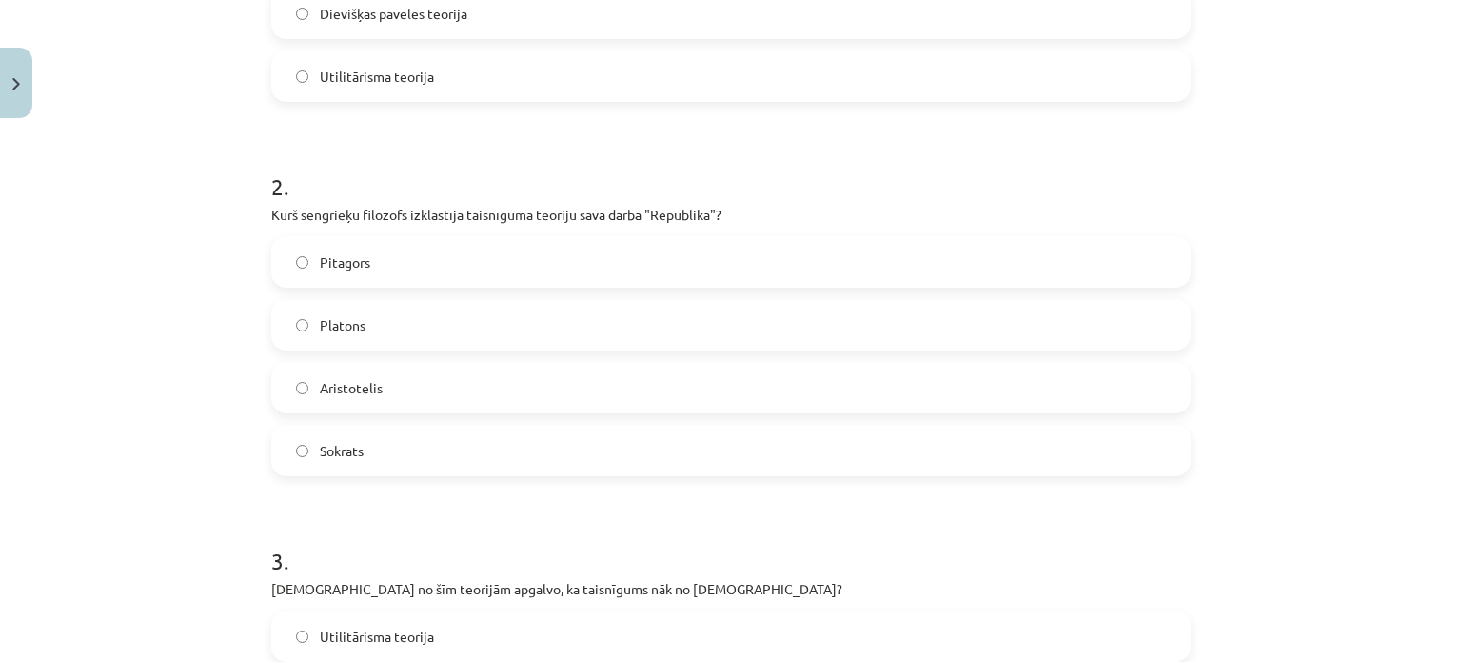
scroll to position [624, 0]
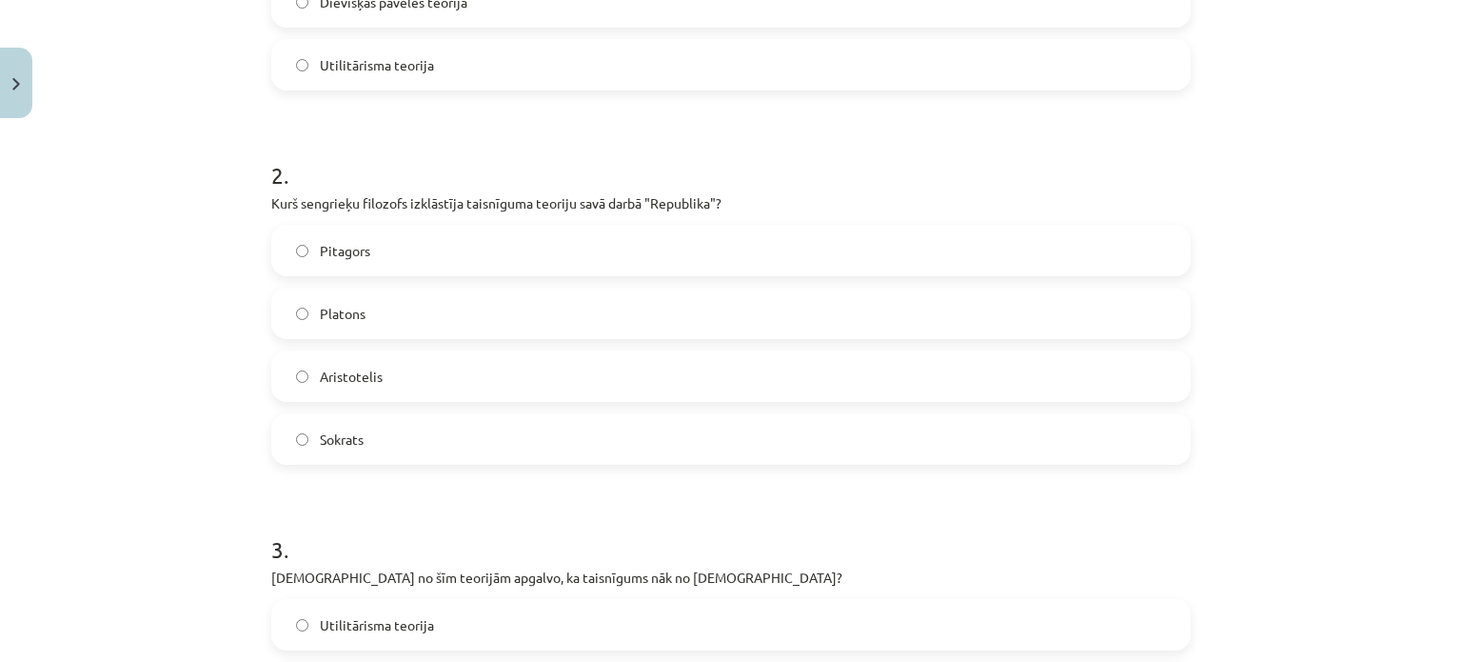
click at [433, 321] on label "Platons" at bounding box center [731, 313] width 916 height 48
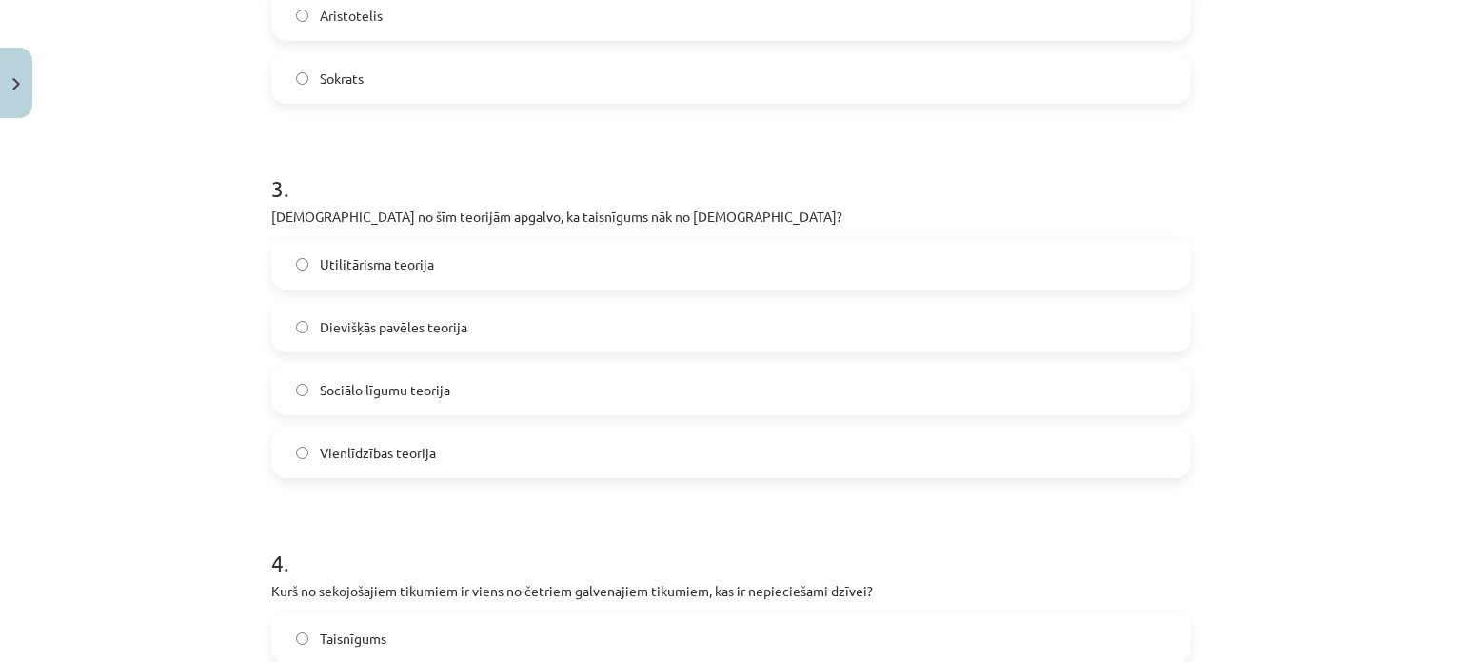
scroll to position [994, 0]
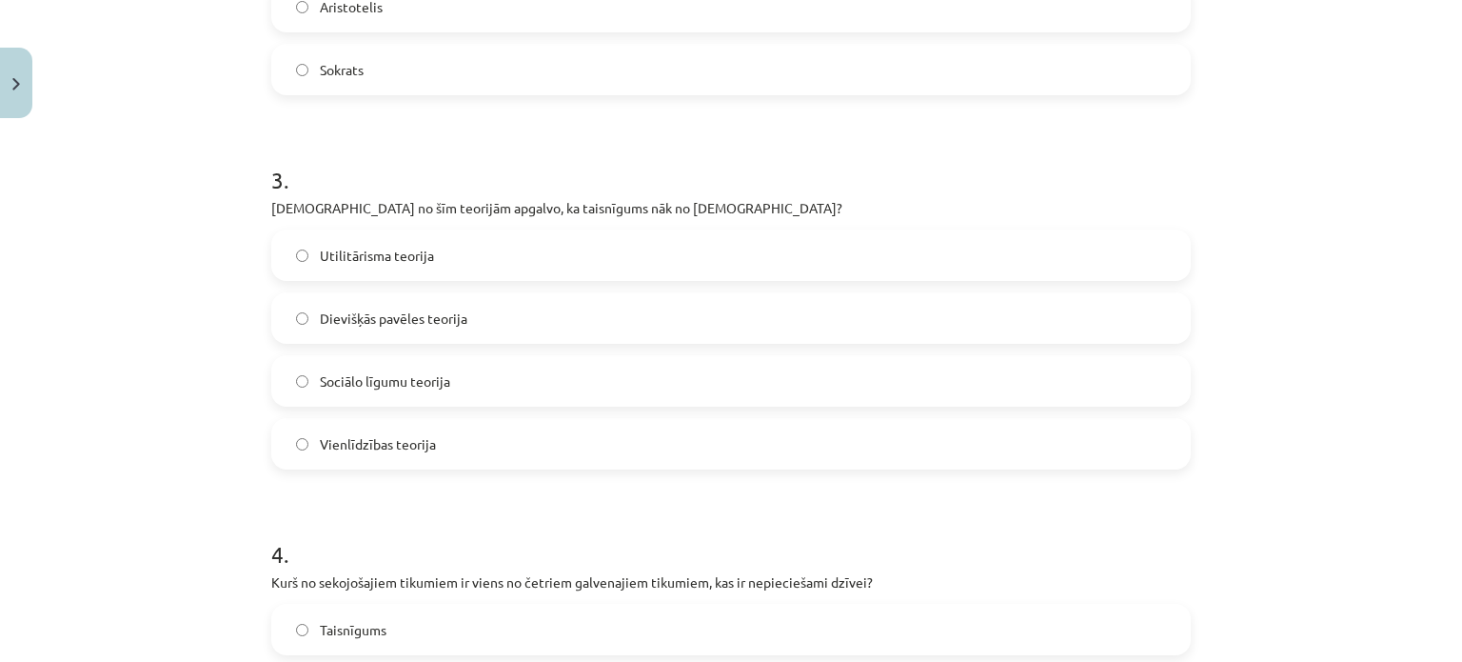
click at [433, 321] on span "Dievišķās pavēles teorija" at bounding box center [394, 318] width 148 height 20
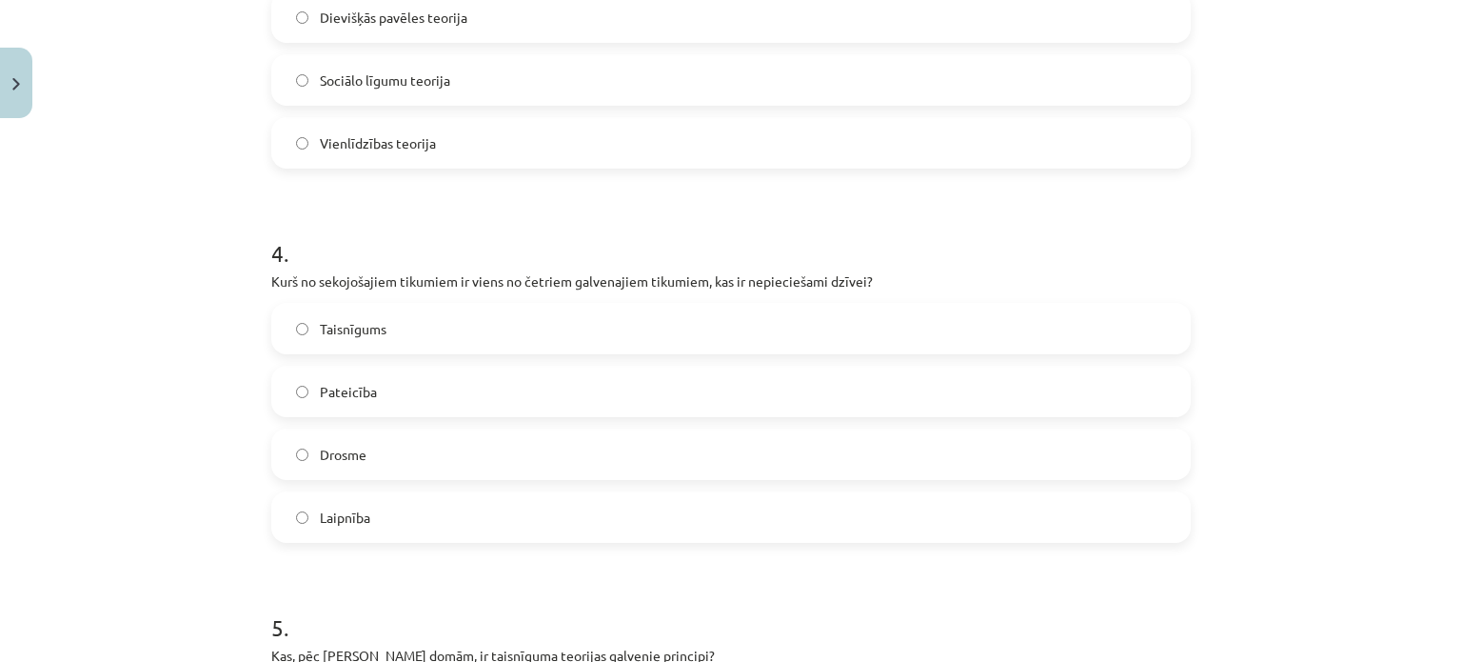
scroll to position [1302, 0]
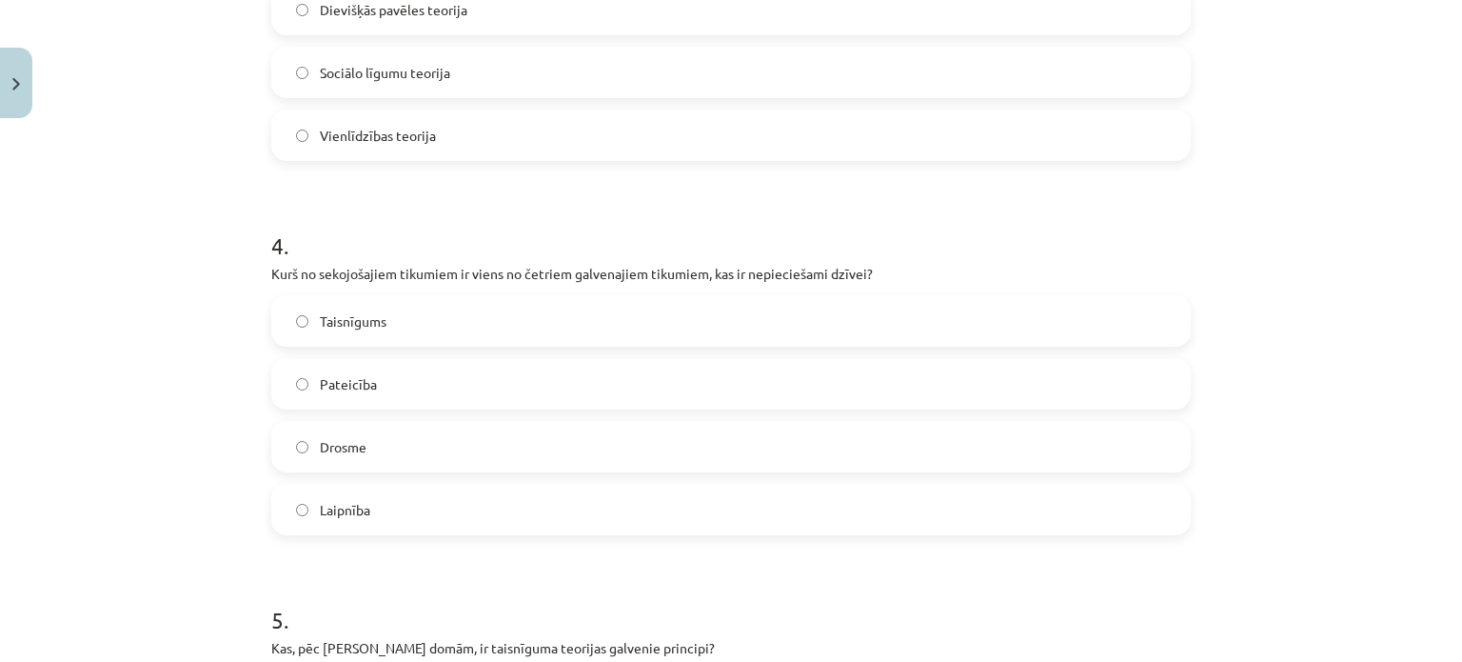
click at [456, 327] on label "Taisnīgums" at bounding box center [731, 321] width 916 height 48
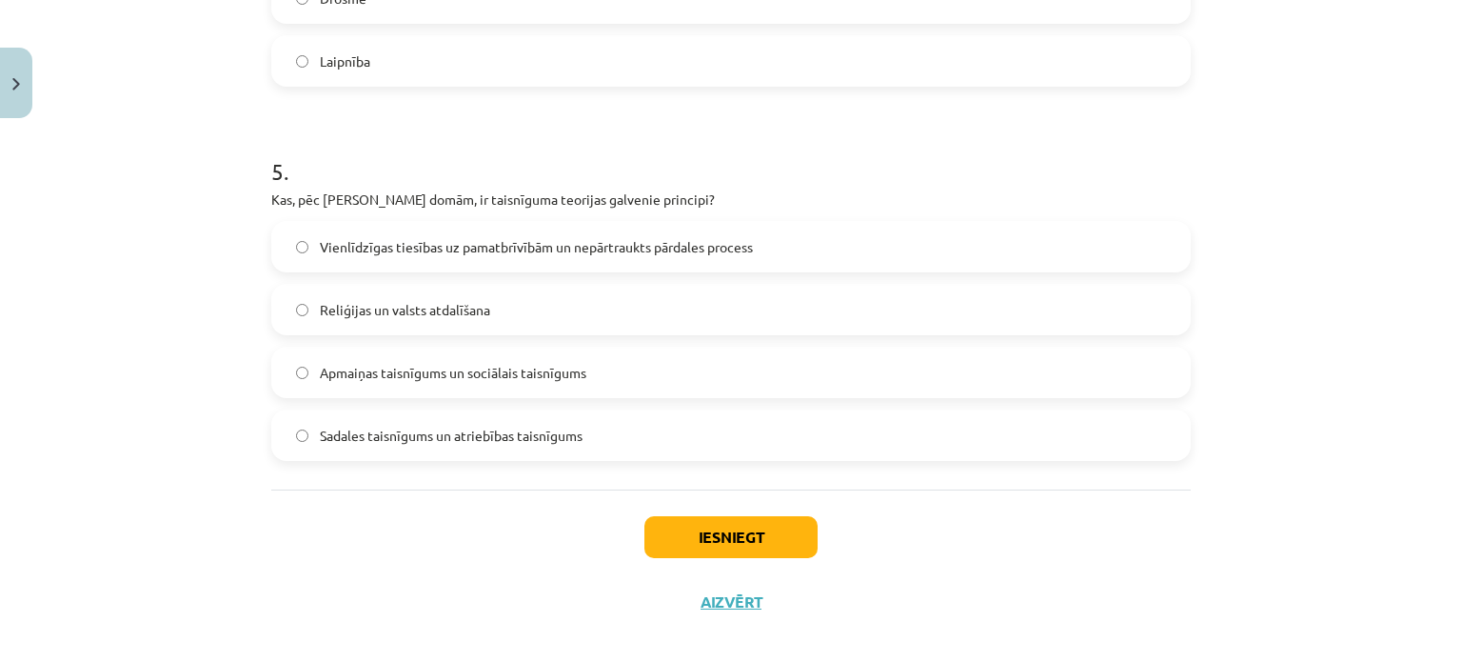
scroll to position [1770, 0]
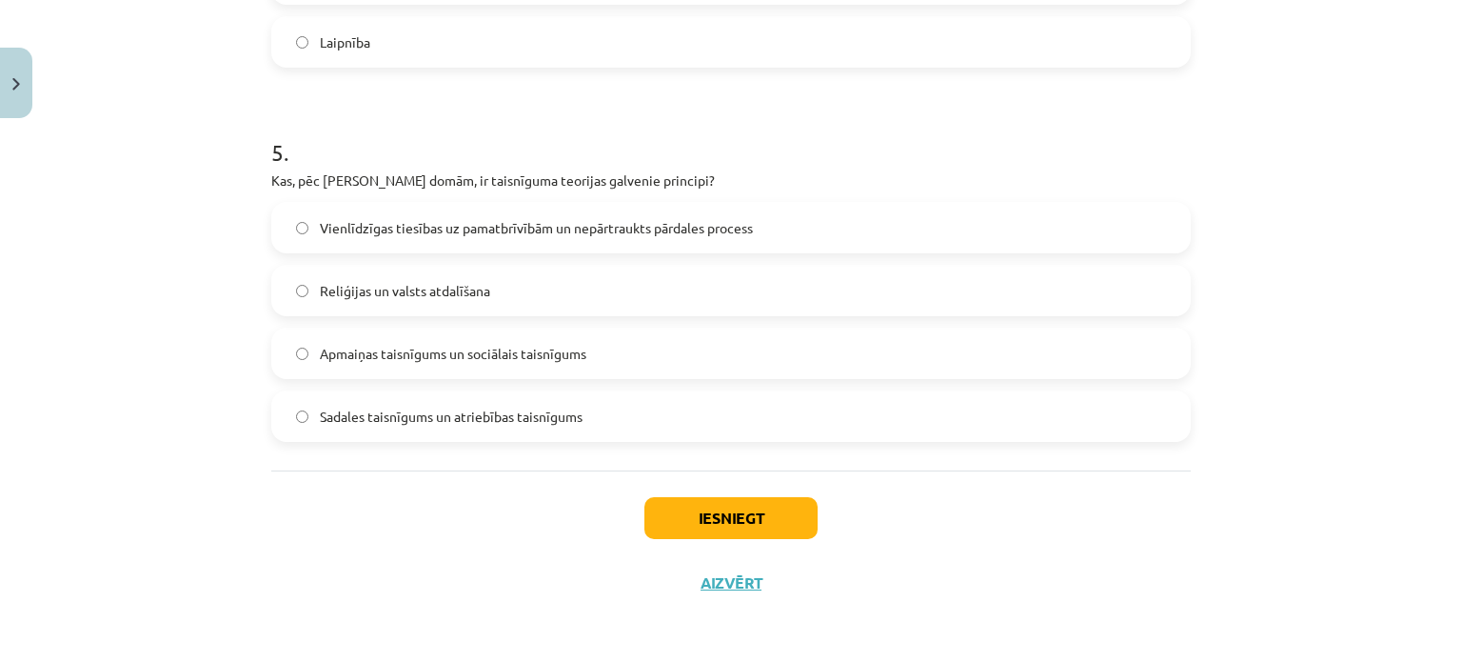
click at [487, 193] on div "5 . Kas, pēc Džona Roulza domām, ir taisnīguma teorijas galvenie principi? Vien…" at bounding box center [731, 274] width 920 height 336
click at [527, 223] on span "Vienlīdzīgas tiesības uz pamatbrīvībām un nepārtraukts pārdales process" at bounding box center [536, 228] width 433 height 20
click at [698, 512] on button "Iesniegt" at bounding box center [730, 518] width 173 height 42
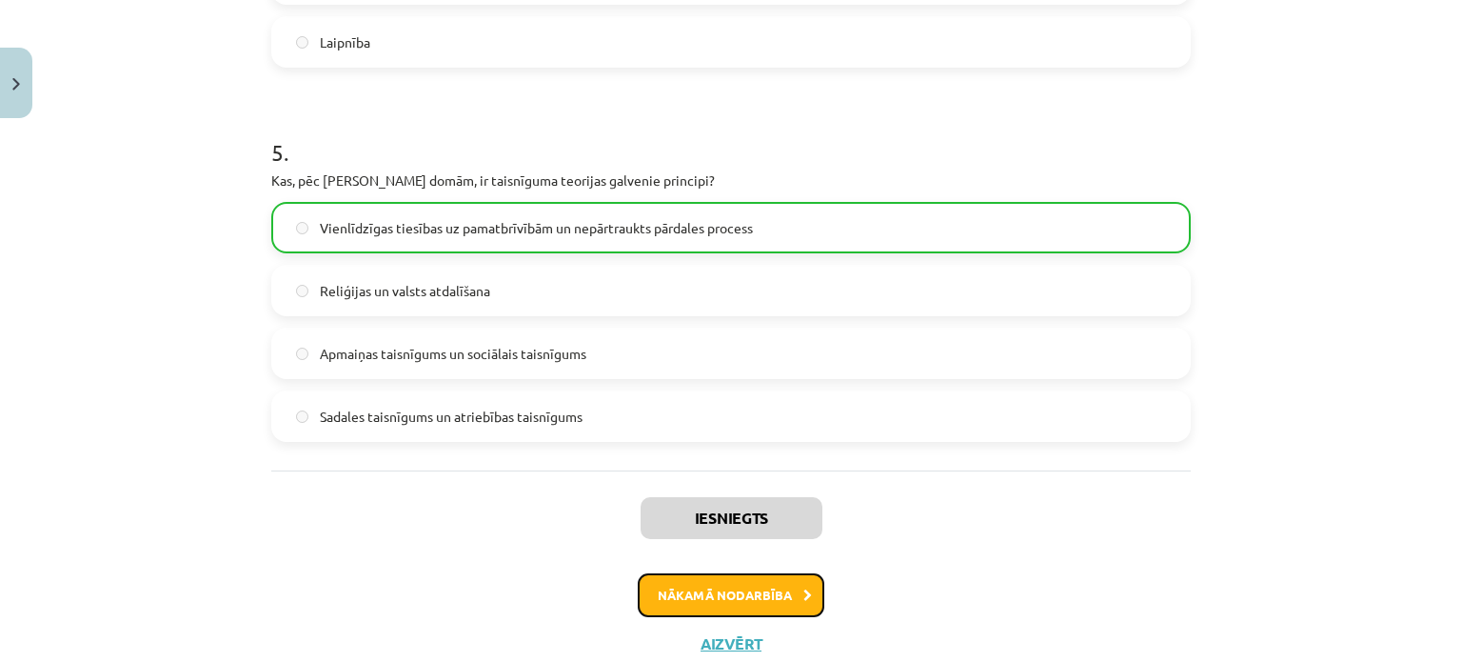
click at [728, 586] on button "Nākamā nodarbība" at bounding box center [731, 595] width 187 height 44
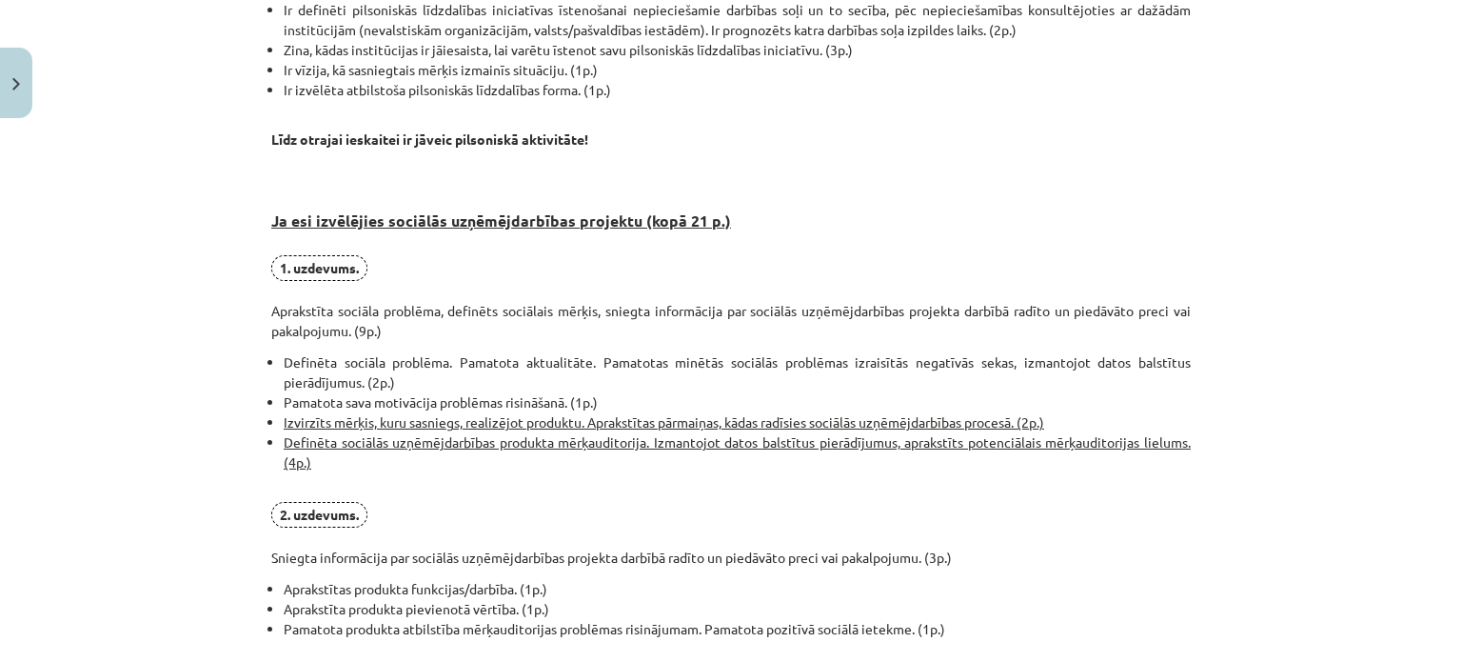
scroll to position [1456, 0]
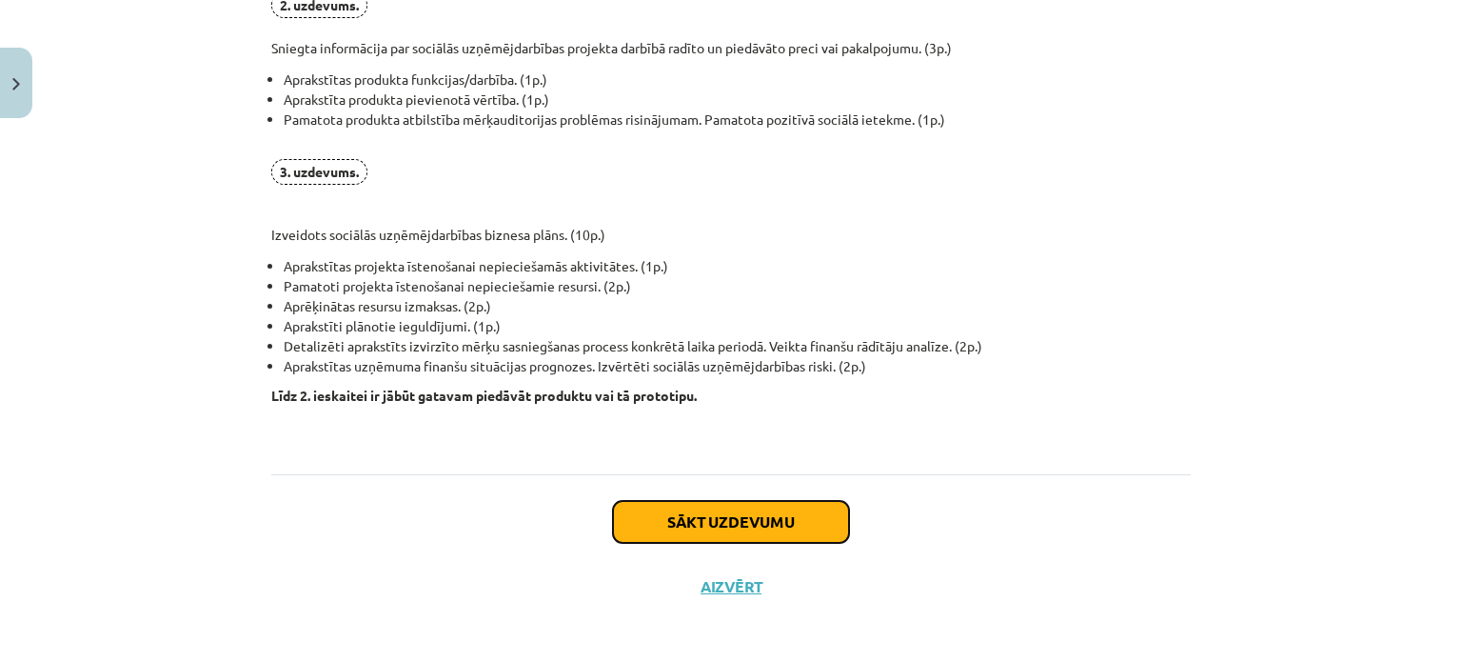
click at [762, 506] on button "Sākt uzdevumu" at bounding box center [731, 522] width 236 height 42
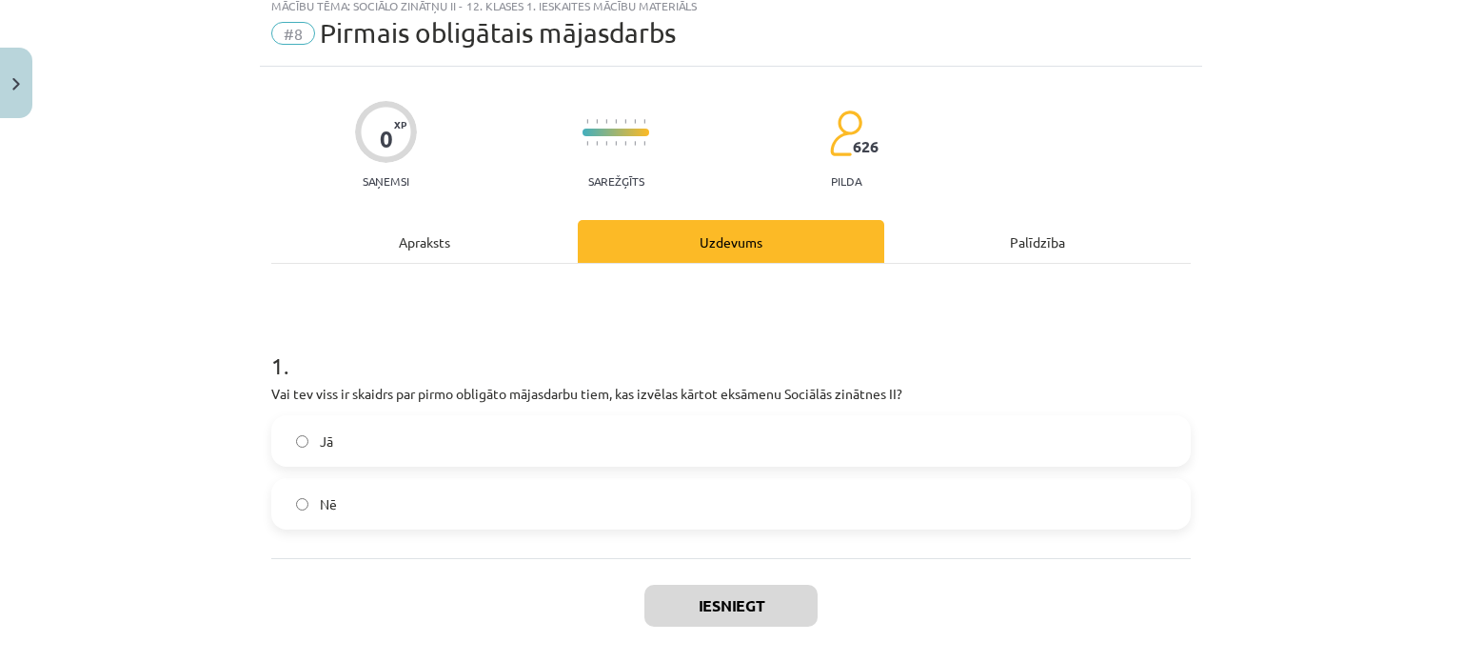
scroll to position [48, 0]
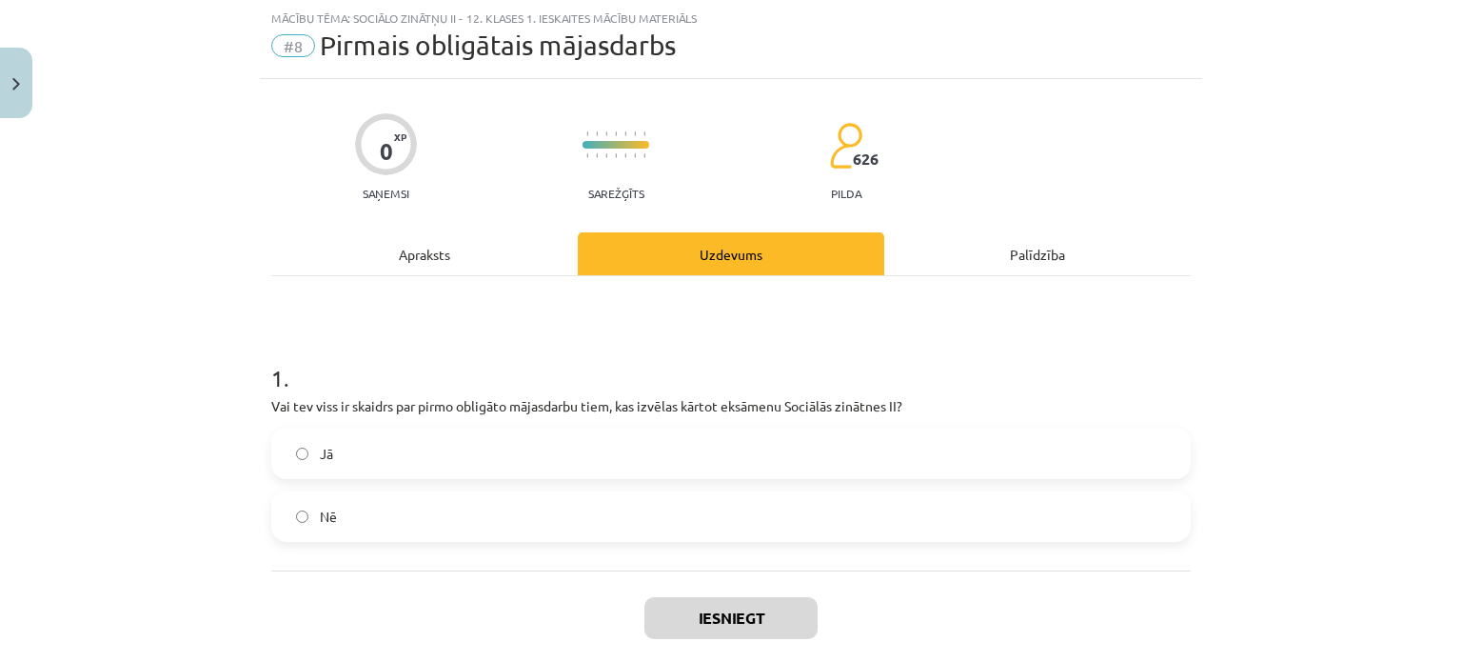
click at [743, 464] on label "Jā" at bounding box center [731, 453] width 916 height 48
click at [751, 618] on button "Iesniegt" at bounding box center [730, 618] width 173 height 42
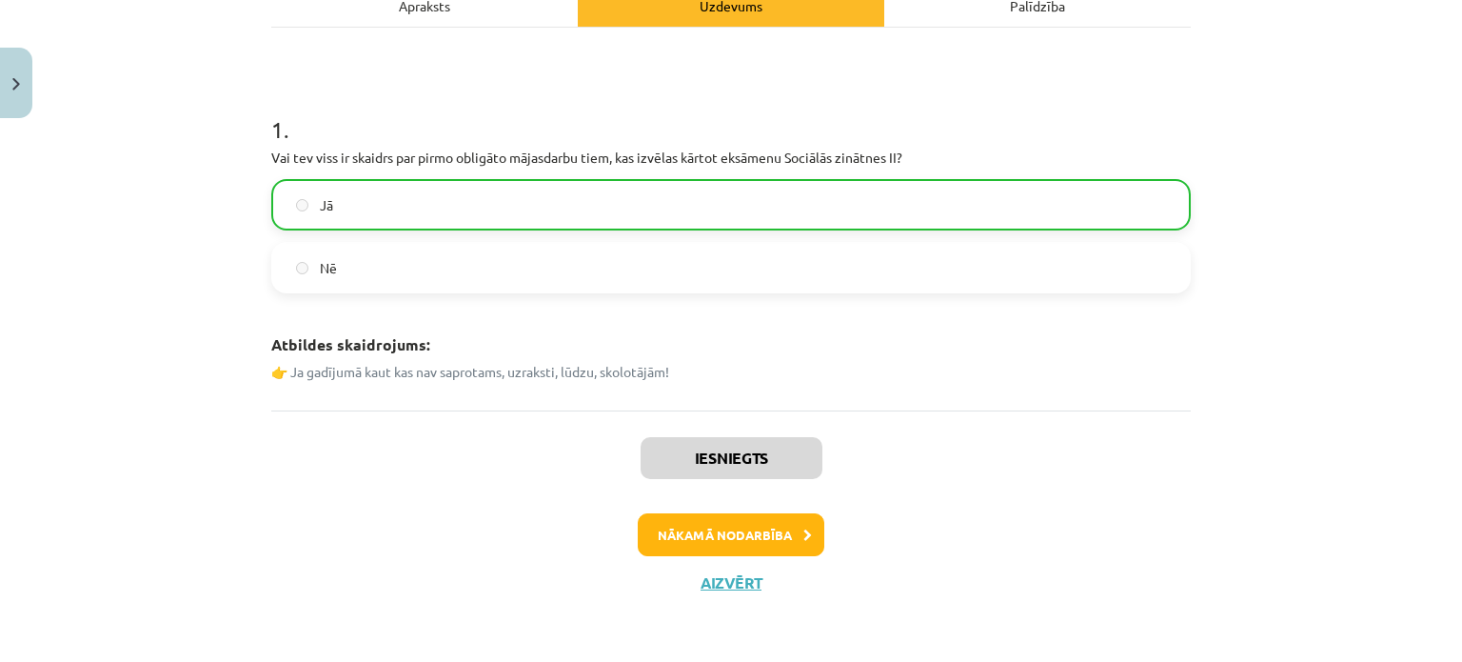
scroll to position [295, 0]
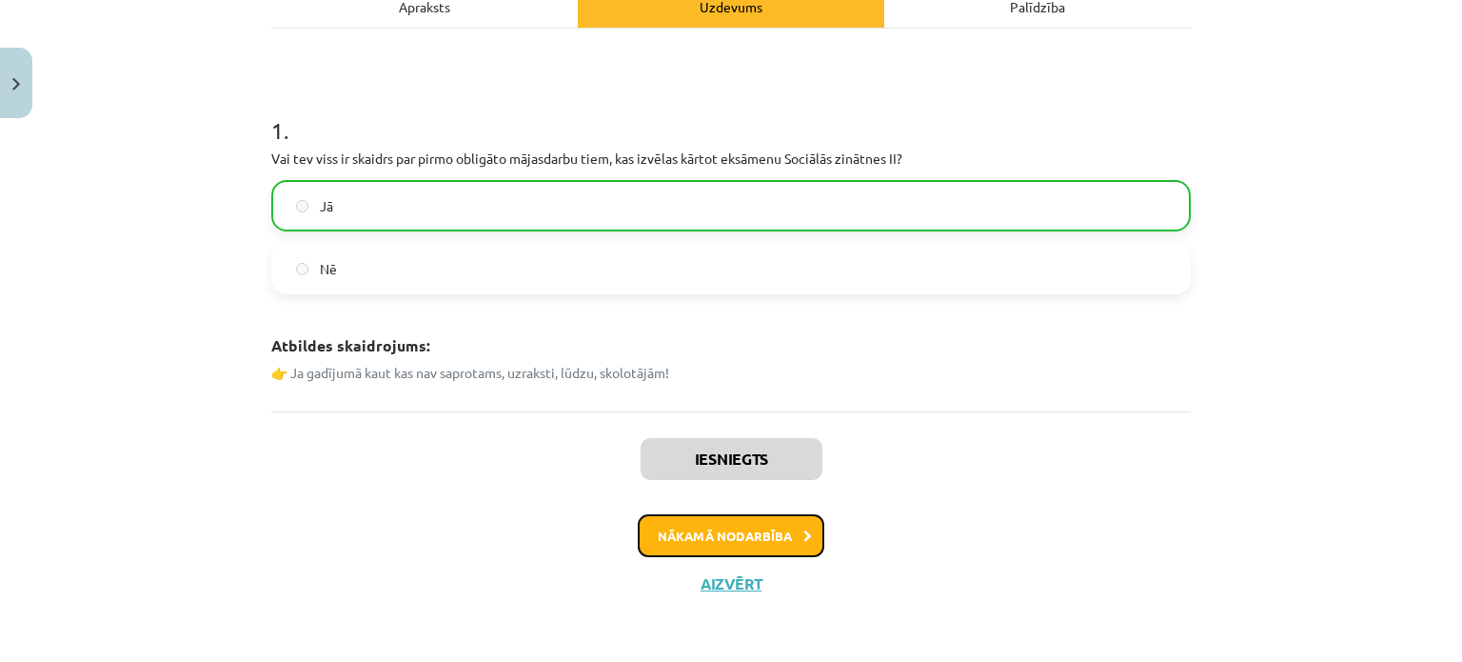
click at [749, 537] on button "Nākamā nodarbība" at bounding box center [731, 536] width 187 height 44
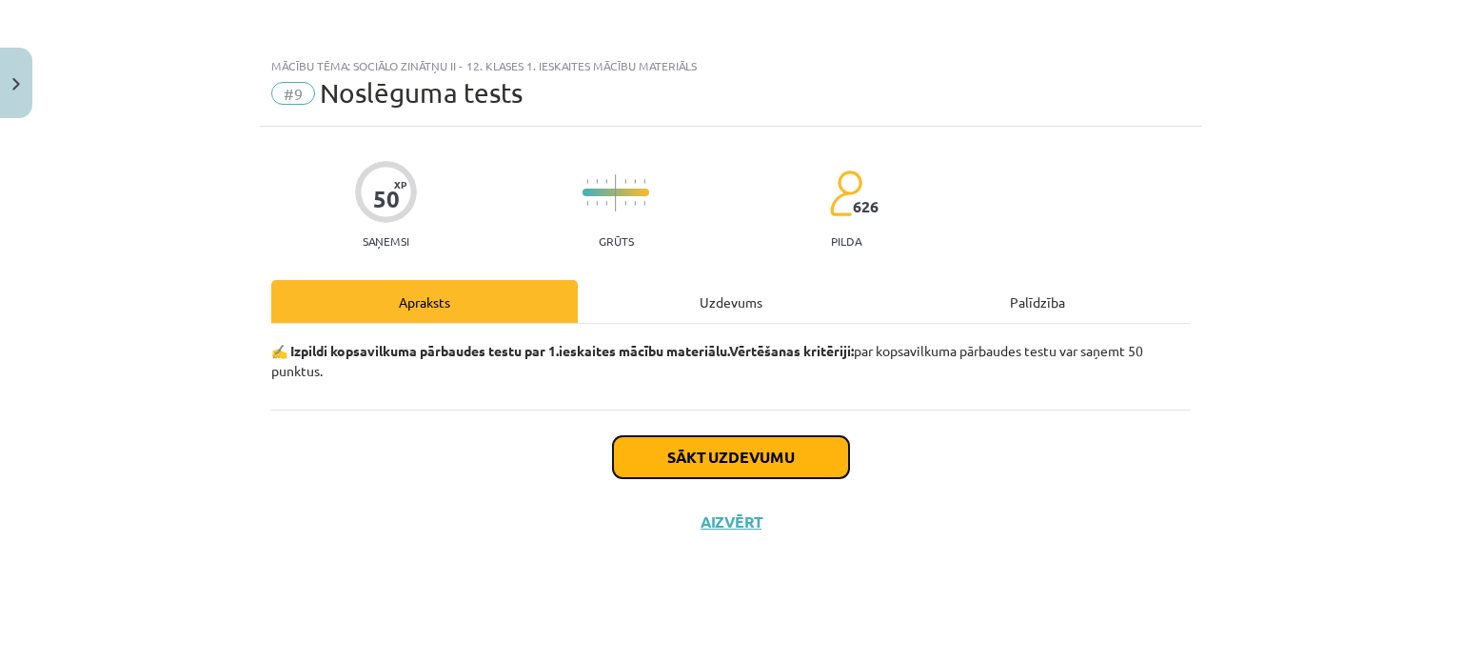
click at [743, 440] on button "Sākt uzdevumu" at bounding box center [731, 457] width 236 height 42
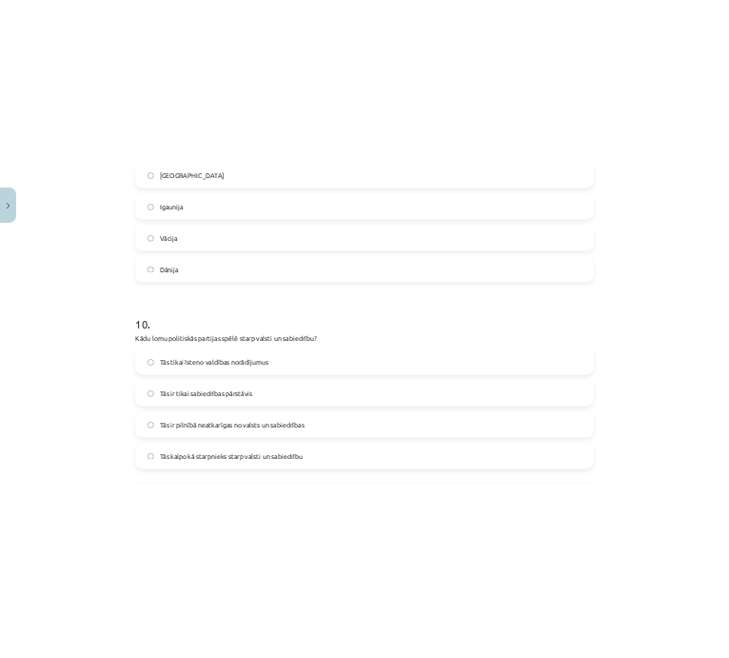
scroll to position [3640, 0]
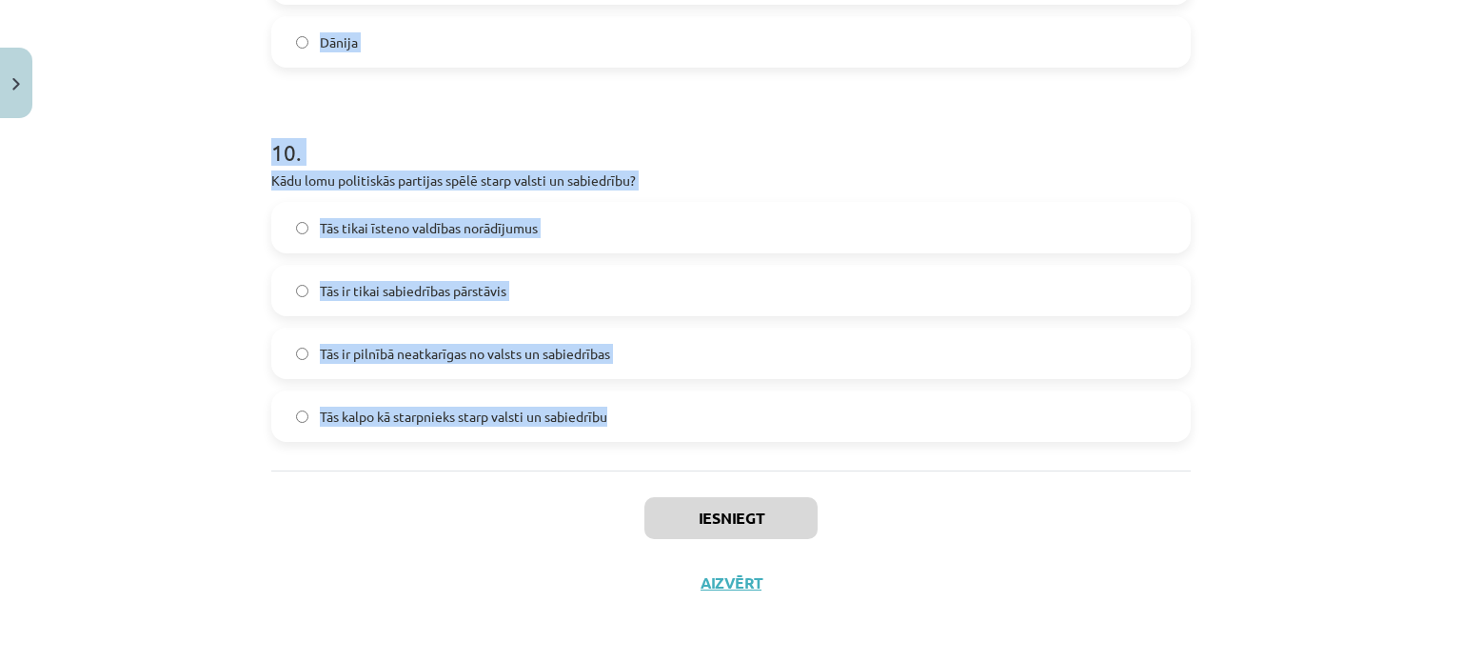
drag, startPoint x: 262, startPoint y: 451, endPoint x: 621, endPoint y: 416, distance: 360.6
copy form "Kura no šīm taisnīguma formām nosaka, kā sadalīt resursus starp daudziem cilvēk…"
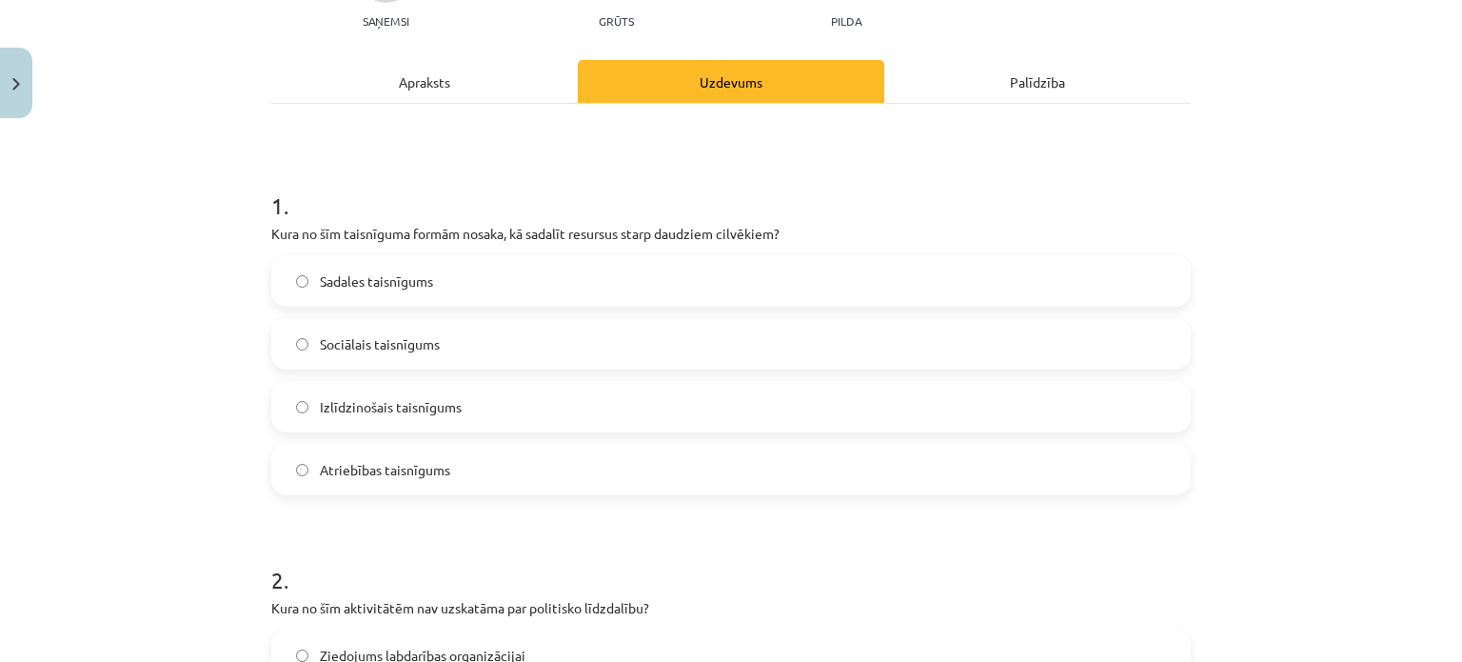
scroll to position [239, 0]
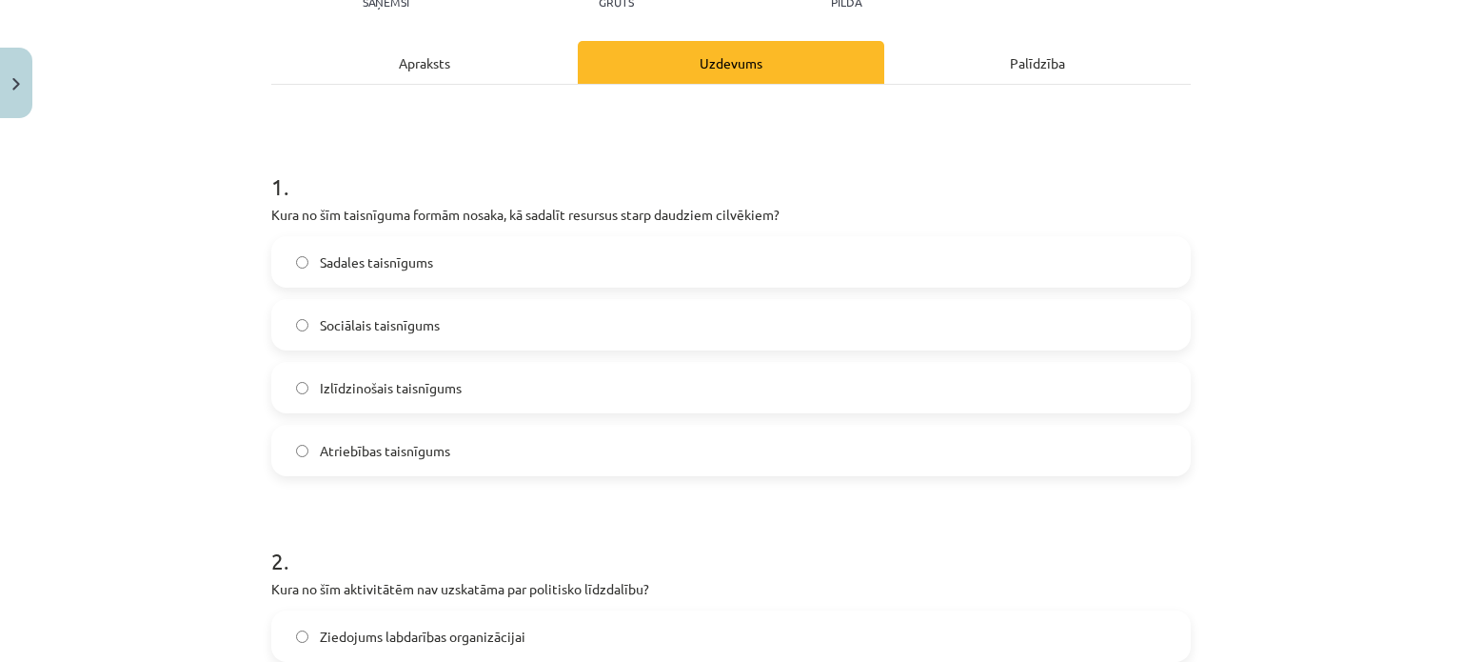
click at [476, 254] on label "Sadales taisnīgums" at bounding box center [731, 262] width 916 height 48
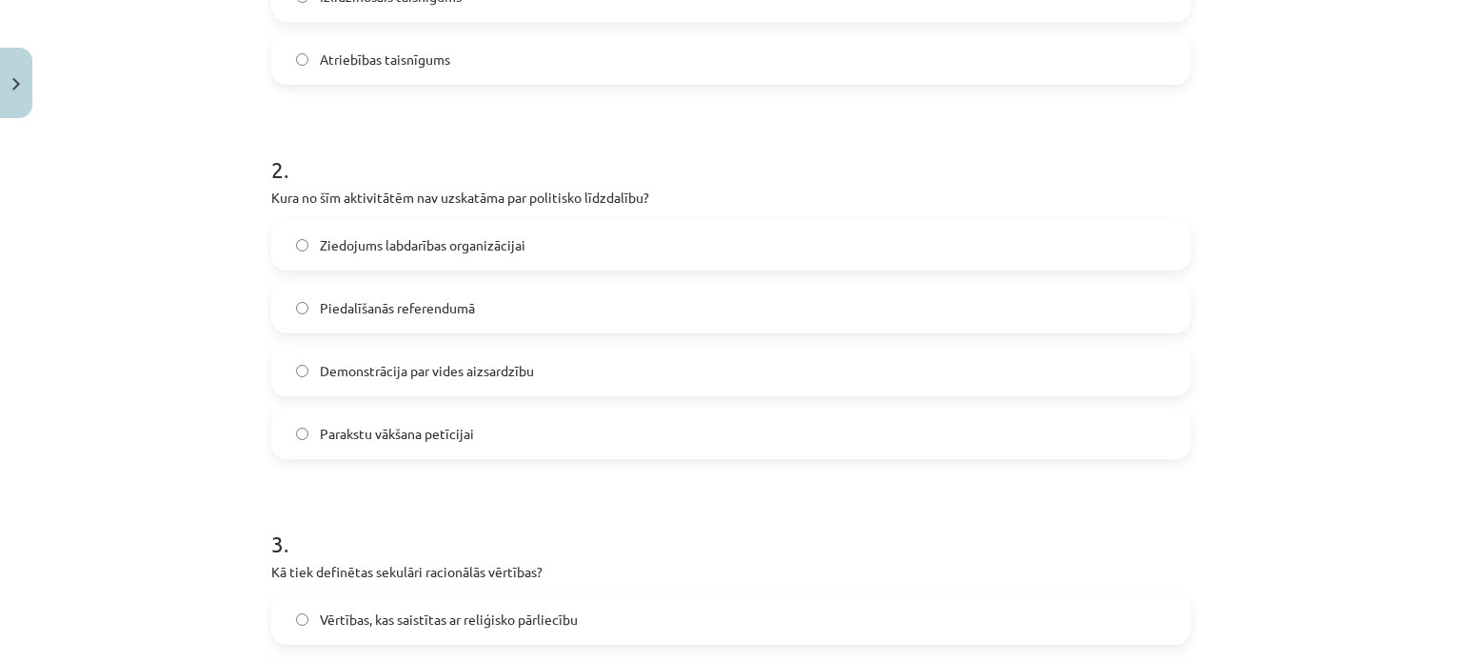
scroll to position [631, 0]
click at [464, 247] on span "Ziedojums labdarības organizācijai" at bounding box center [423, 244] width 206 height 20
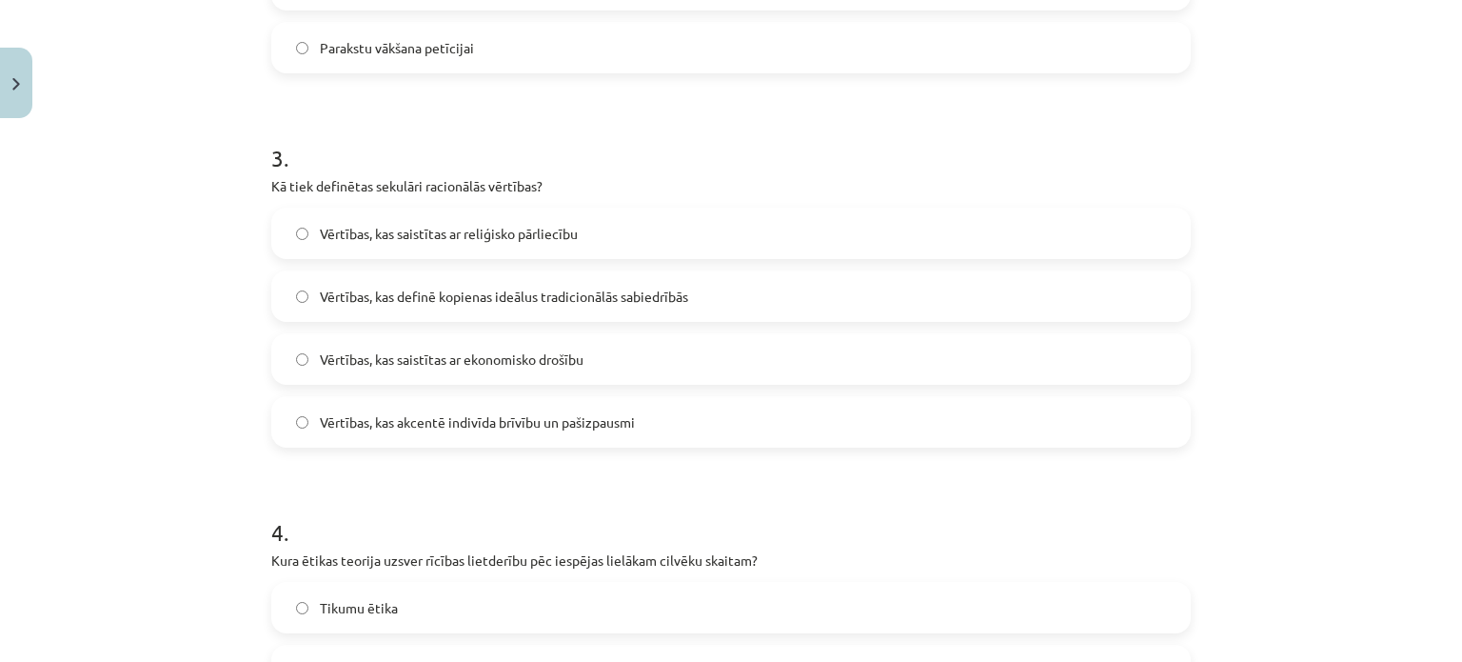
scroll to position [1017, 0]
click at [613, 421] on span "Vērtības, kas akcentē indivīda brīvību un pašizpausmi" at bounding box center [477, 421] width 315 height 20
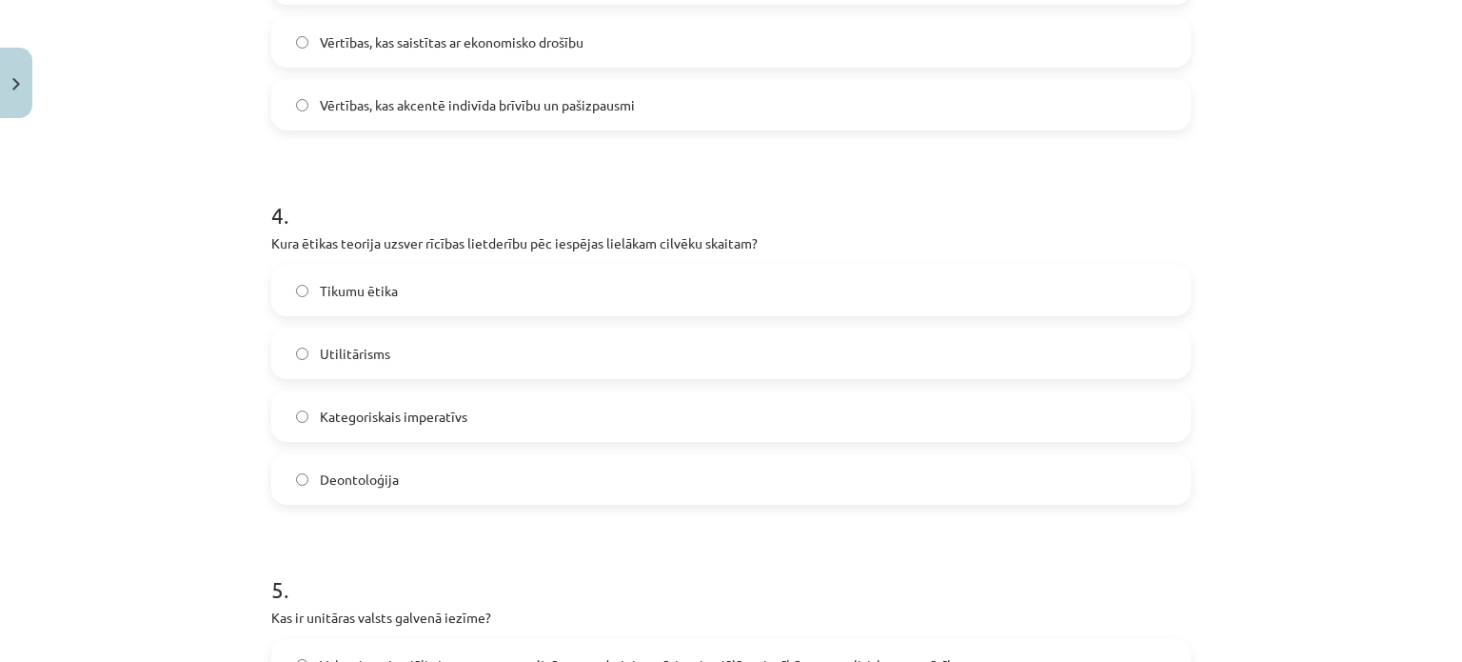
scroll to position [1337, 0]
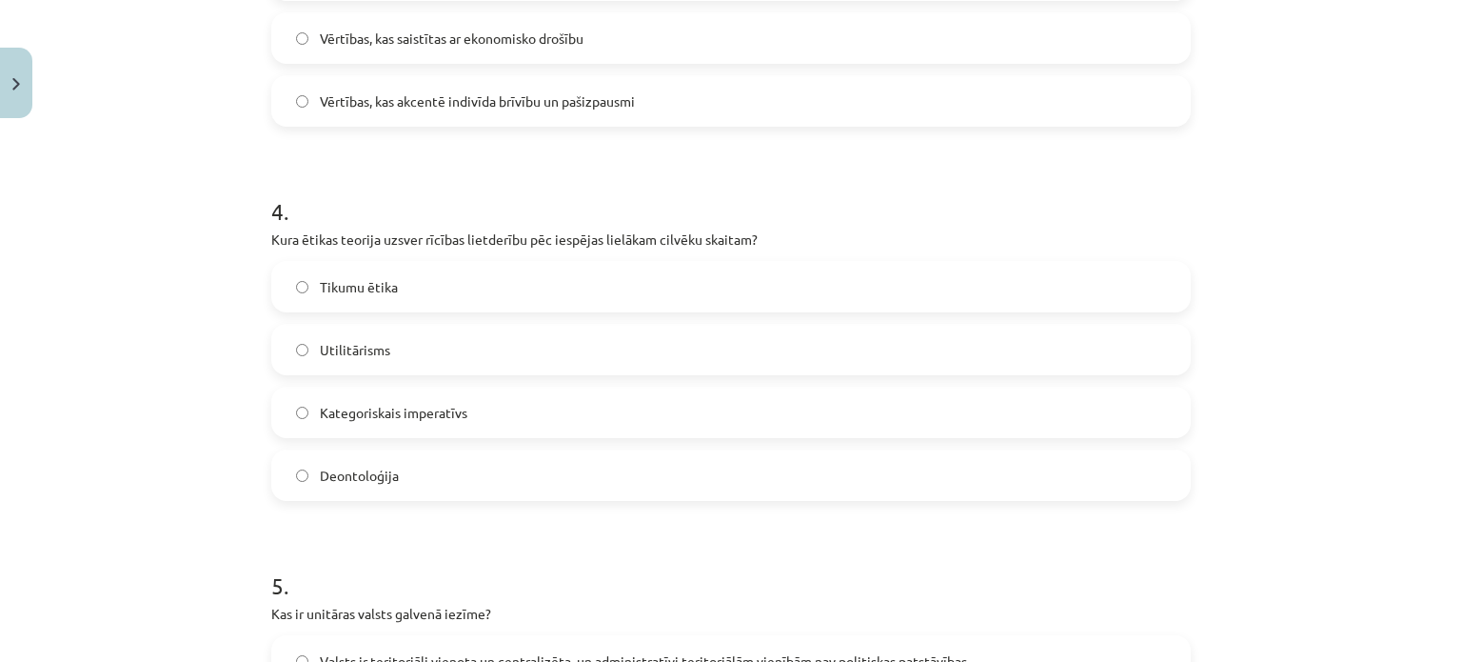
click at [419, 363] on label "Utilitārisms" at bounding box center [731, 350] width 916 height 48
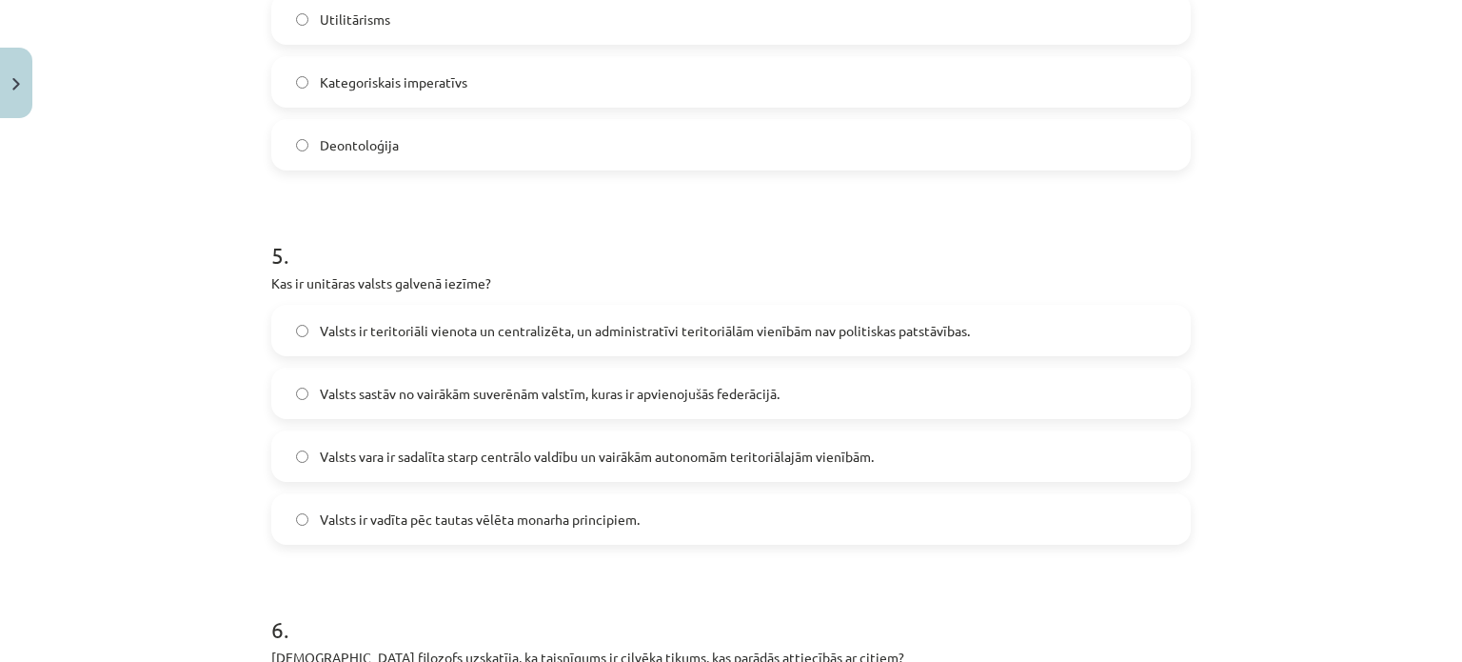
scroll to position [1672, 0]
click at [602, 321] on span "Valsts ir teritoriāli vienota un centralizēta, un administratīvi teritoriālām v…" at bounding box center [645, 326] width 650 height 20
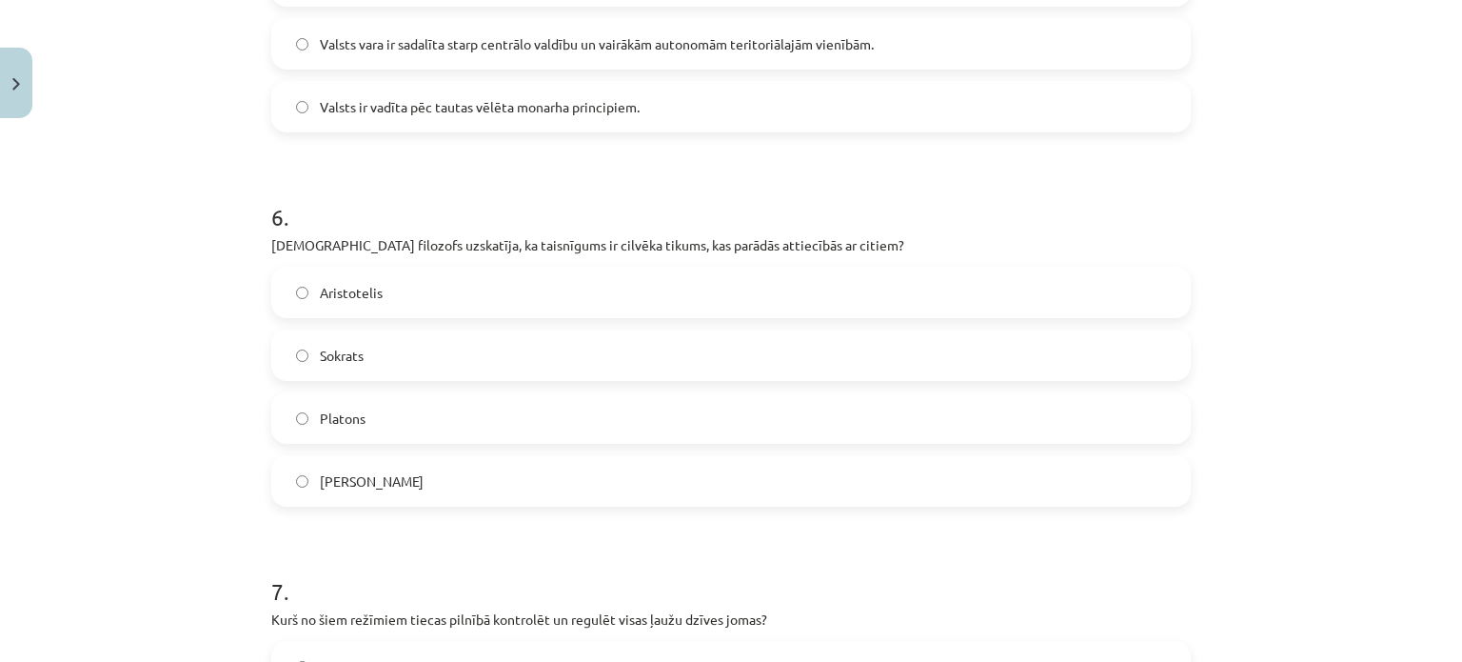
scroll to position [2082, 0]
click at [599, 267] on label "Aristotelis" at bounding box center [731, 290] width 916 height 48
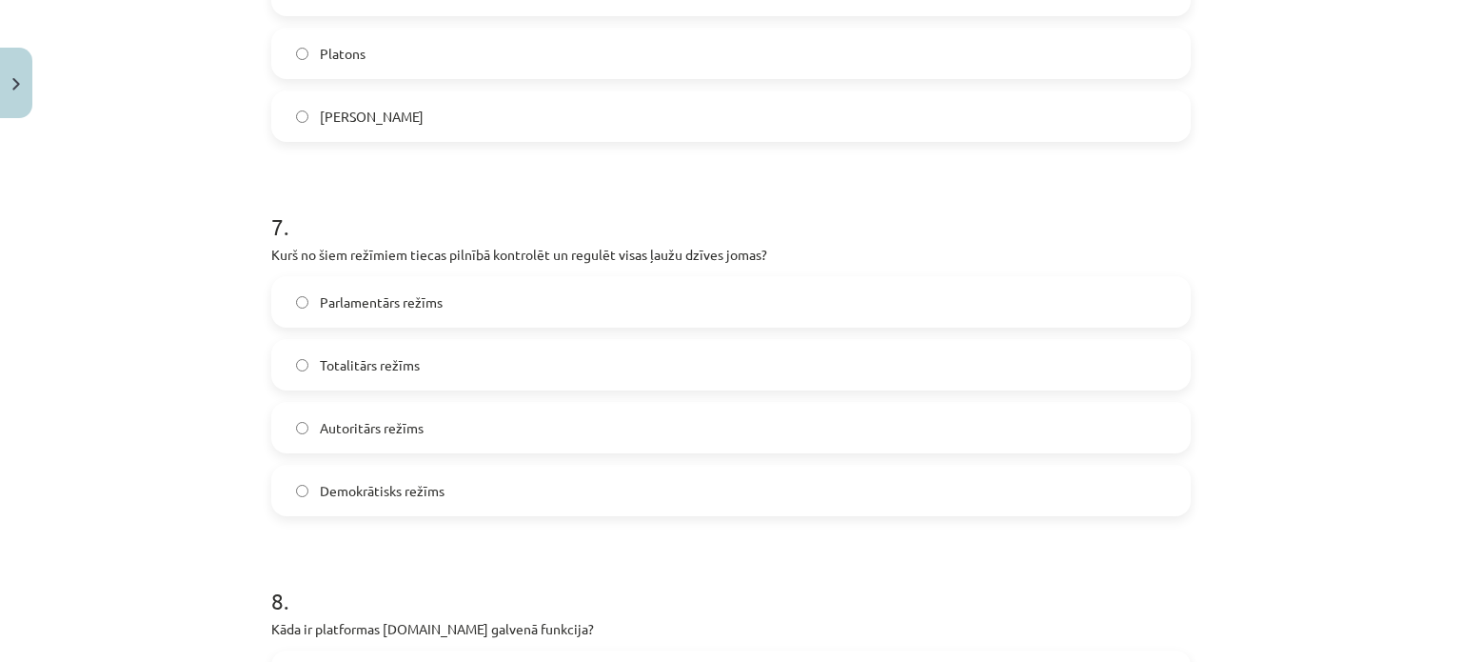
scroll to position [2445, 0]
click at [469, 368] on label "Totalitārs režīms" at bounding box center [731, 364] width 916 height 48
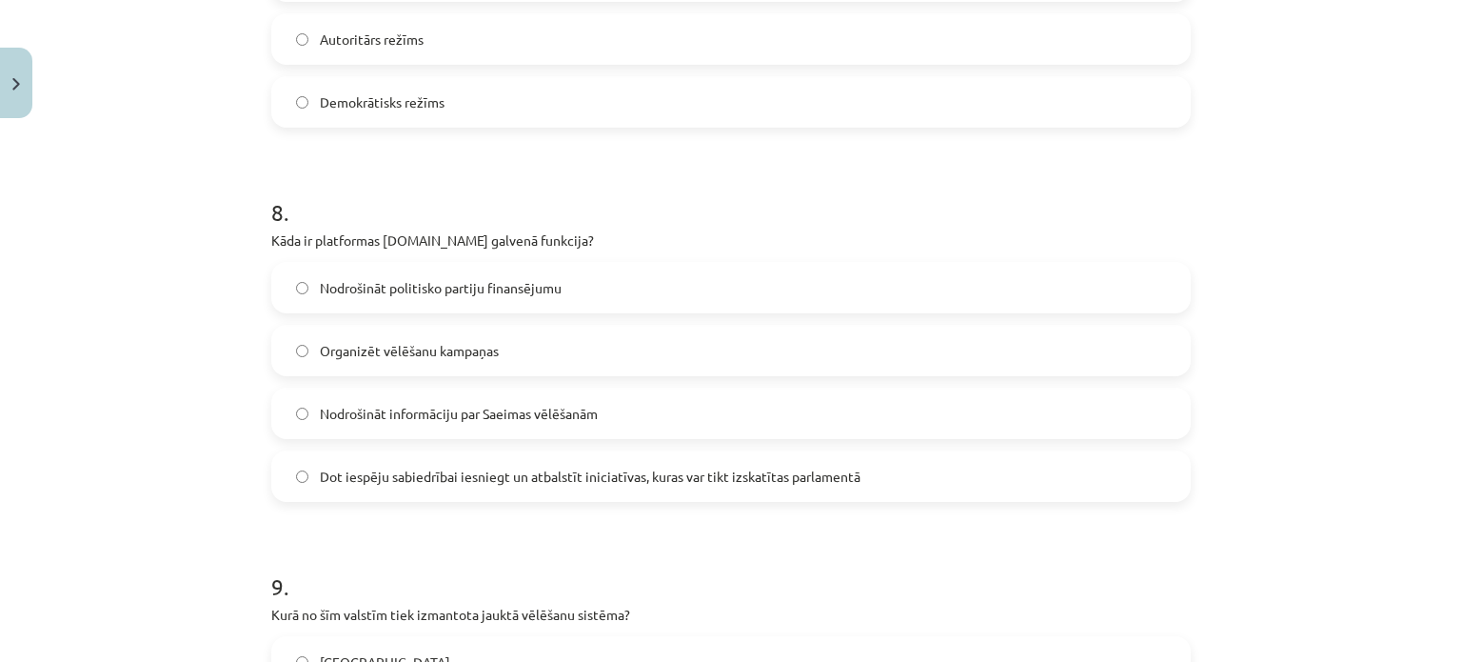
scroll to position [2833, 0]
click at [464, 480] on span "Dot iespēju sabiedrībai iesniegt un atbalstīt iniciatīvas, kuras var tikt izska…" at bounding box center [590, 476] width 541 height 20
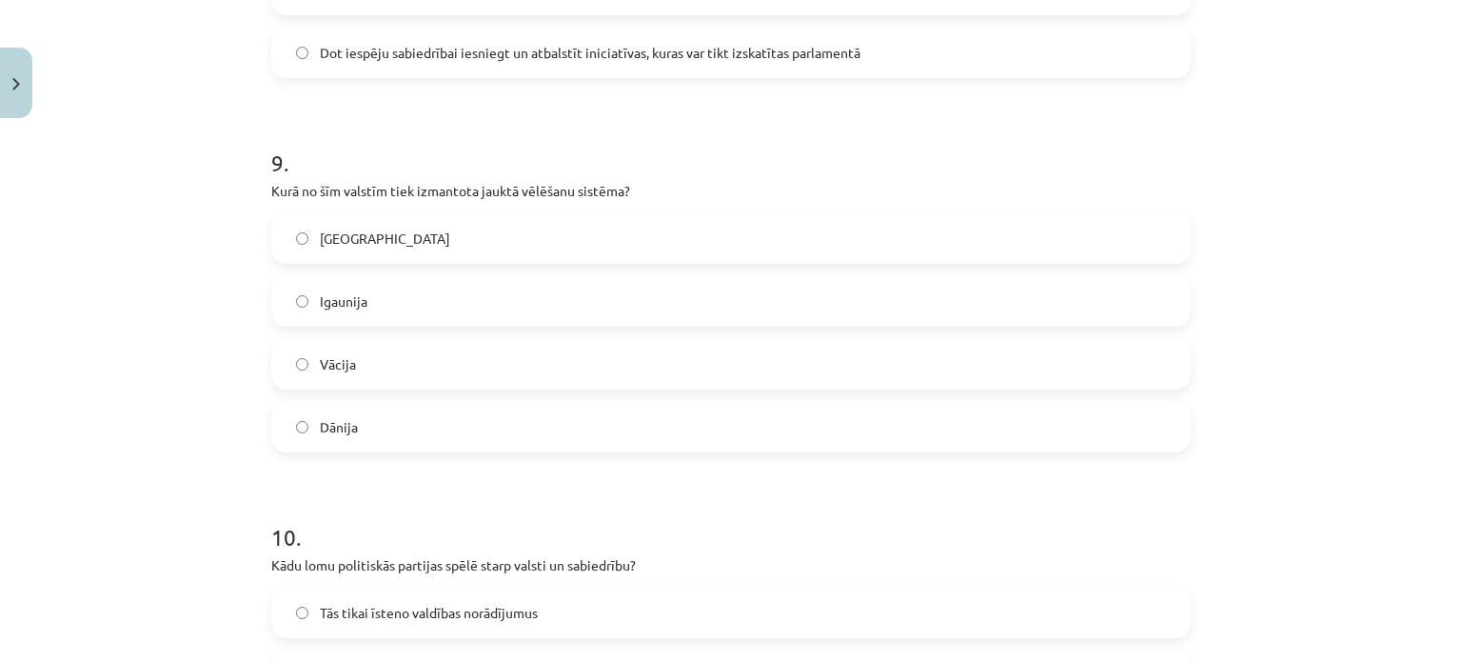
scroll to position [3259, 0]
click at [455, 371] on label "Vācija" at bounding box center [731, 360] width 916 height 48
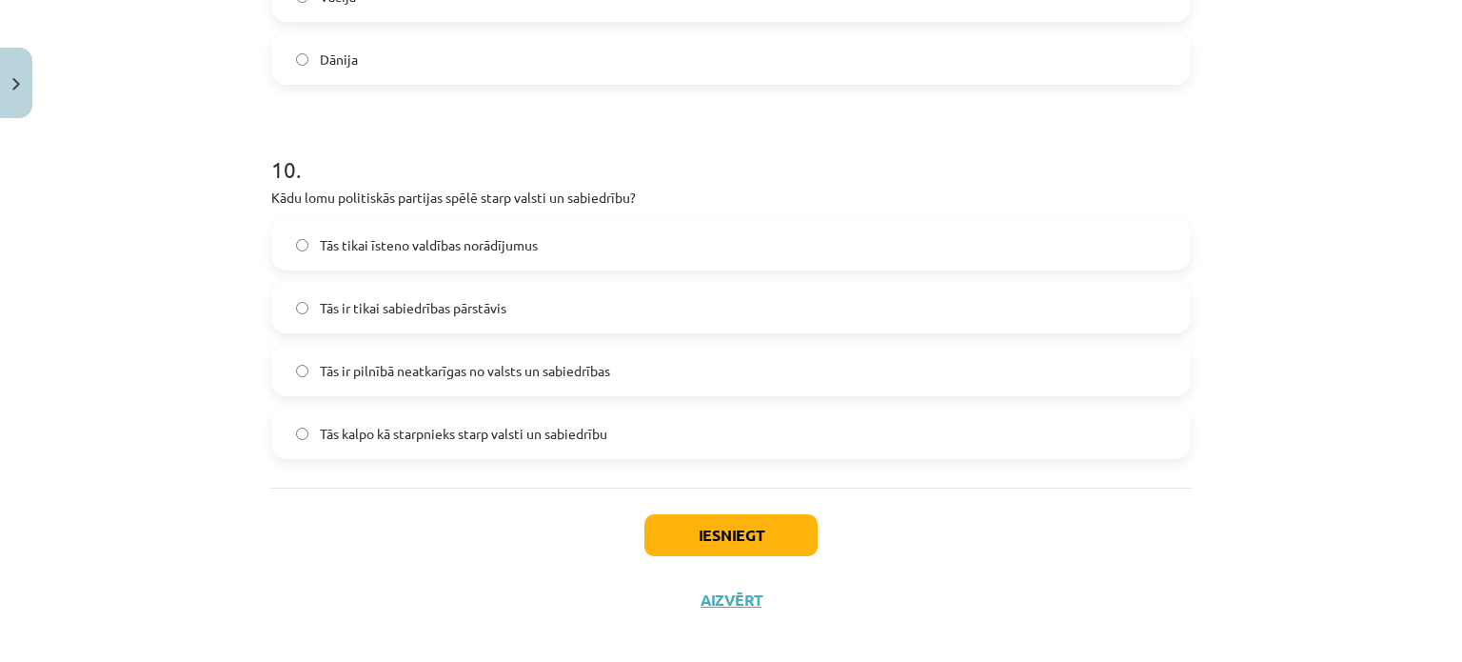
scroll to position [3625, 0]
click at [540, 426] on span "Tās kalpo kā starpnieks starp valsti un sabiedrību" at bounding box center [463, 432] width 287 height 20
click at [713, 533] on button "Iesniegt" at bounding box center [730, 533] width 173 height 42
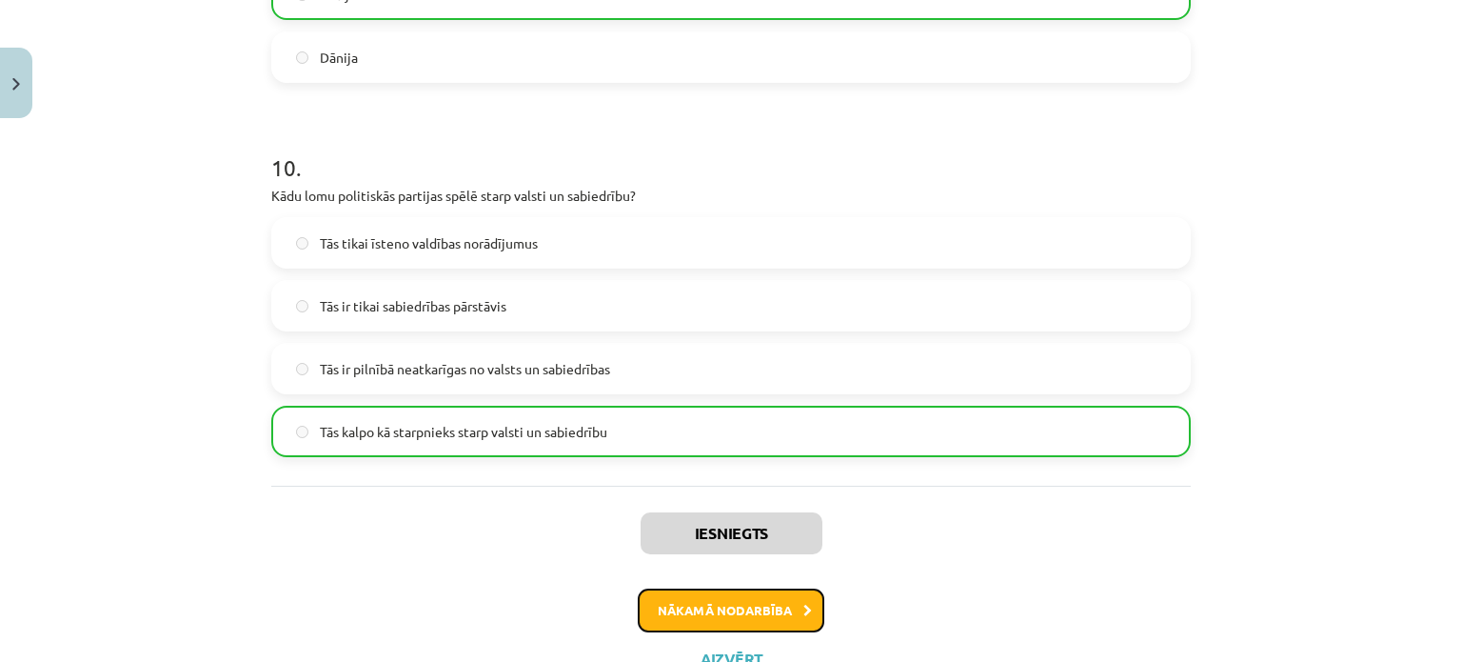
click at [741, 612] on button "Nākamā nodarbība" at bounding box center [731, 610] width 187 height 44
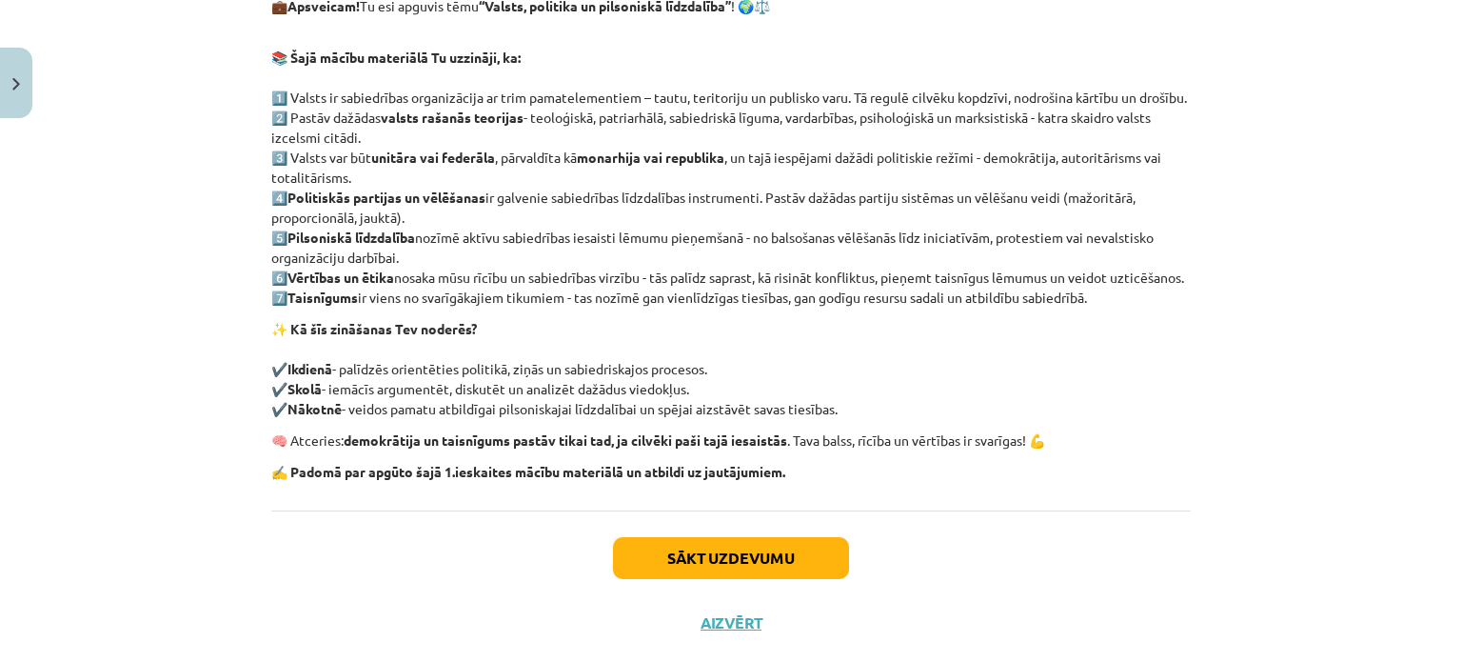
scroll to position [347, 0]
click at [769, 577] on button "Sākt uzdevumu" at bounding box center [731, 556] width 236 height 42
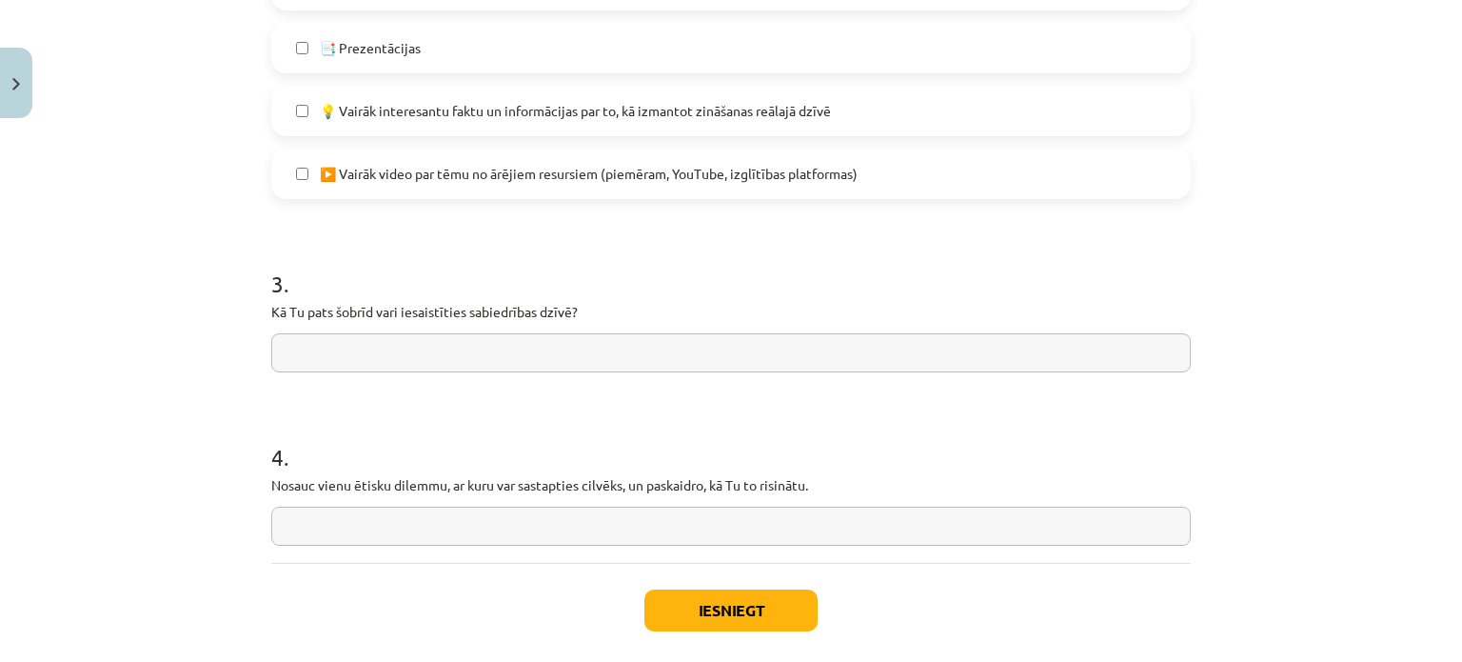
scroll to position [1516, 0]
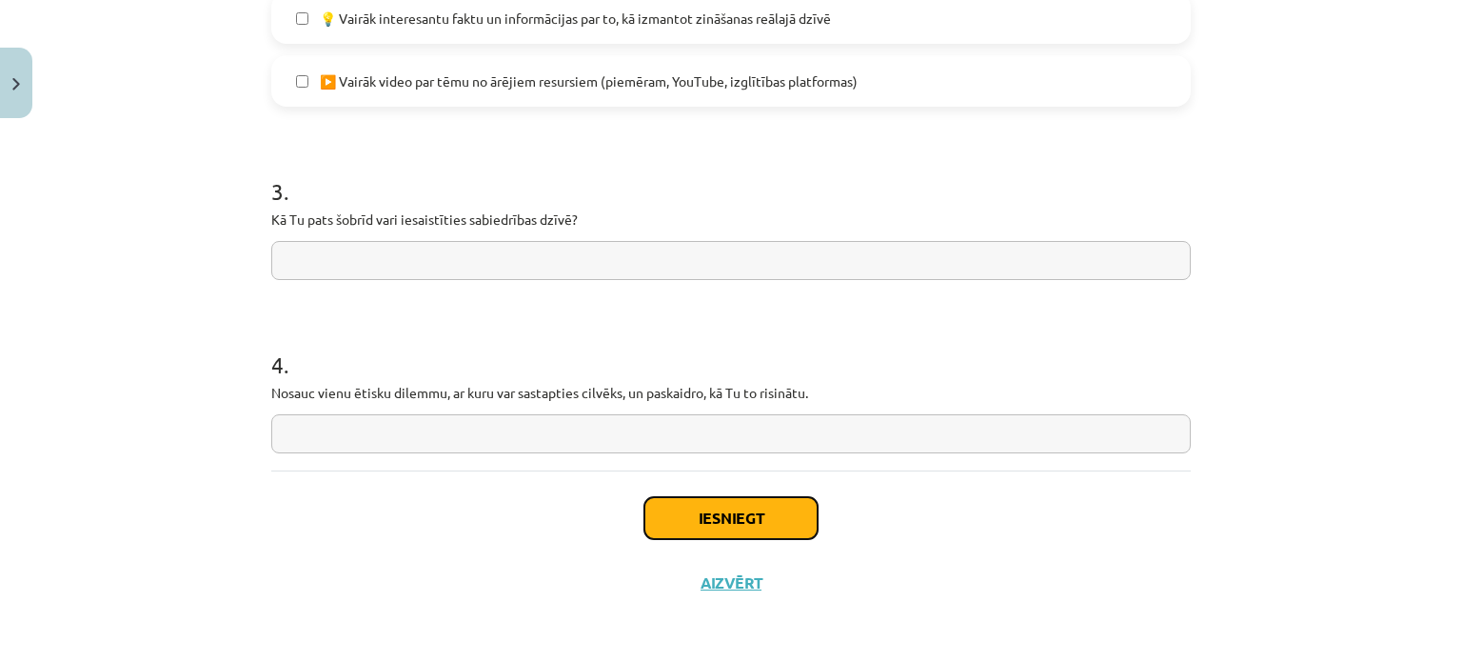
click at [749, 497] on button "Iesniegt" at bounding box center [730, 518] width 173 height 42
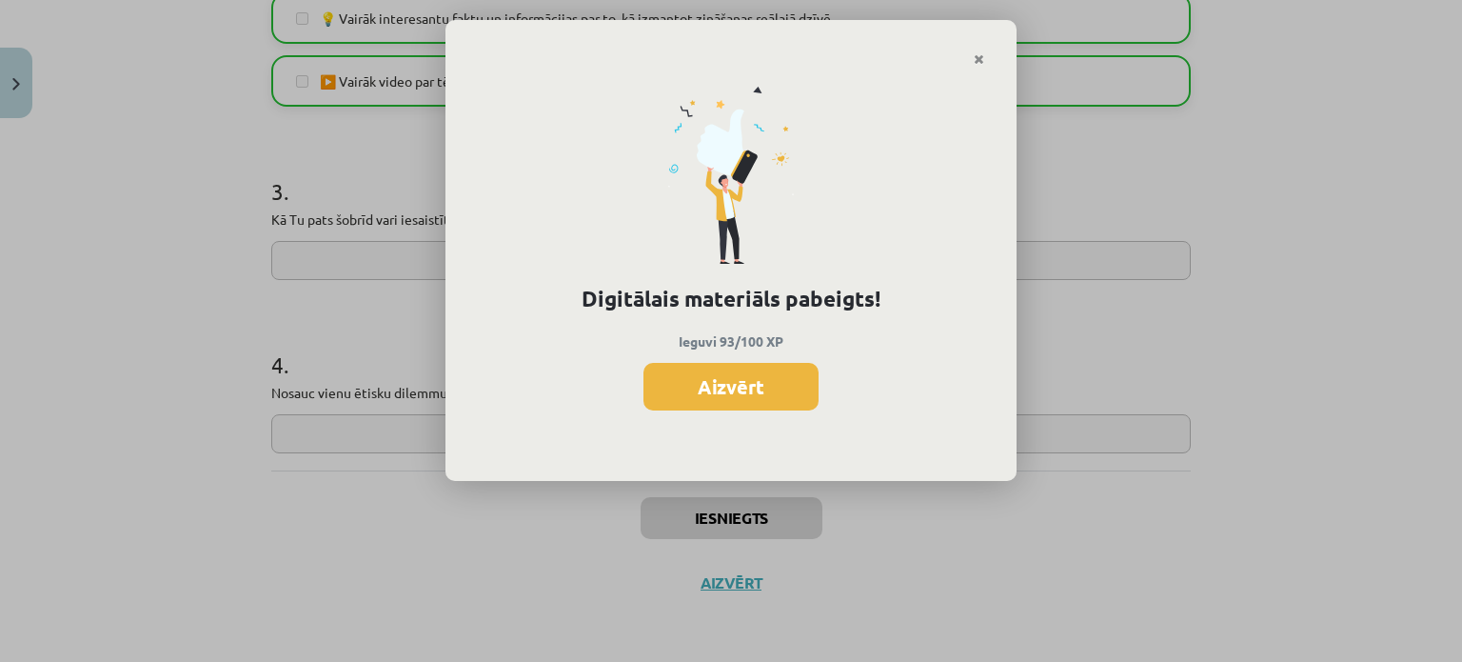
click at [716, 359] on div "Digitālais materiāls pabeigts! Ieguvi 93/100 XP Aizvērt" at bounding box center [731, 274] width 571 height 415
click at [731, 386] on button "Aizvērt" at bounding box center [731, 387] width 175 height 48
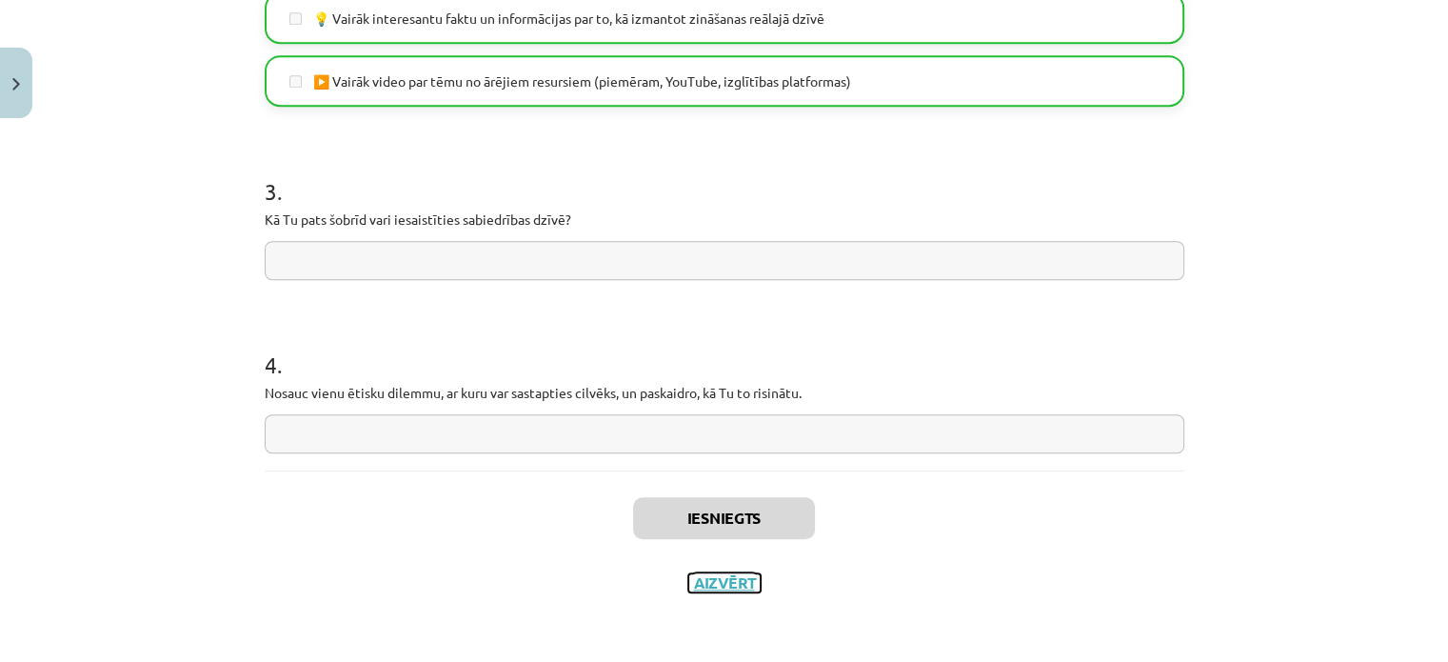
click at [716, 584] on button "Aizvērt" at bounding box center [724, 582] width 72 height 19
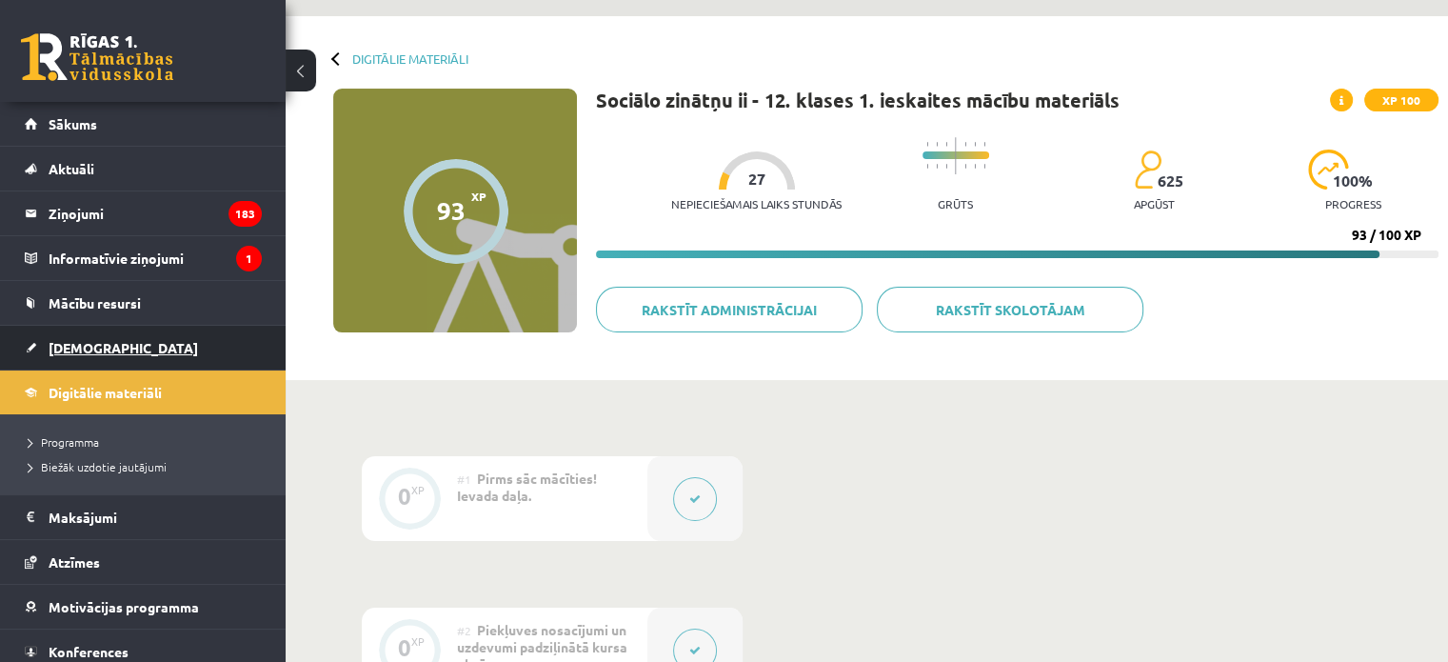
click at [129, 349] on link "[DEMOGRAPHIC_DATA]" at bounding box center [143, 348] width 237 height 44
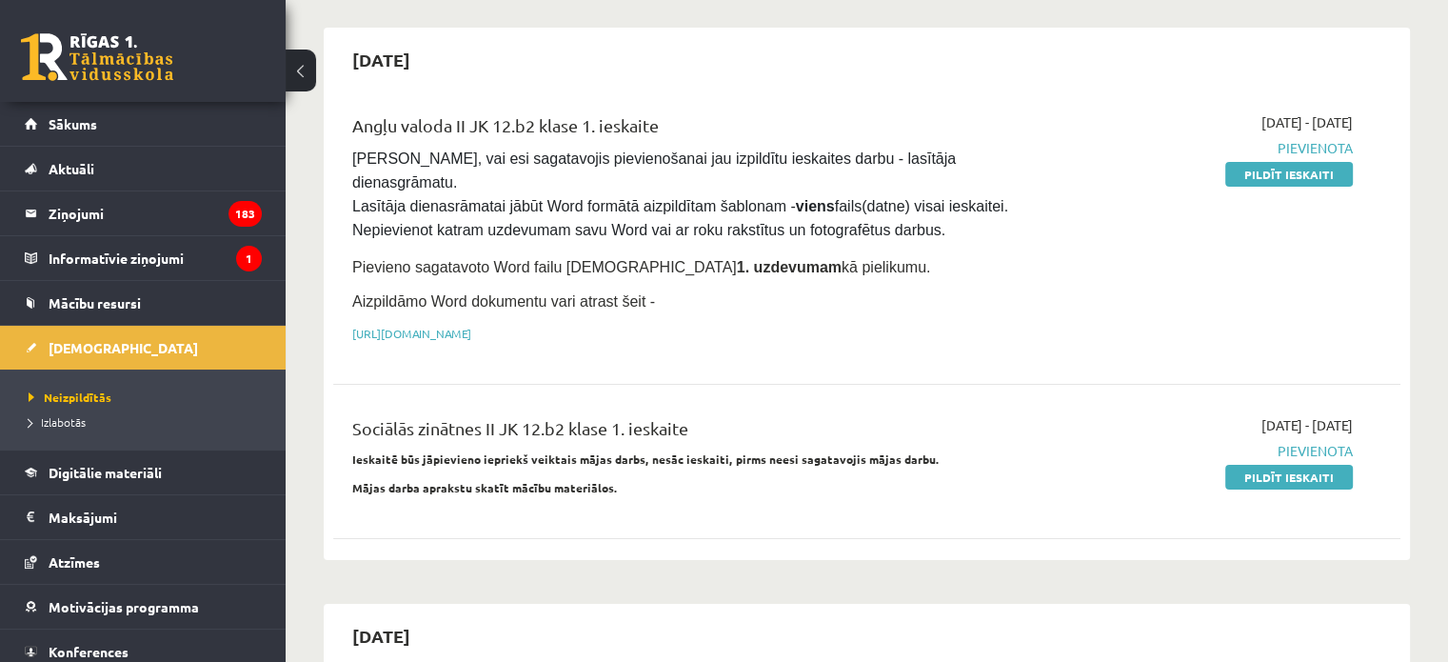
scroll to position [160, 0]
click at [426, 326] on link "https://drive.google.com/drive/folders/1IHE_ip15KOAbO2Se1NDGwZ2e__vlzPUf?usp=sh…" at bounding box center [411, 333] width 119 height 15
click at [232, 122] on link "Sākums" at bounding box center [143, 124] width 237 height 44
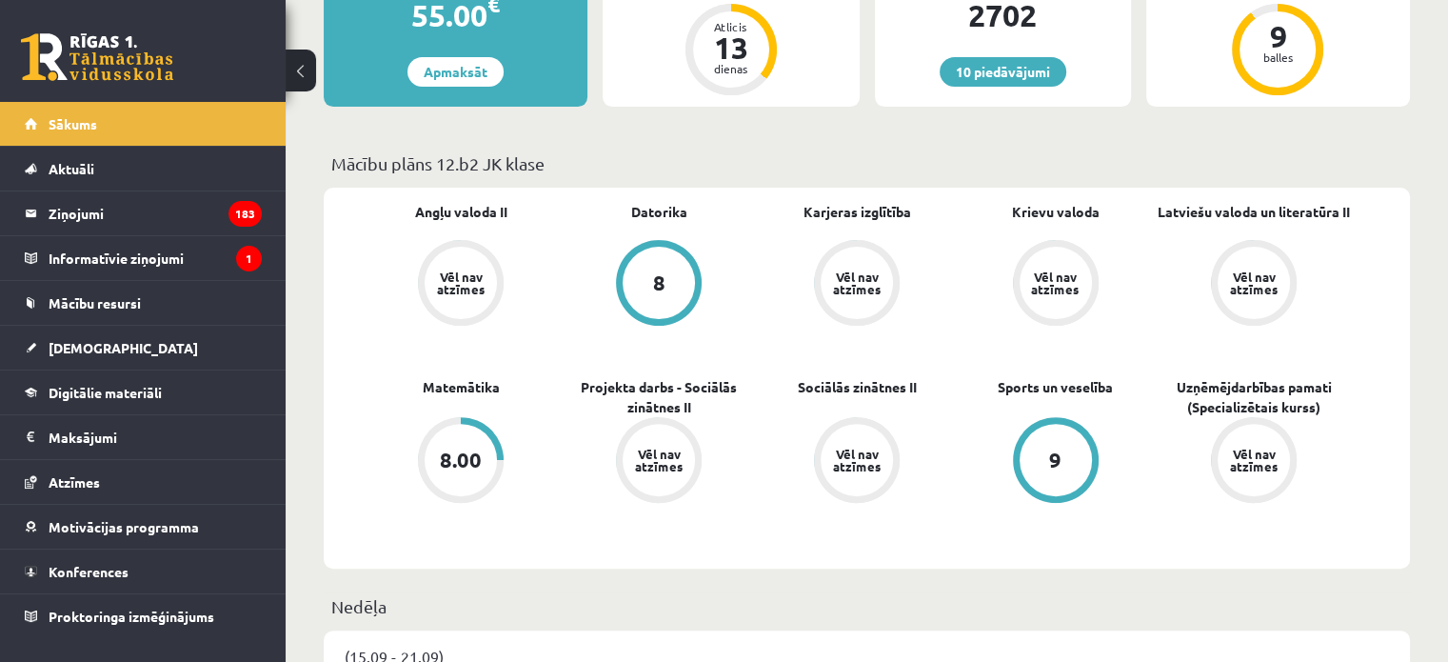
scroll to position [541, 0]
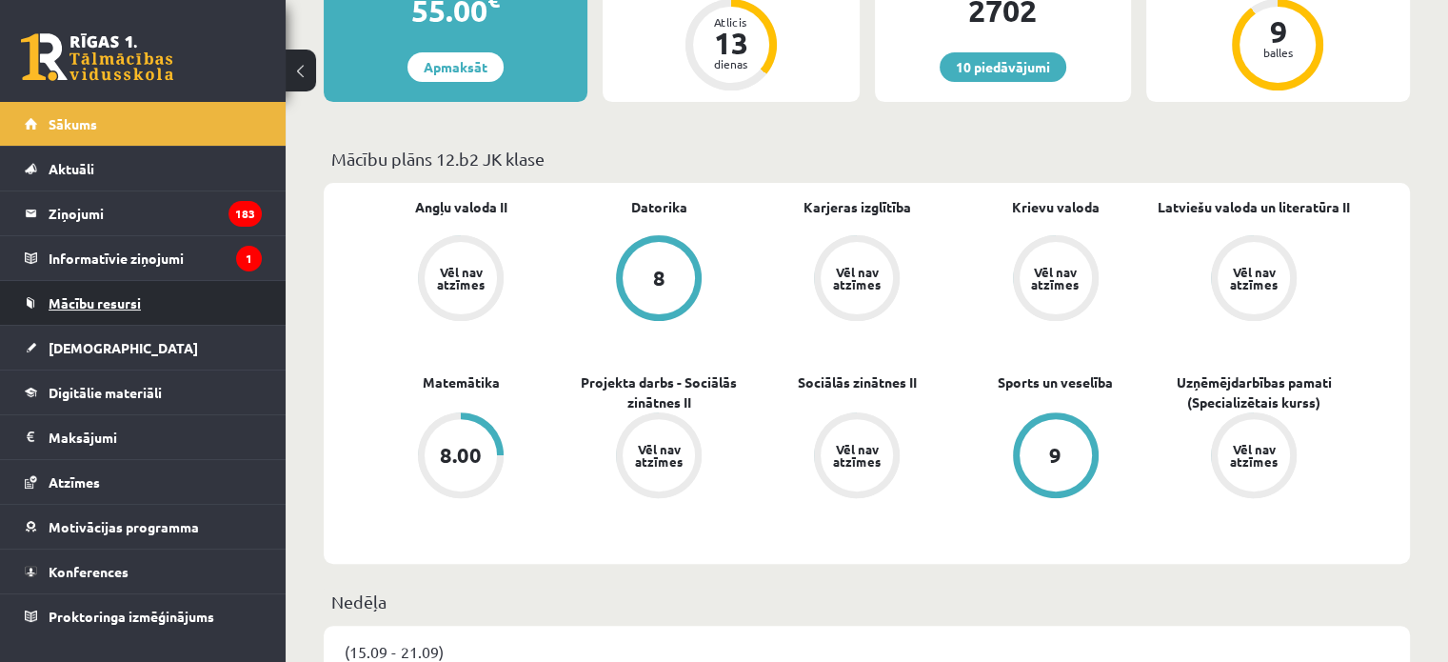
click at [190, 300] on link "Mācību resursi" at bounding box center [143, 303] width 237 height 44
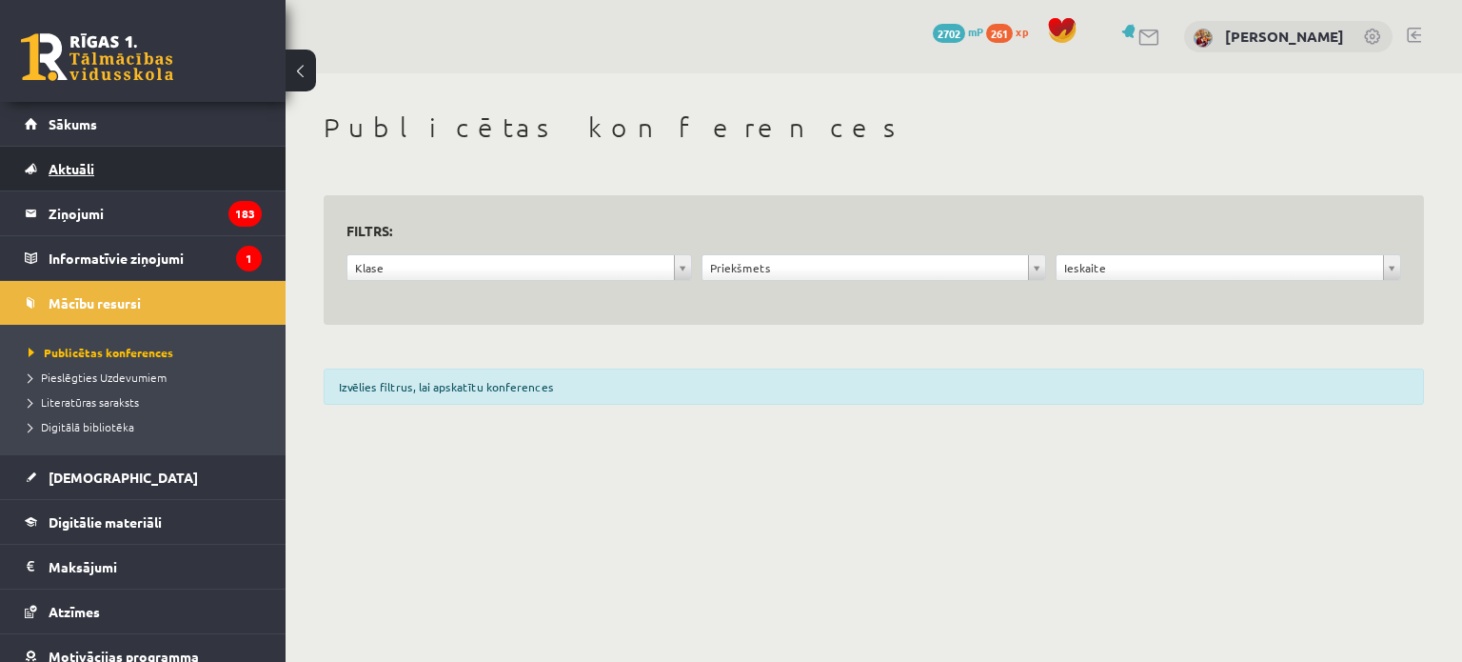
click at [114, 169] on link "Aktuāli" at bounding box center [143, 169] width 237 height 44
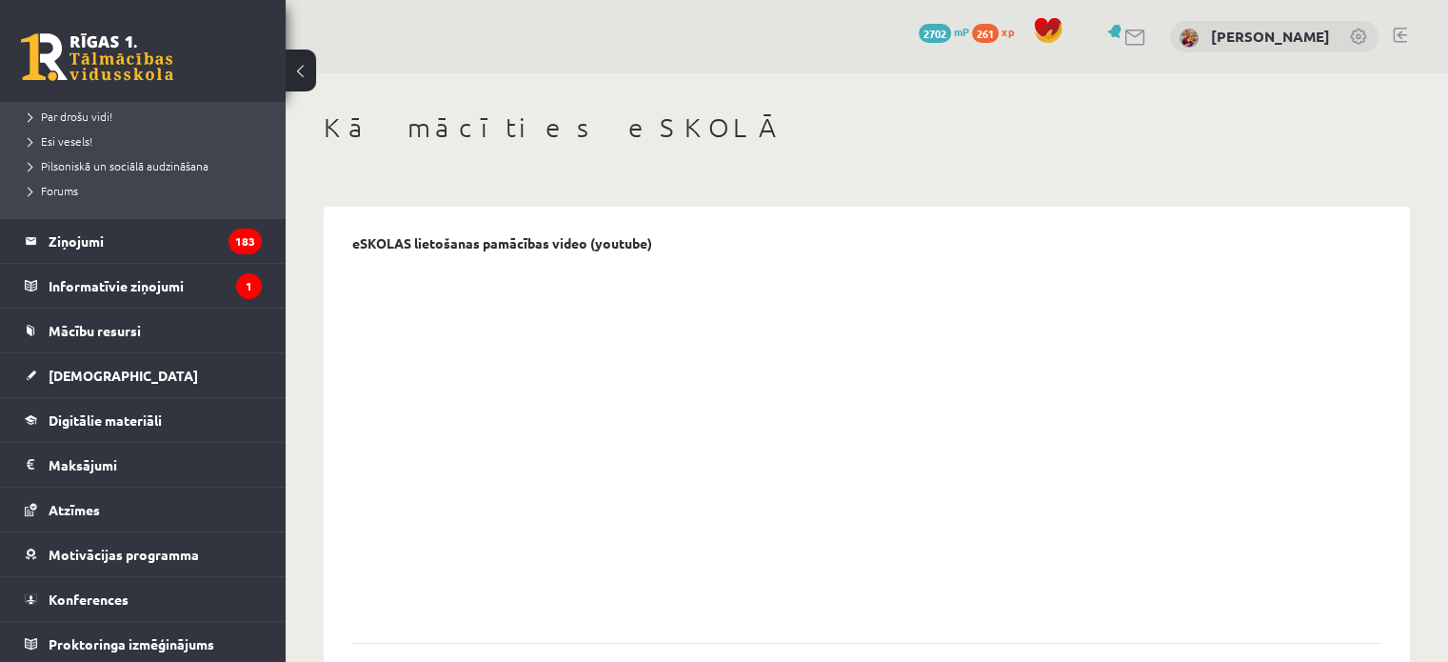
scroll to position [400, 0]
click at [100, 426] on link "Digitālie materiāli" at bounding box center [143, 419] width 237 height 44
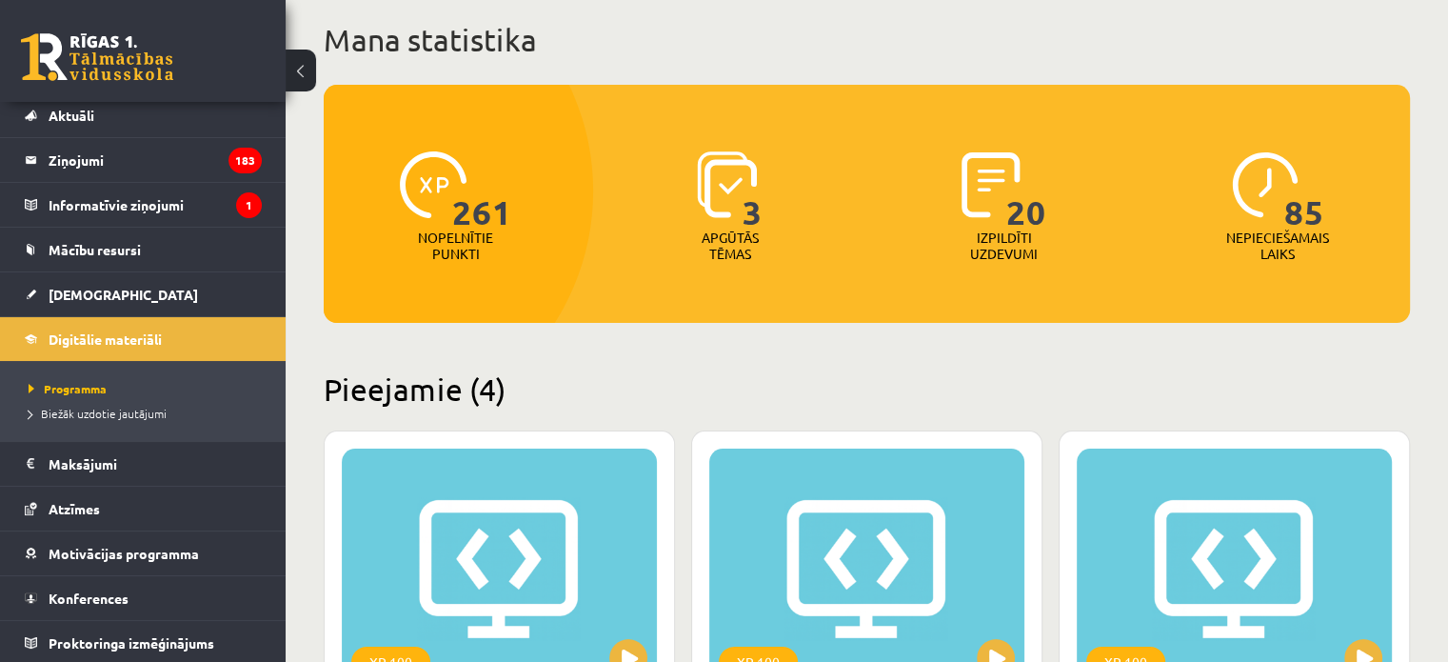
scroll to position [113, 0]
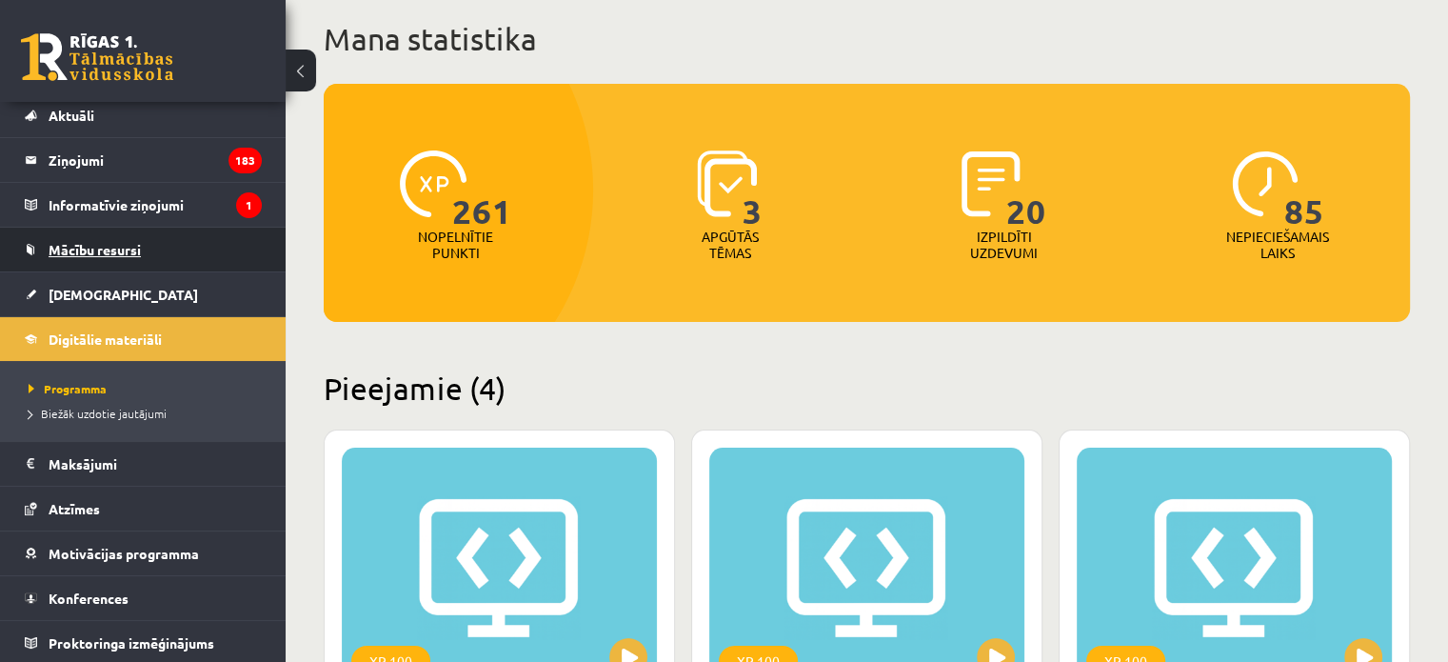
click at [109, 253] on span "Mācību resursi" at bounding box center [95, 249] width 92 height 17
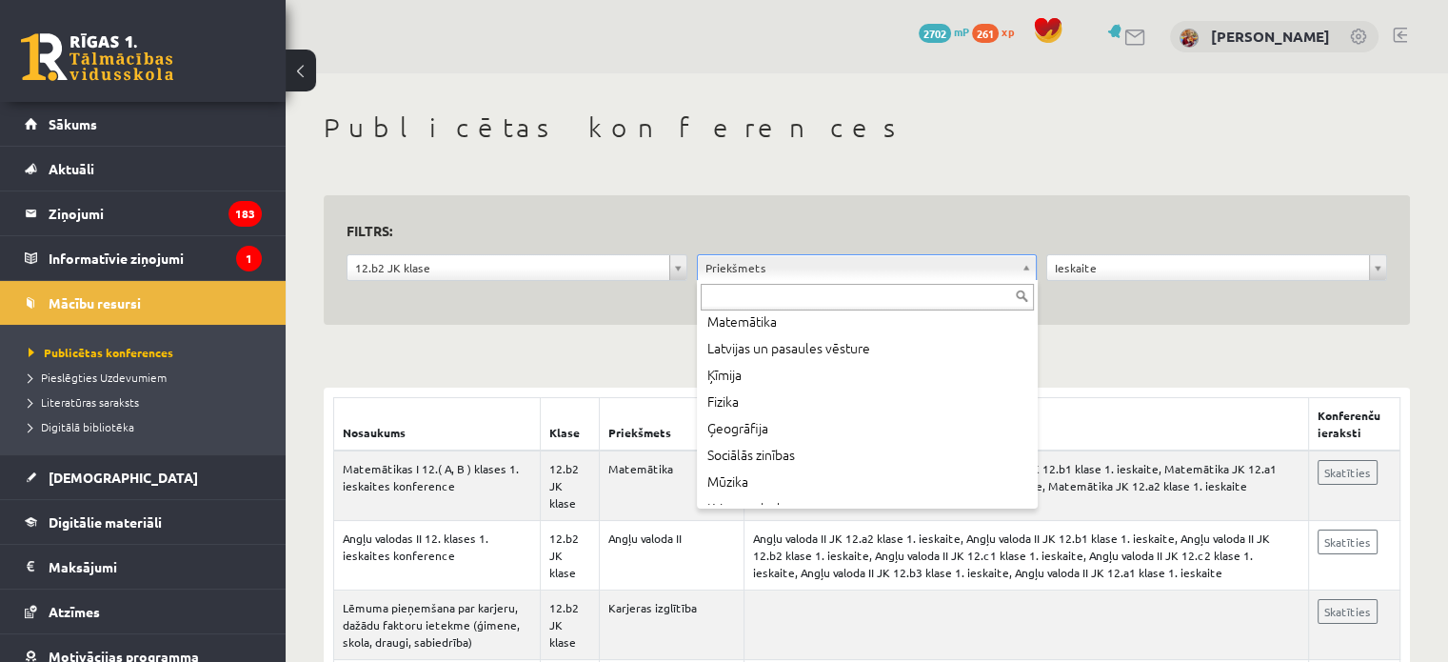
scroll to position [169, 0]
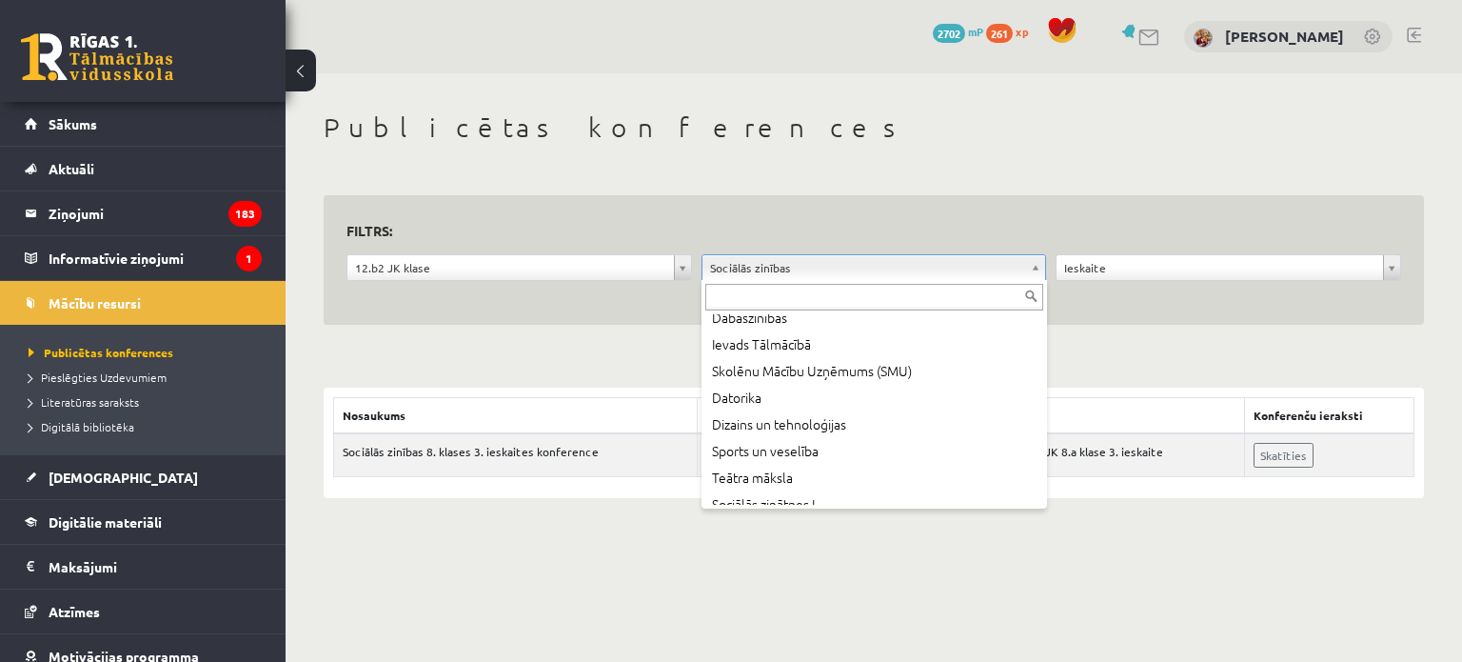
scroll to position [383, 0]
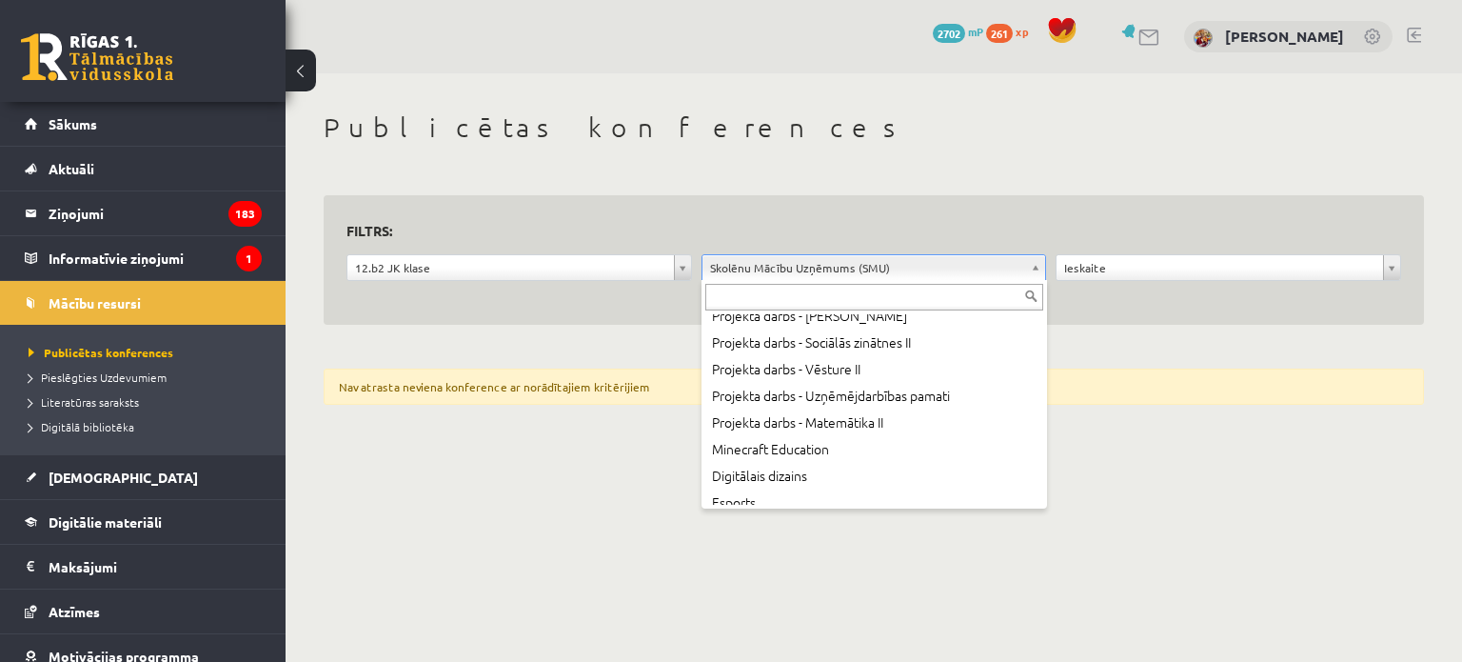
scroll to position [971, 0]
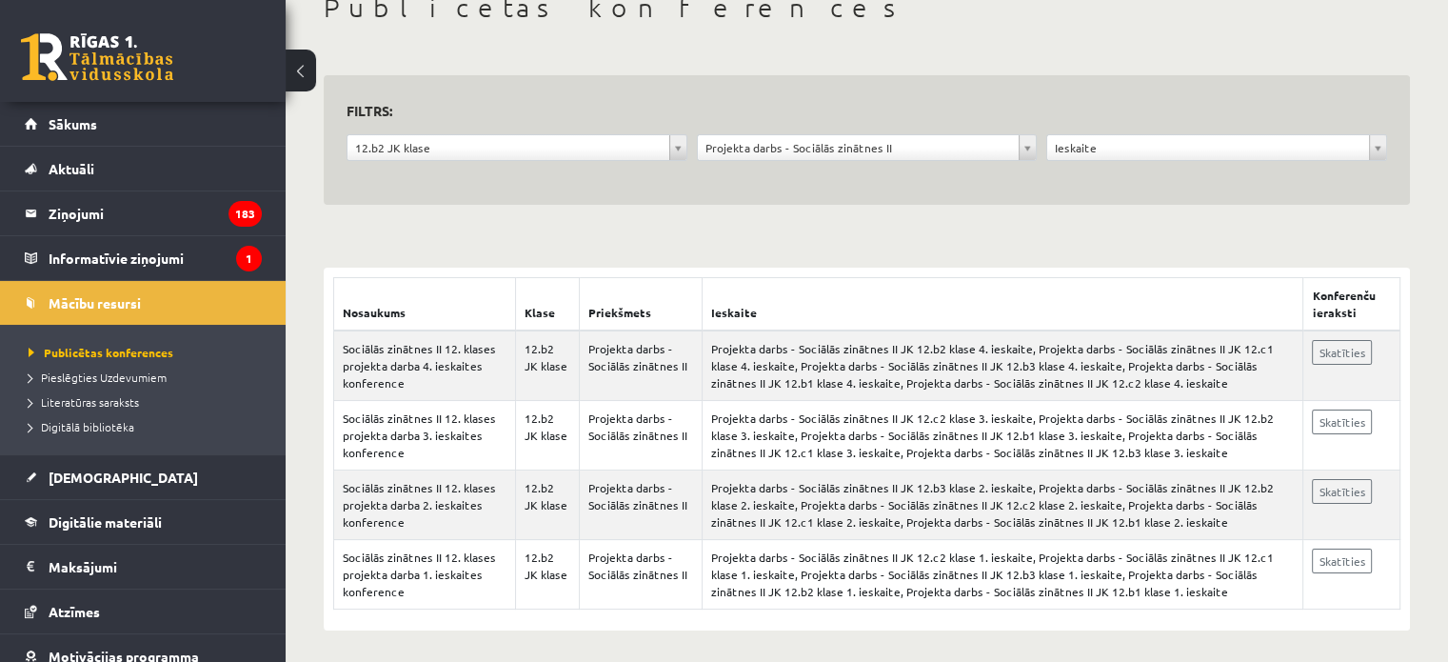
scroll to position [121, 0]
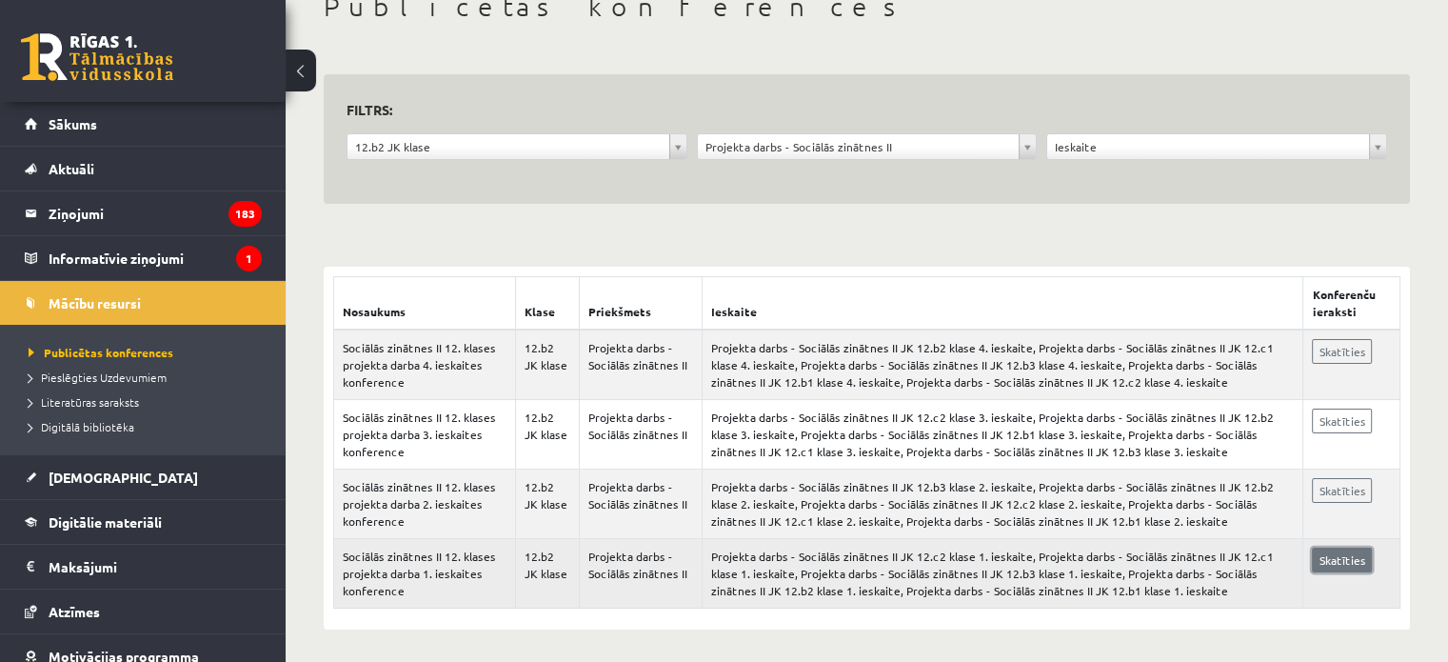
click at [1329, 561] on link "Skatīties" at bounding box center [1342, 559] width 60 height 25
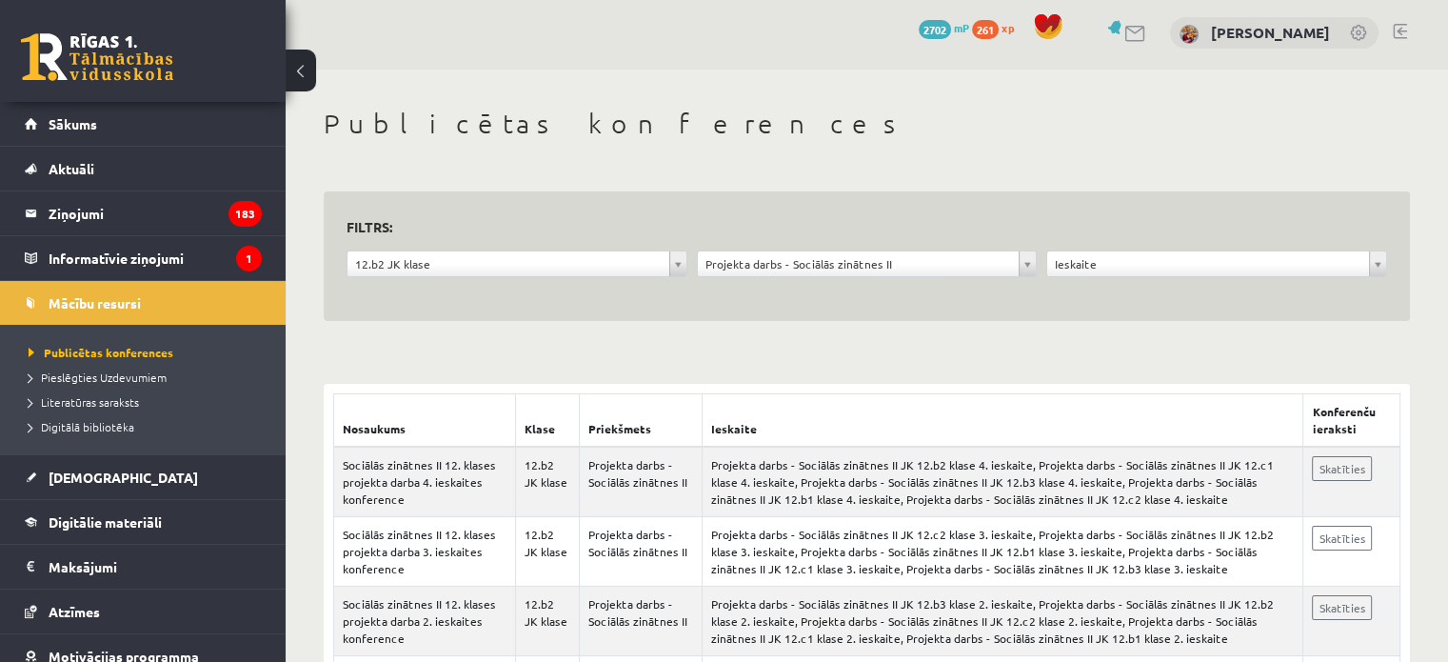
scroll to position [3, 0]
click at [106, 421] on span "Digitālā bibliotēka" at bounding box center [82, 426] width 106 height 15
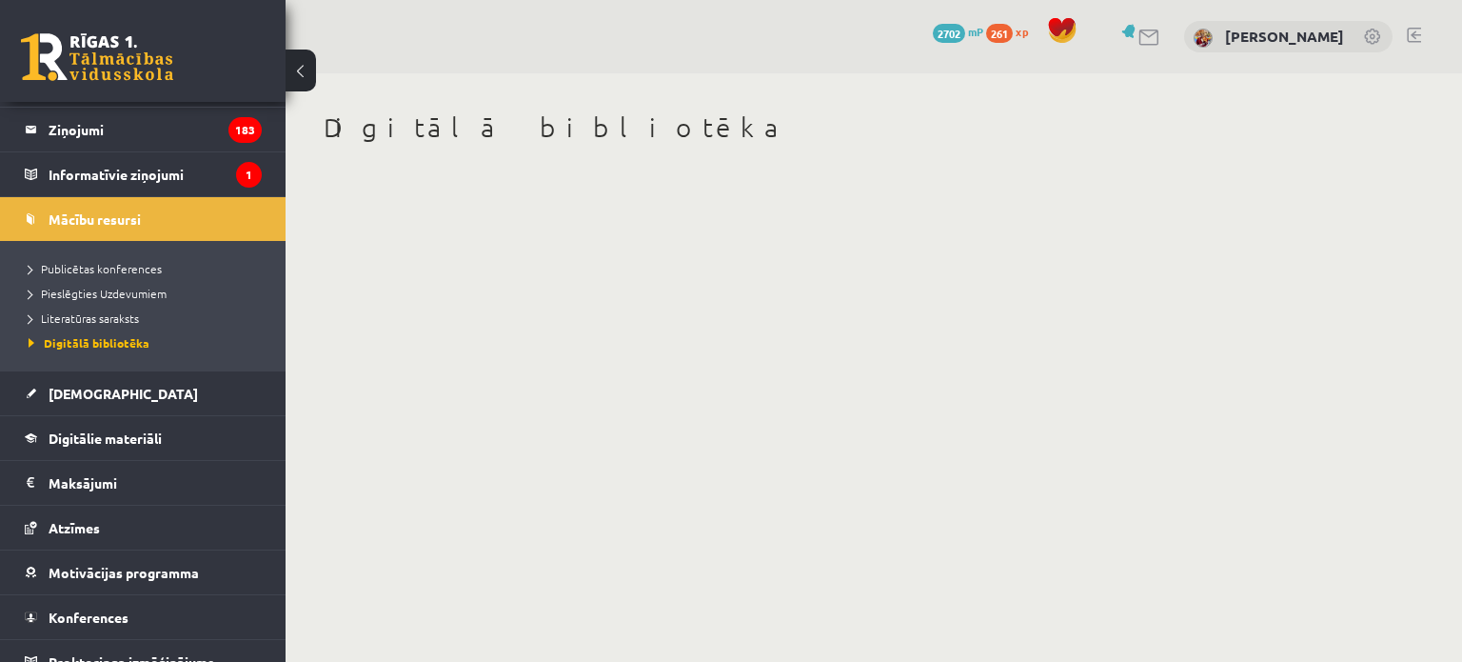
click at [107, 436] on span "Digitālie materiāli" at bounding box center [105, 437] width 113 height 17
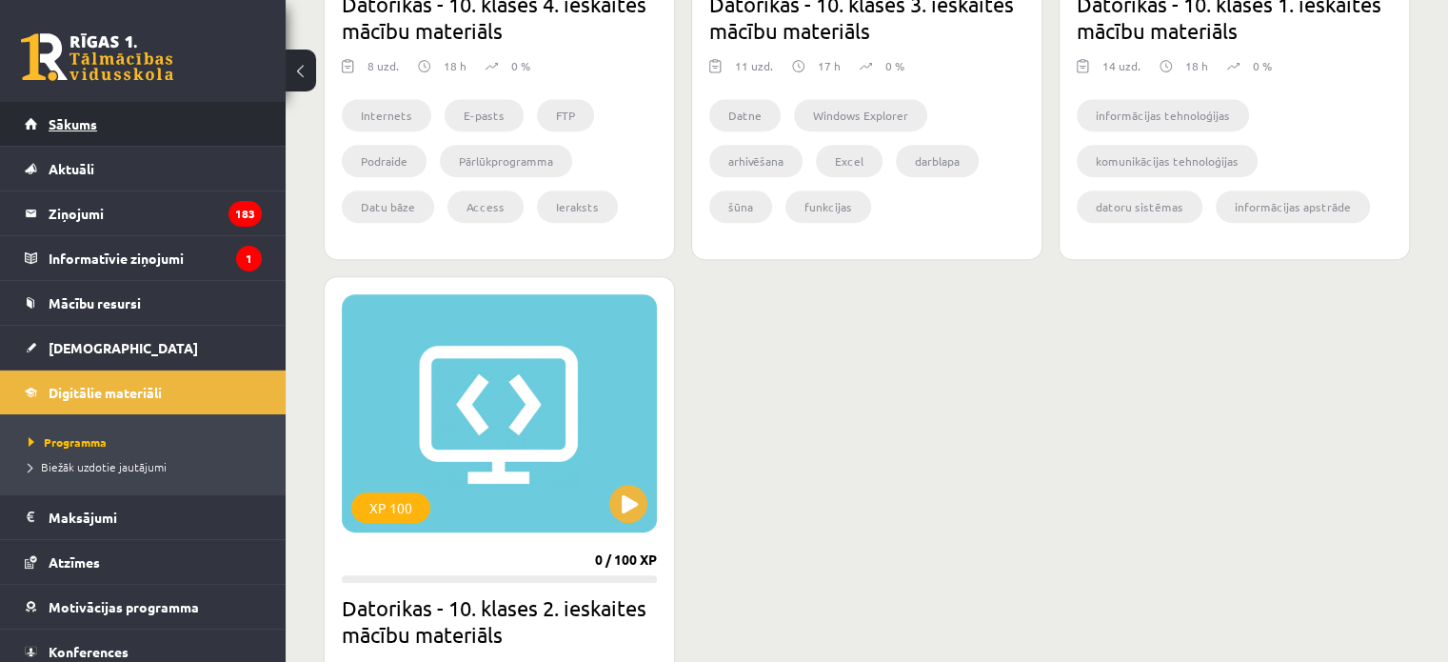
click at [157, 125] on link "Sākums" at bounding box center [143, 124] width 237 height 44
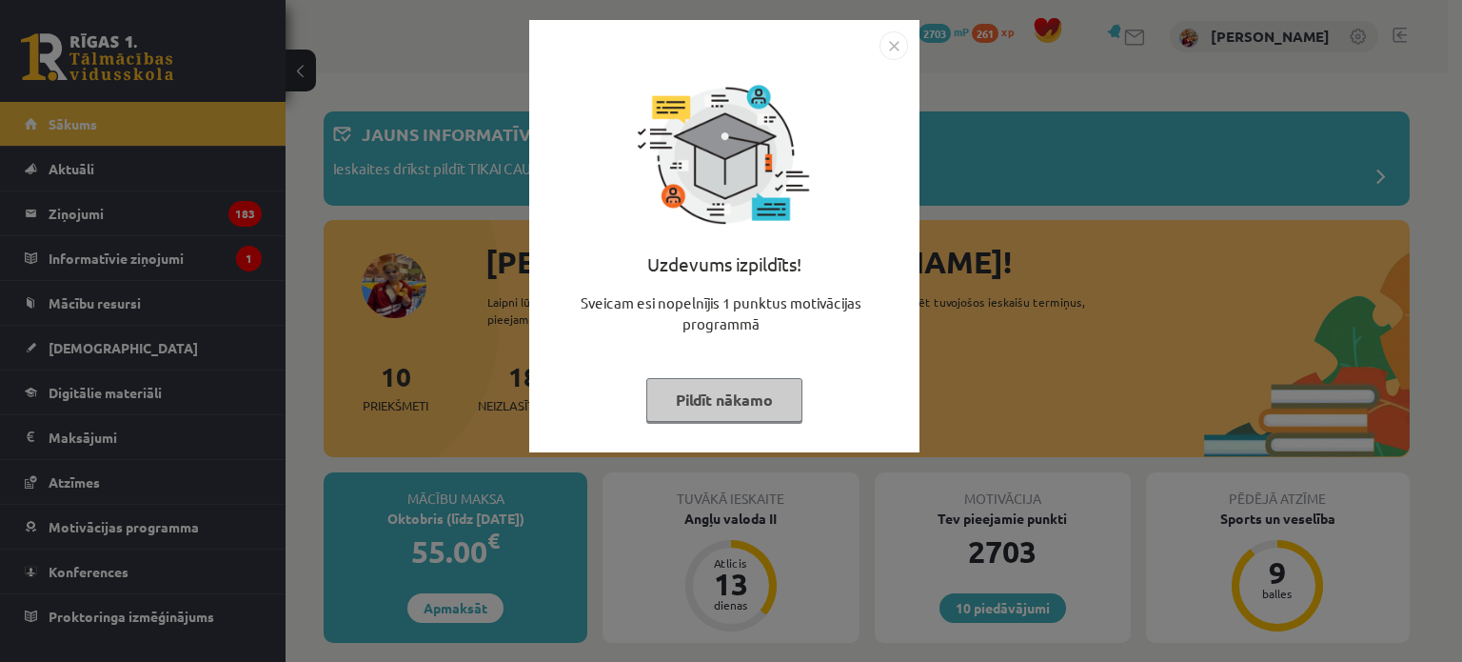
click at [720, 400] on button "Pildīt nākamo" at bounding box center [724, 400] width 156 height 44
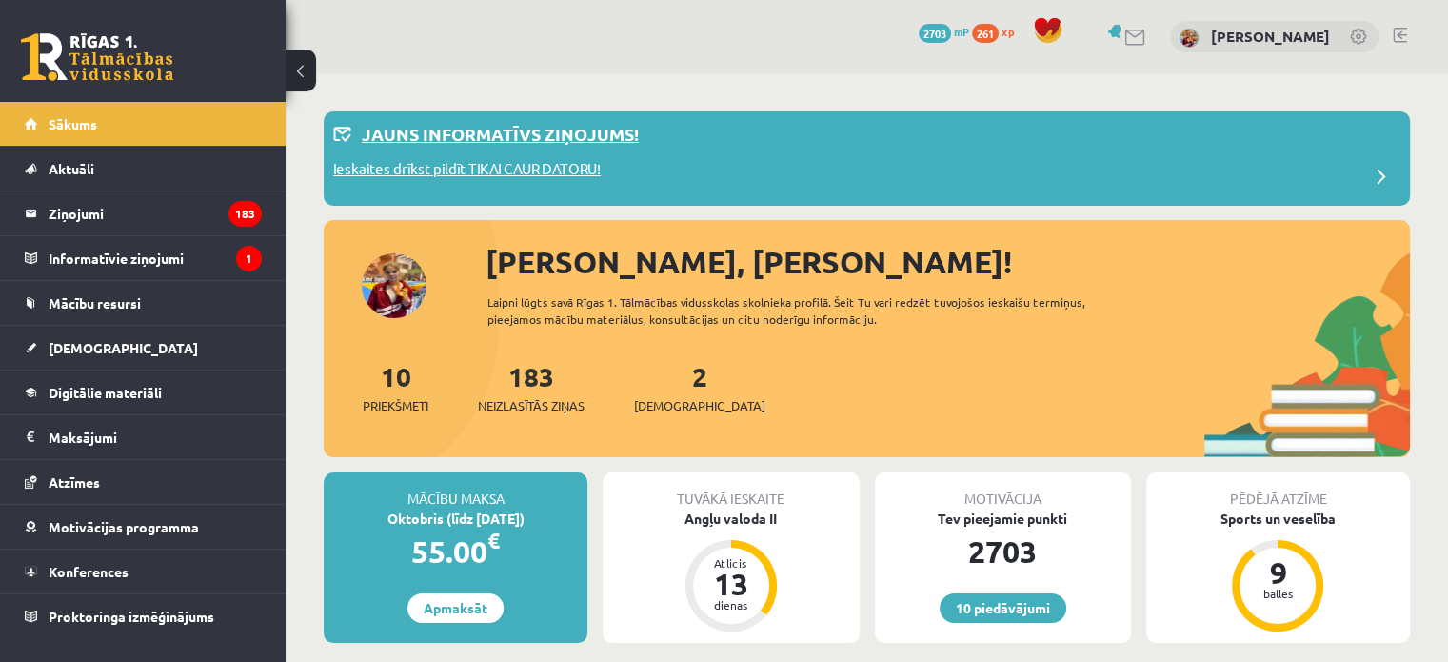
click at [701, 160] on div "Ieskaites drīkst pildīt TIKAI CAUR DATORU!" at bounding box center [866, 177] width 1067 height 38
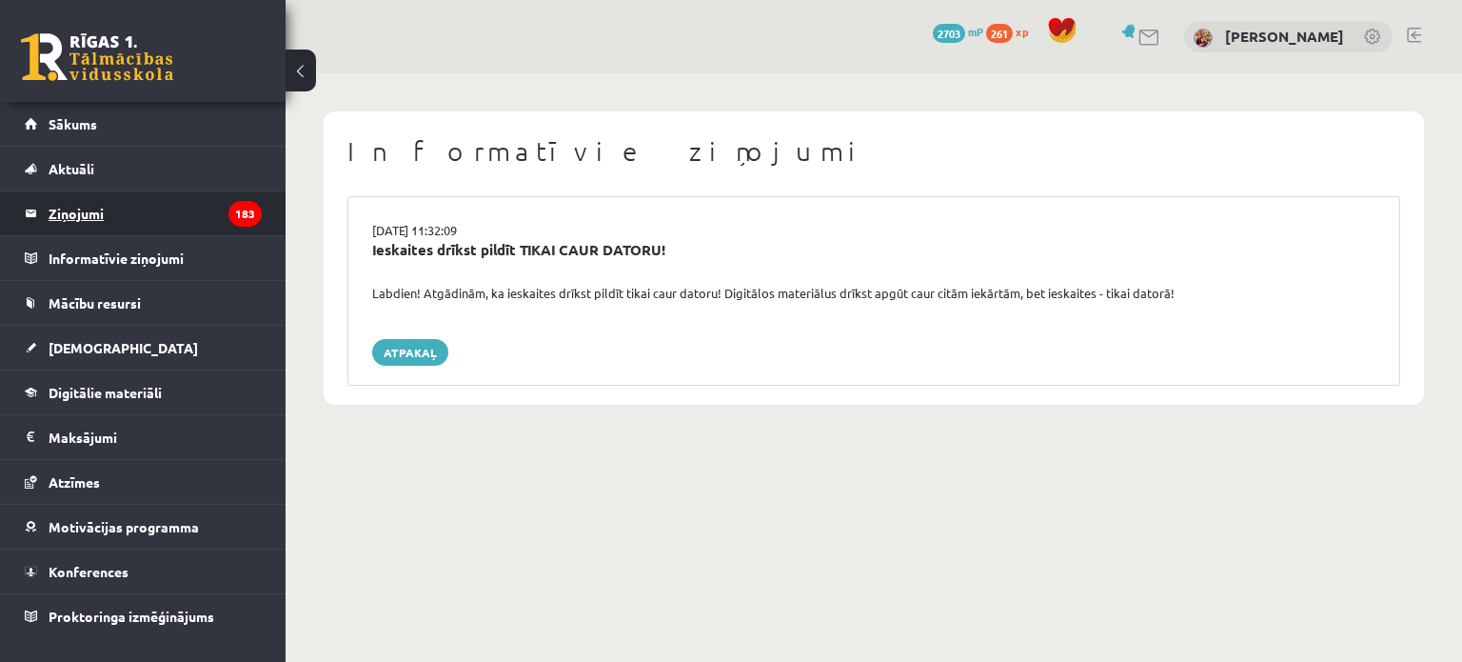
click at [183, 215] on legend "Ziņojumi 183" at bounding box center [155, 213] width 213 height 44
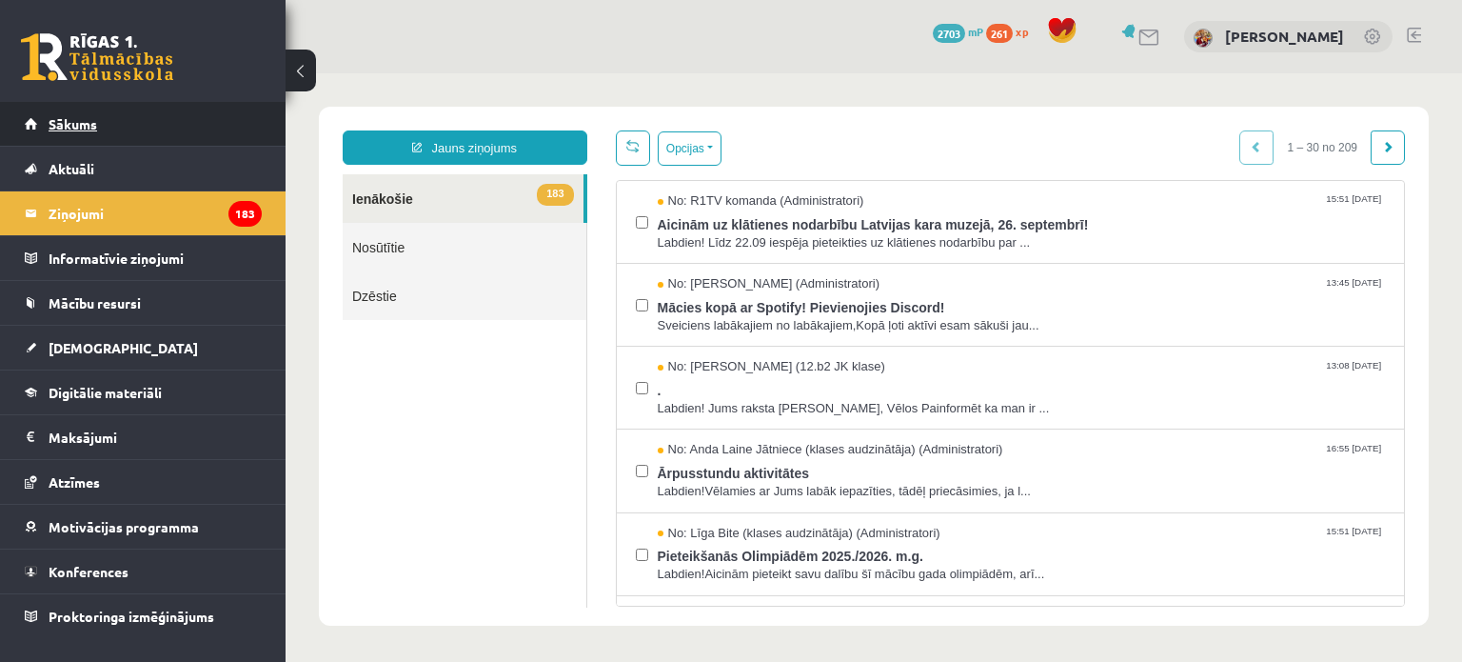
click at [149, 136] on link "Sākums" at bounding box center [143, 124] width 237 height 44
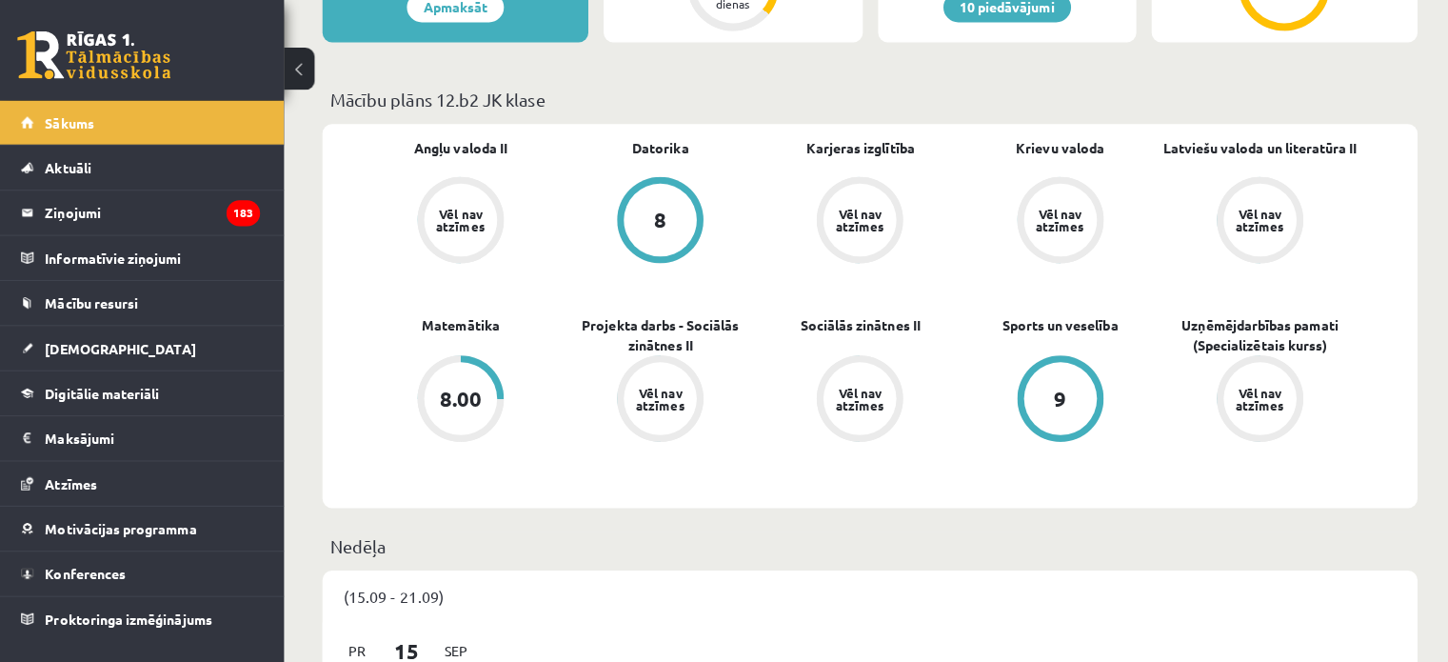
scroll to position [490, 0]
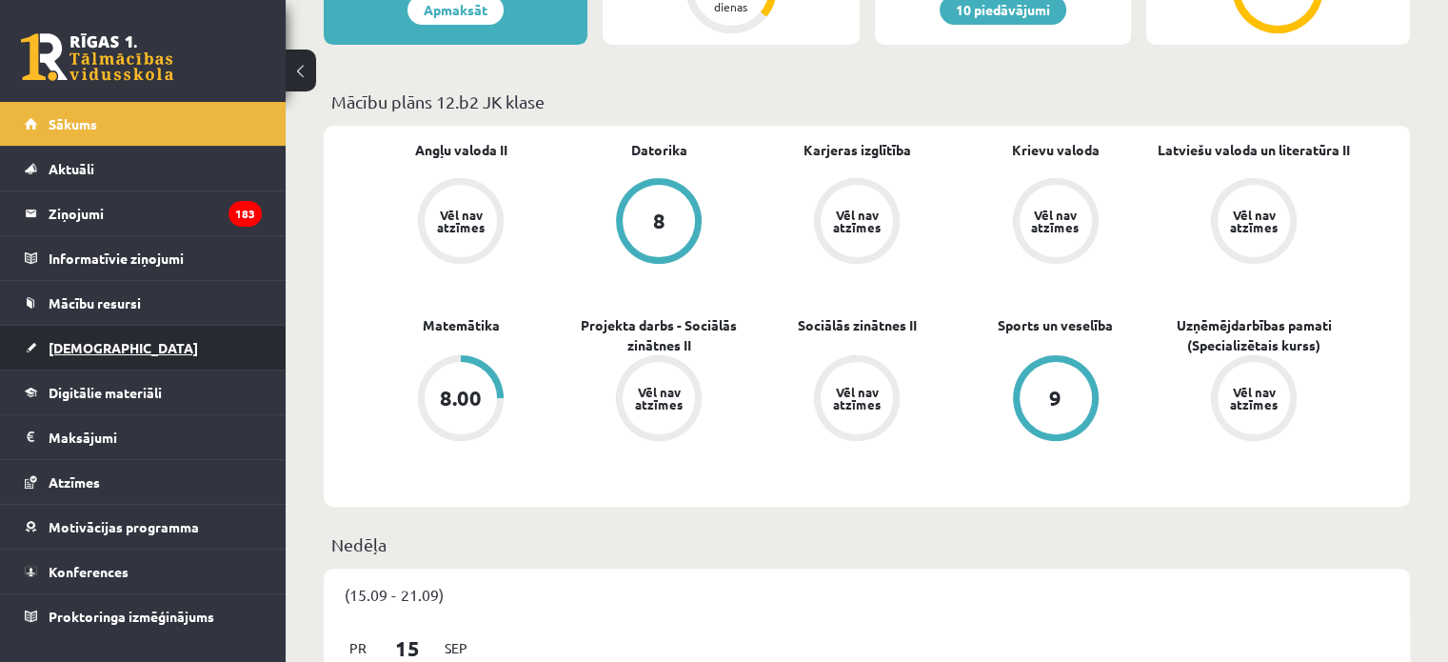
click at [67, 362] on link "[DEMOGRAPHIC_DATA]" at bounding box center [143, 348] width 237 height 44
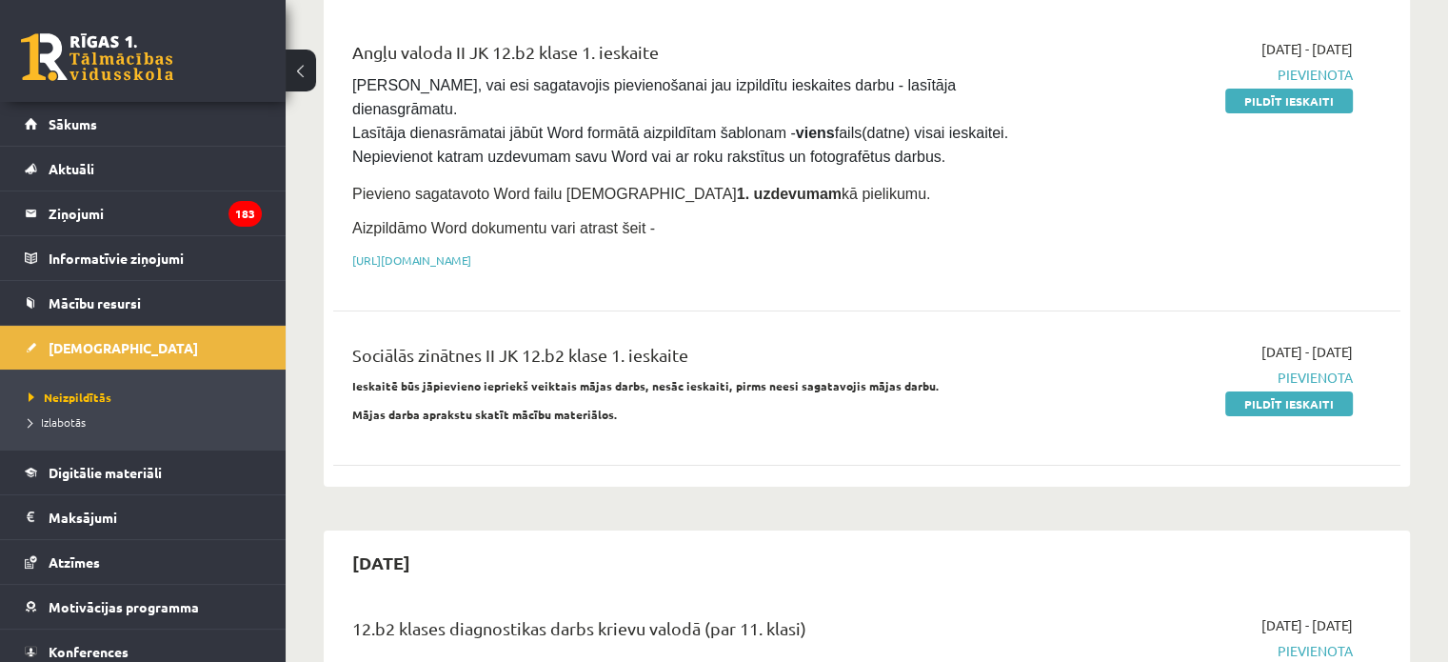
scroll to position [232, 0]
click at [126, 468] on span "Digitālie materiāli" at bounding box center [105, 472] width 113 height 17
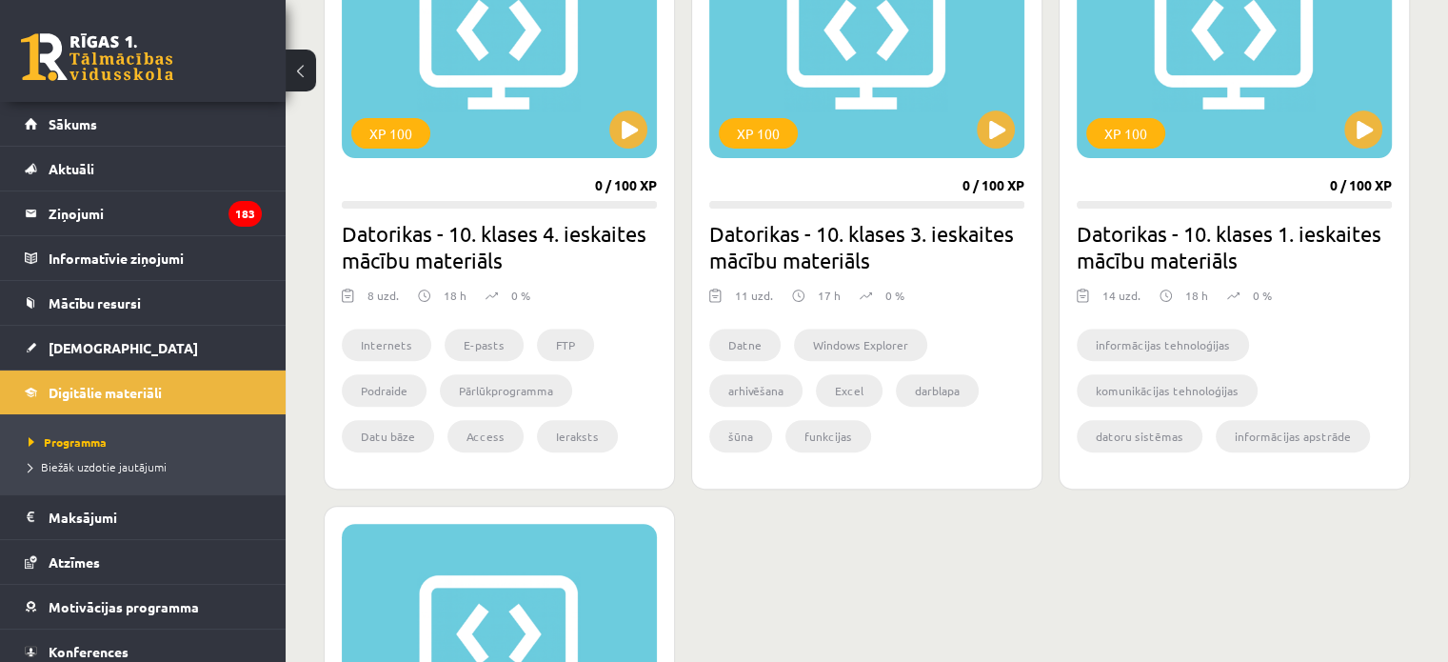
scroll to position [644, 0]
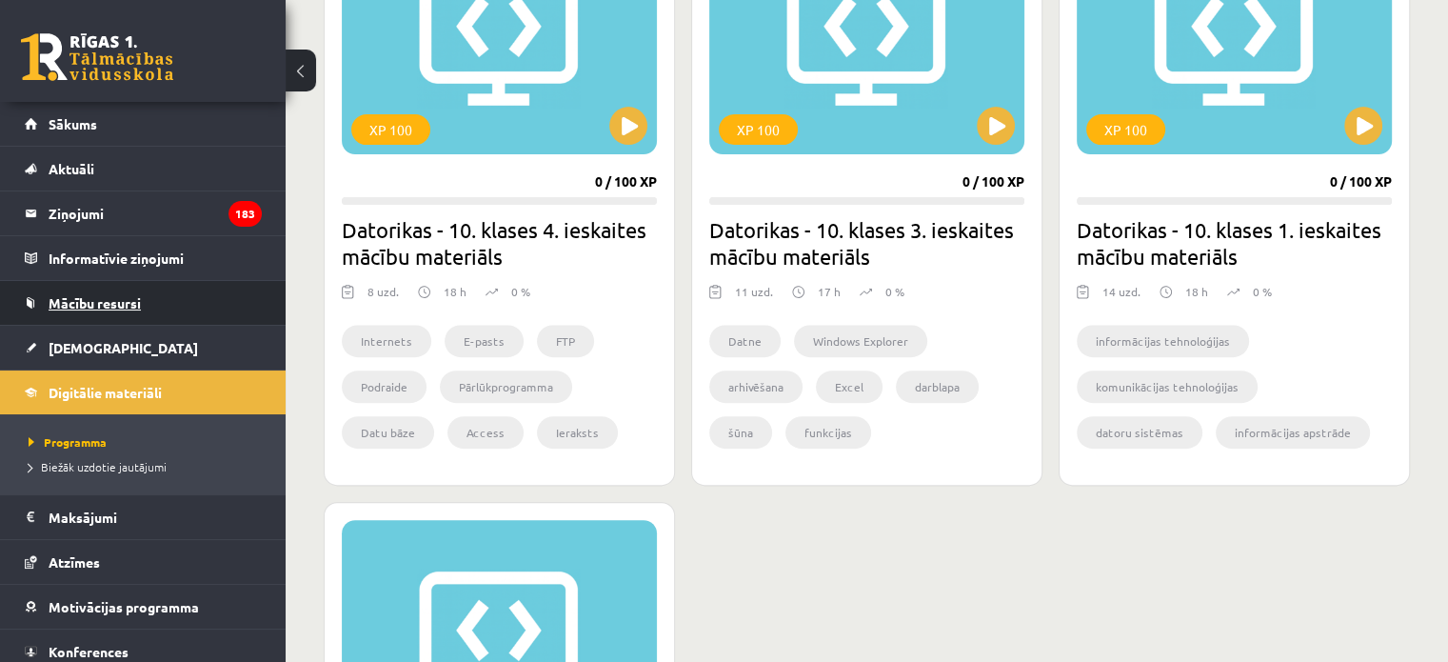
click at [126, 301] on span "Mācību resursi" at bounding box center [95, 302] width 92 height 17
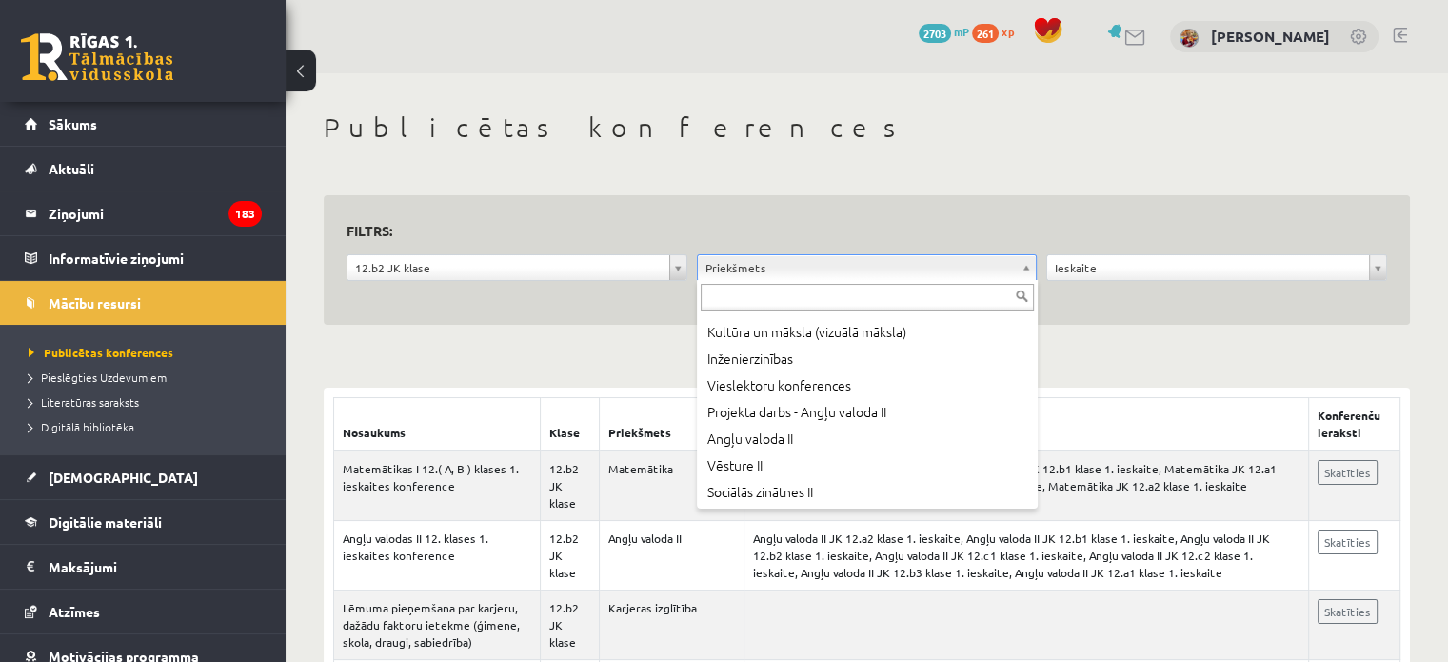
scroll to position [628, 0]
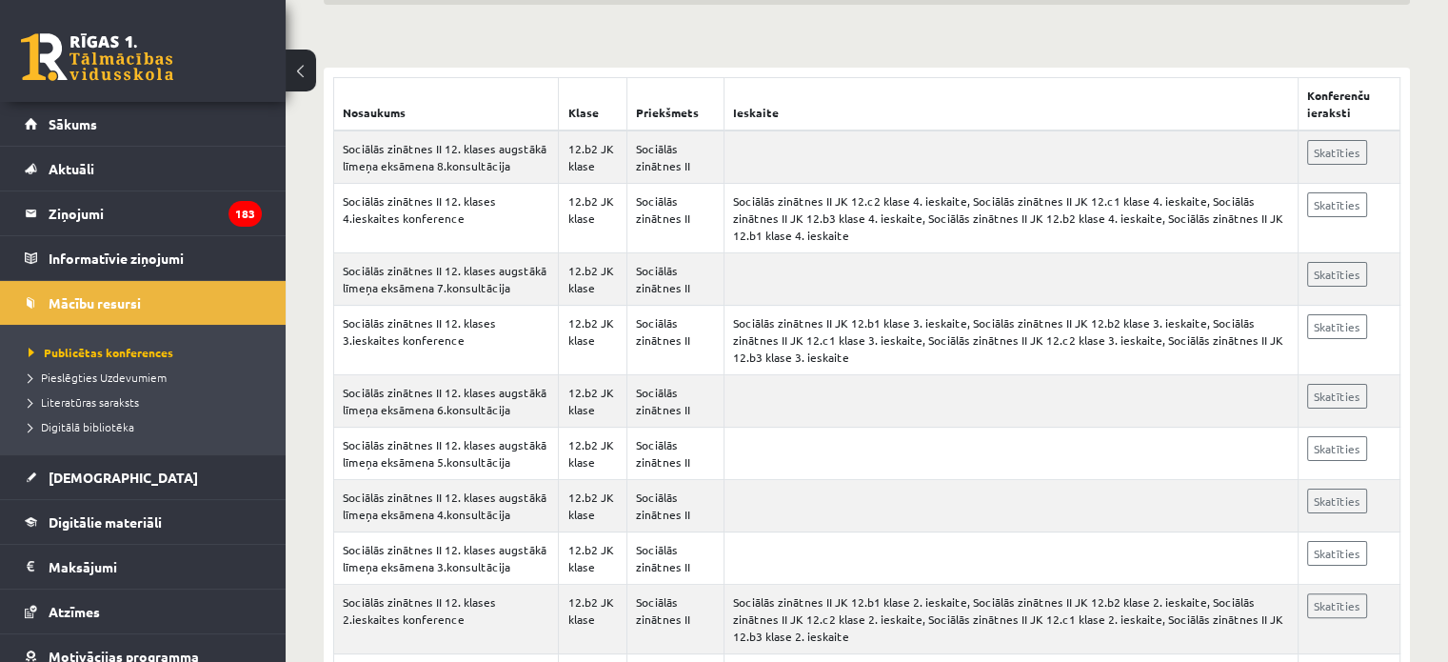
scroll to position [542, 0]
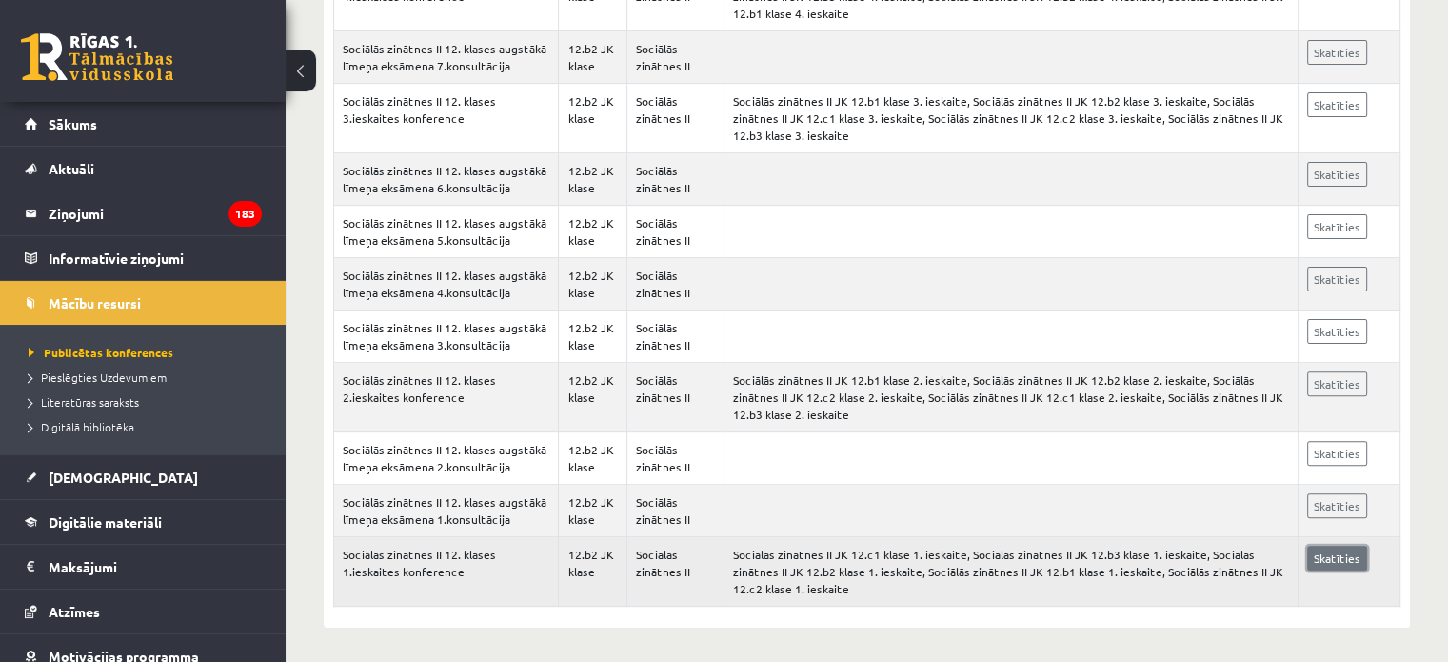
click at [1320, 558] on link "Skatīties" at bounding box center [1337, 557] width 60 height 25
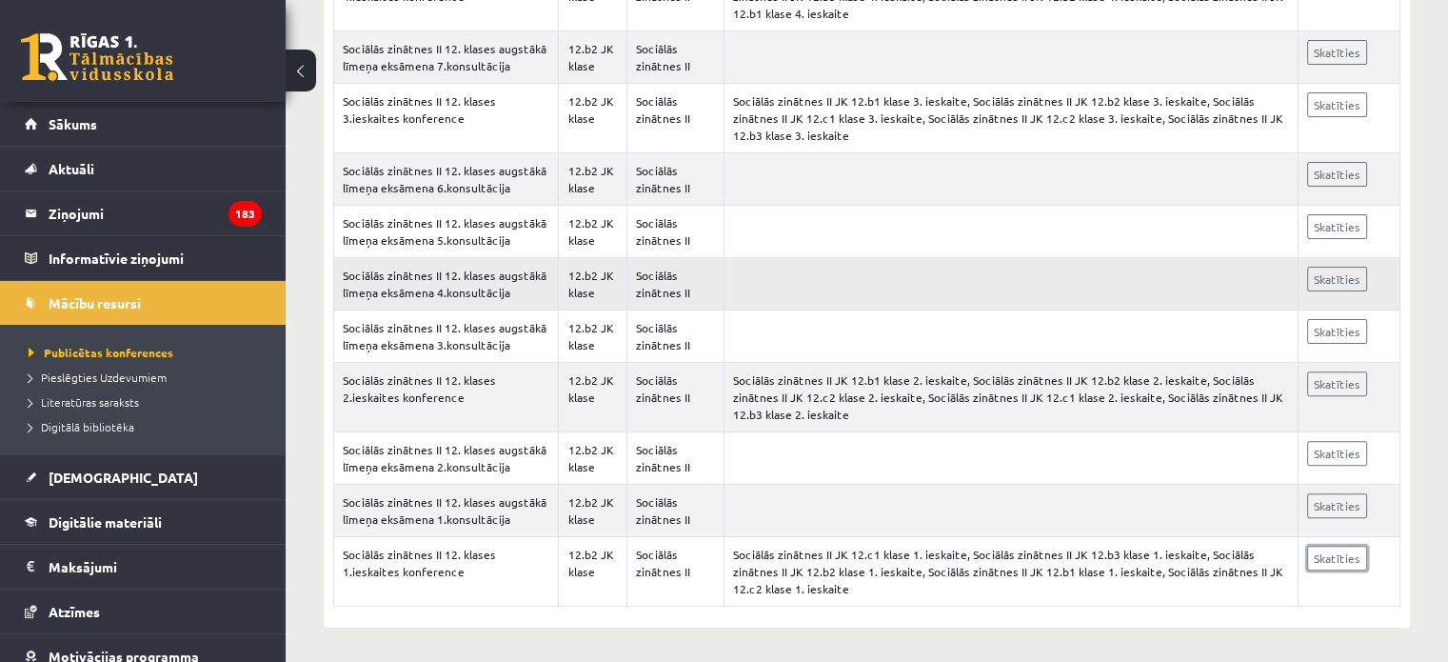
scroll to position [0, 0]
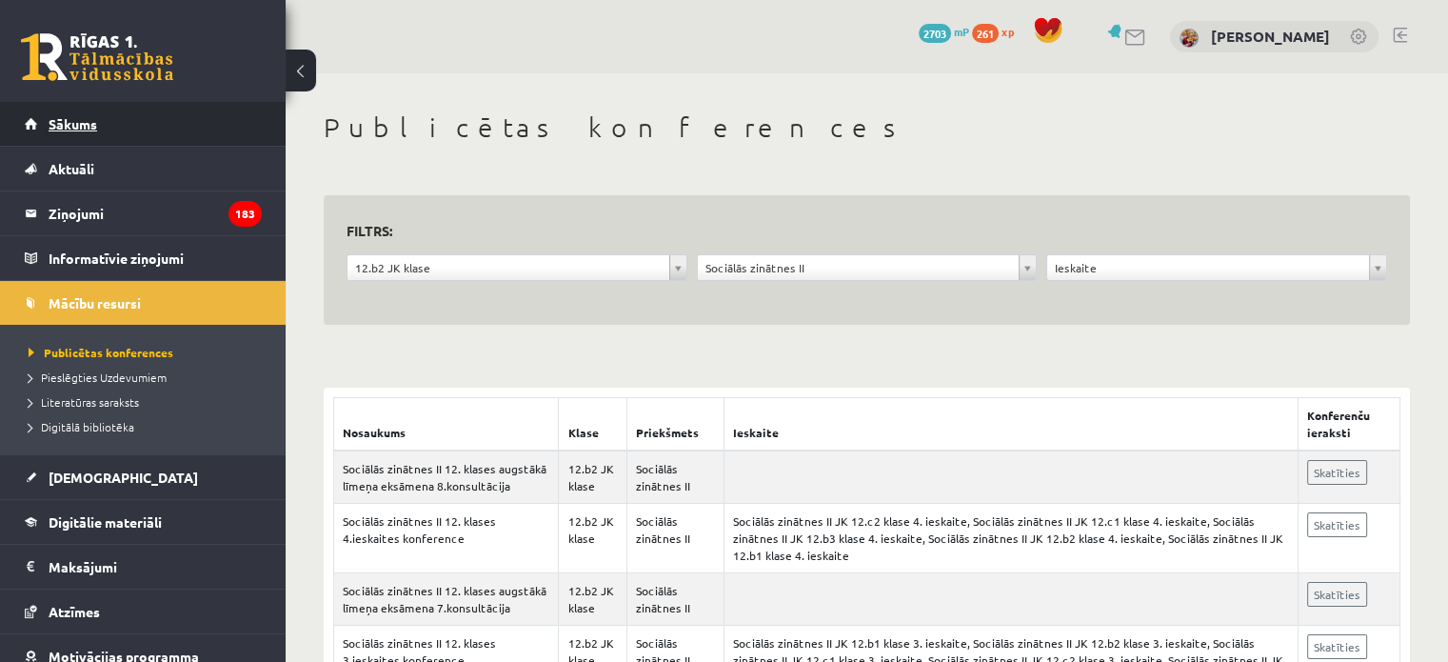
click at [184, 133] on link "Sākums" at bounding box center [143, 124] width 237 height 44
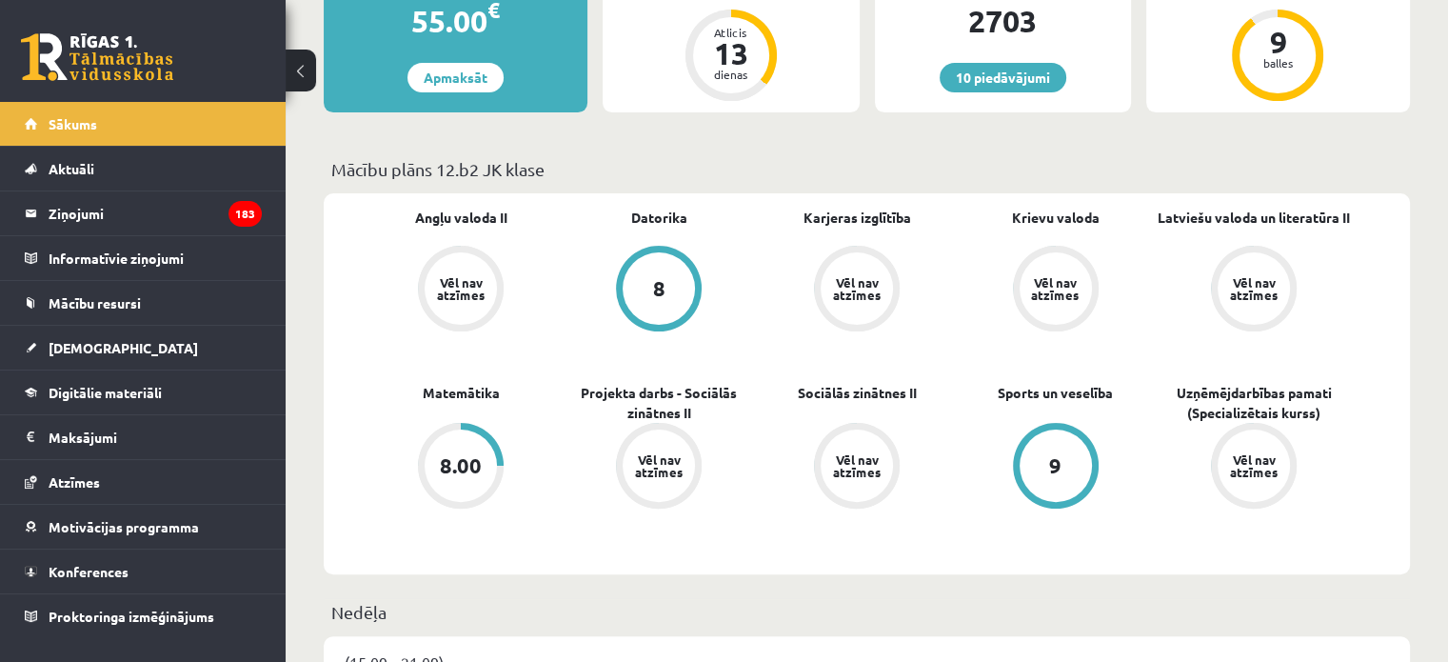
scroll to position [423, 0]
click at [115, 396] on span "Digitālie materiāli" at bounding box center [105, 392] width 113 height 17
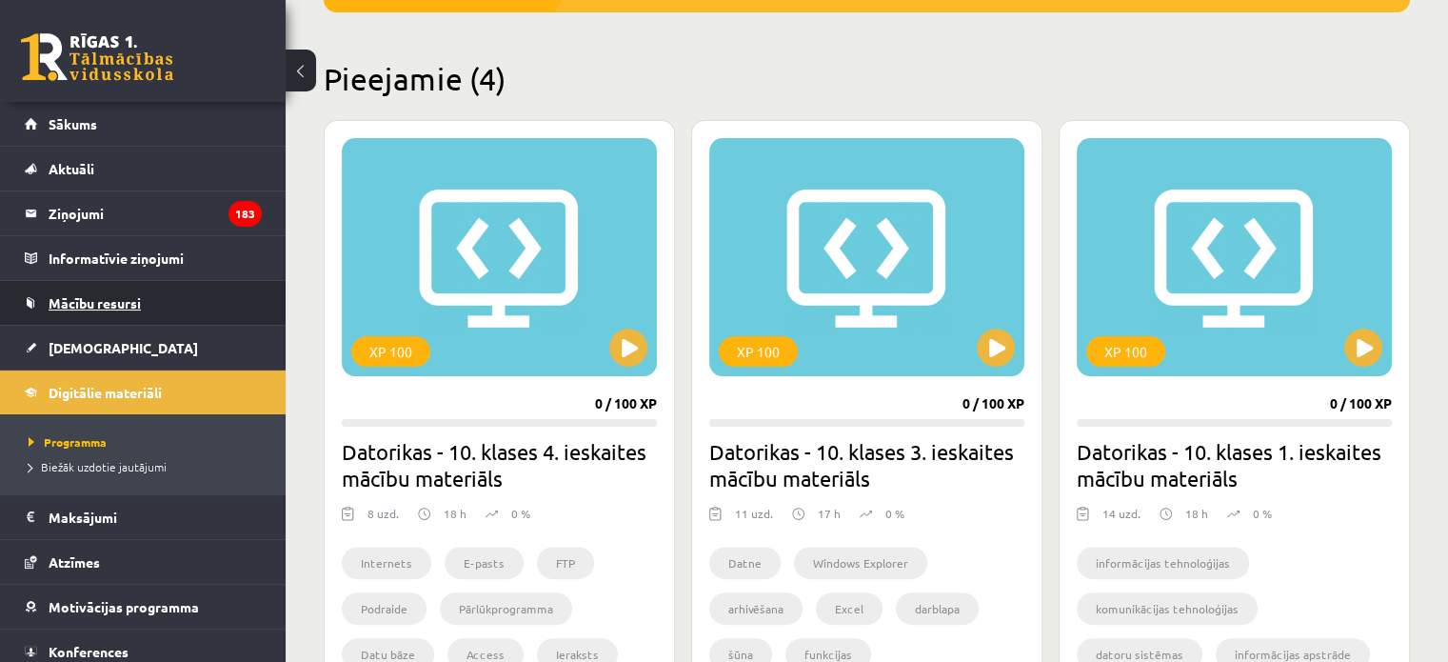
click at [153, 285] on link "Mācību resursi" at bounding box center [143, 303] width 237 height 44
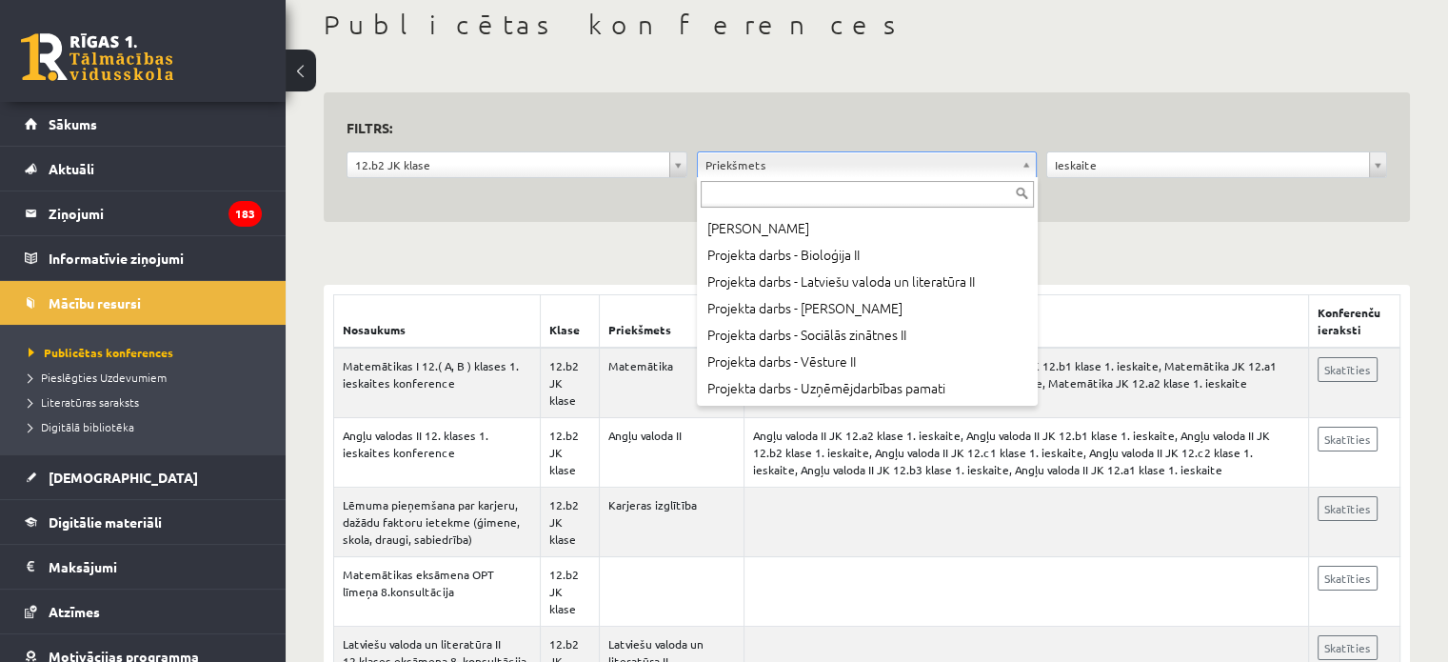
scroll to position [880, 0]
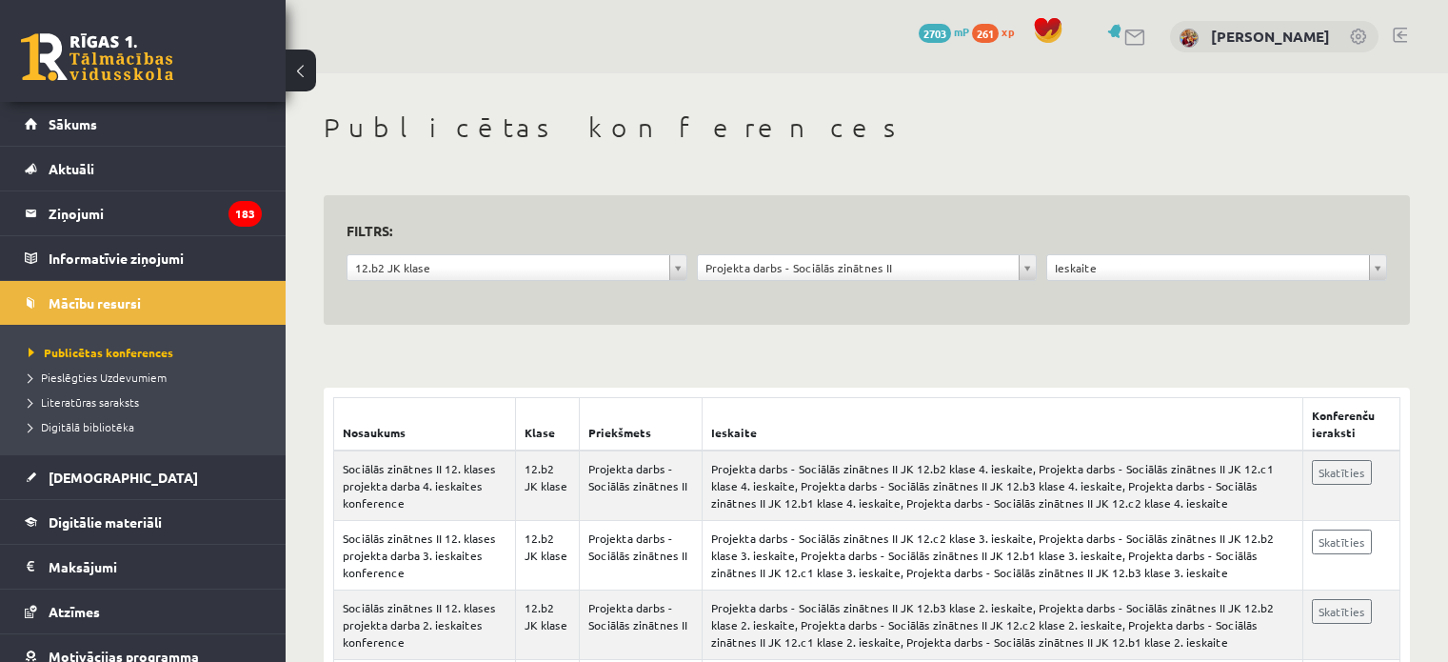
scroll to position [125, 0]
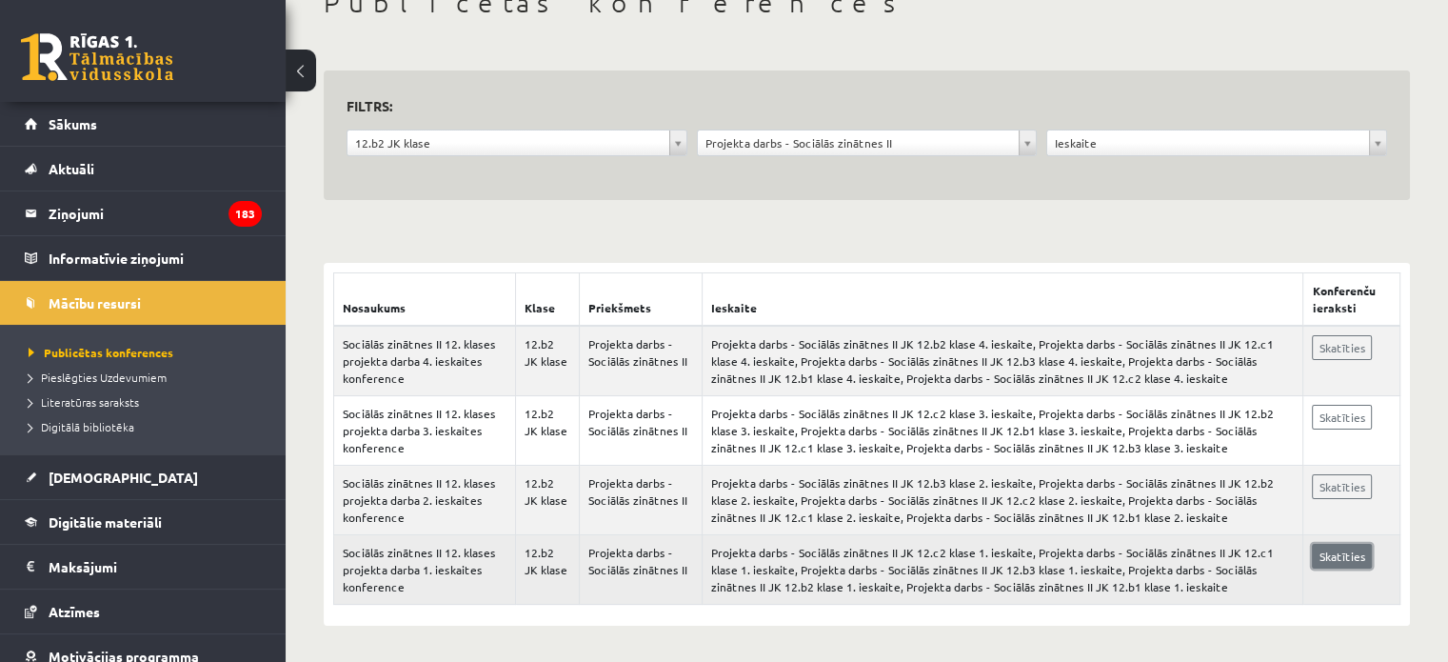
click at [1333, 550] on link "Skatīties" at bounding box center [1342, 556] width 60 height 25
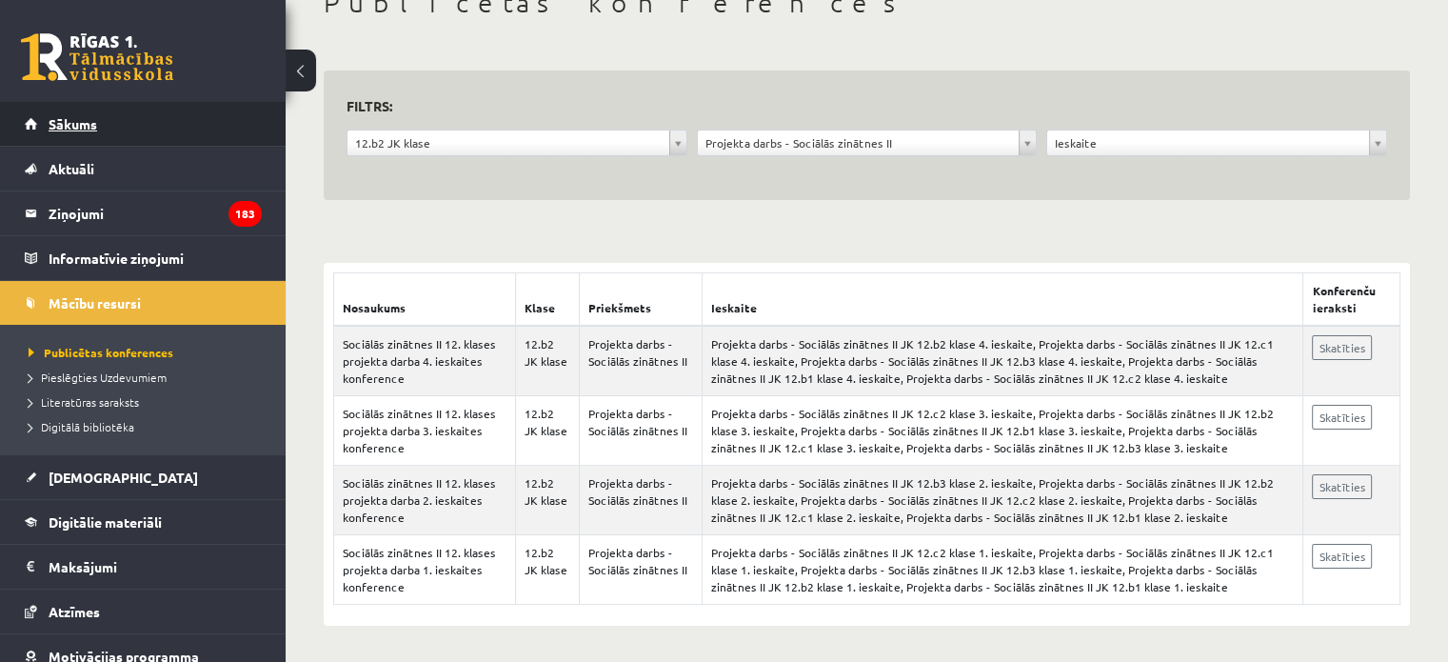
click at [71, 120] on span "Sākums" at bounding box center [73, 123] width 49 height 17
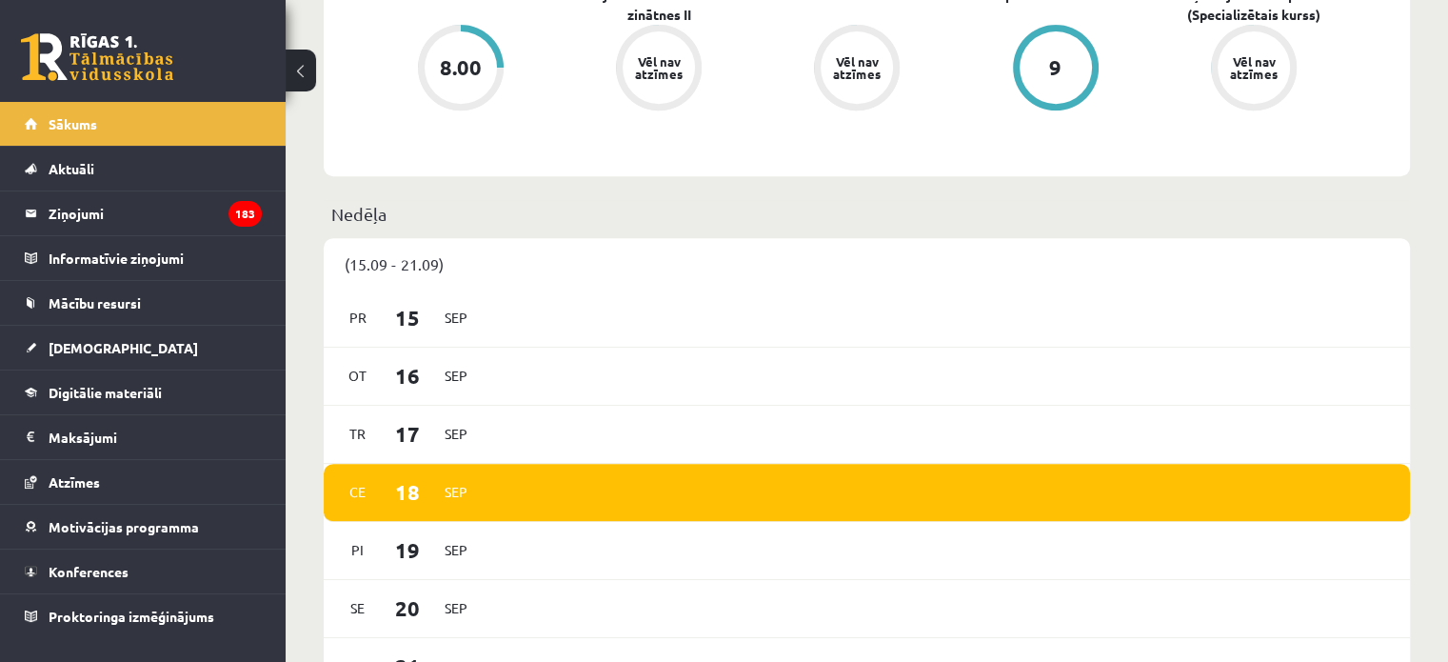
scroll to position [766, 0]
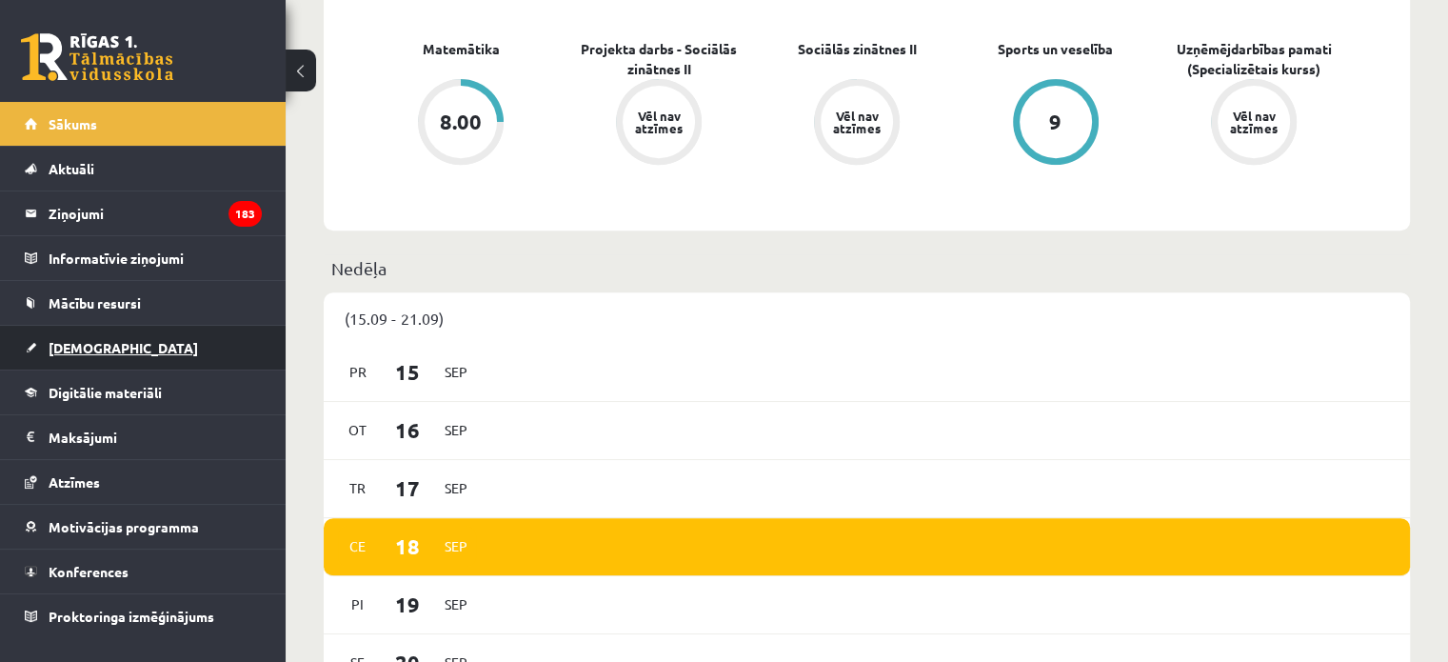
click at [100, 336] on link "[DEMOGRAPHIC_DATA]" at bounding box center [143, 348] width 237 height 44
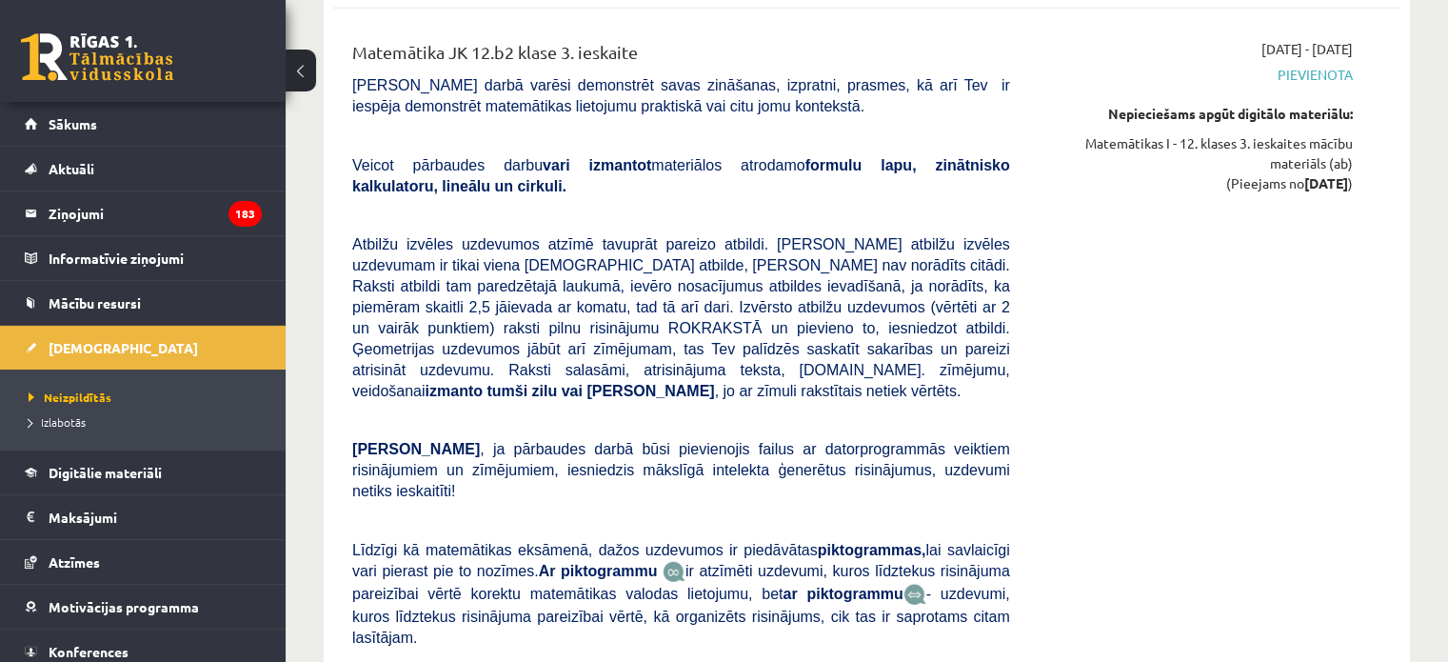
scroll to position [5320, 0]
click at [49, 423] on span "Izlabotās" at bounding box center [57, 421] width 57 height 15
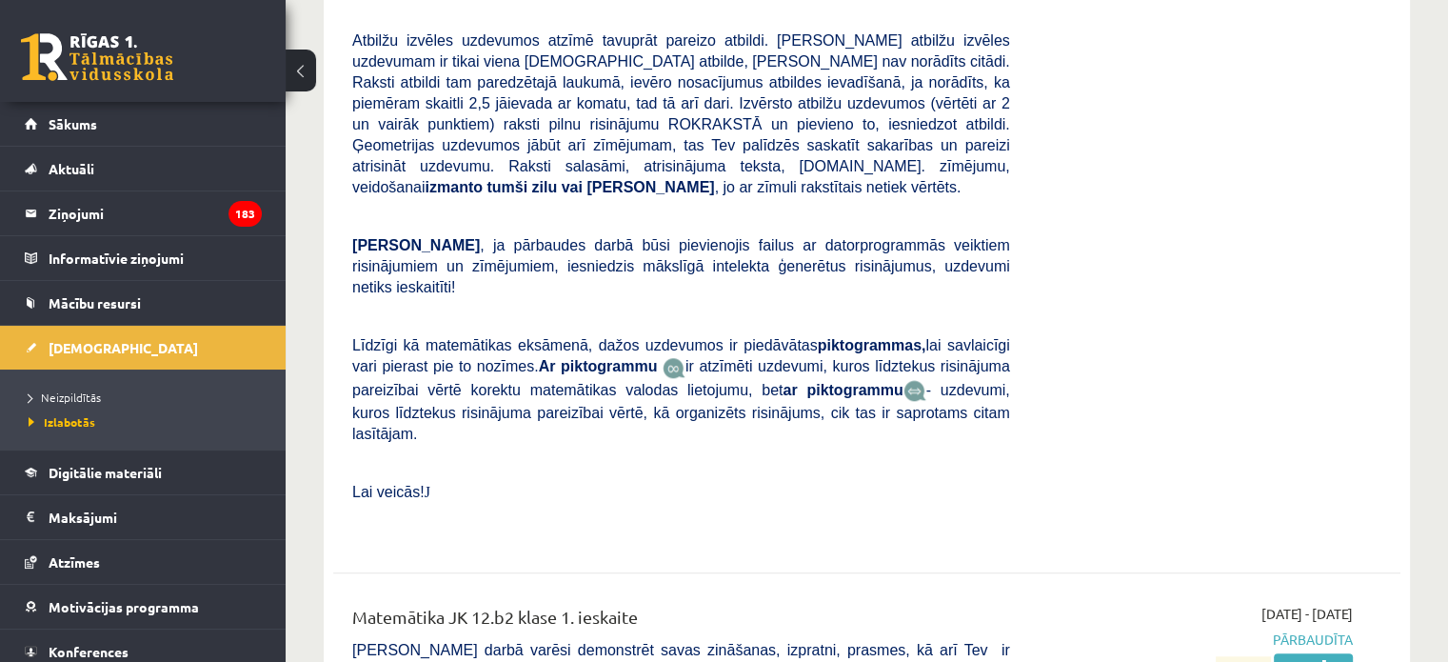
scroll to position [9261, 0]
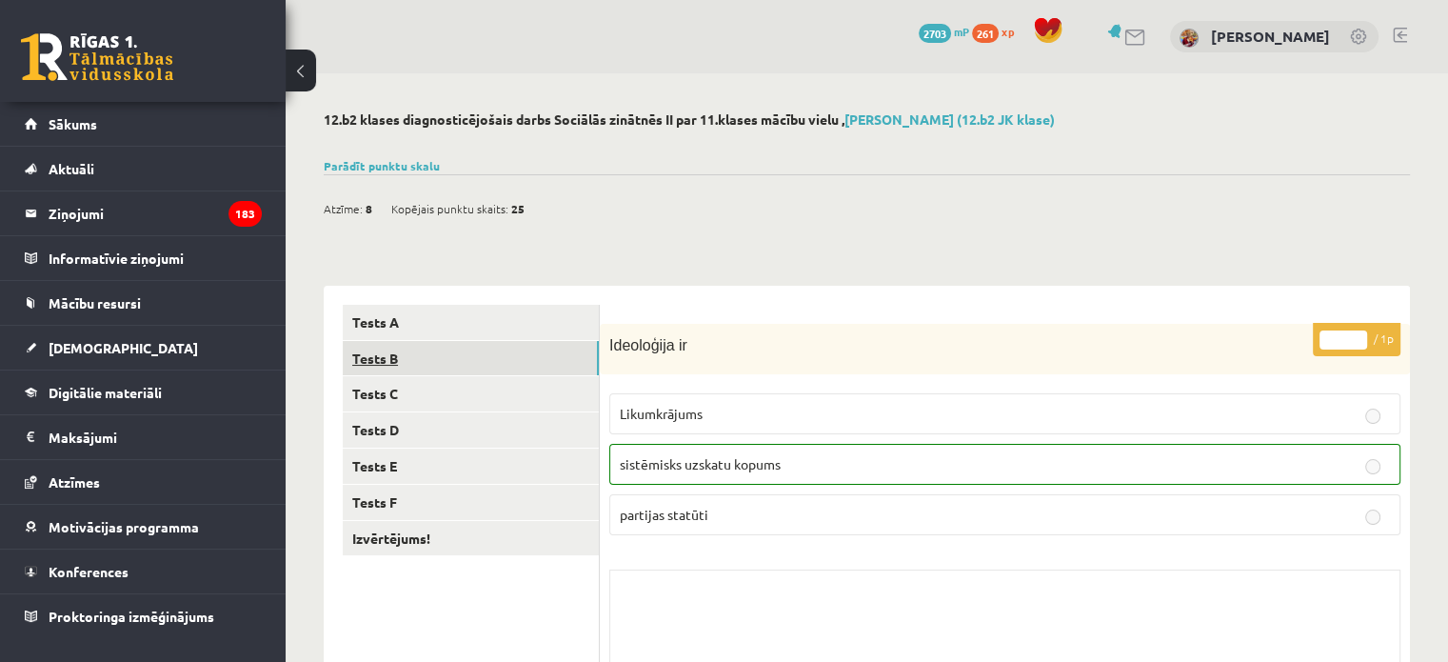
click at [381, 366] on link "Tests B" at bounding box center [471, 358] width 256 height 35
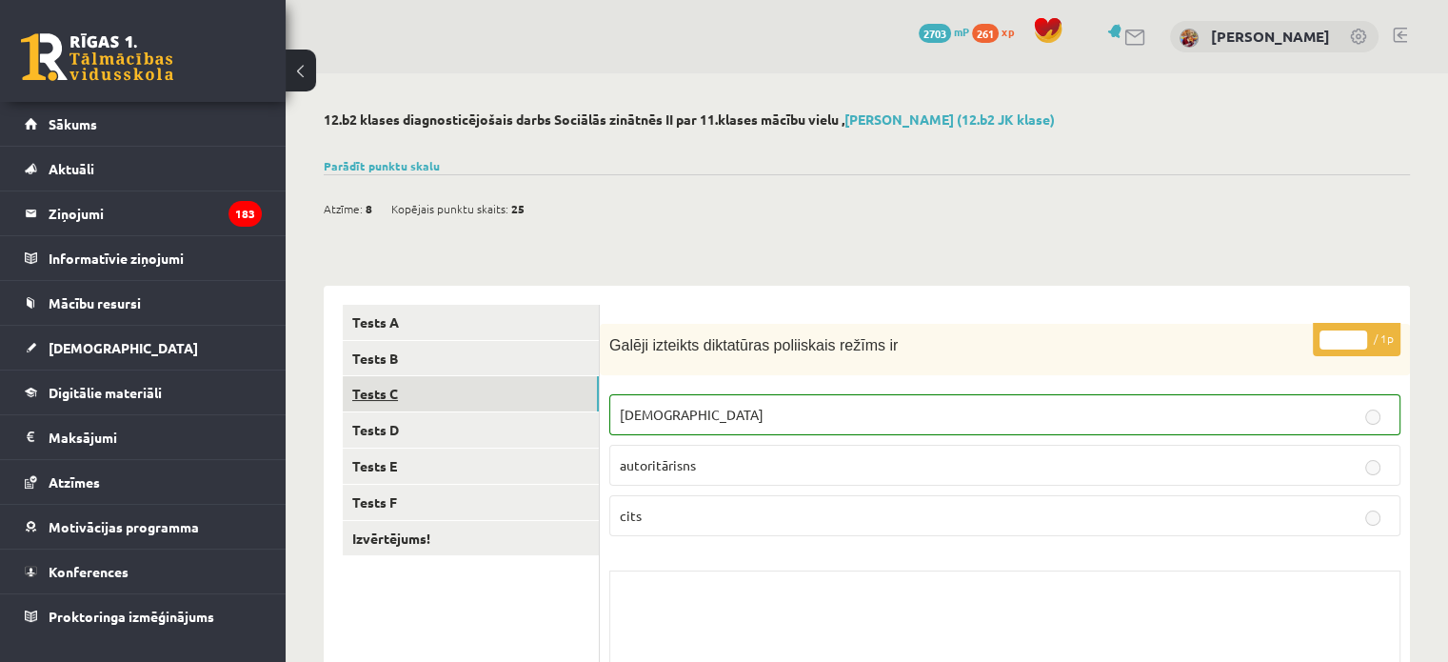
click at [394, 388] on link "Tests C" at bounding box center [471, 393] width 256 height 35
click at [81, 290] on link "Mācību resursi" at bounding box center [143, 303] width 237 height 44
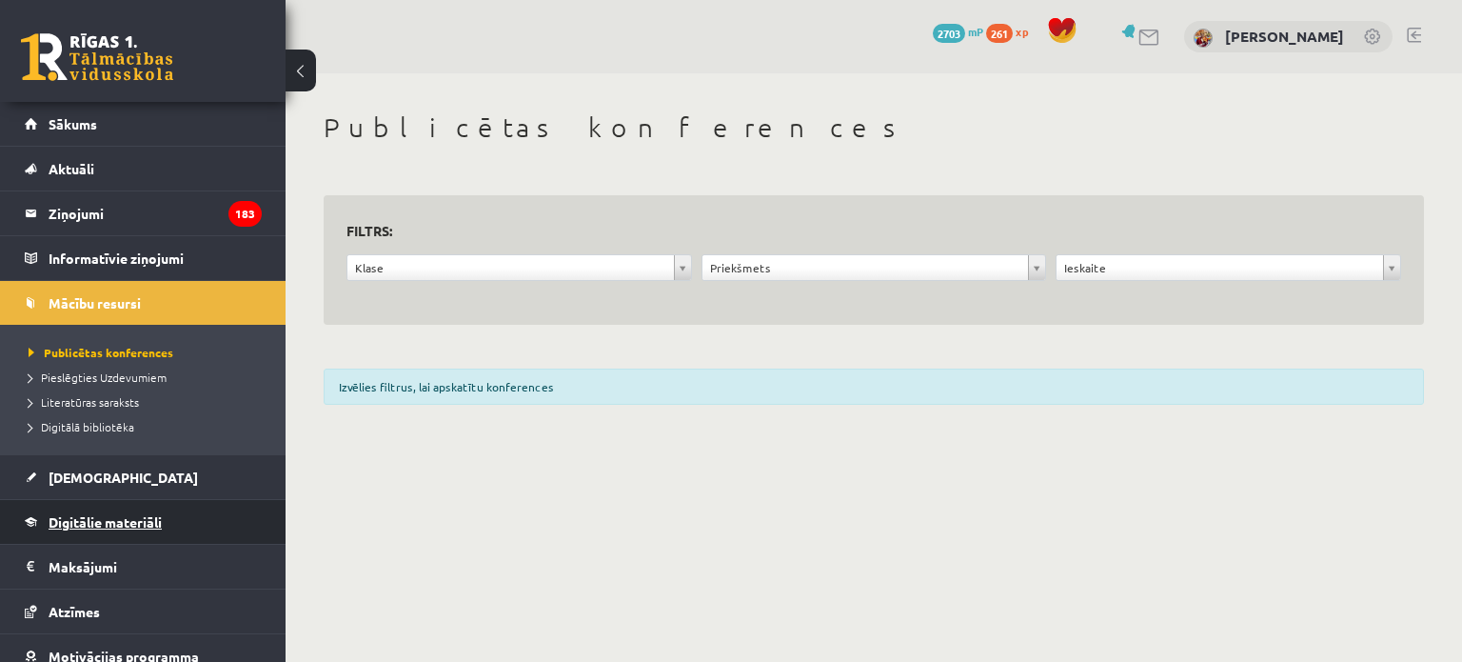
click at [109, 525] on span "Digitālie materiāli" at bounding box center [105, 521] width 113 height 17
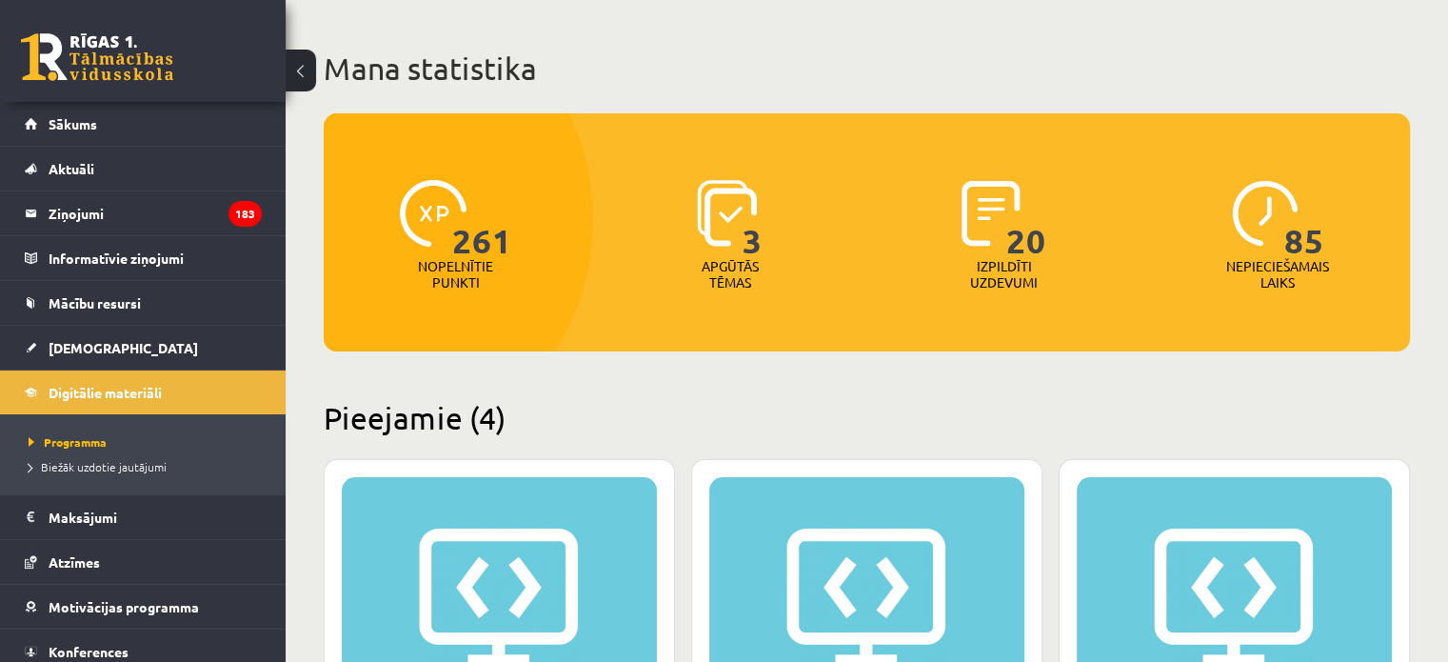
scroll to position [67, 0]
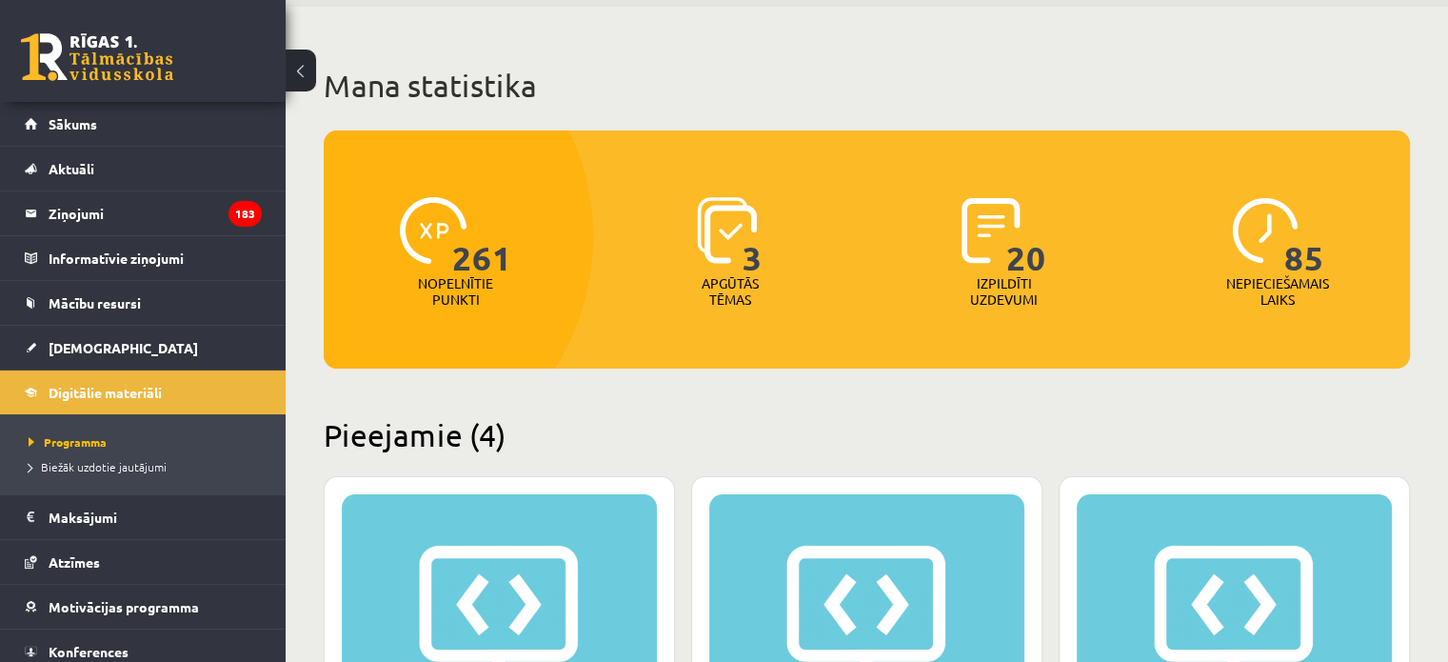
click at [727, 242] on img at bounding box center [727, 230] width 60 height 67
click at [767, 285] on div "Apgūtās tēmas" at bounding box center [730, 297] width 84 height 44
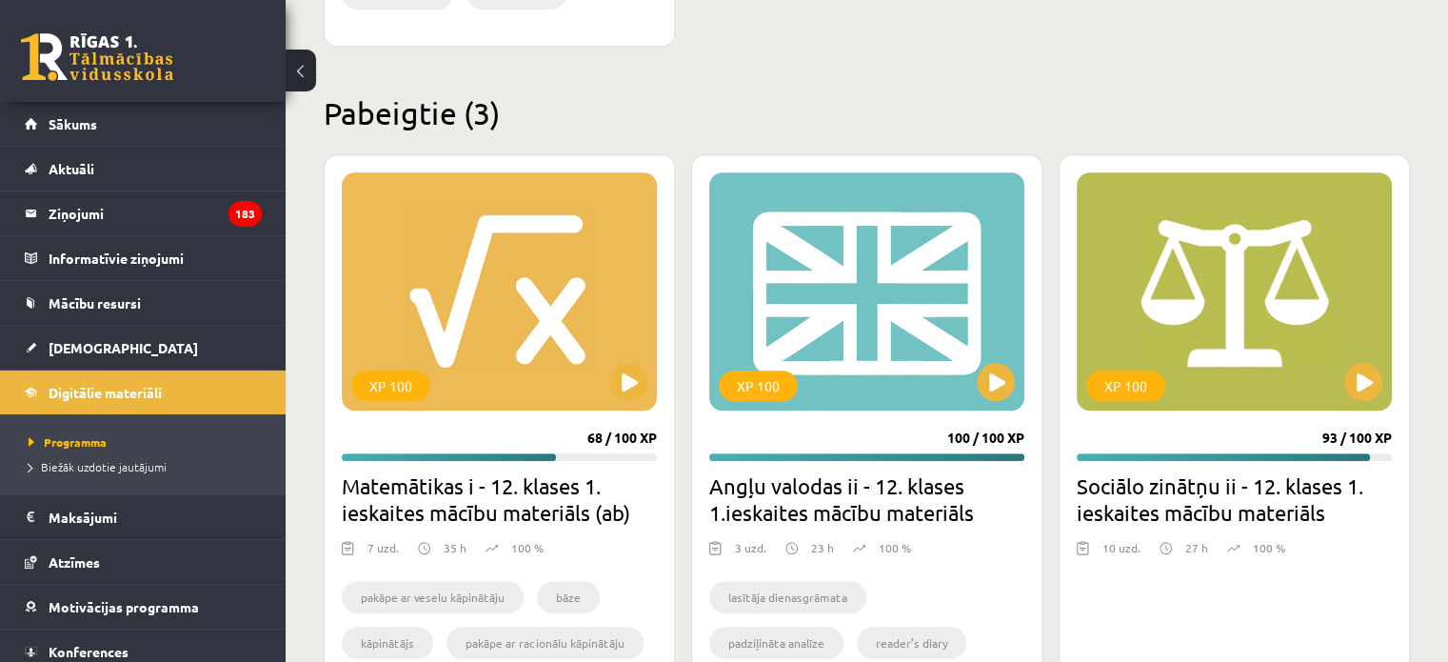
scroll to position [1803, 0]
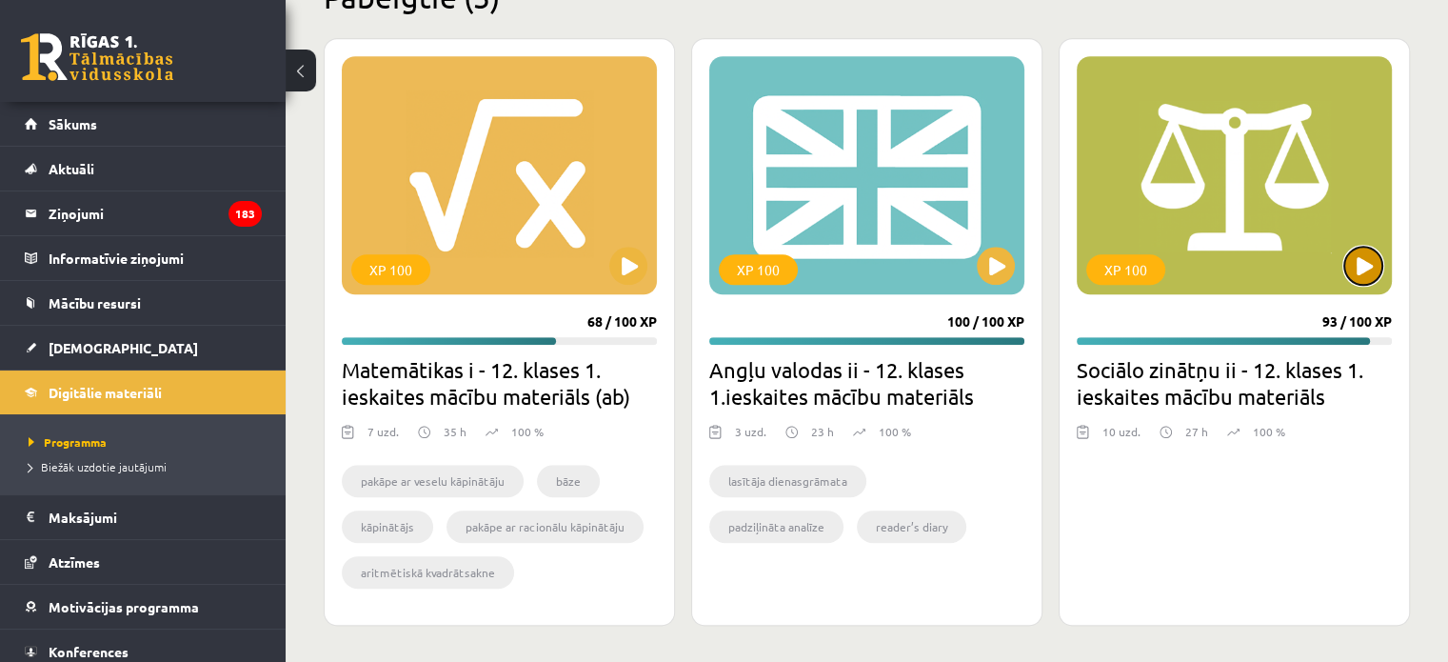
click at [1366, 271] on button at bounding box center [1363, 266] width 38 height 38
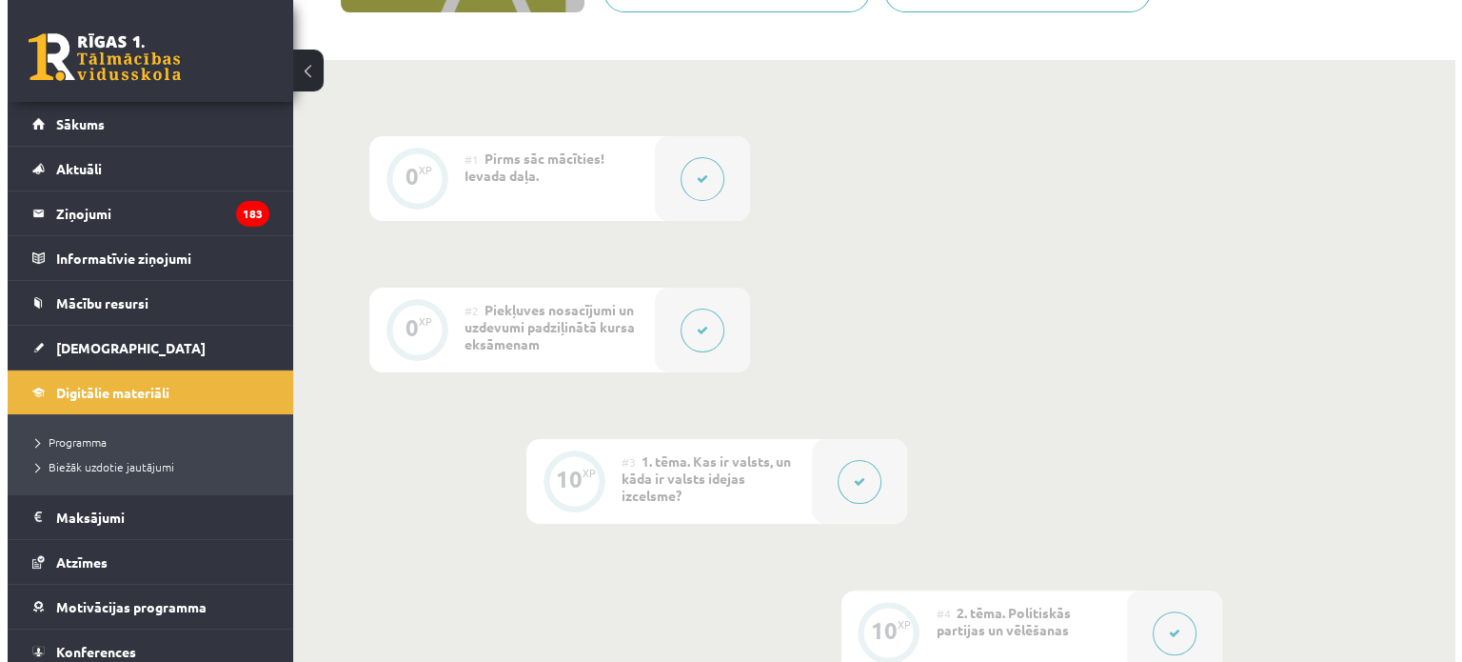
scroll to position [376, 0]
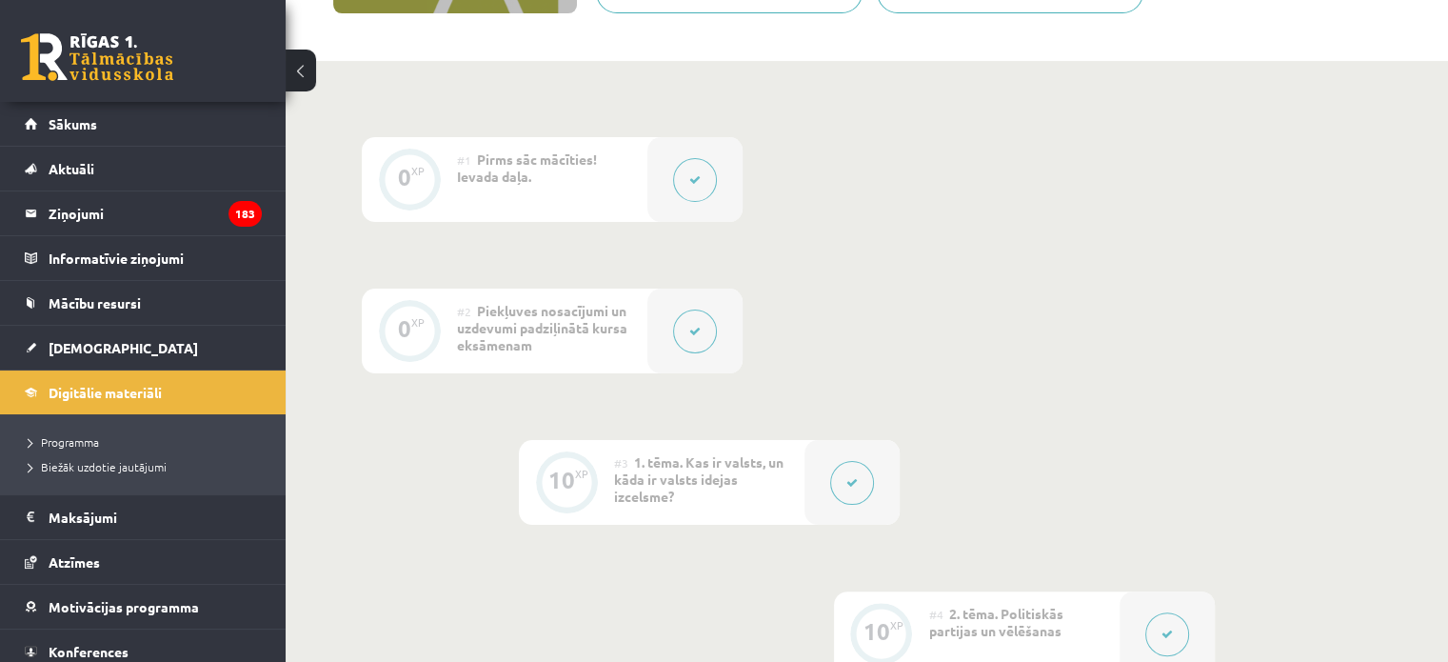
click at [569, 341] on div "#2 Piekļuves nosacījumi un uzdevumi padziļinātā kursa eksāmenam" at bounding box center [552, 330] width 190 height 85
click at [709, 332] on button at bounding box center [695, 331] width 44 height 44
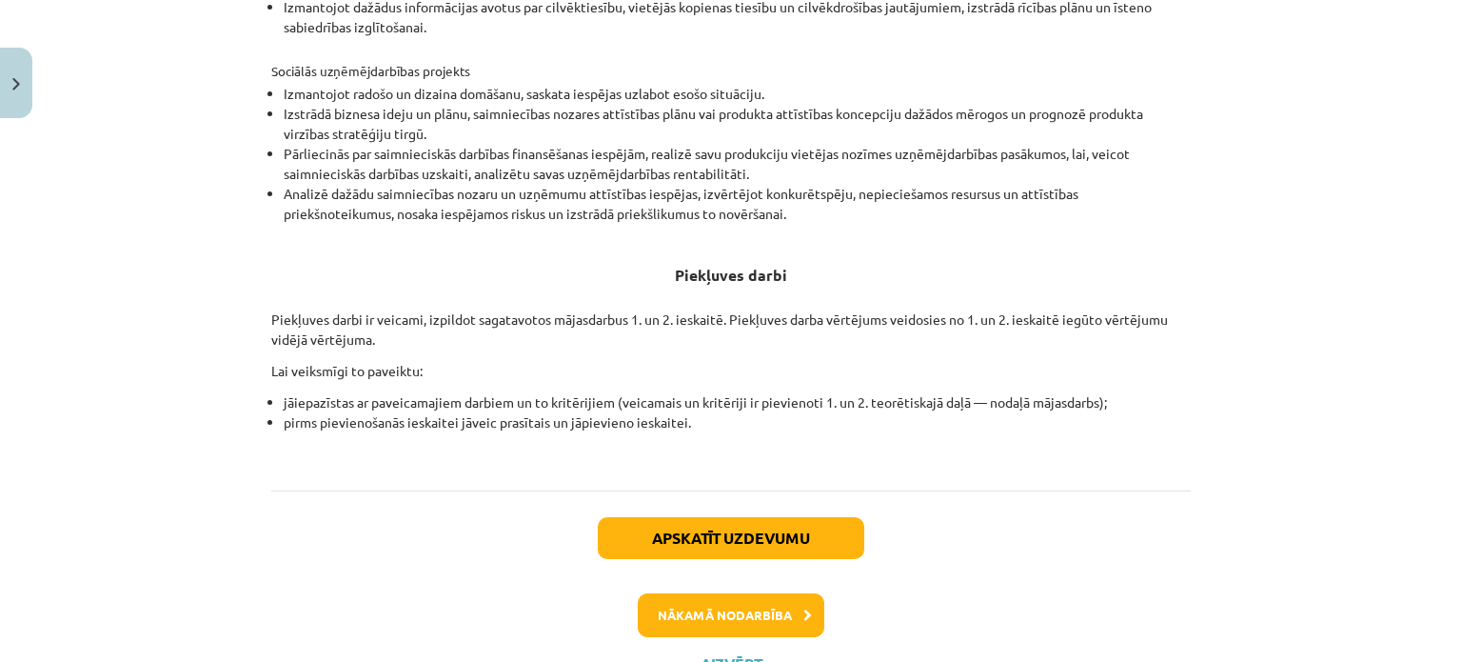
scroll to position [684, 0]
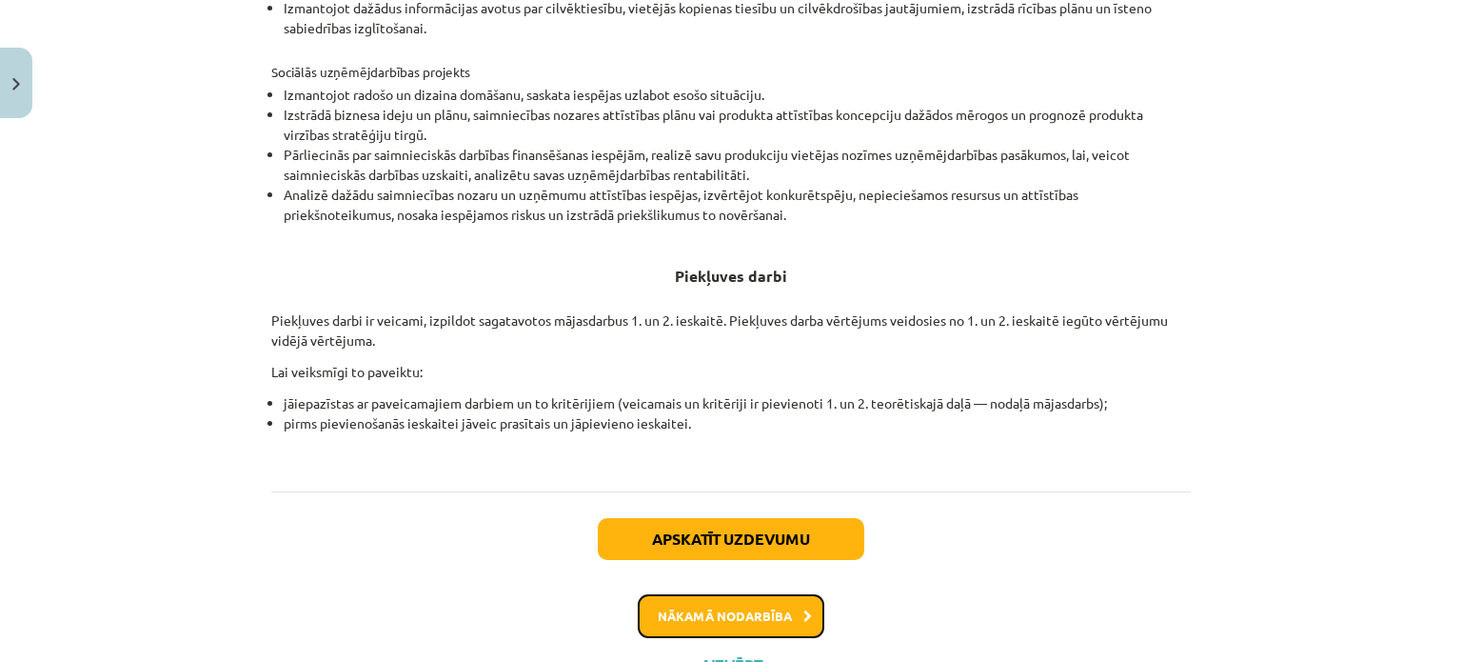
click at [716, 624] on button "Nākamā nodarbība" at bounding box center [731, 616] width 187 height 44
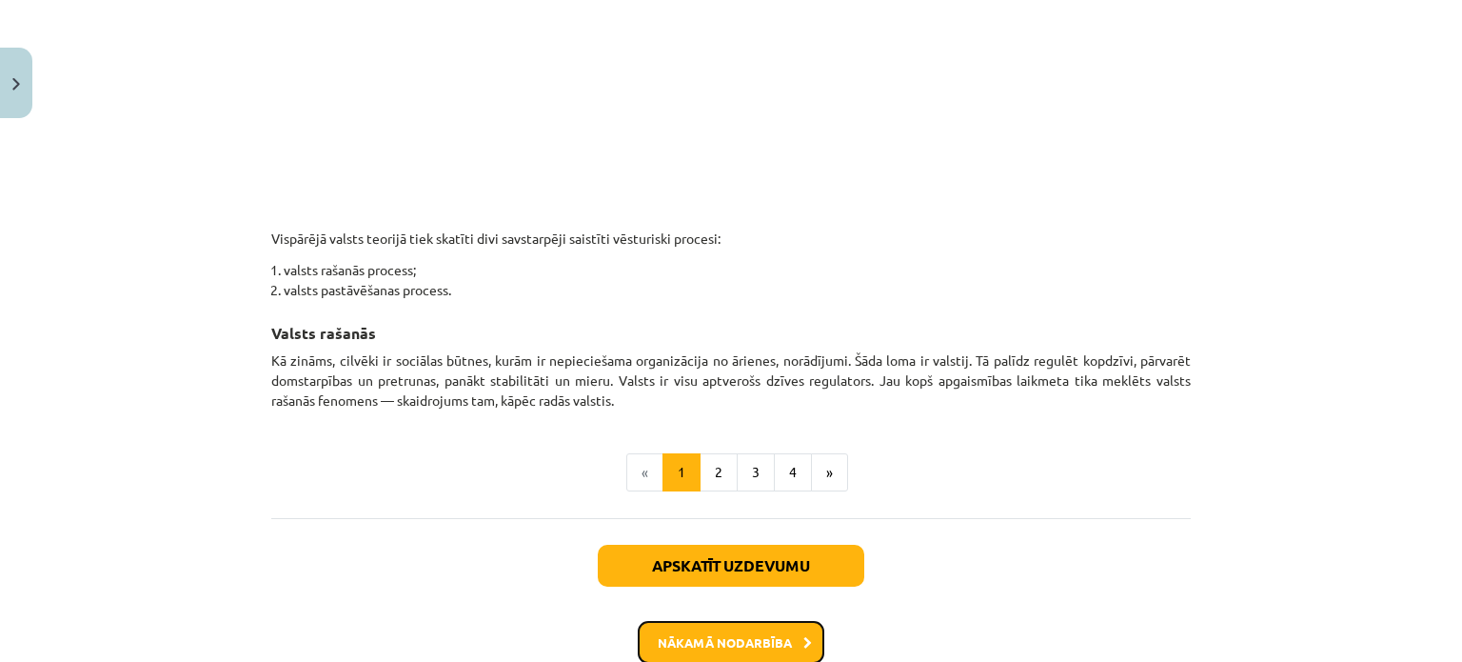
scroll to position [1058, 0]
click at [788, 635] on button "Nākamā nodarbība" at bounding box center [731, 642] width 187 height 44
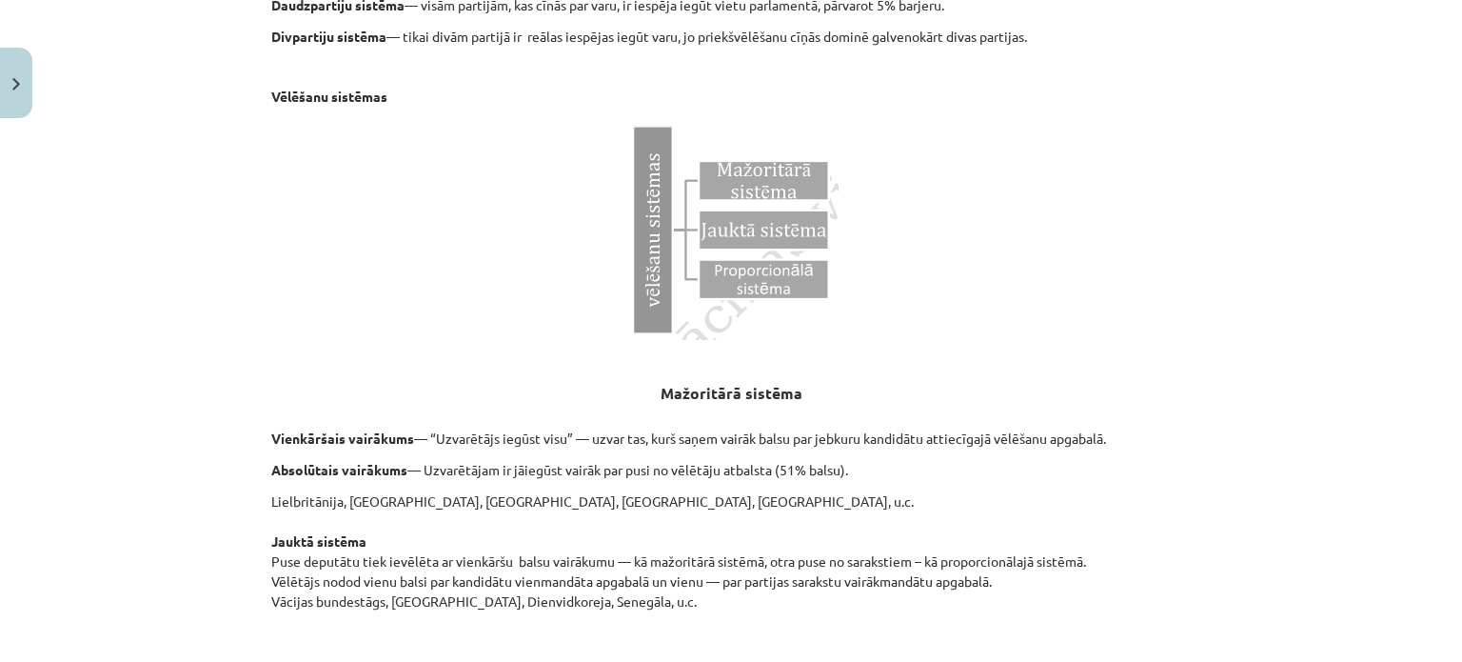
scroll to position [2060, 0]
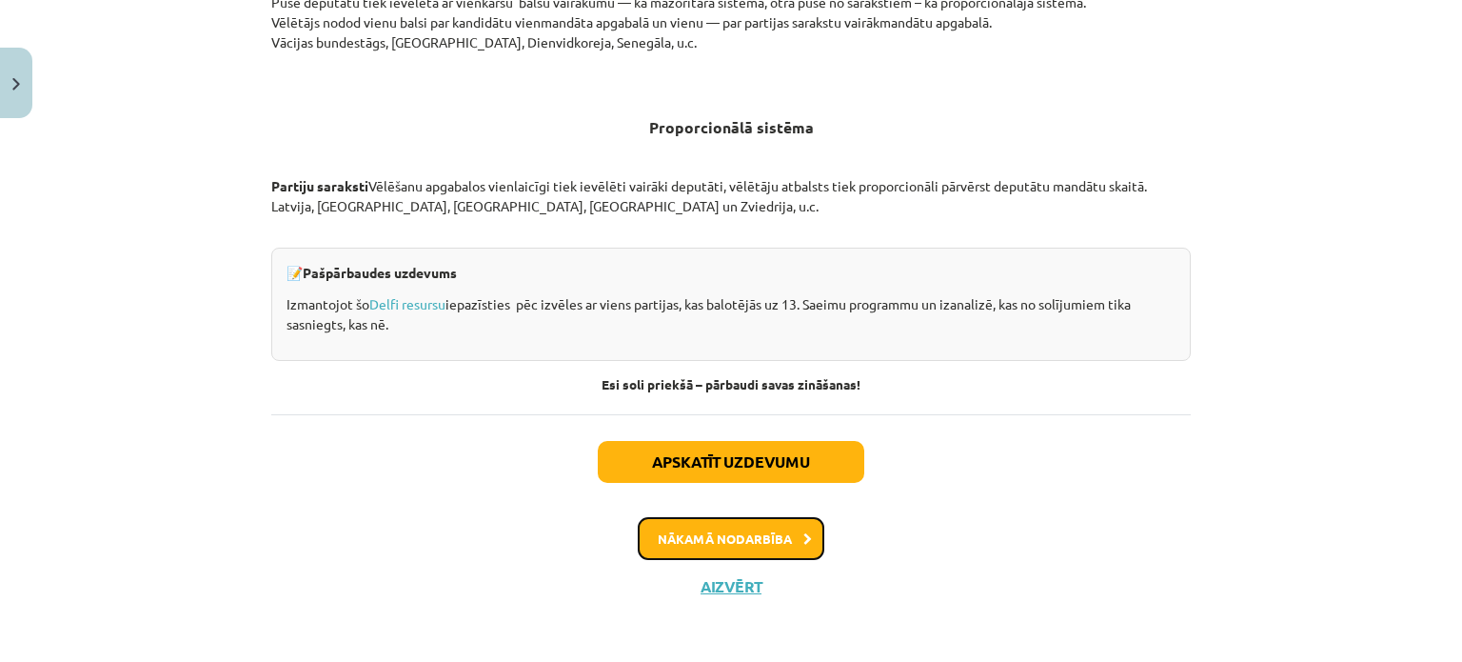
click at [811, 532] on button "Nākamā nodarbība" at bounding box center [731, 539] width 187 height 44
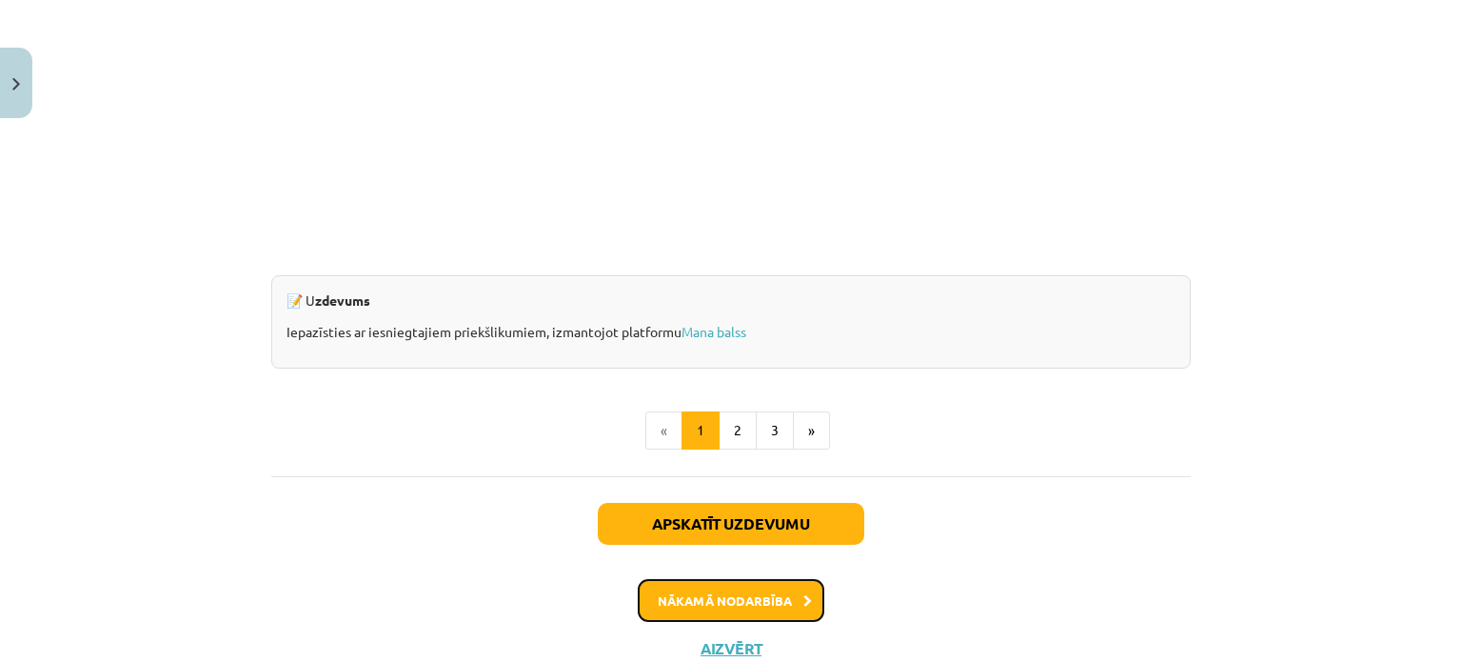
scroll to position [1920, 0]
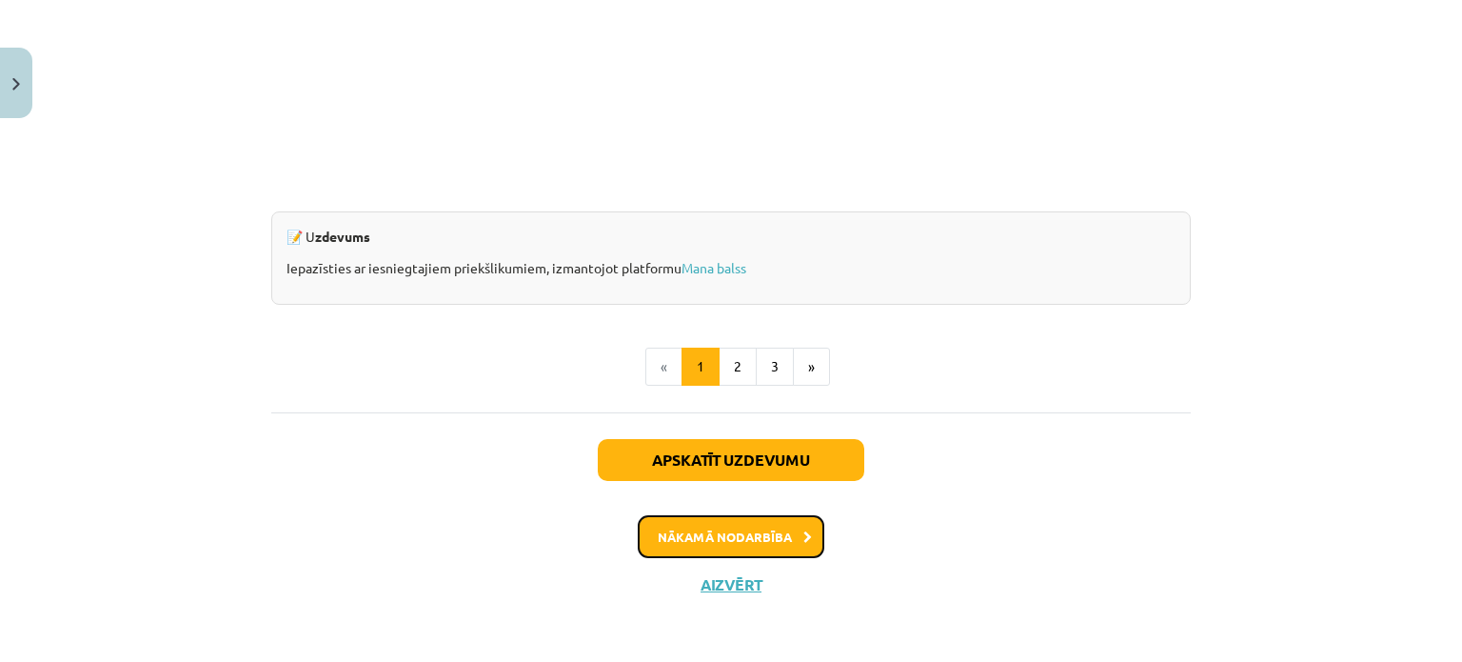
click at [793, 530] on button "Nākamā nodarbība" at bounding box center [731, 537] width 187 height 44
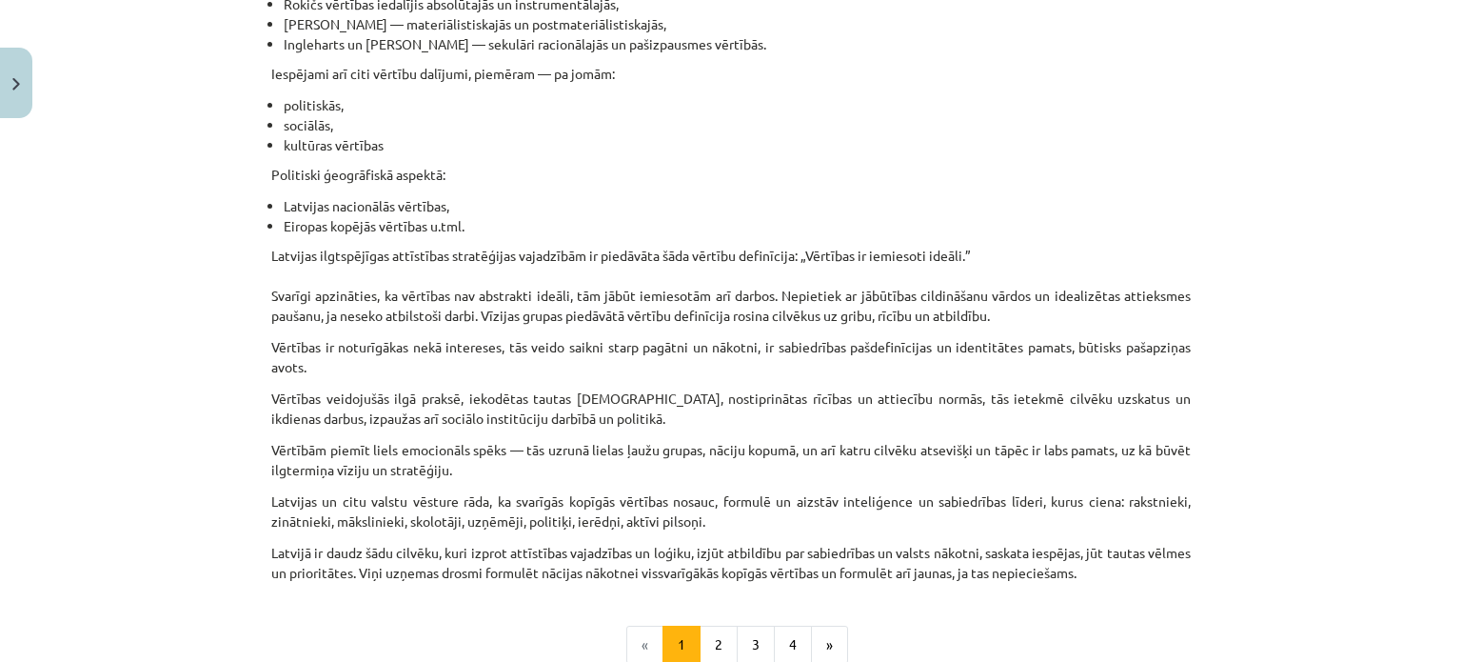
scroll to position [1073, 0]
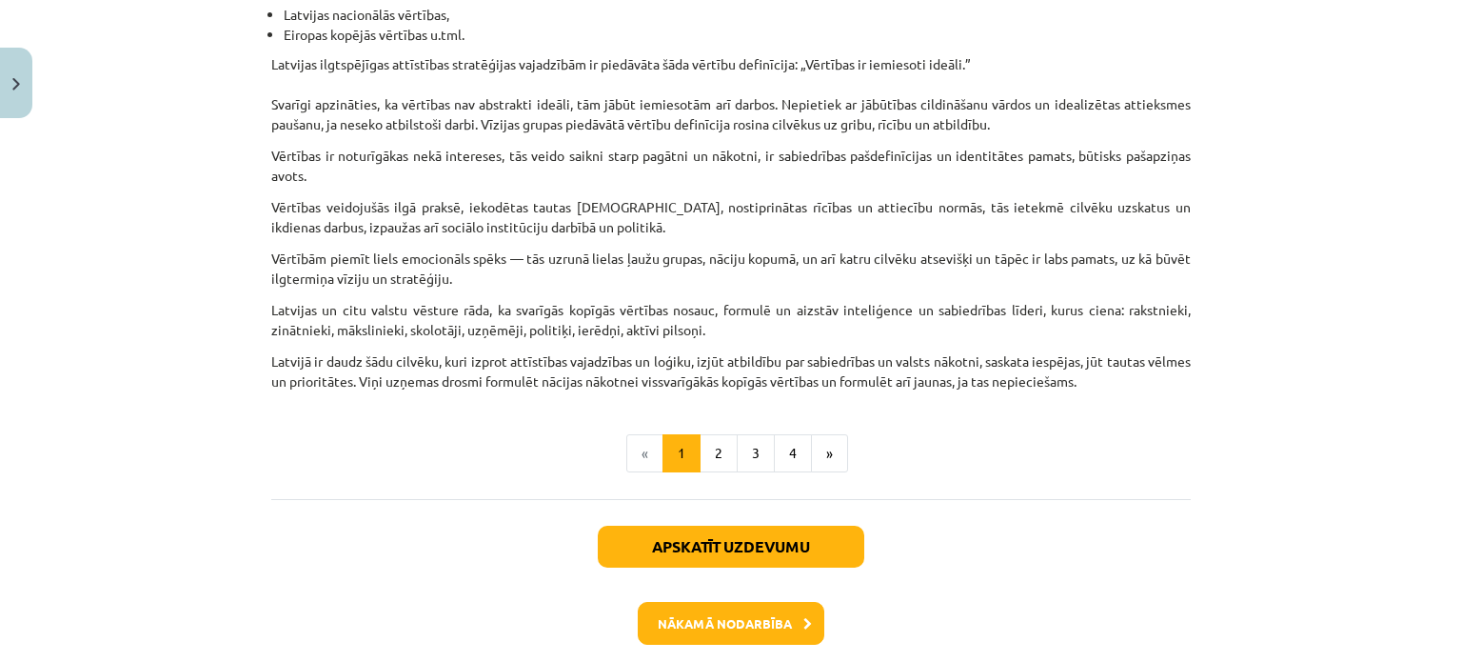
scroll to position [1177, 0]
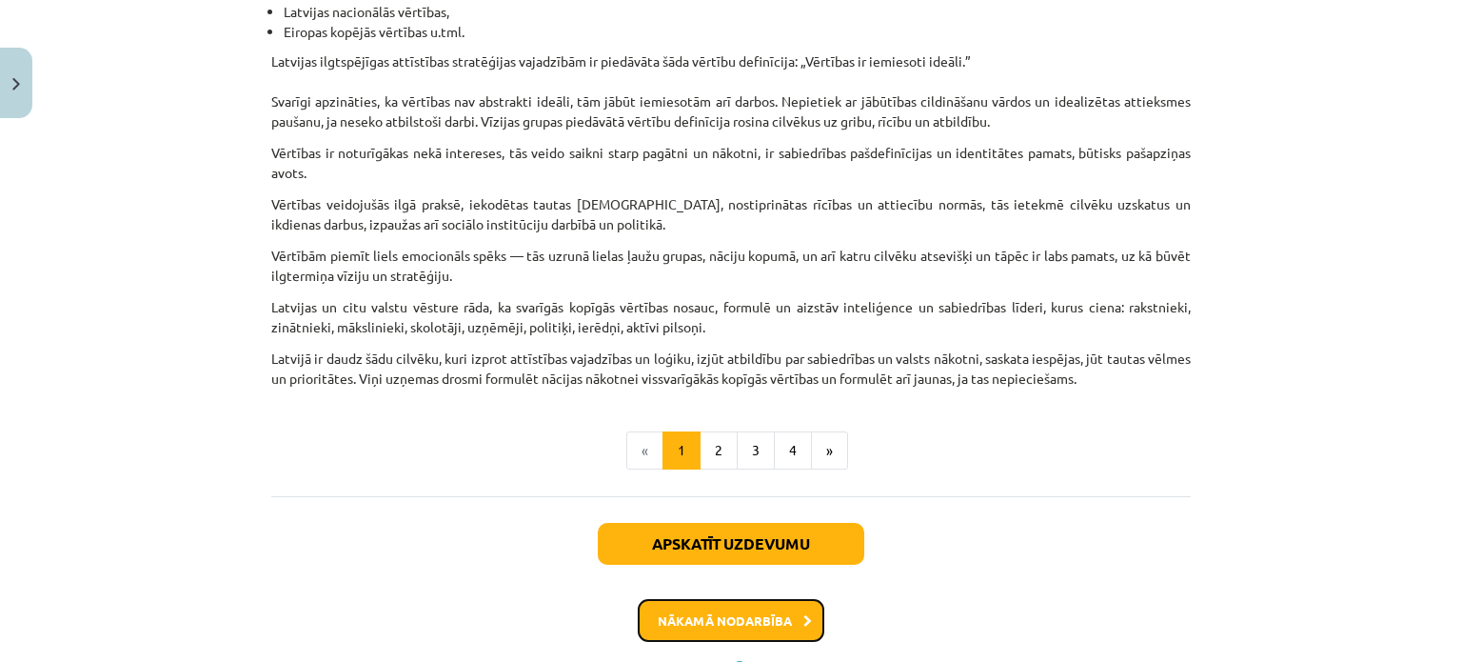
click at [772, 619] on button "Nākamā nodarbība" at bounding box center [731, 621] width 187 height 44
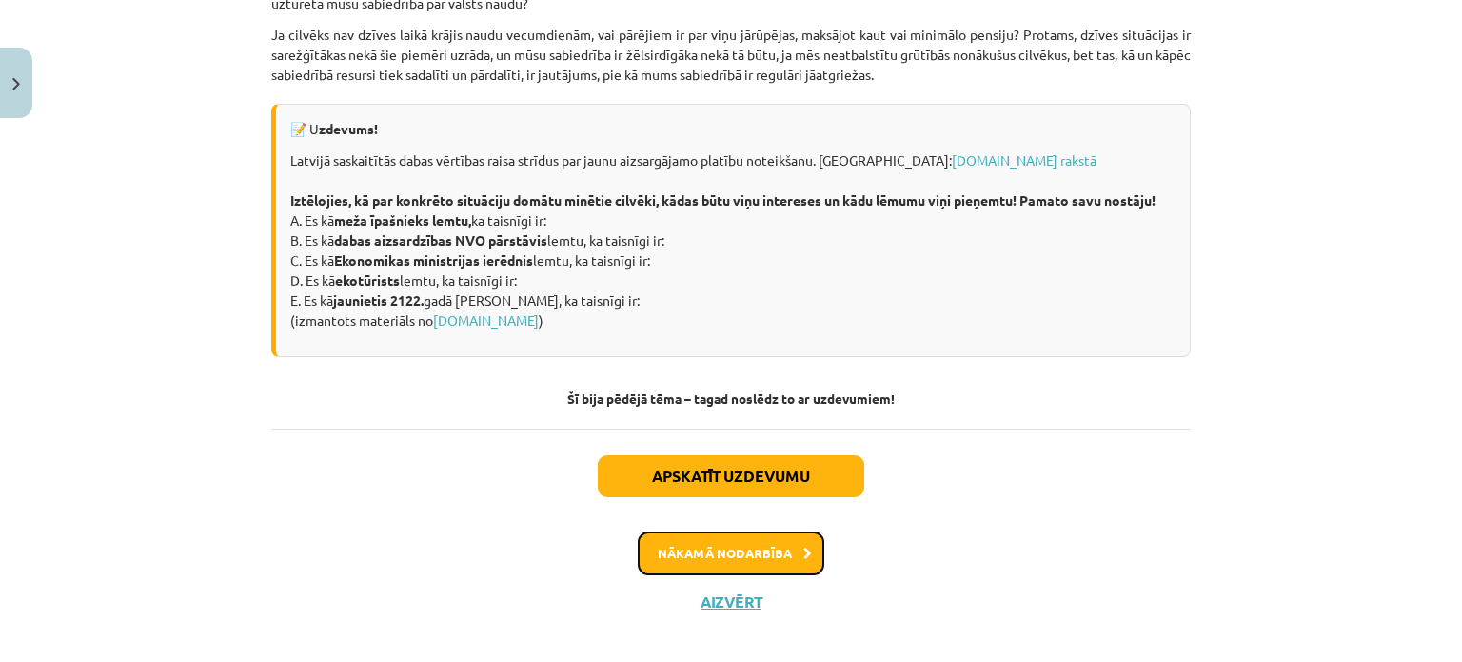
scroll to position [2683, 0]
click at [745, 574] on button "Nākamā nodarbība" at bounding box center [731, 552] width 187 height 44
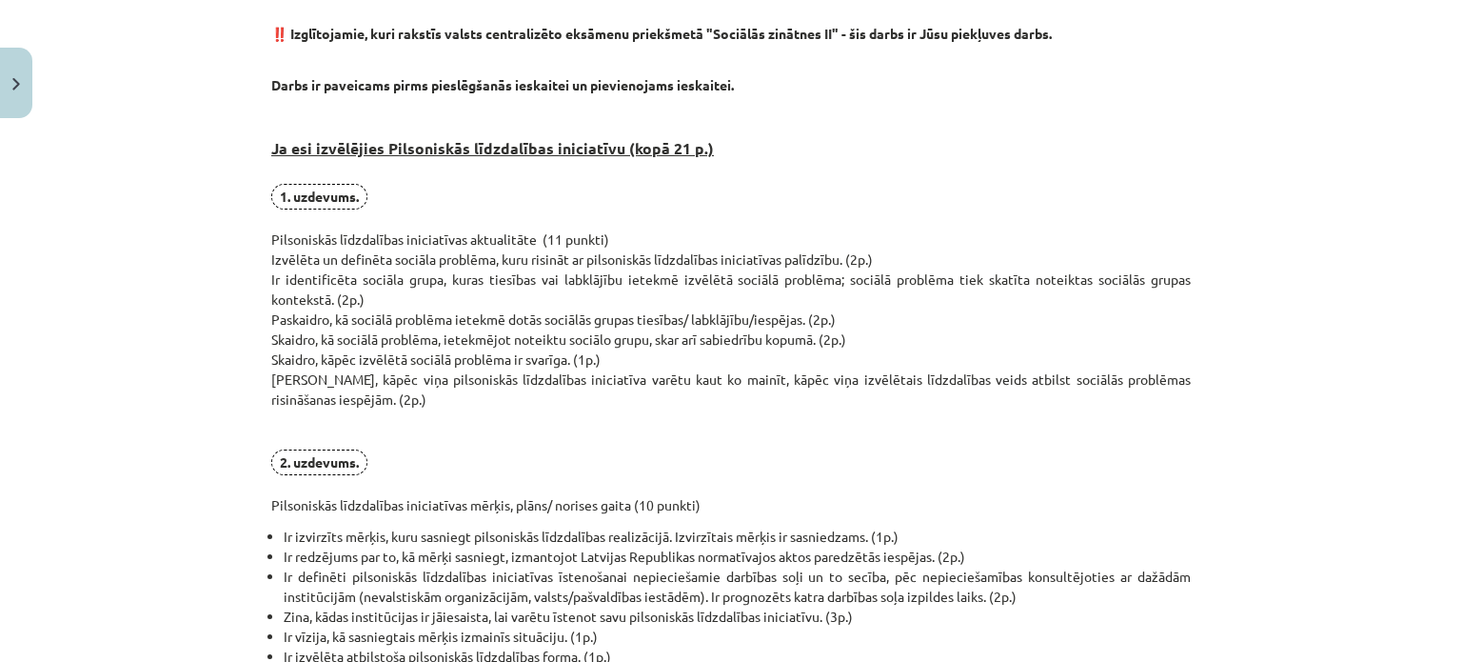
scroll to position [382, 0]
